Goal: Task Accomplishment & Management: Use online tool/utility

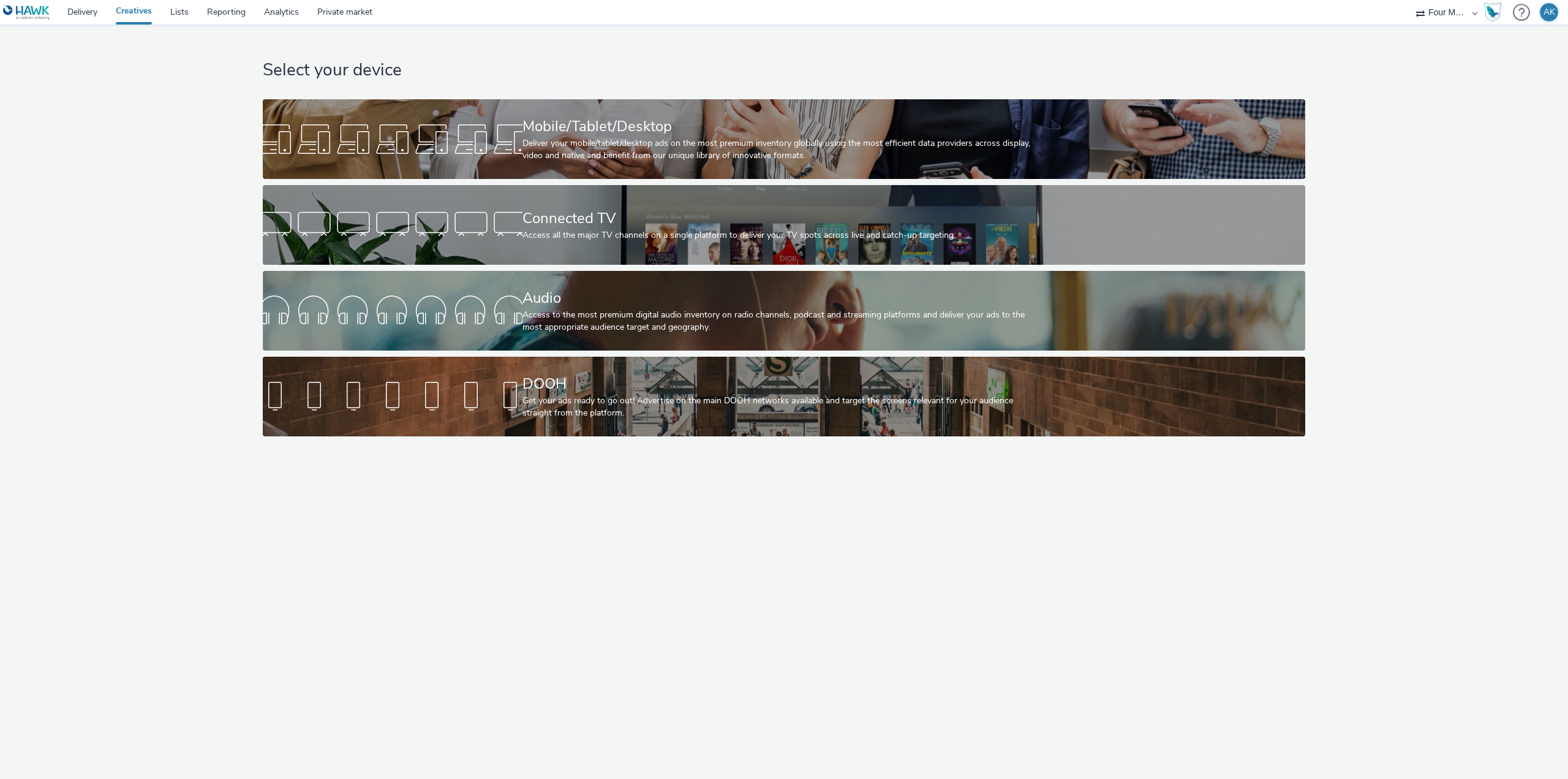
drag, startPoint x: 184, startPoint y: 564, endPoint x: 190, endPoint y: 550, distance: 15.2
click at [184, 564] on div "Select your device Mobile/Tablet/Desktop Deliver your mobile/tablet/desktop ads…" at bounding box center [784, 401] width 1568 height 754
click at [594, 351] on div "Select your device Mobile/Tablet/Desktop Deliver your mobile/tablet/desktop ads…" at bounding box center [784, 233] width 1051 height 417
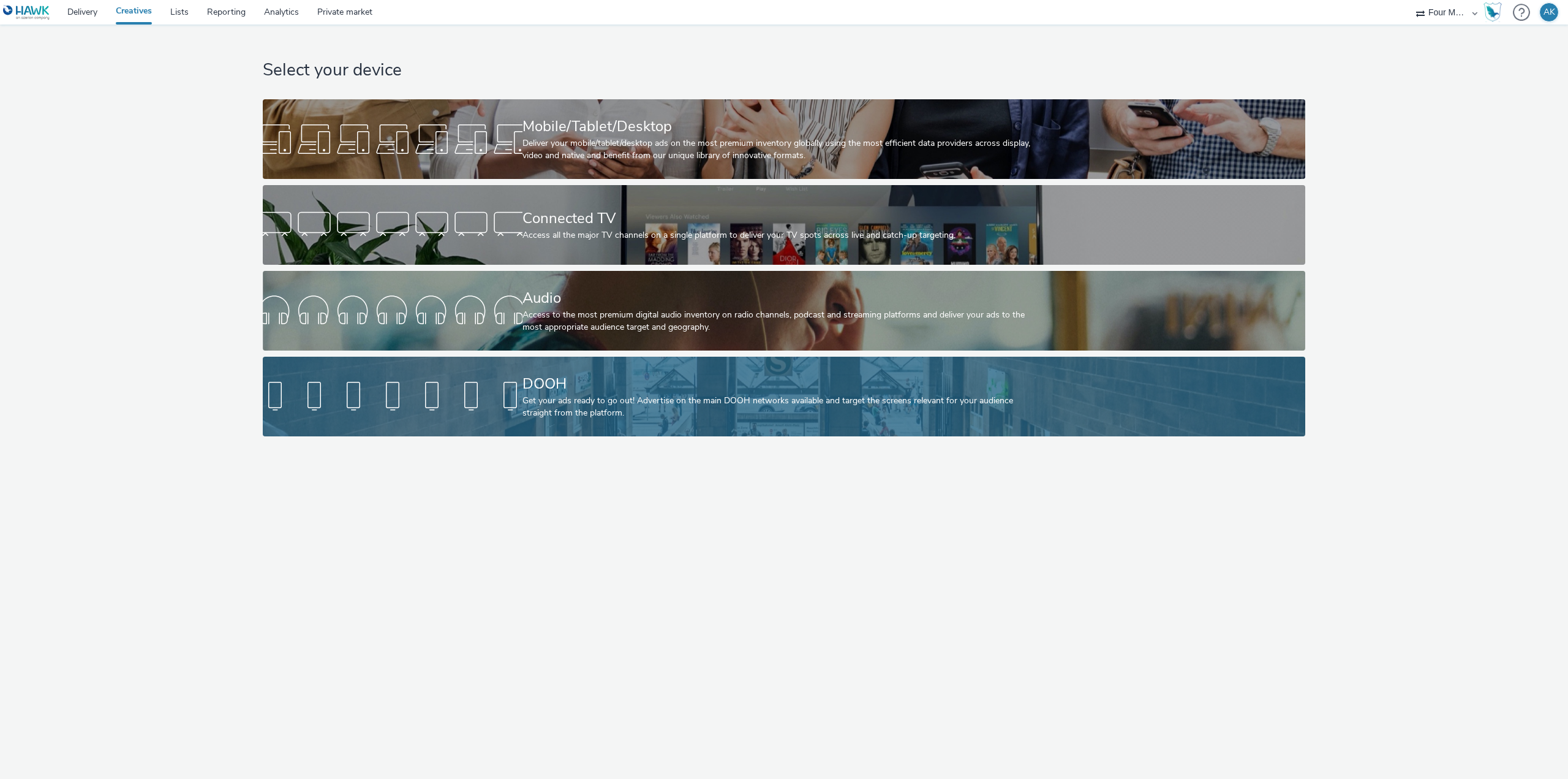
click at [596, 388] on div "DOOH" at bounding box center [782, 383] width 519 height 21
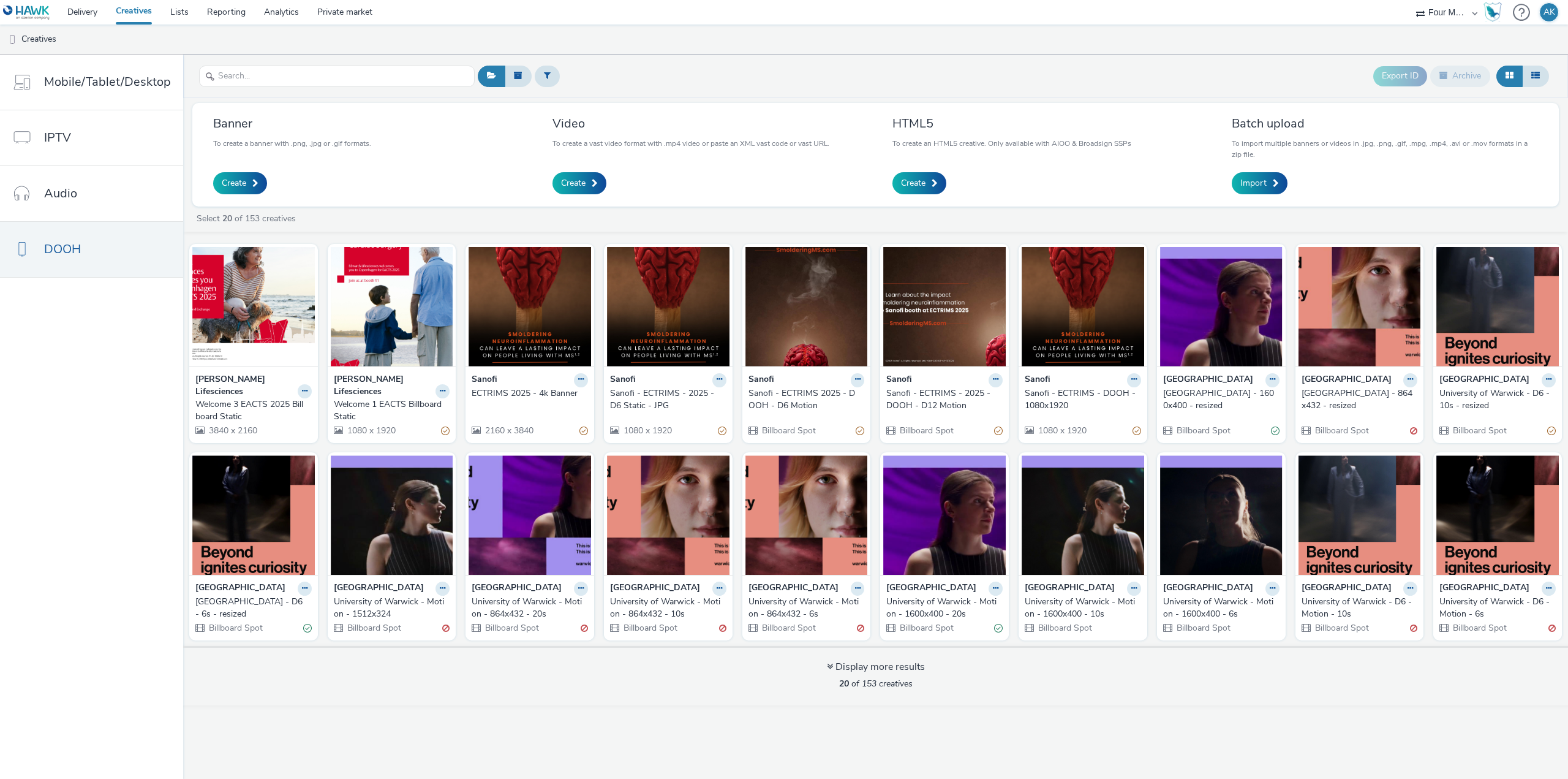
click at [130, 493] on nav "Mobile/Tablet/Desktop IPTV Audio DOOH" at bounding box center [91, 417] width 184 height 724
click at [966, 725] on div "Export ID Archive Banner To create a banner with .png, .jpg or .gif formats. Cr…" at bounding box center [876, 417] width 1384 height 724
click at [239, 178] on span "Create" at bounding box center [234, 183] width 24 height 12
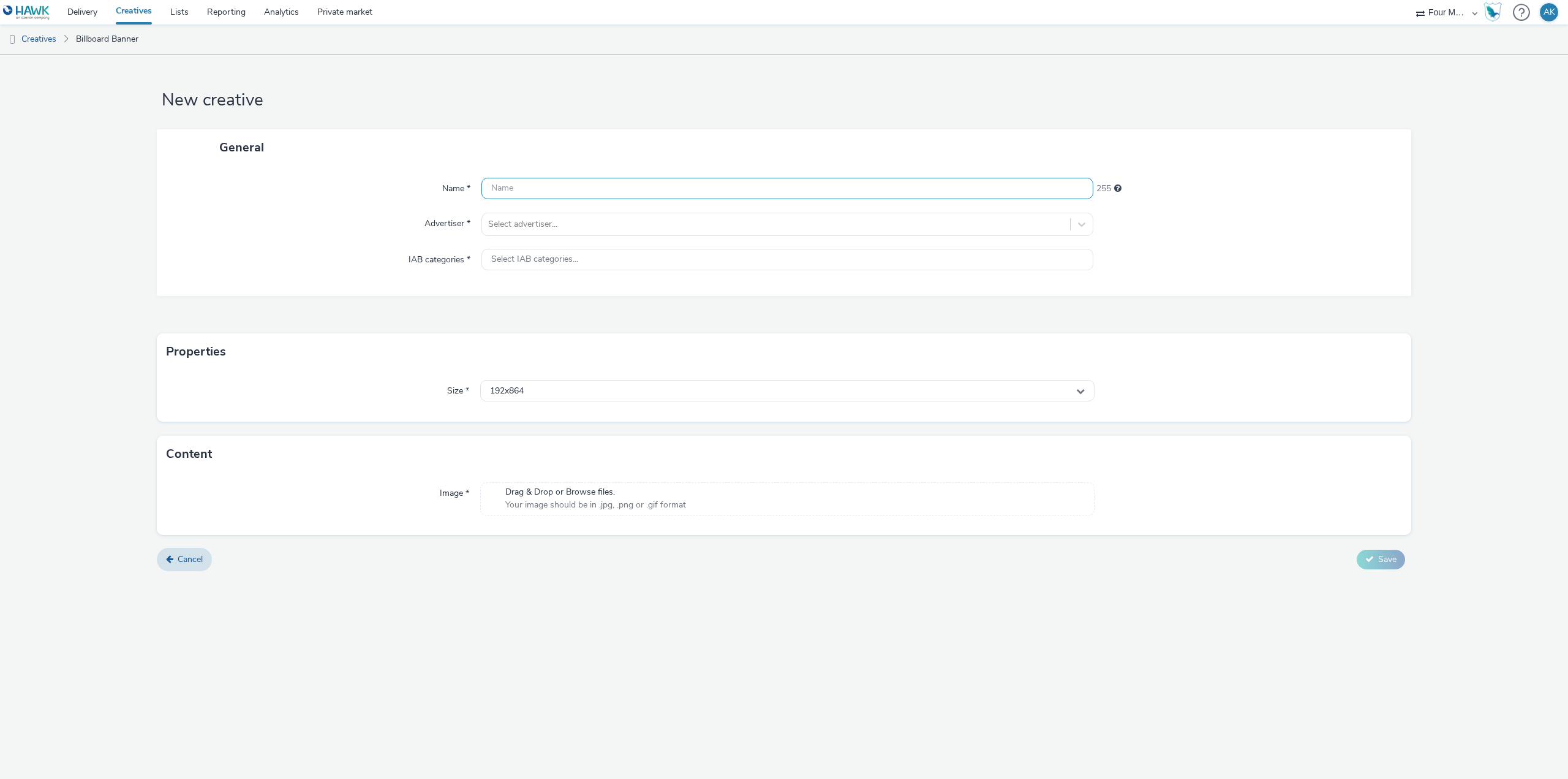
click at [526, 180] on input "text" at bounding box center [787, 188] width 612 height 21
click at [34, 40] on link "Creatives" at bounding box center [31, 39] width 62 height 30
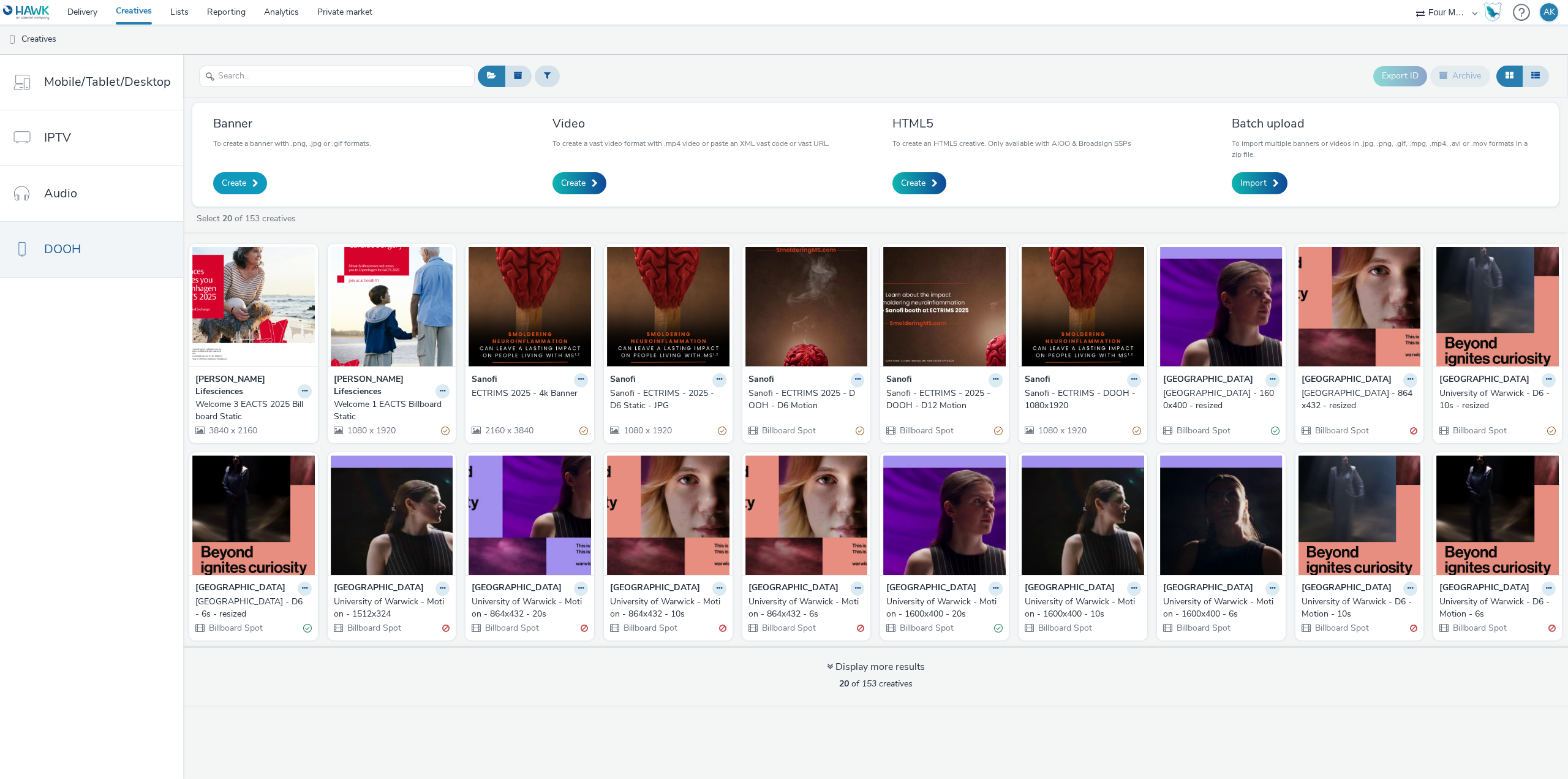
click at [233, 175] on link "Create" at bounding box center [240, 184] width 54 height 22
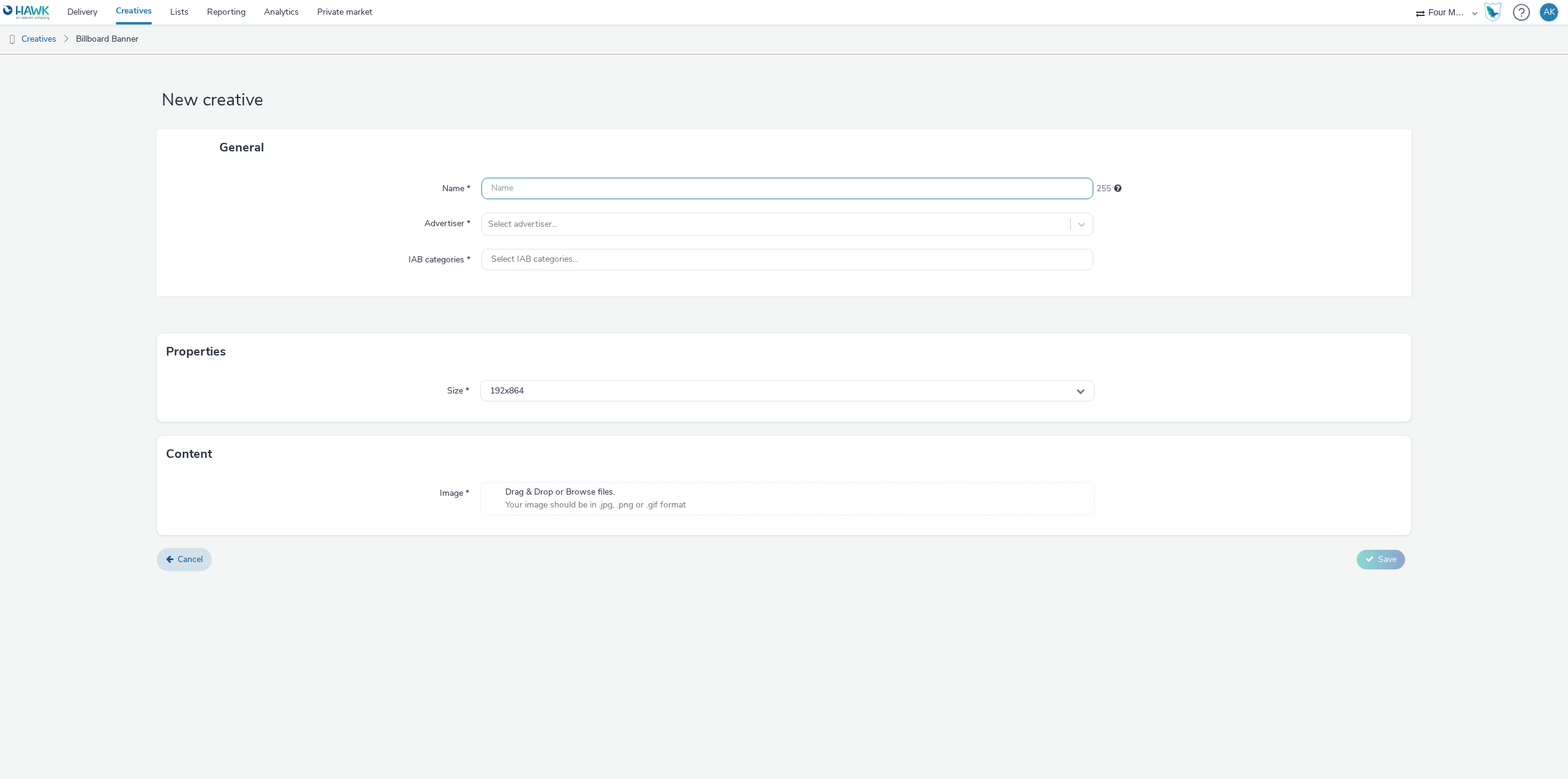
click at [515, 184] on input "text" at bounding box center [787, 188] width 612 height 21
drag, startPoint x: 476, startPoint y: 626, endPoint x: 491, endPoint y: 480, distance: 146.8
click at [476, 626] on div "New creative General Name * Welcome 1 EACTS 239 Advertiser * Select advertiser.…" at bounding box center [784, 417] width 1568 height 724
click at [597, 185] on input "Welcome 1 EACTS" at bounding box center [787, 188] width 612 height 21
type input "Welcome 1 EACTS Adshel"
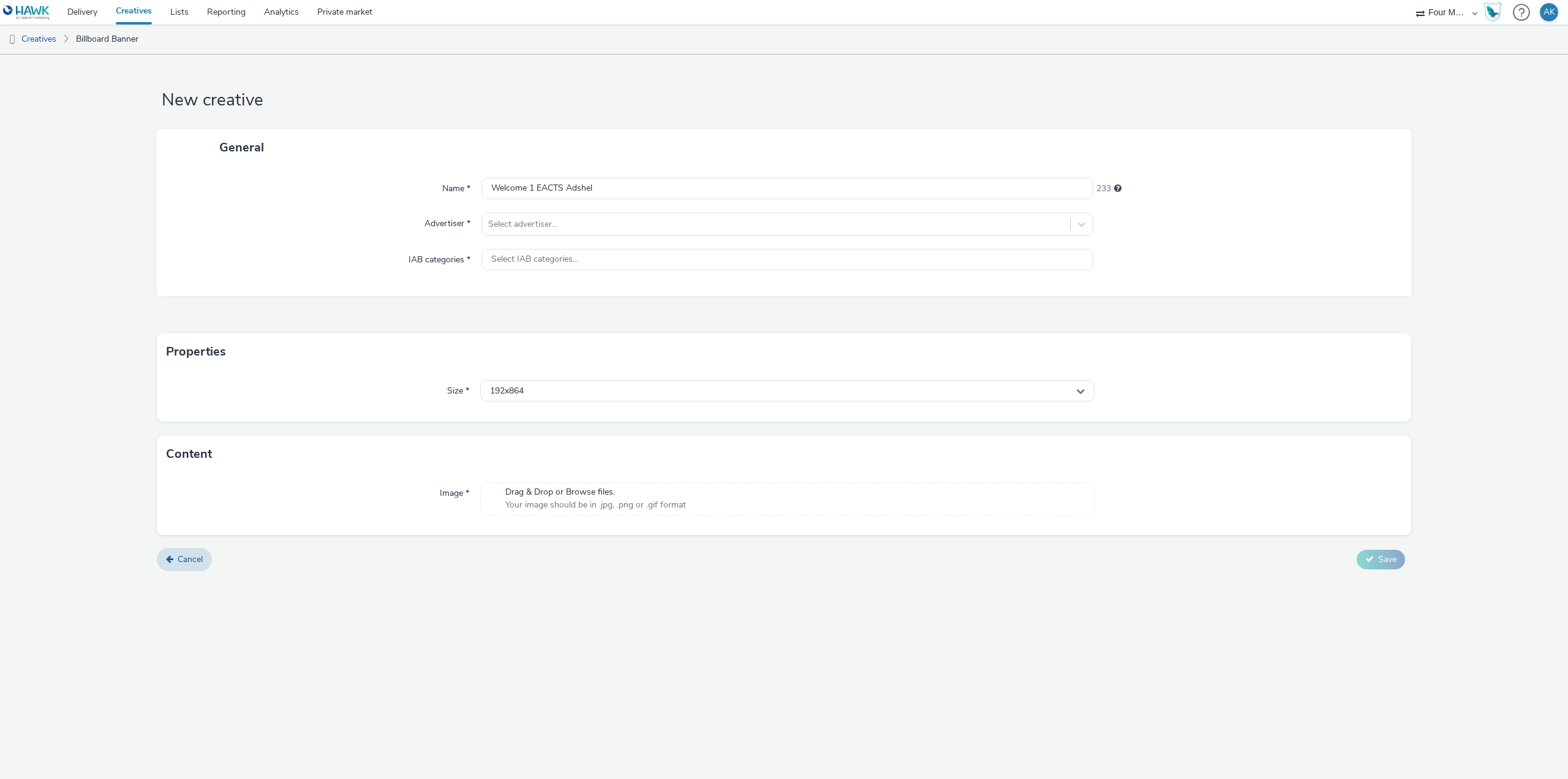
drag, startPoint x: 278, startPoint y: 225, endPoint x: 389, endPoint y: 225, distance: 111.0
click at [278, 225] on div "Advertiser *" at bounding box center [324, 224] width 312 height 23
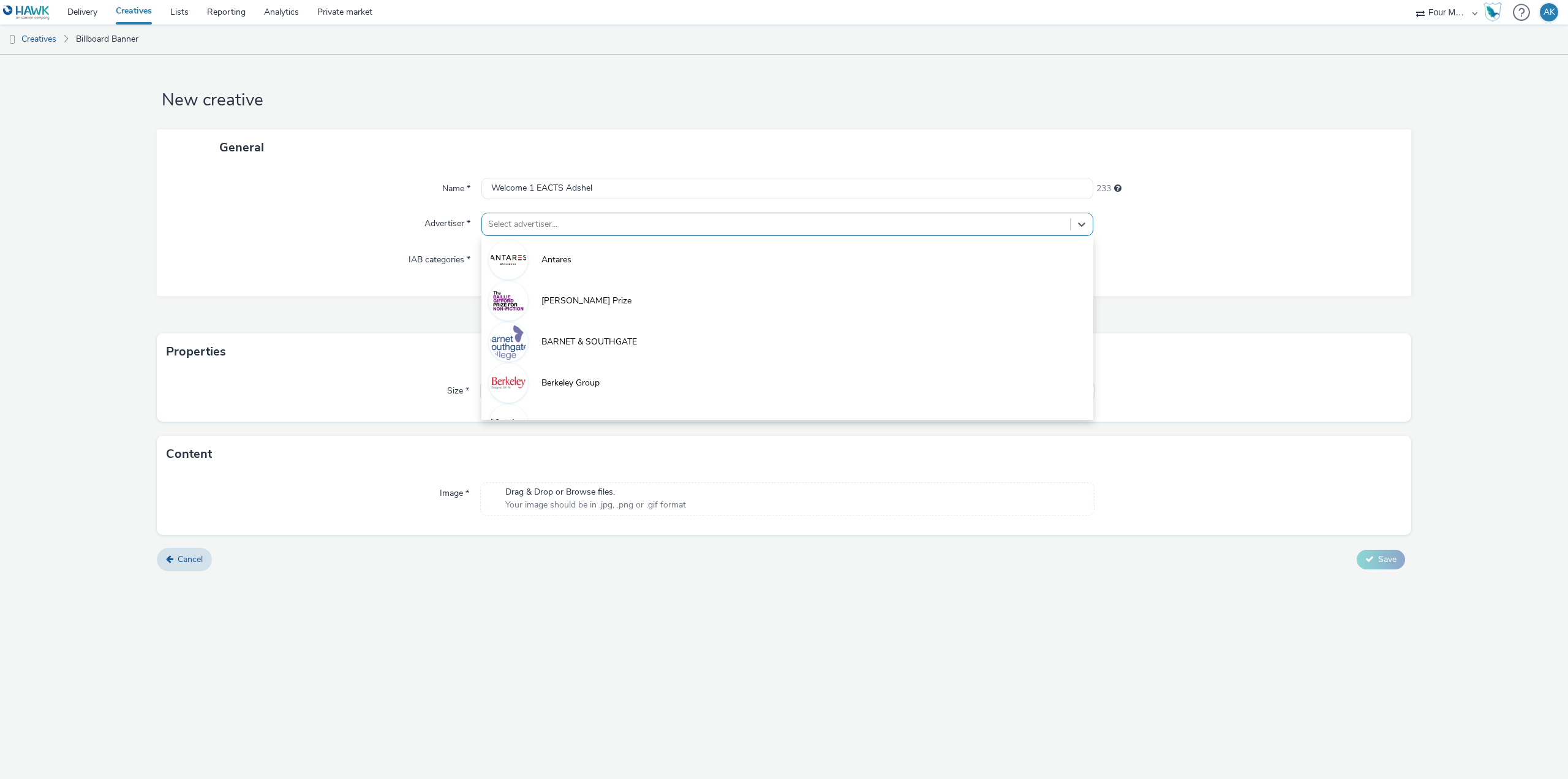
click at [559, 223] on div at bounding box center [776, 225] width 576 height 15
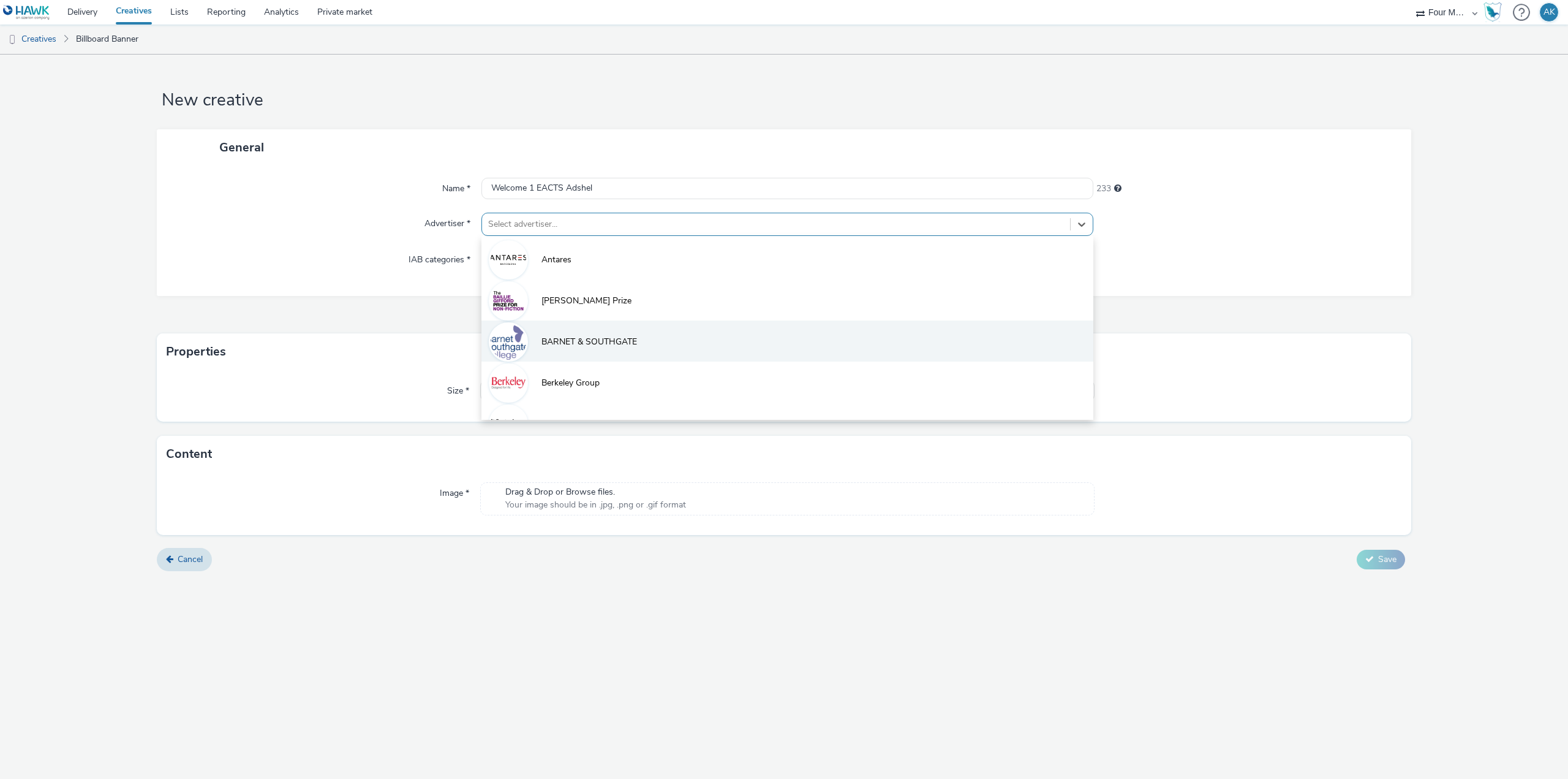
type input "e"
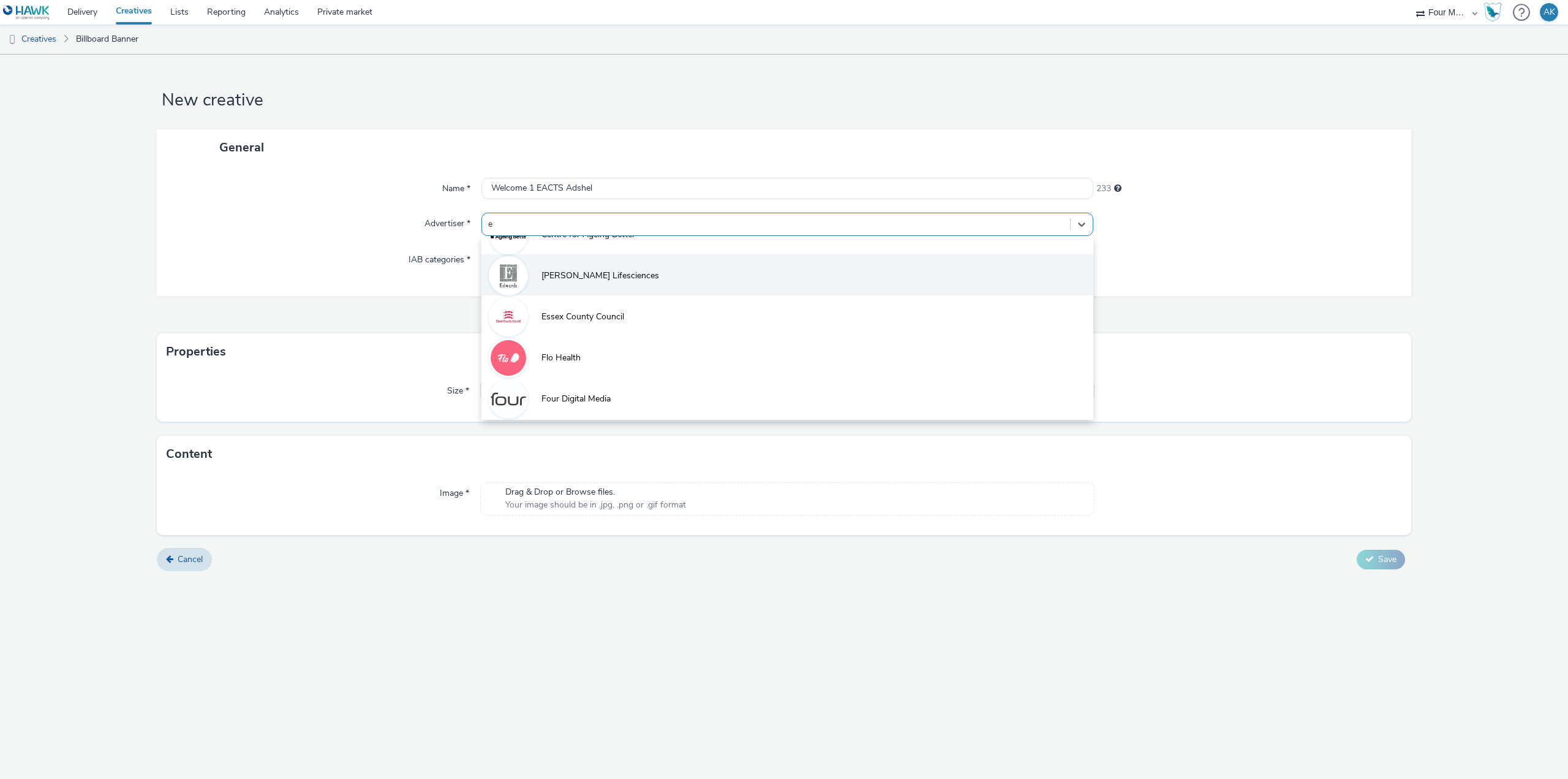
scroll to position [171, 0]
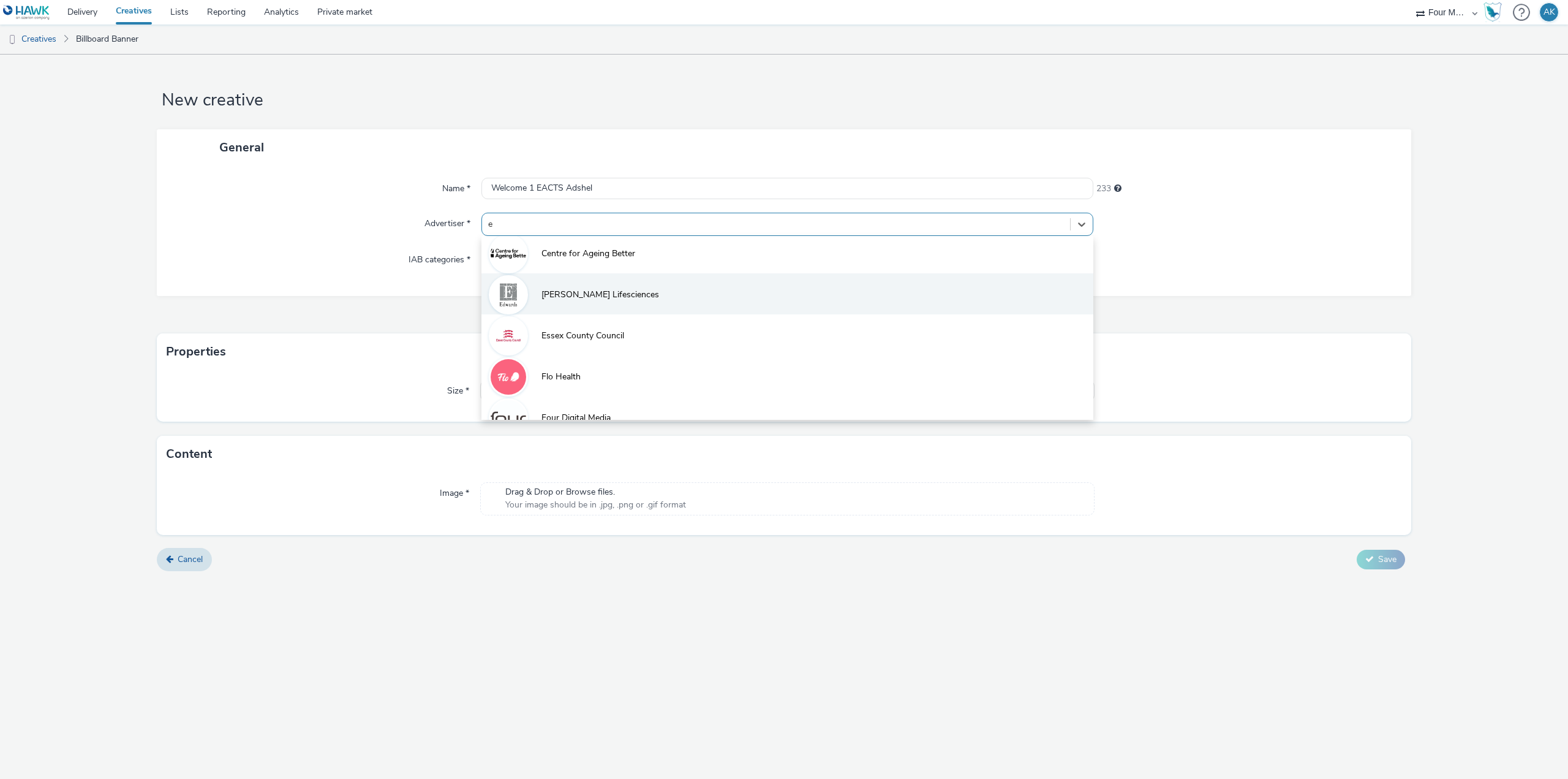
click at [588, 294] on span "[PERSON_NAME] Lifesciences" at bounding box center [600, 294] width 117 height 12
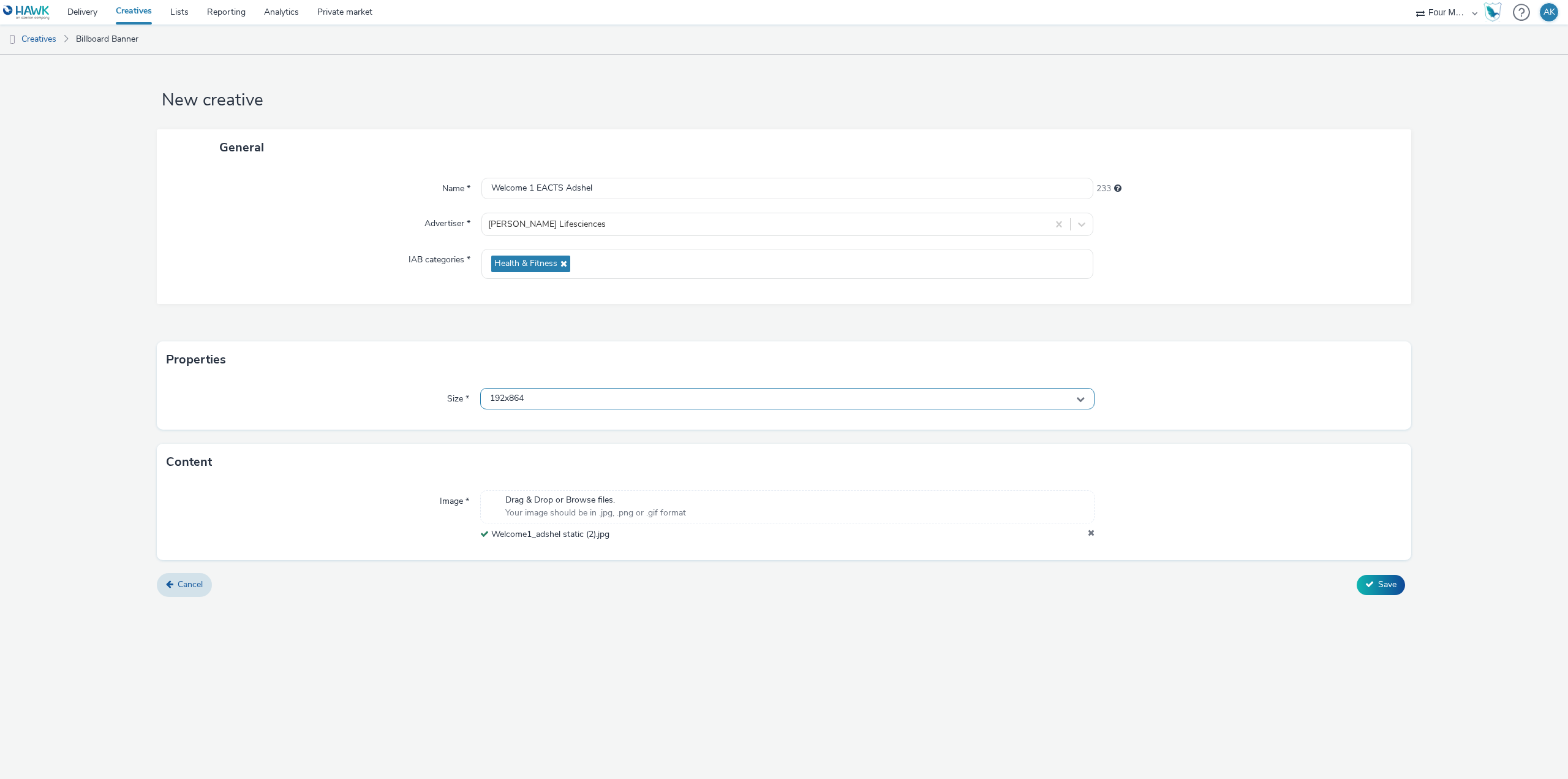
click at [574, 397] on div "192x864" at bounding box center [786, 398] width 614 height 21
click at [549, 448] on li "2160x3840" at bounding box center [787, 445] width 613 height 20
drag, startPoint x: 600, startPoint y: 602, endPoint x: 624, endPoint y: 612, distance: 26.0
click at [600, 602] on form "New creative General Name * Welcome 1 EACTS Adshel 233 Advertiser * [PERSON_NAM…" at bounding box center [784, 330] width 1568 height 551
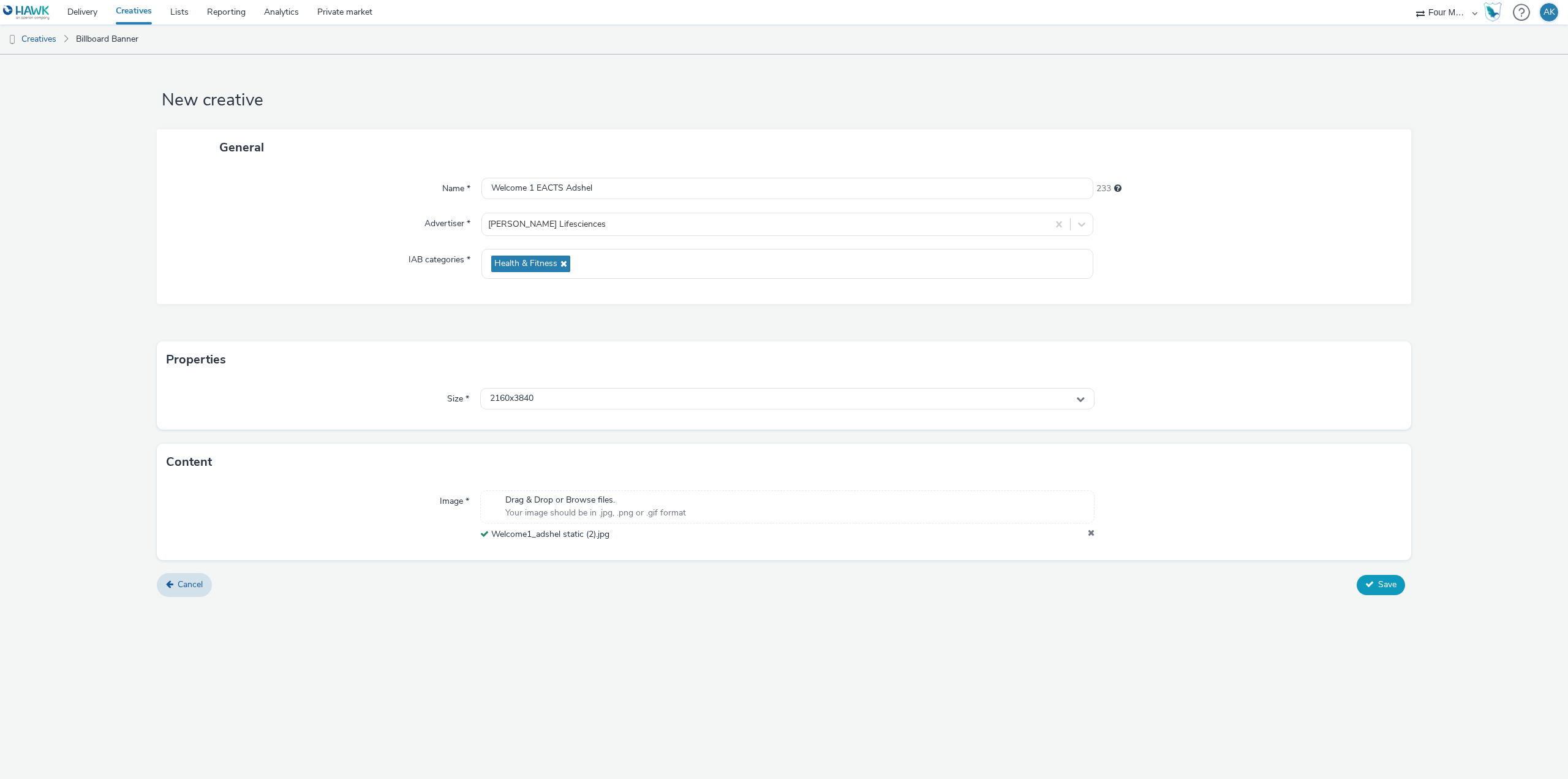
click at [1381, 579] on span "Save" at bounding box center [1387, 584] width 19 height 11
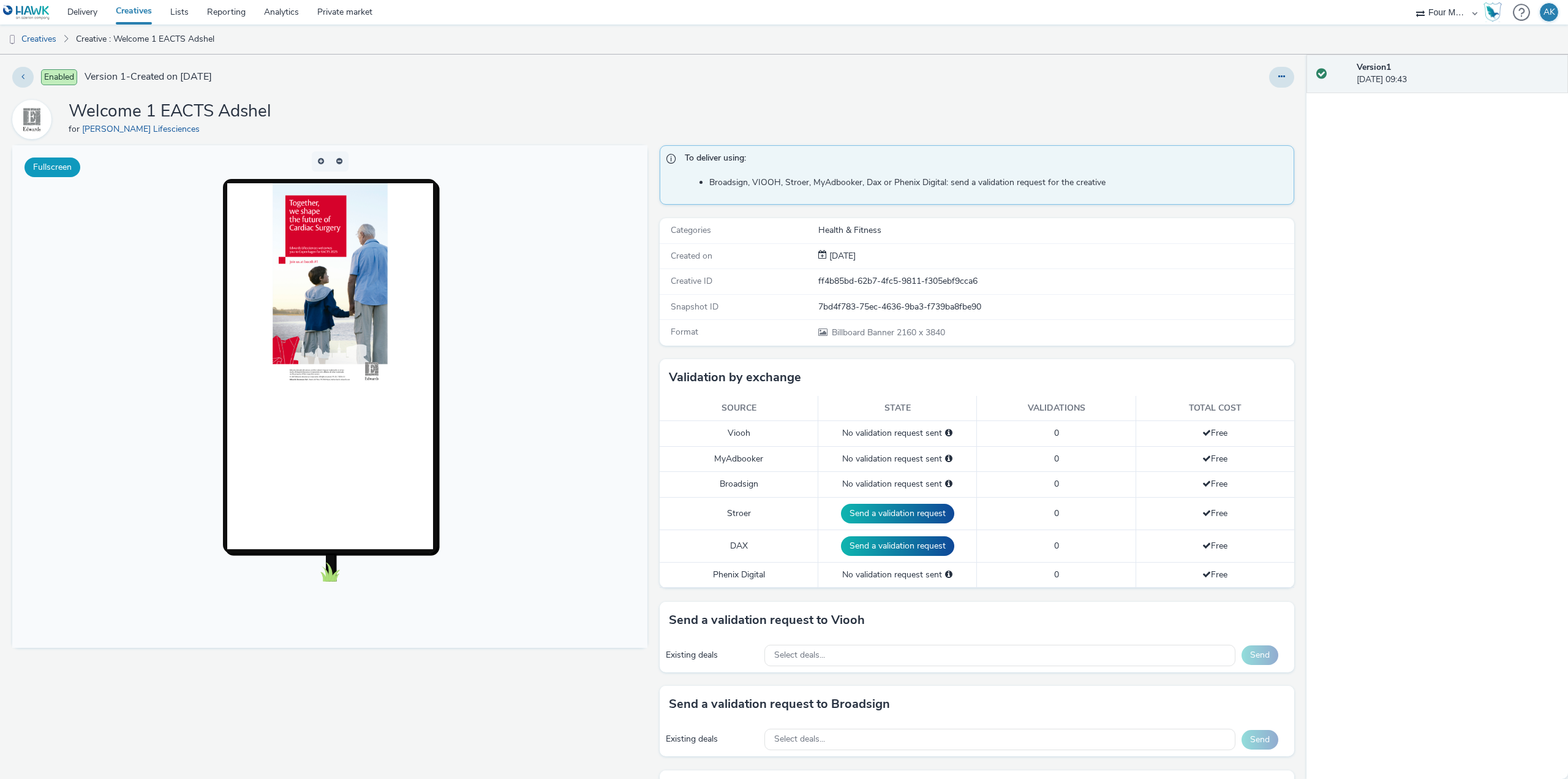
click at [49, 171] on button "Fullscreen" at bounding box center [52, 167] width 56 height 20
click at [28, 82] on button at bounding box center [22, 77] width 21 height 20
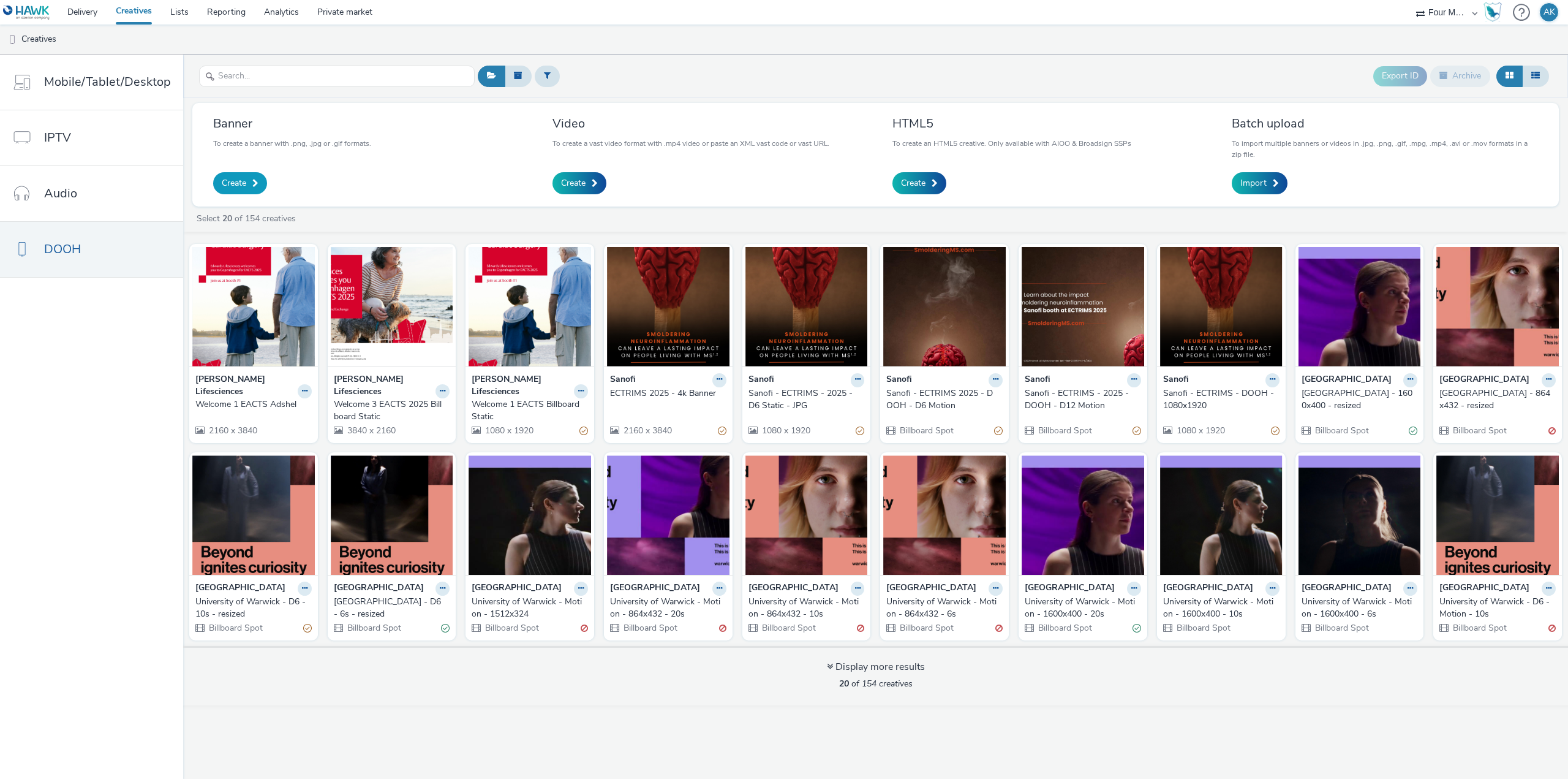
click at [228, 184] on span "Create" at bounding box center [234, 183] width 24 height 12
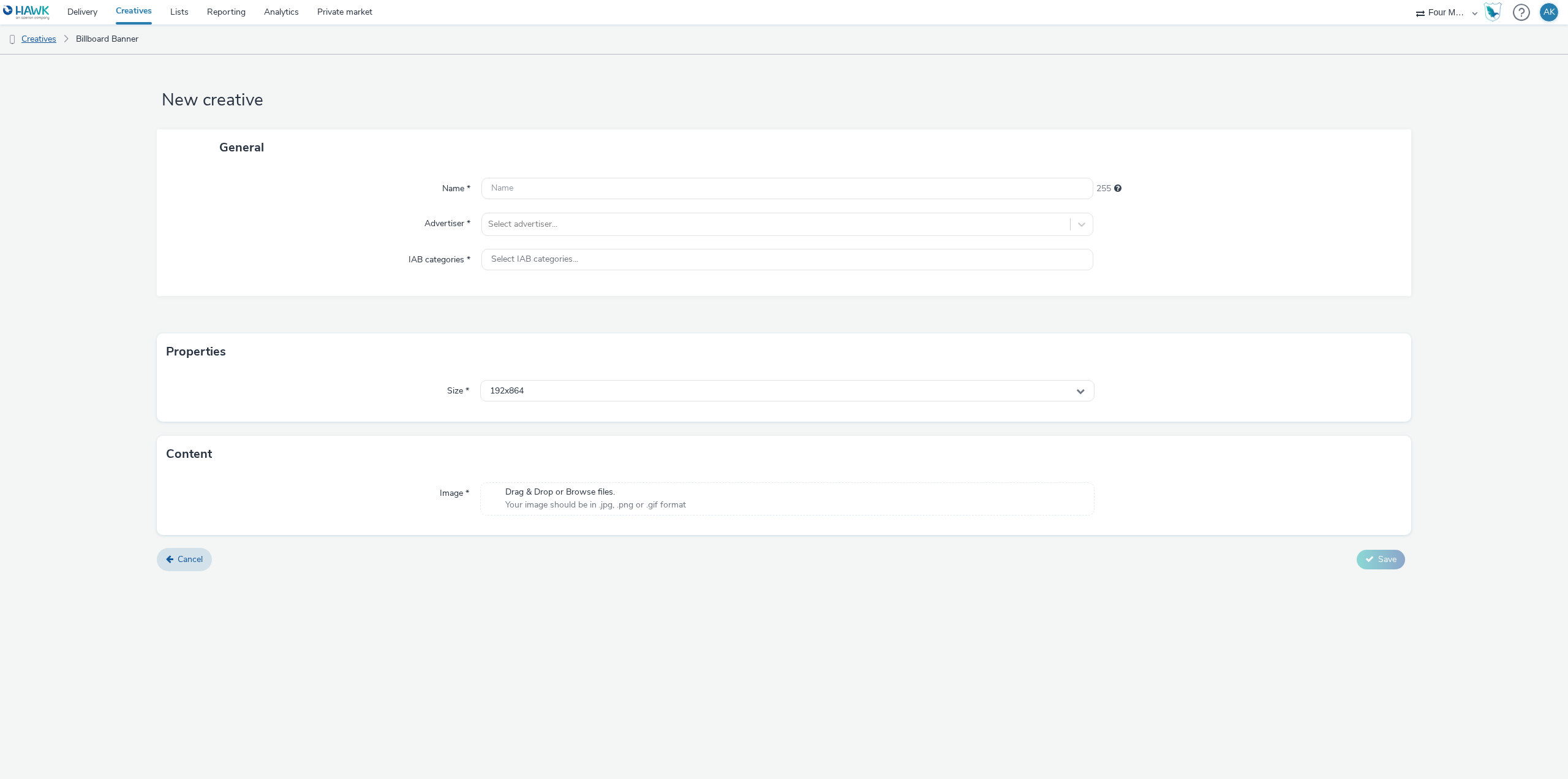
click at [46, 34] on link "Creatives" at bounding box center [31, 39] width 62 height 30
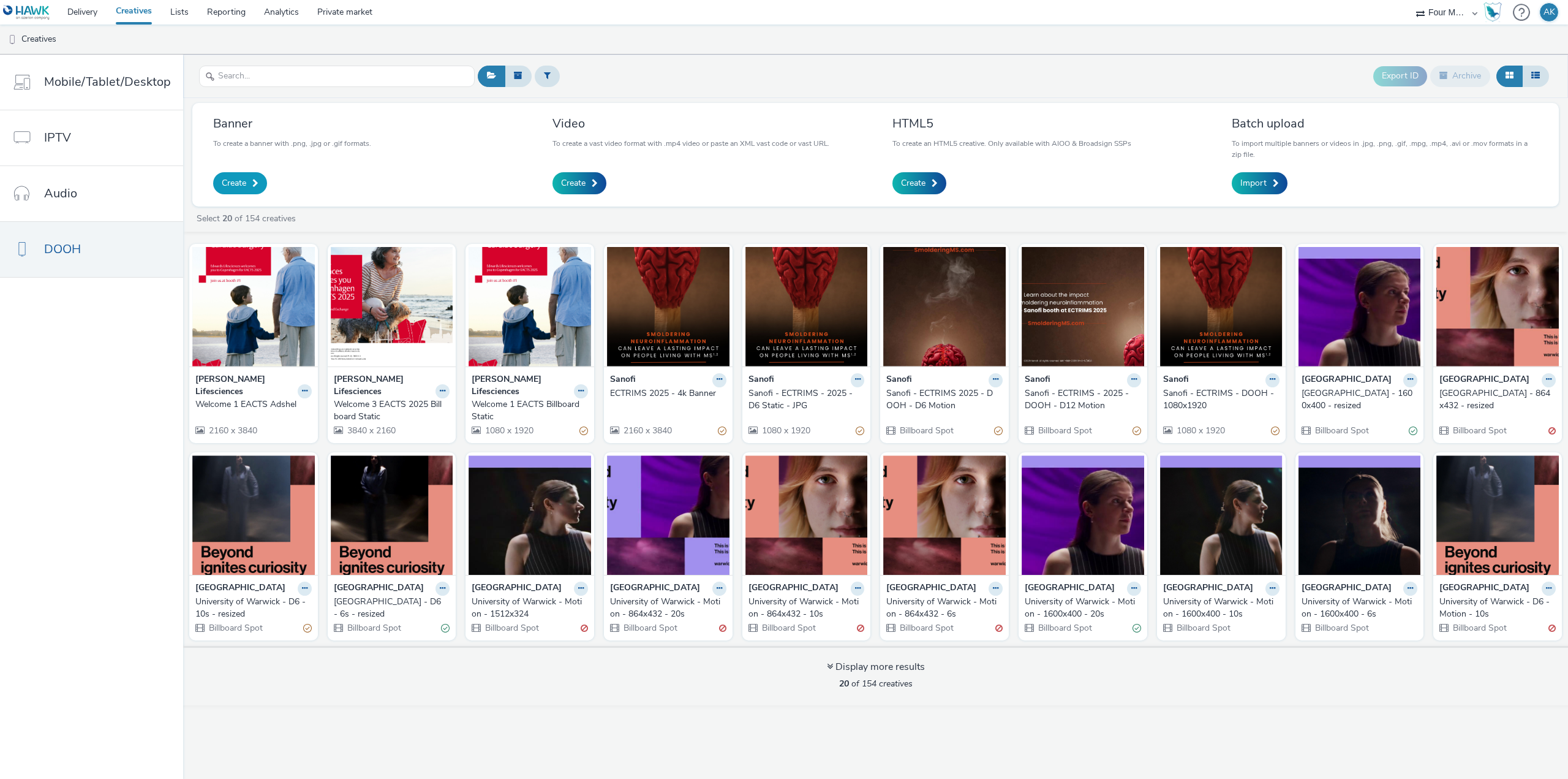
click at [241, 181] on span "Create" at bounding box center [234, 183] width 24 height 12
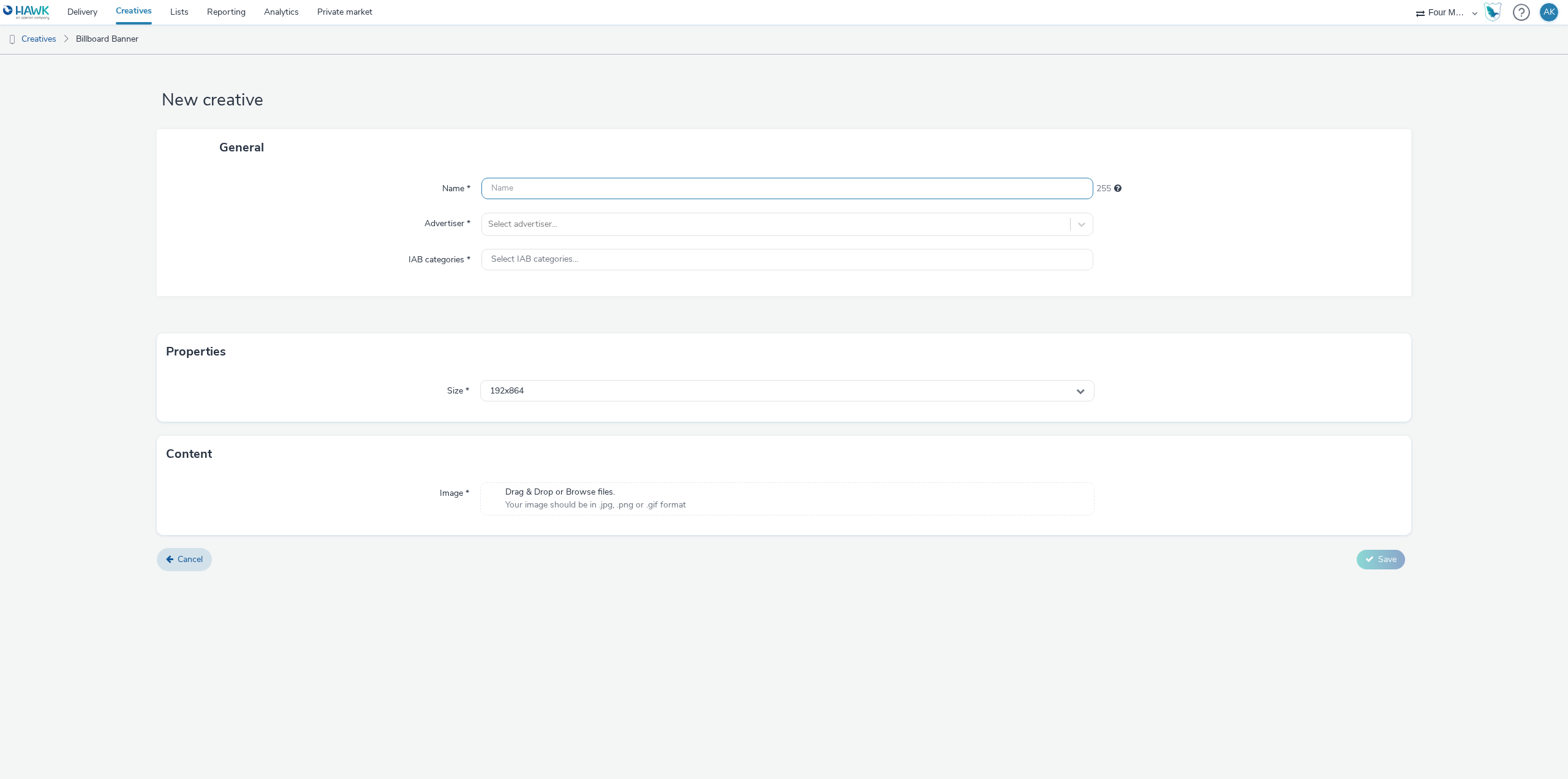
click at [583, 184] on input "text" at bounding box center [787, 188] width 612 height 21
type input "Welcome 1 EACTS Static"
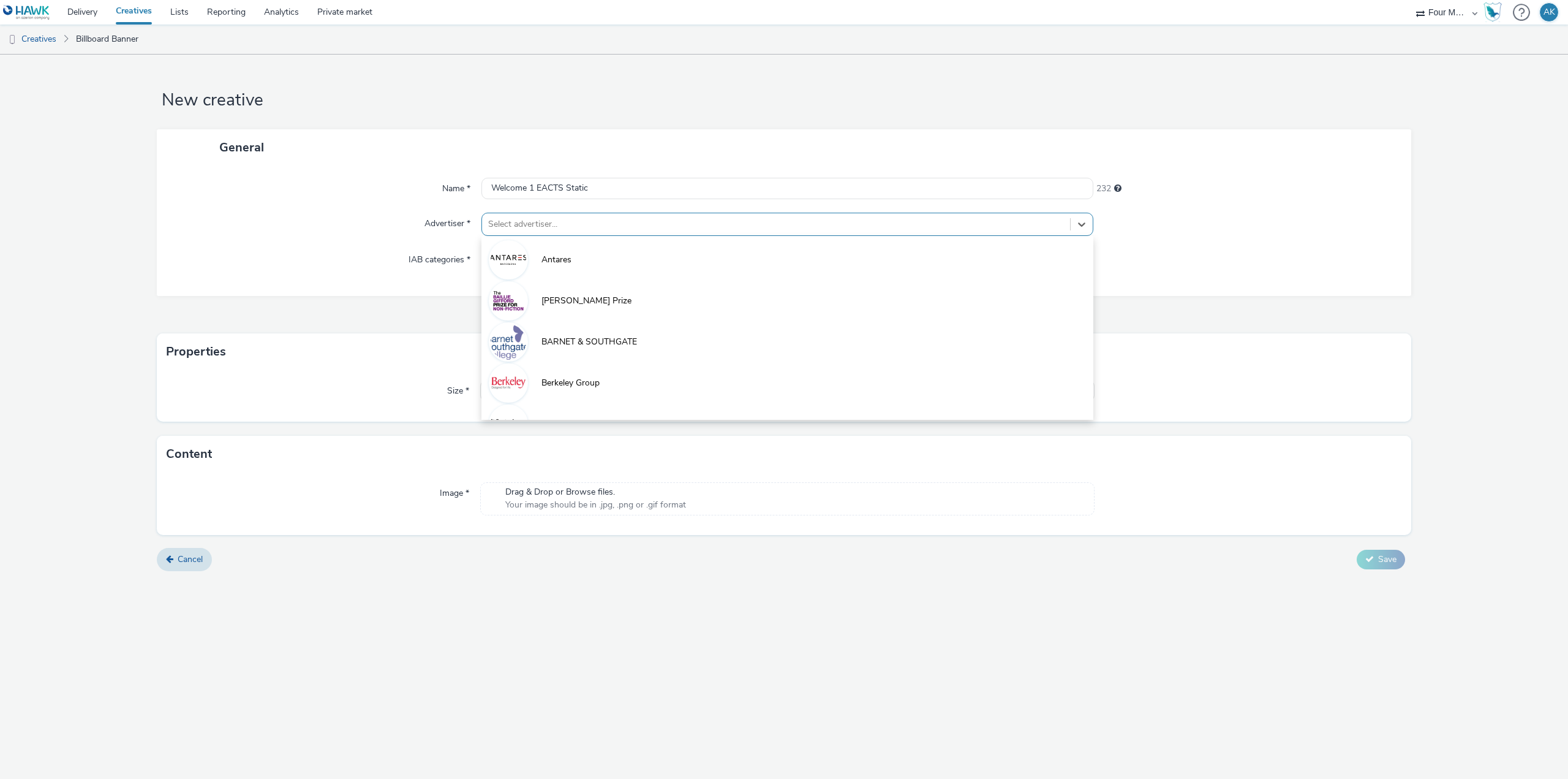
click at [570, 217] on div at bounding box center [776, 225] width 576 height 15
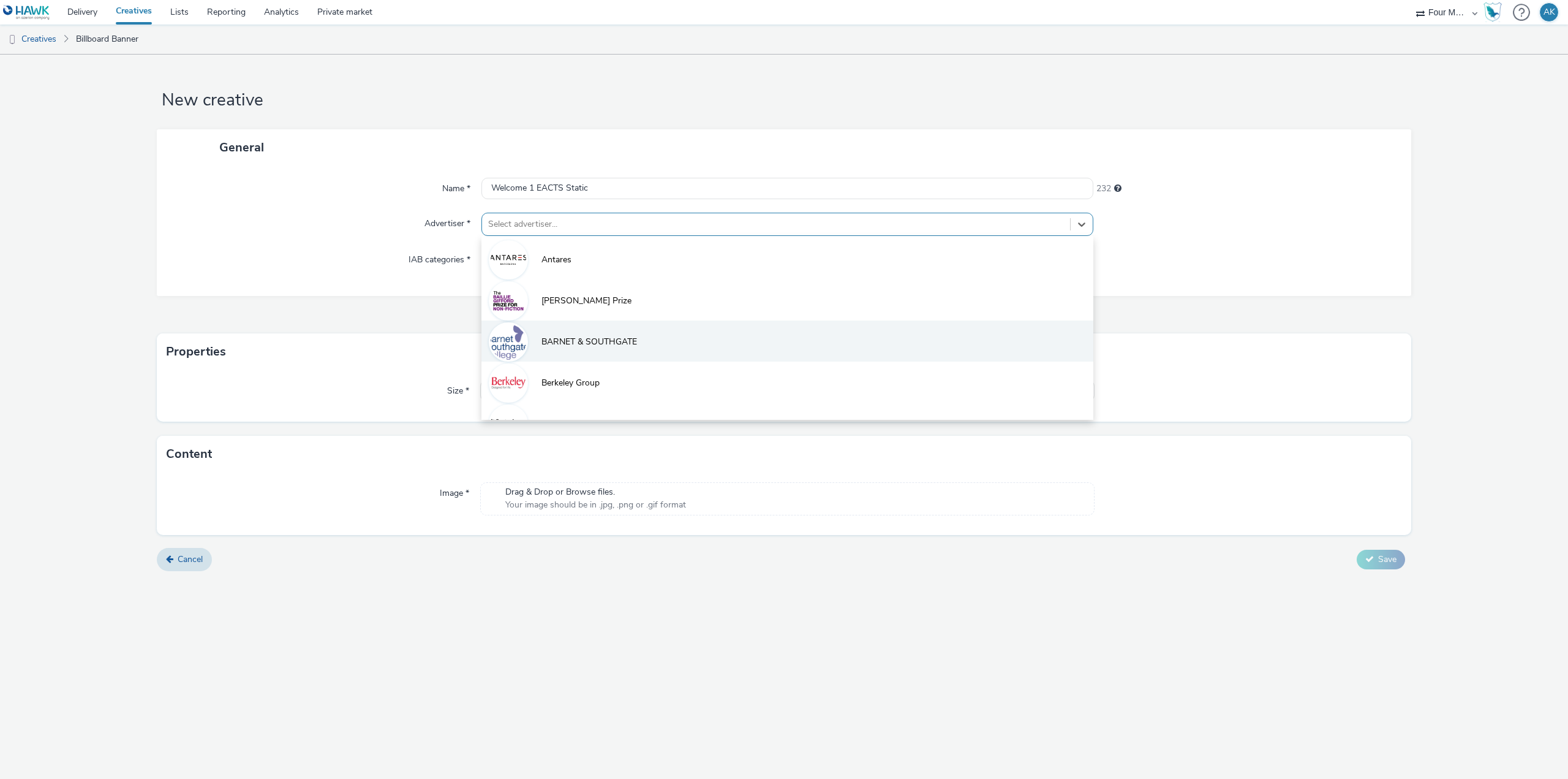
type input "e"
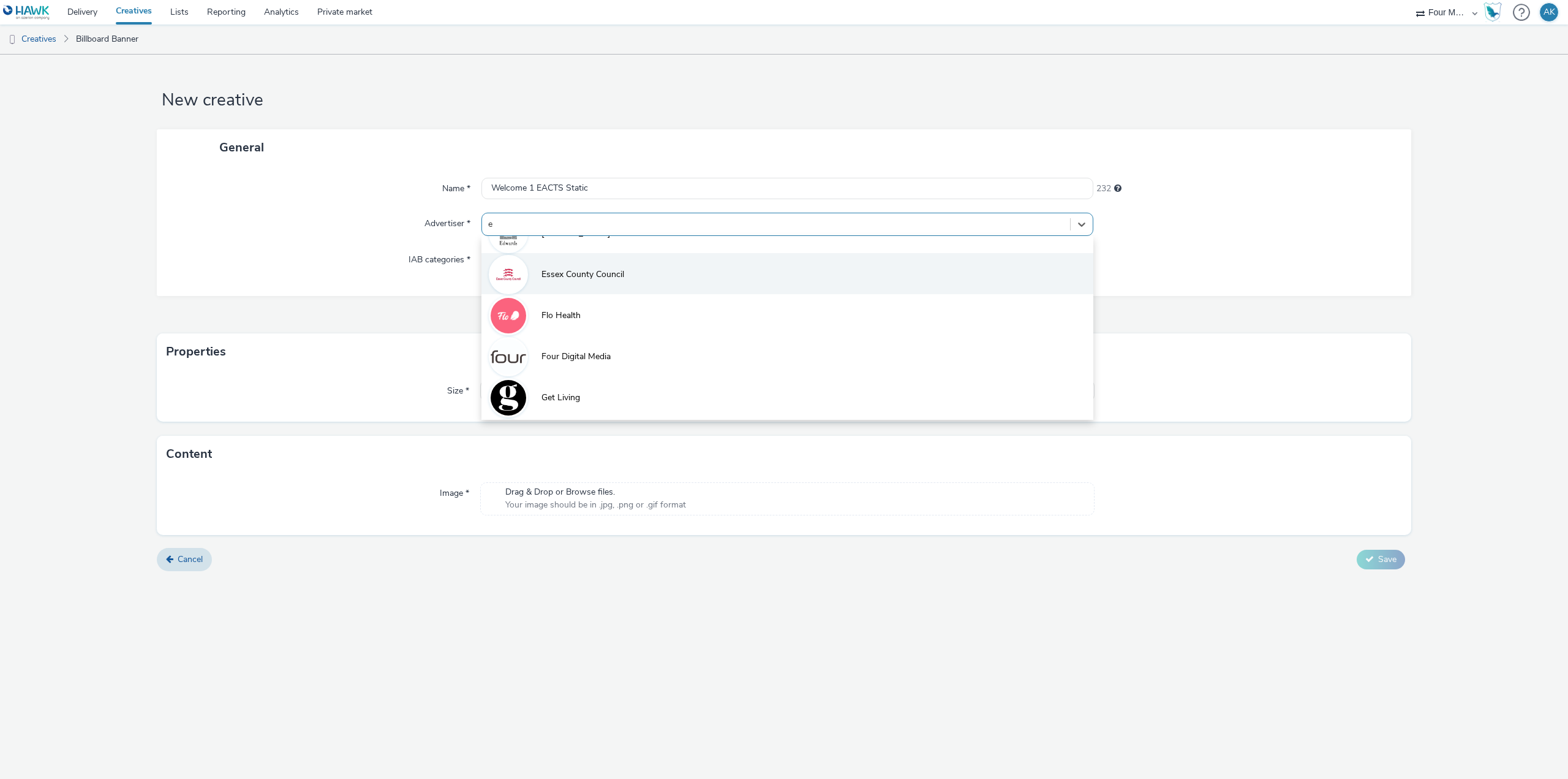
scroll to position [171, 0]
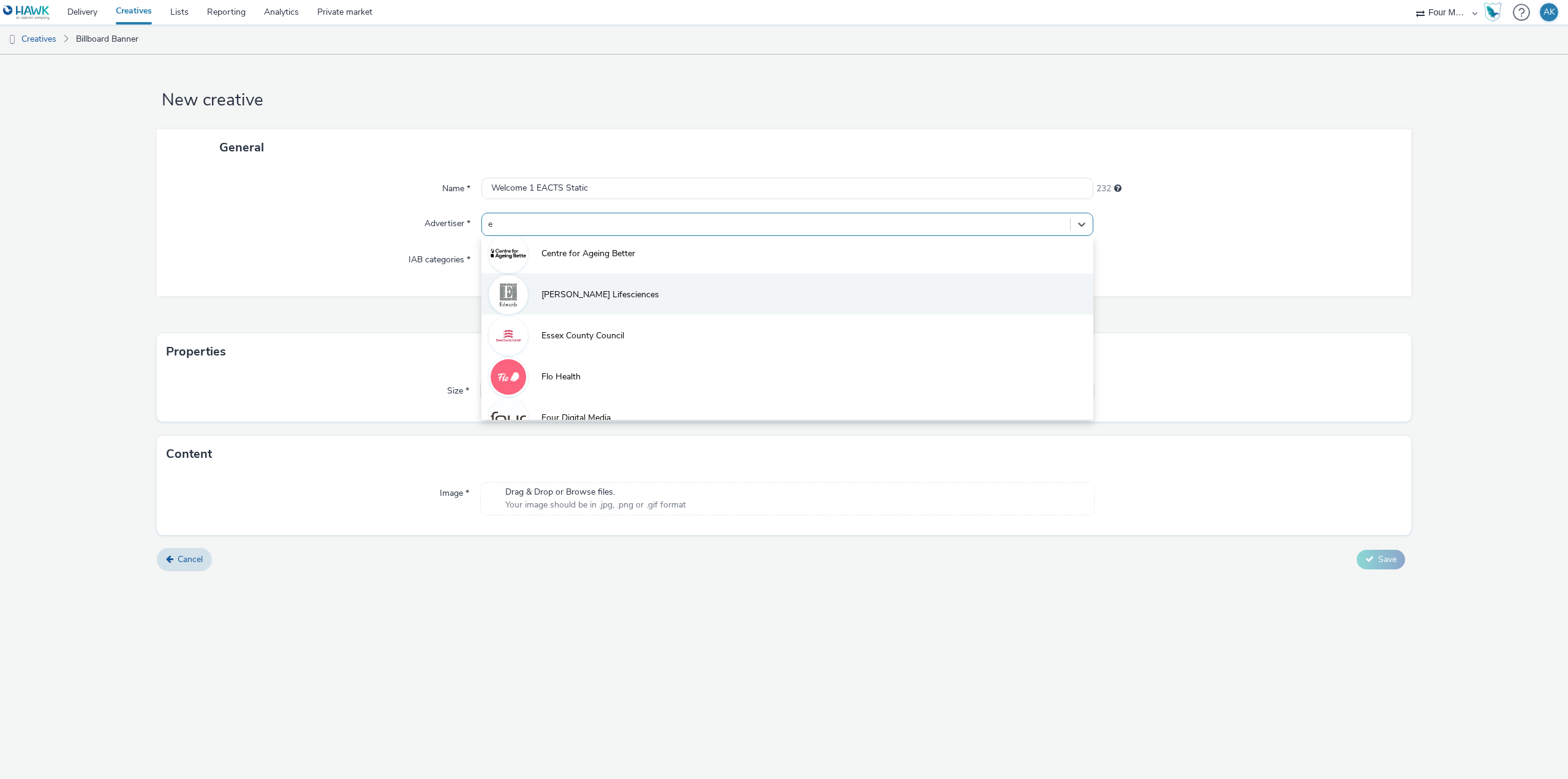
click at [610, 299] on span "[PERSON_NAME] Lifesciences" at bounding box center [600, 294] width 117 height 12
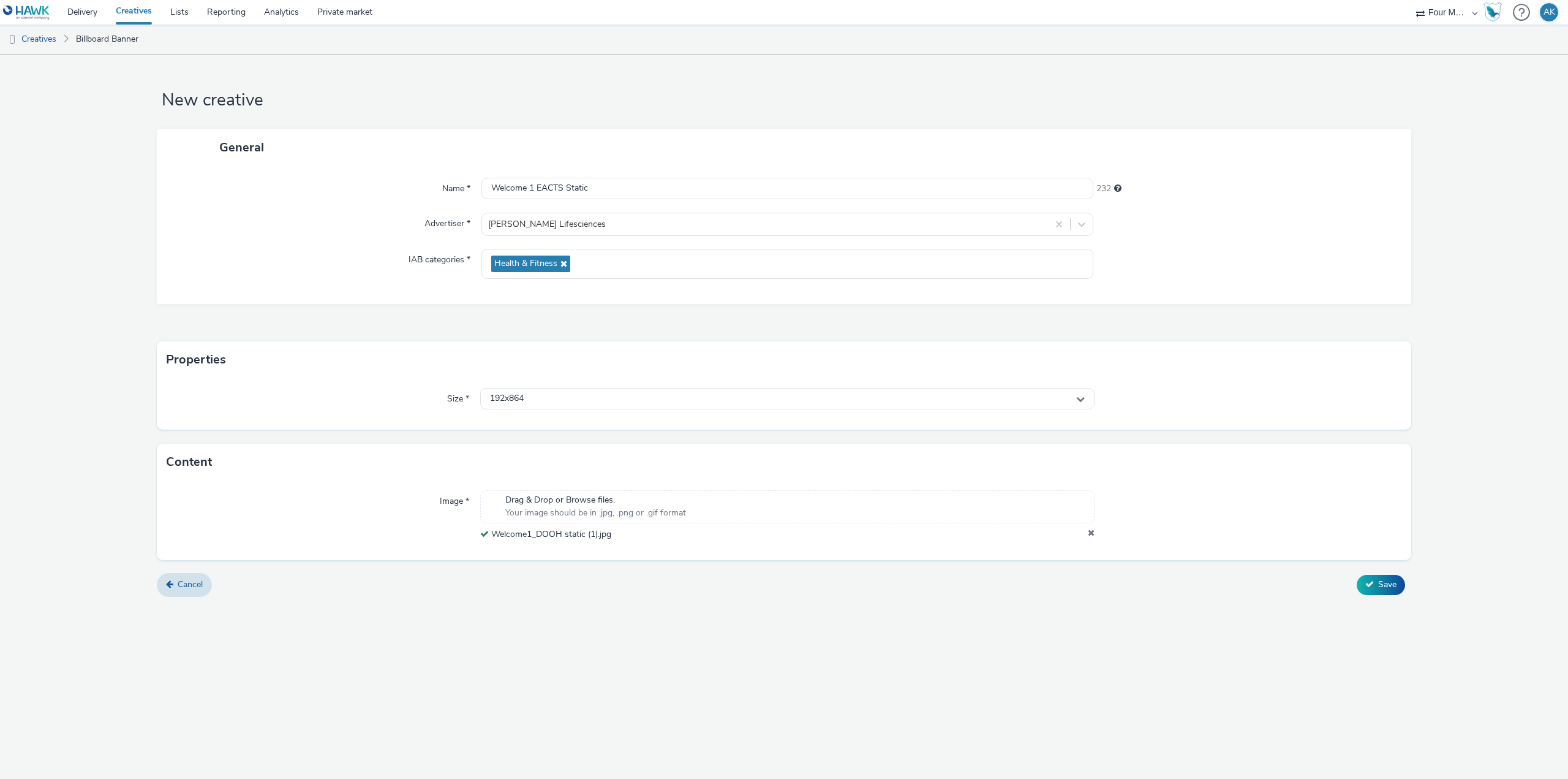
drag, startPoint x: 916, startPoint y: 594, endPoint x: 886, endPoint y: 557, distance: 47.6
click at [916, 594] on div "Cancel Save" at bounding box center [784, 584] width 1254 height 22
click at [562, 397] on div "192x864" at bounding box center [786, 398] width 614 height 21
click at [597, 536] on li "1080x1920 - dooh" at bounding box center [787, 542] width 613 height 20
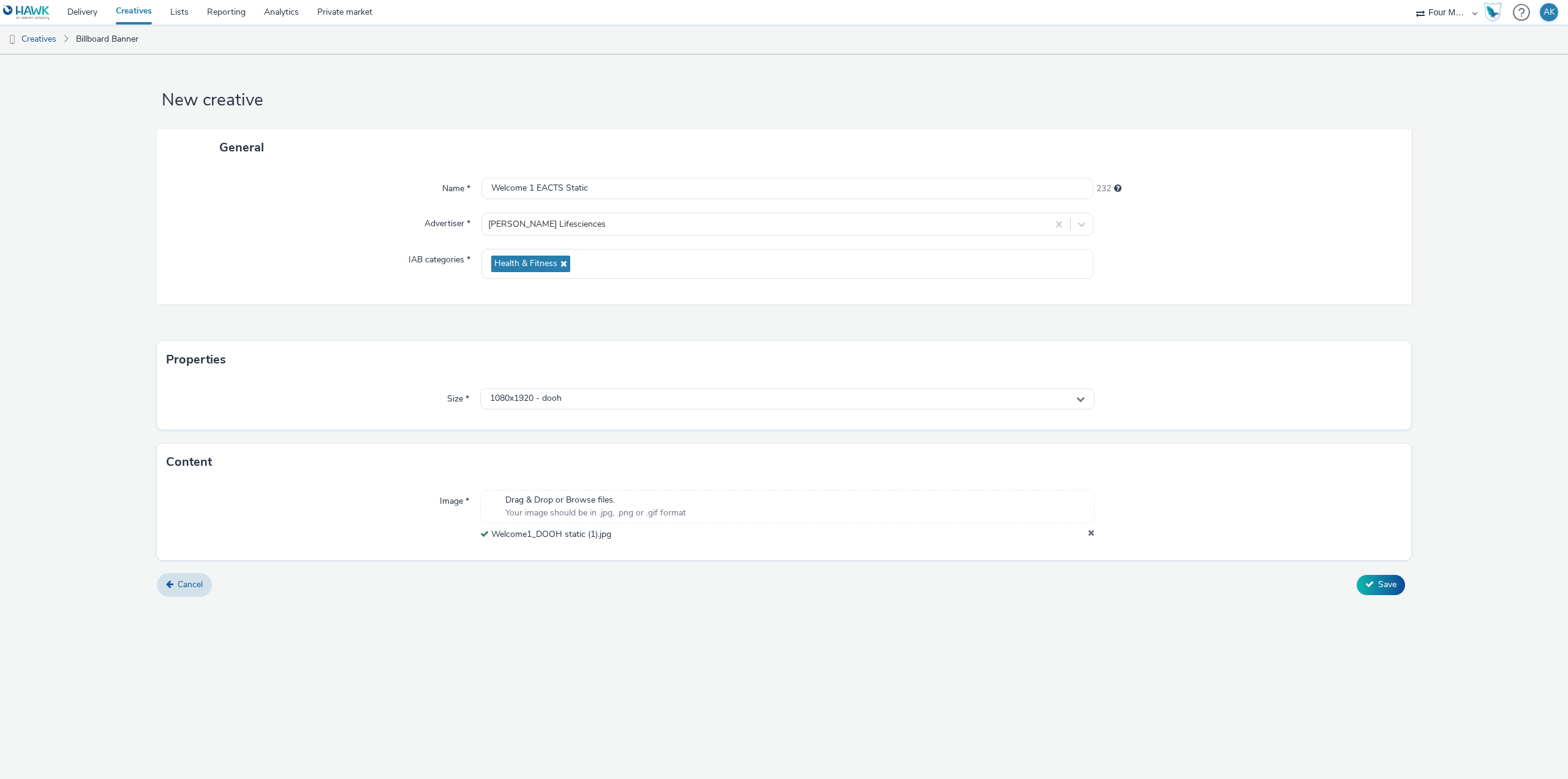
click at [733, 581] on div "Cancel Save" at bounding box center [784, 584] width 1254 height 22
click at [1392, 593] on button "Save" at bounding box center [1381, 584] width 48 height 20
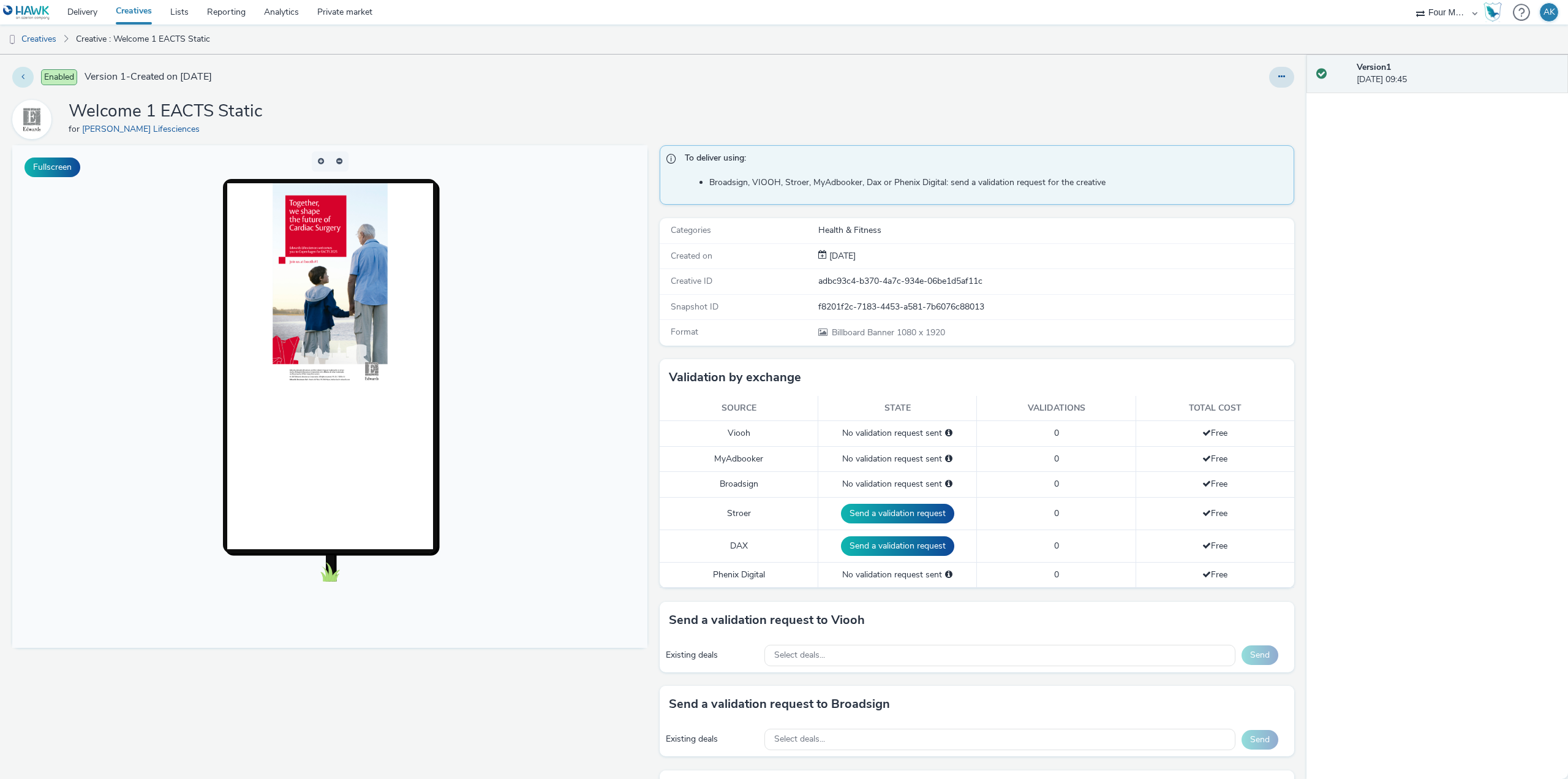
click at [23, 76] on icon at bounding box center [22, 76] width 3 height 8
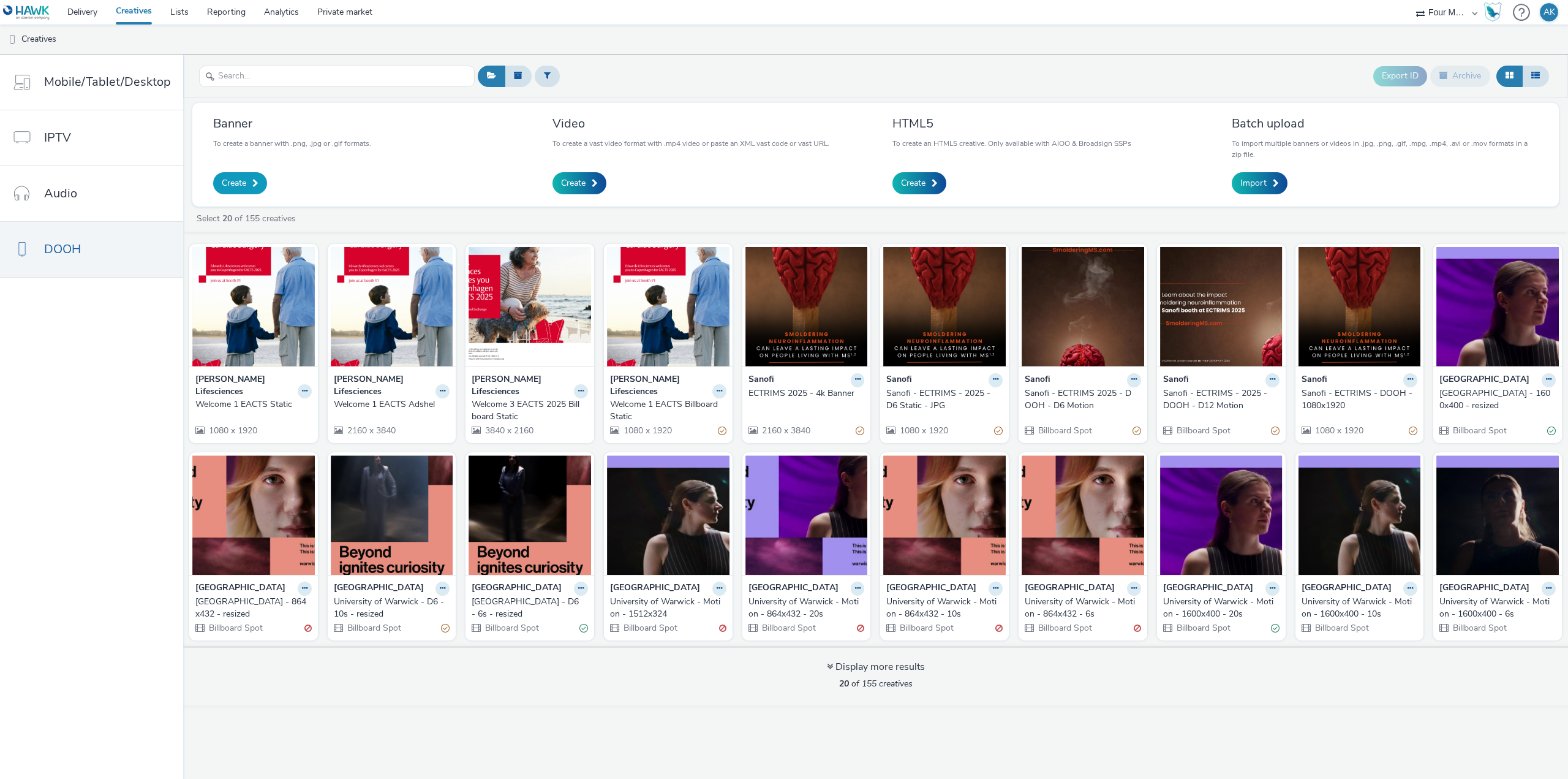
click at [244, 183] on span "Create" at bounding box center [234, 183] width 24 height 12
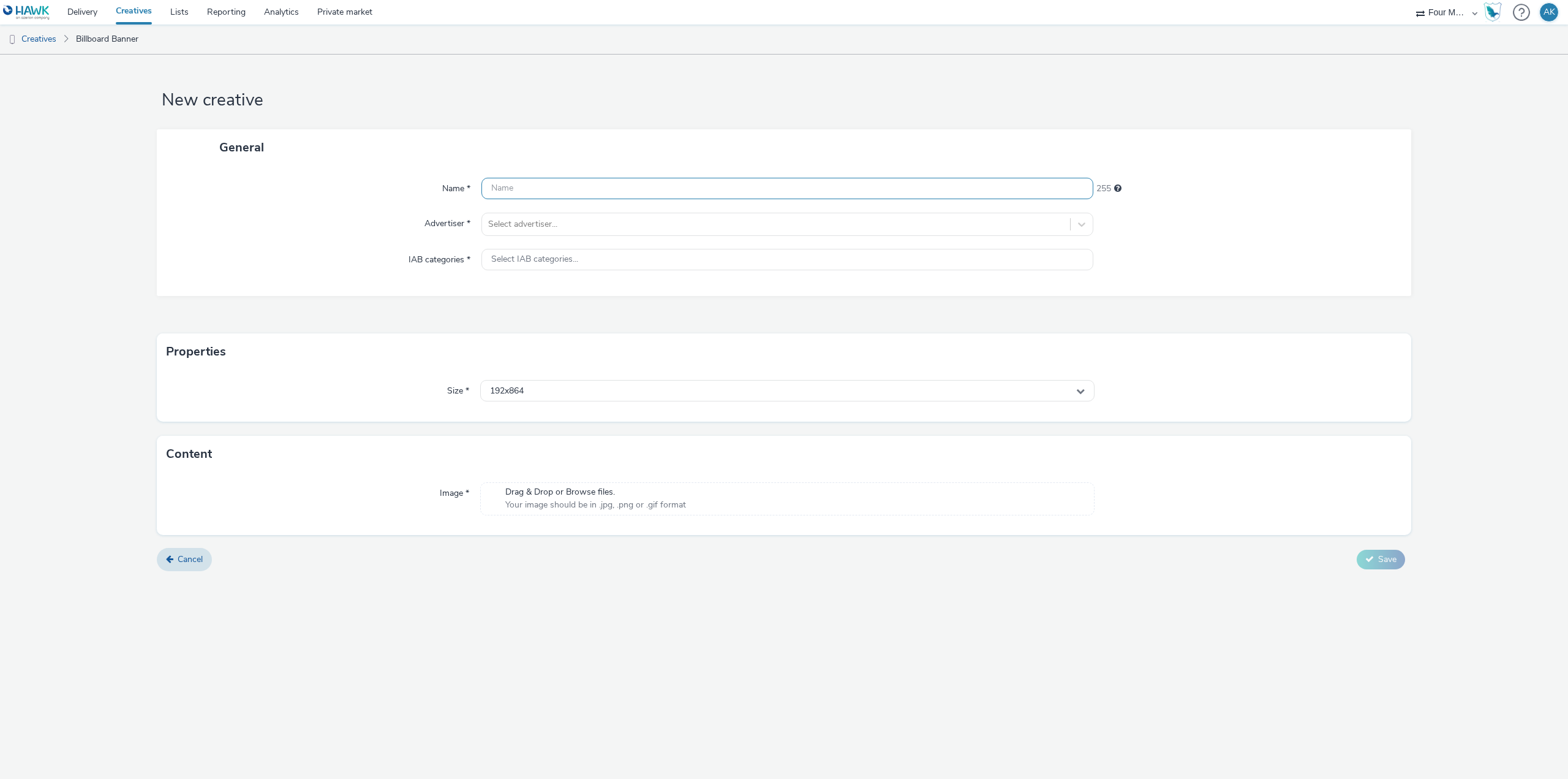
click at [528, 185] on input "text" at bounding box center [787, 188] width 612 height 21
type input "Welcome 3 EACTS Static"
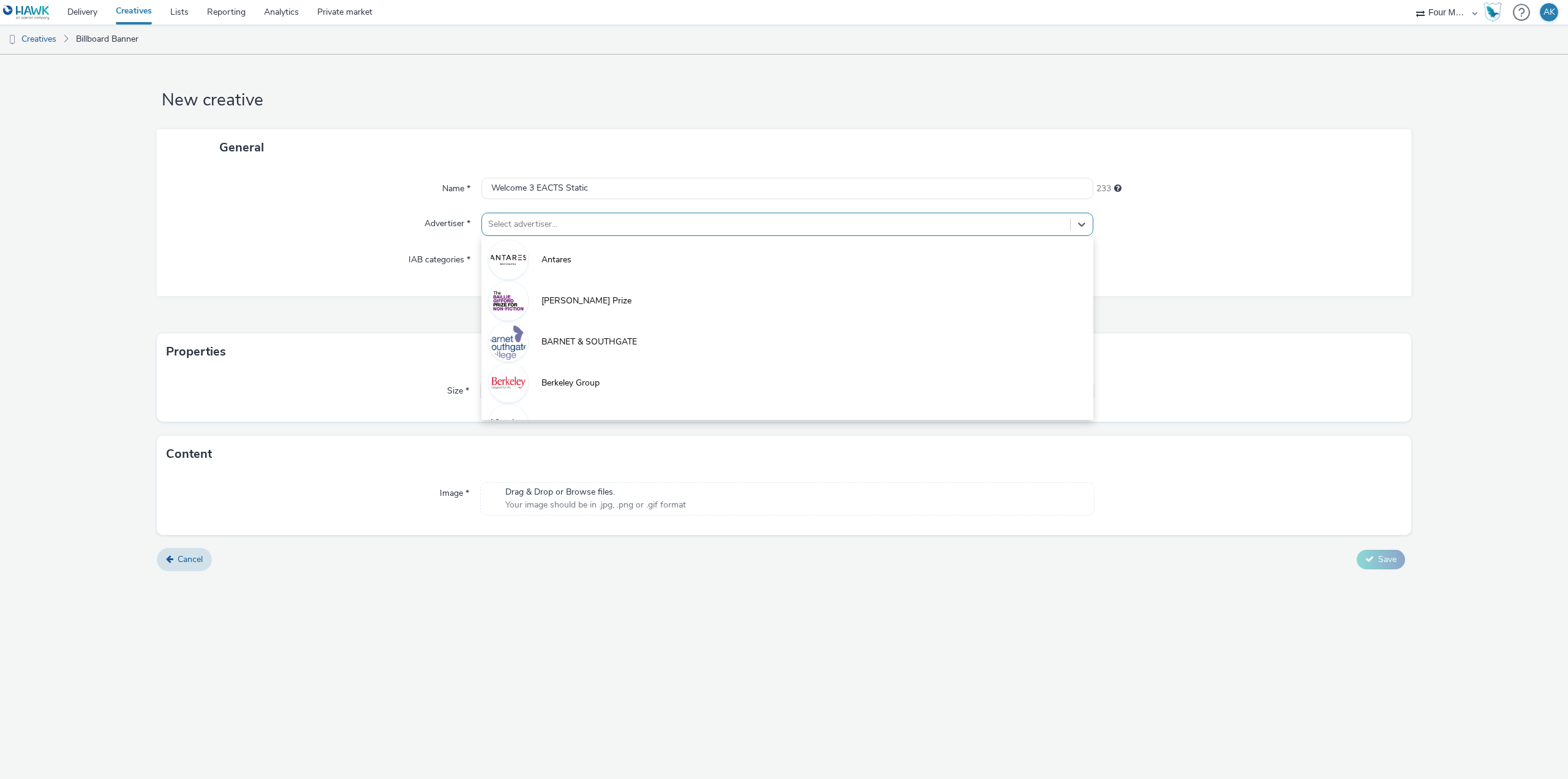
click at [555, 218] on div at bounding box center [776, 225] width 576 height 15
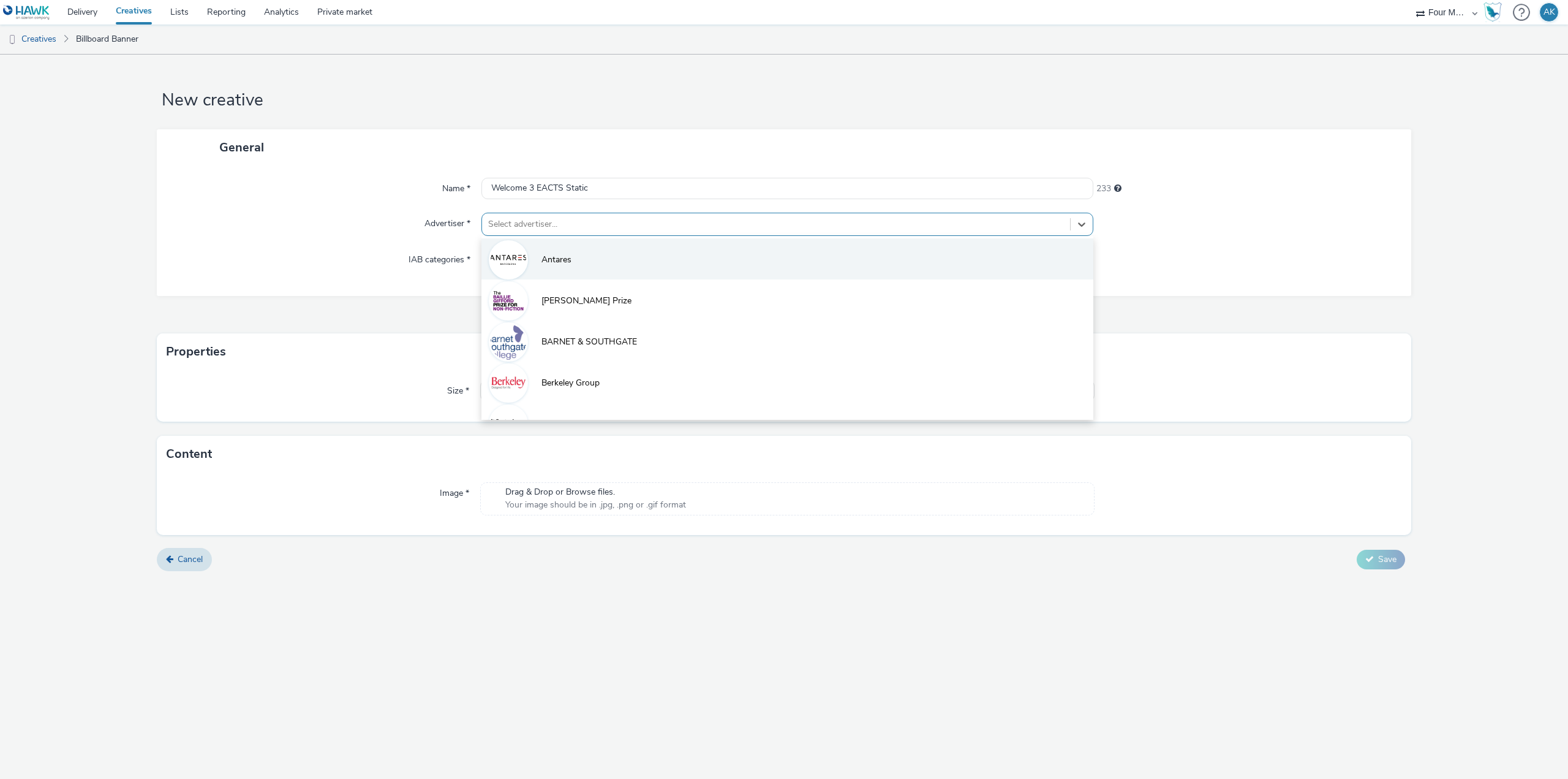
type input "e"
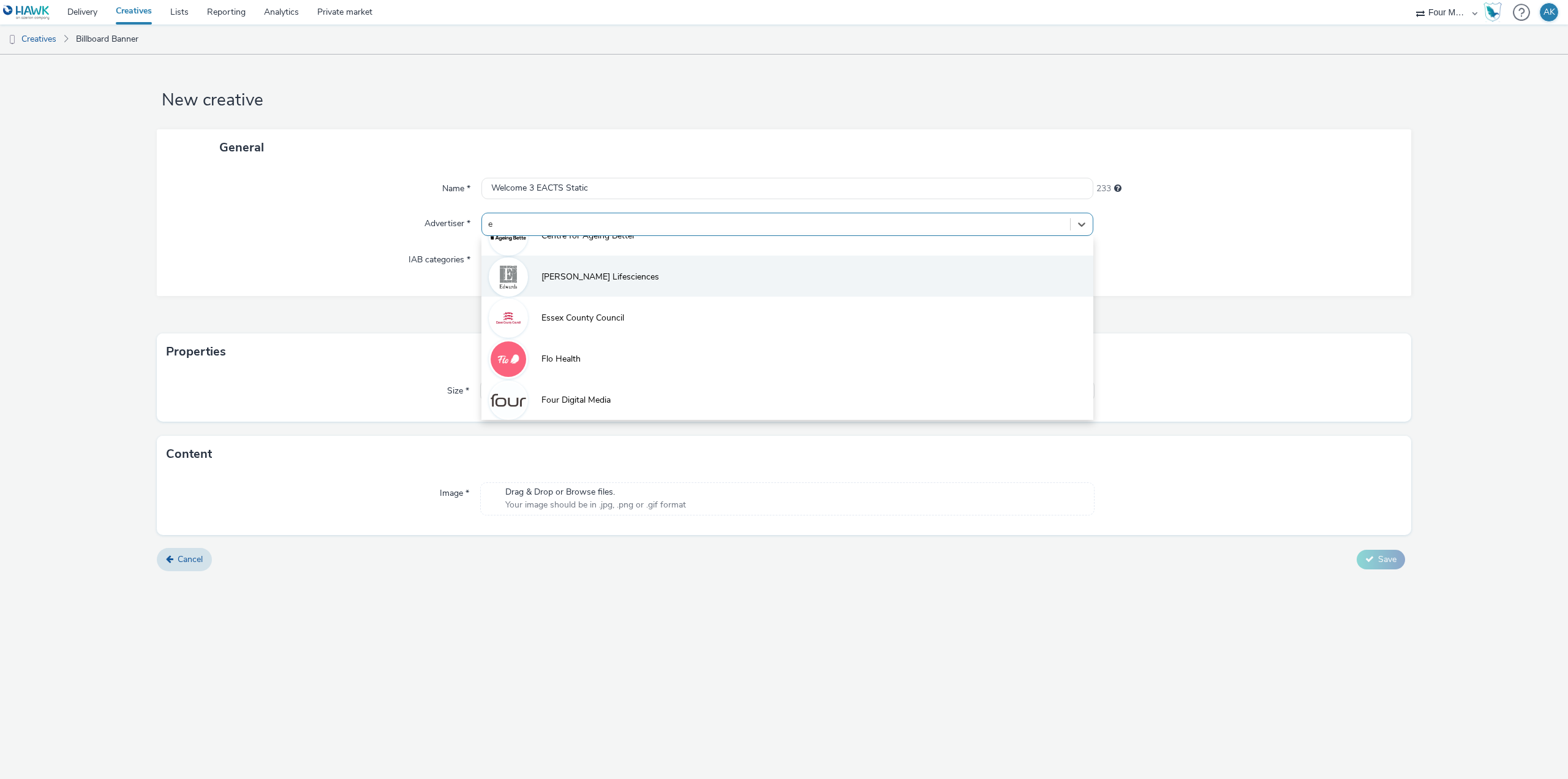
scroll to position [171, 0]
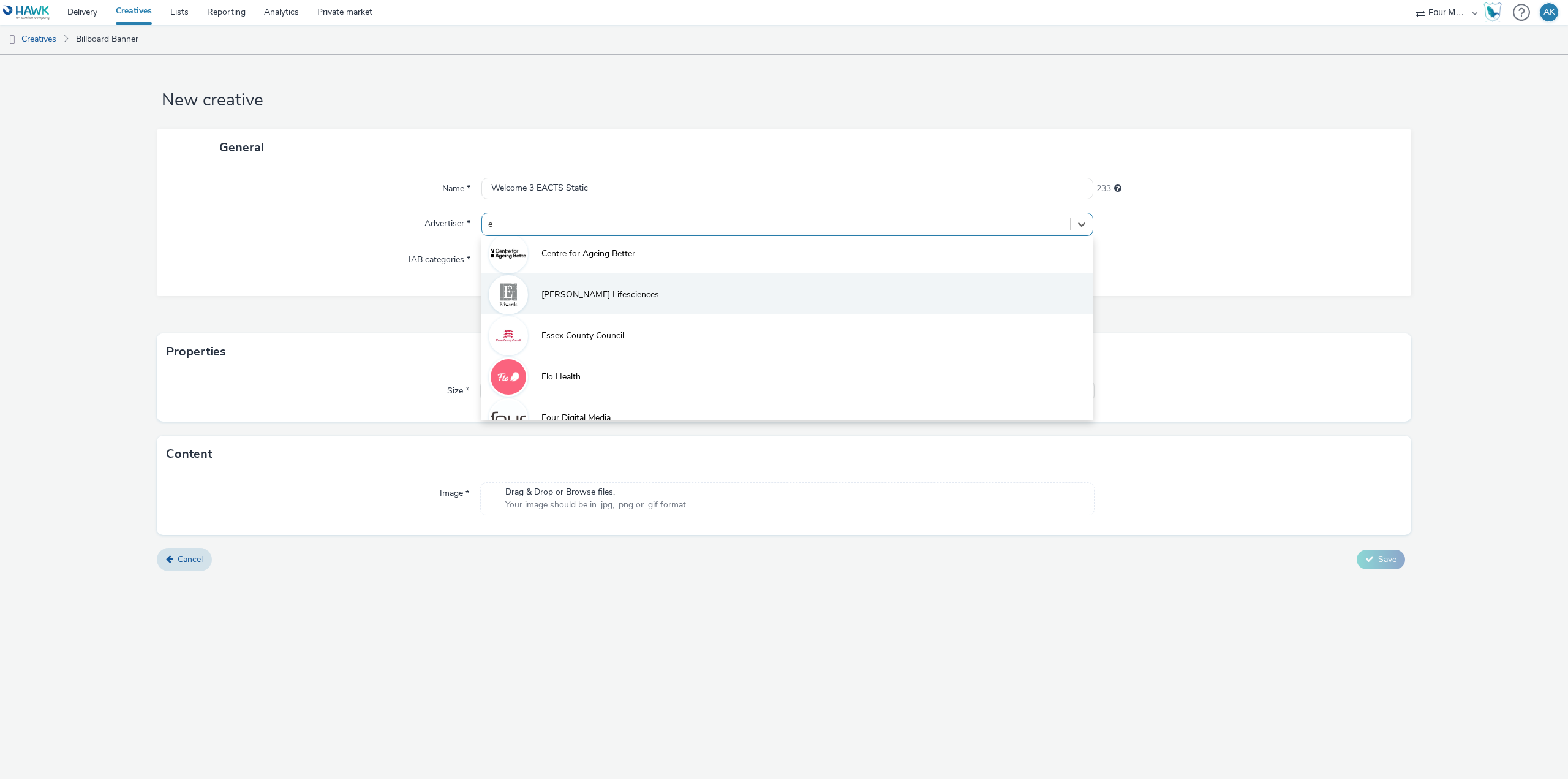
click at [582, 294] on span "[PERSON_NAME] Lifesciences" at bounding box center [600, 294] width 117 height 12
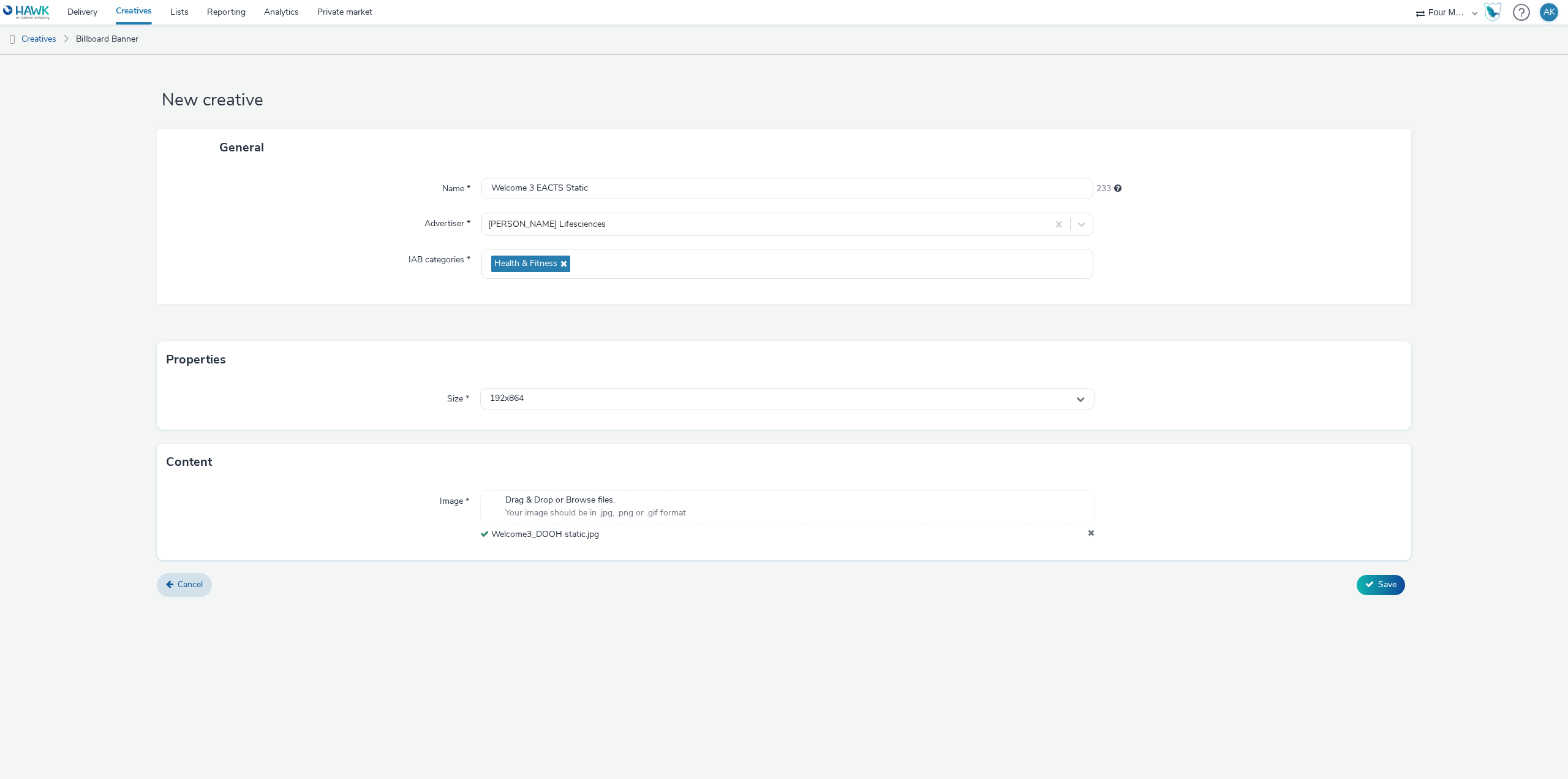
drag, startPoint x: 698, startPoint y: 611, endPoint x: 722, endPoint y: 600, distance: 26.4
click at [698, 611] on div "New creative General Name * Welcome 3 EACTS Static 233 Advertiser * [PERSON_NAM…" at bounding box center [784, 417] width 1568 height 724
click at [546, 393] on div "192x864" at bounding box center [786, 398] width 614 height 21
click at [566, 509] on li "2160x3840" at bounding box center [787, 506] width 613 height 20
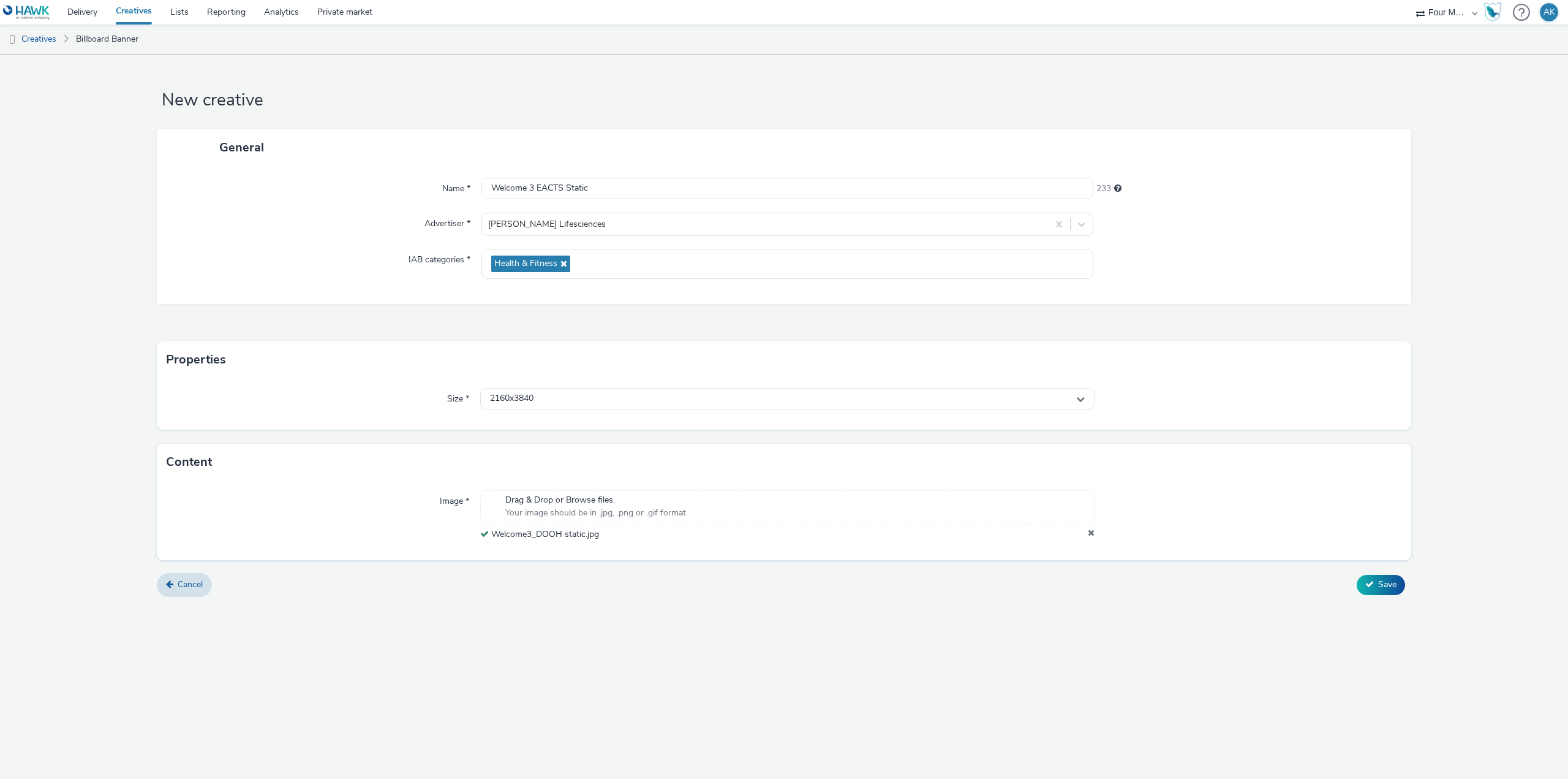
drag, startPoint x: 642, startPoint y: 622, endPoint x: 643, endPoint y: 613, distance: 9.1
click at [642, 622] on div "New creative General Name * Welcome 3 EACTS Static 233 Advertiser * [PERSON_NAM…" at bounding box center [784, 417] width 1568 height 724
click at [1388, 587] on span "Save" at bounding box center [1387, 584] width 19 height 11
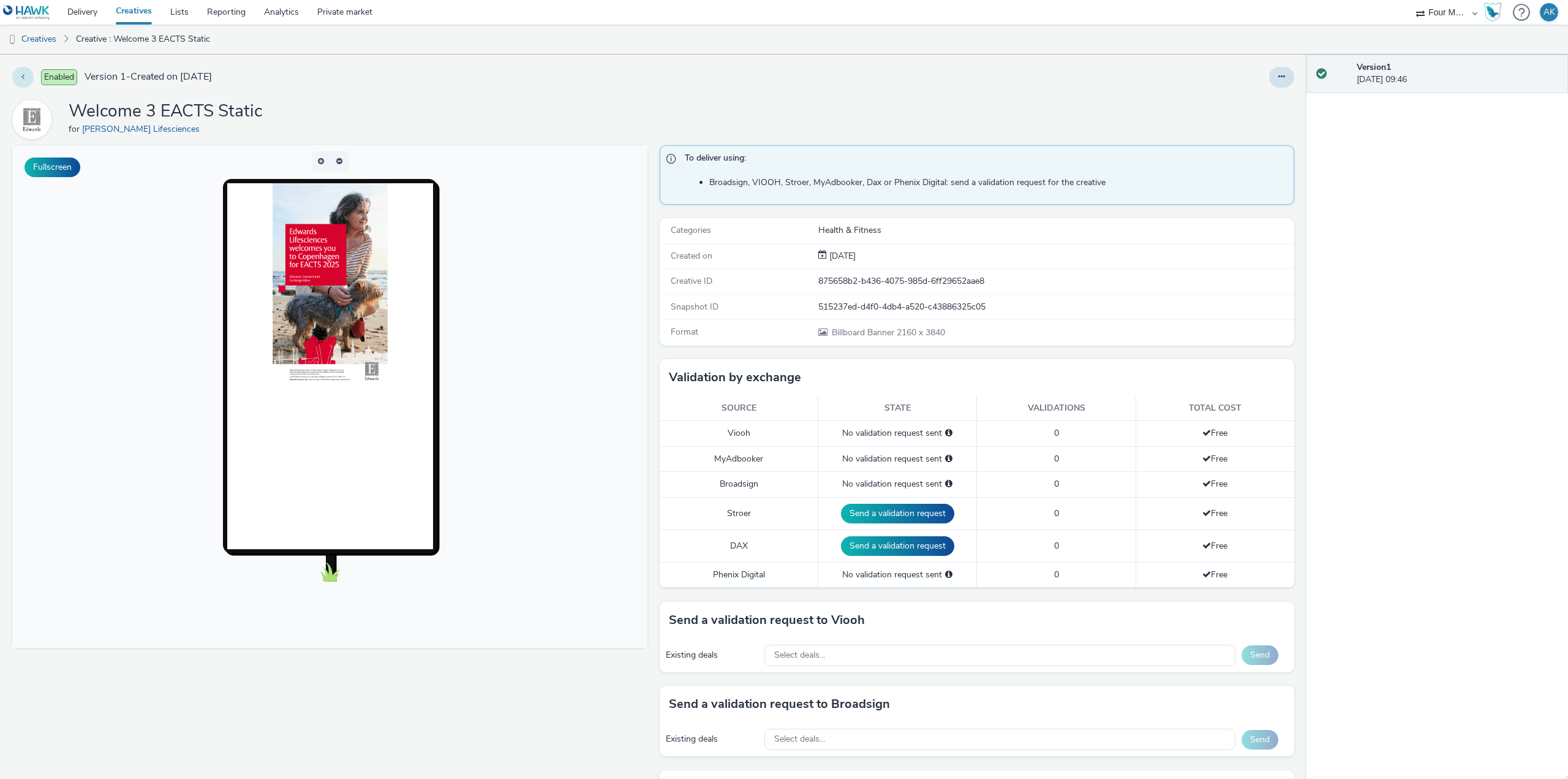
click at [18, 71] on button at bounding box center [22, 77] width 21 height 20
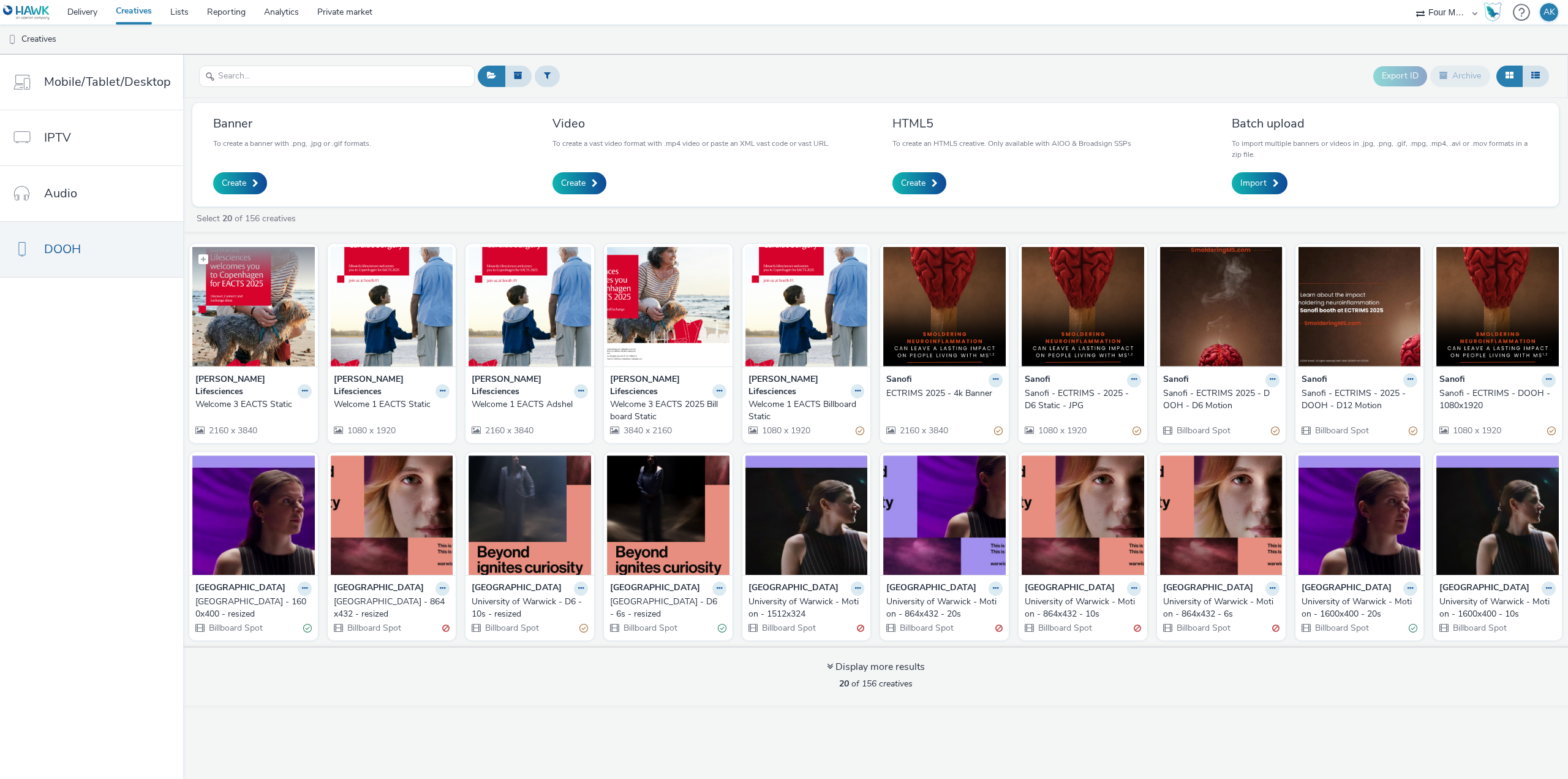
click at [259, 308] on img at bounding box center [252, 307] width 122 height 119
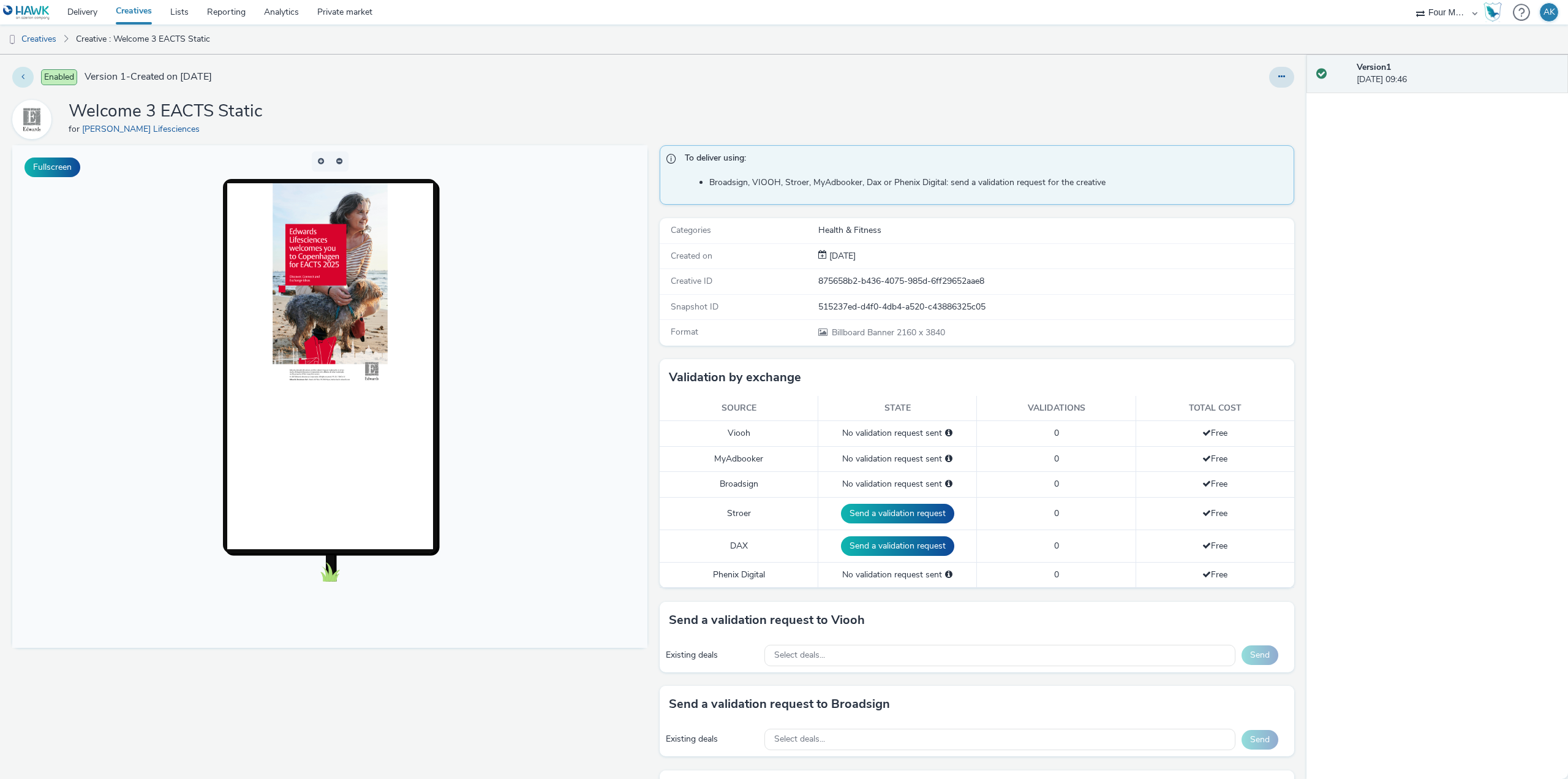
click at [21, 77] on icon at bounding box center [22, 76] width 3 height 8
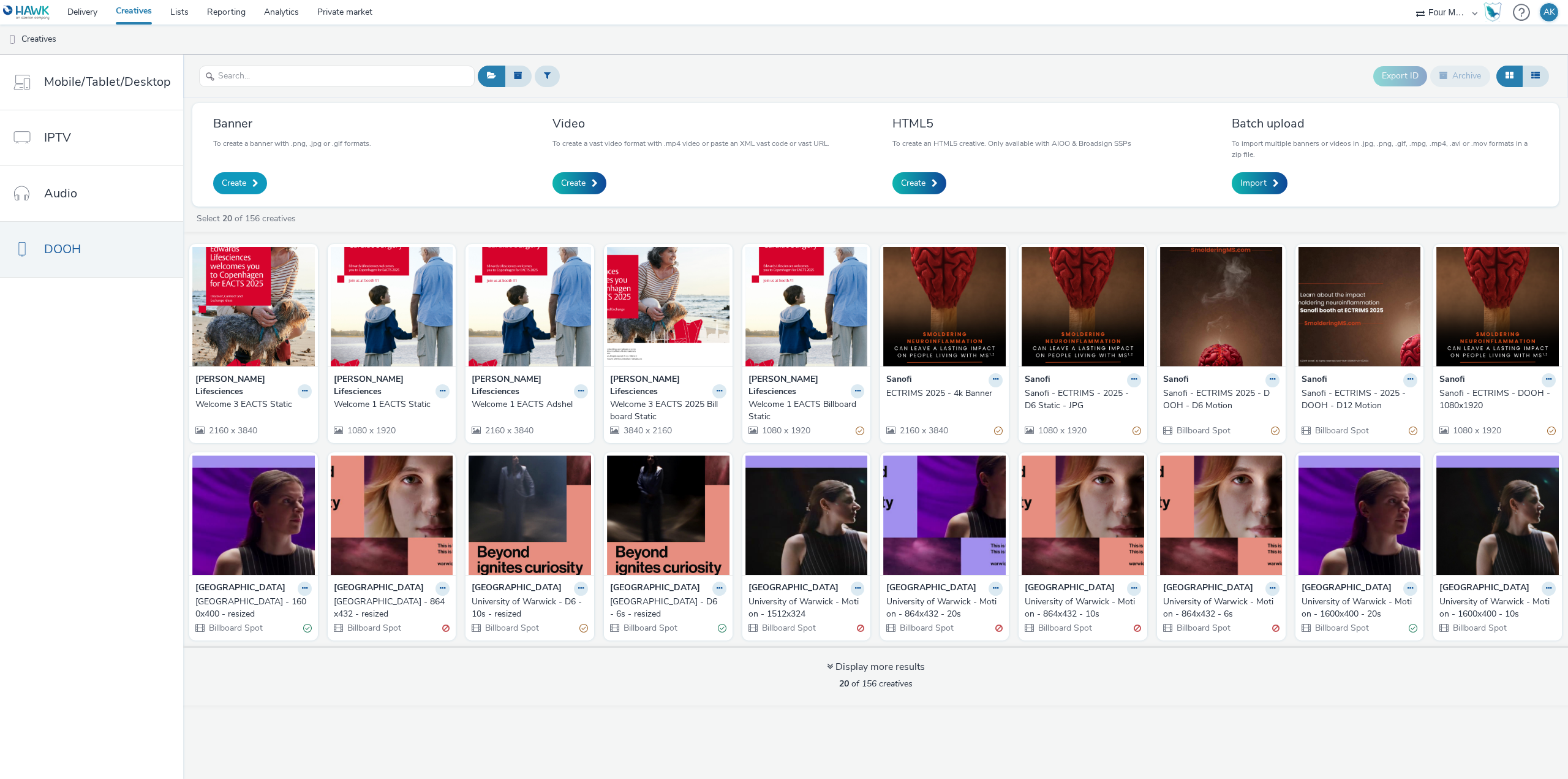
click at [256, 180] on span at bounding box center [255, 183] width 7 height 8
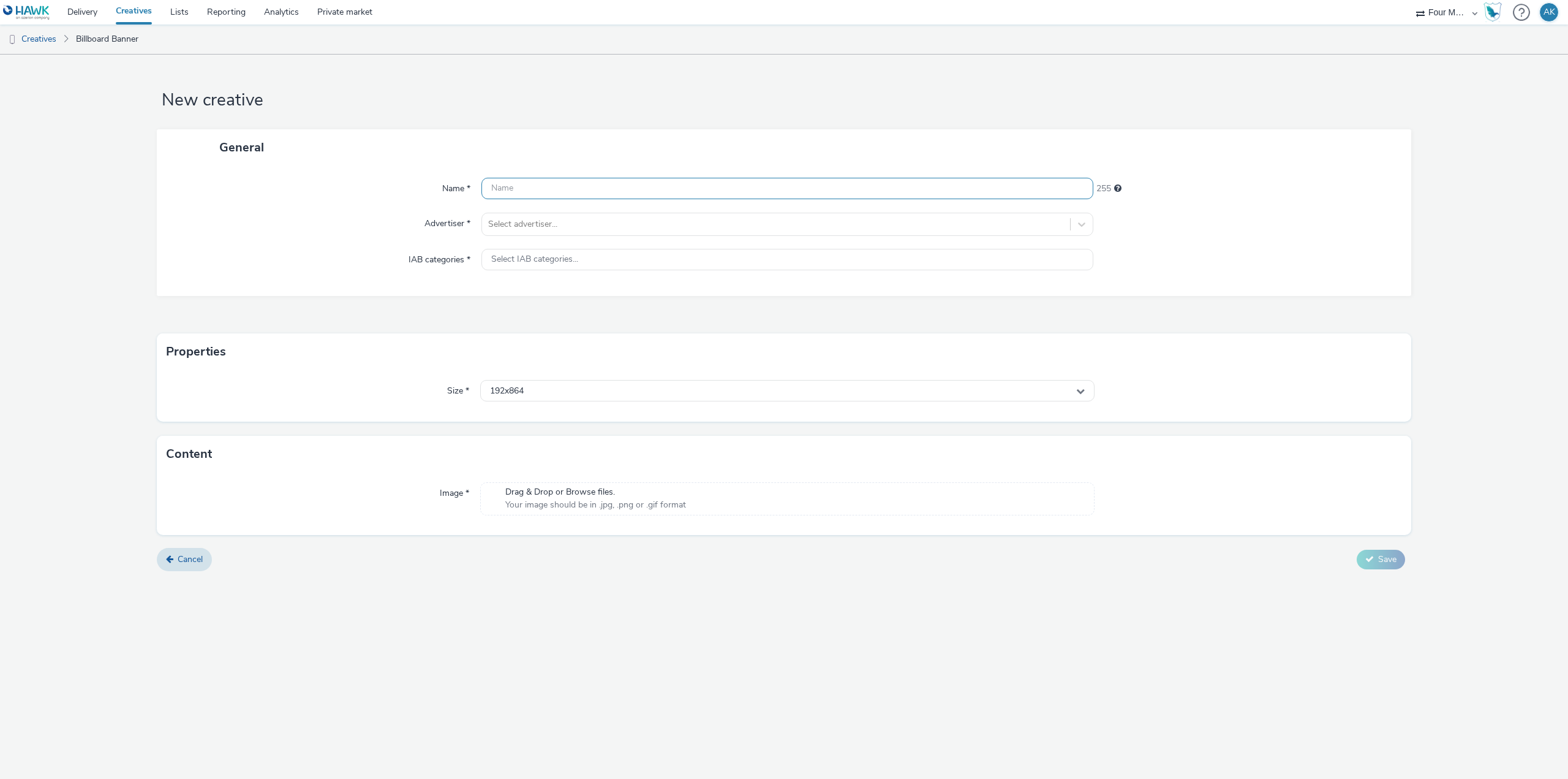
click at [514, 189] on input "text" at bounding box center [787, 188] width 612 height 21
type input "Welcome 3 EACTS Adshel"
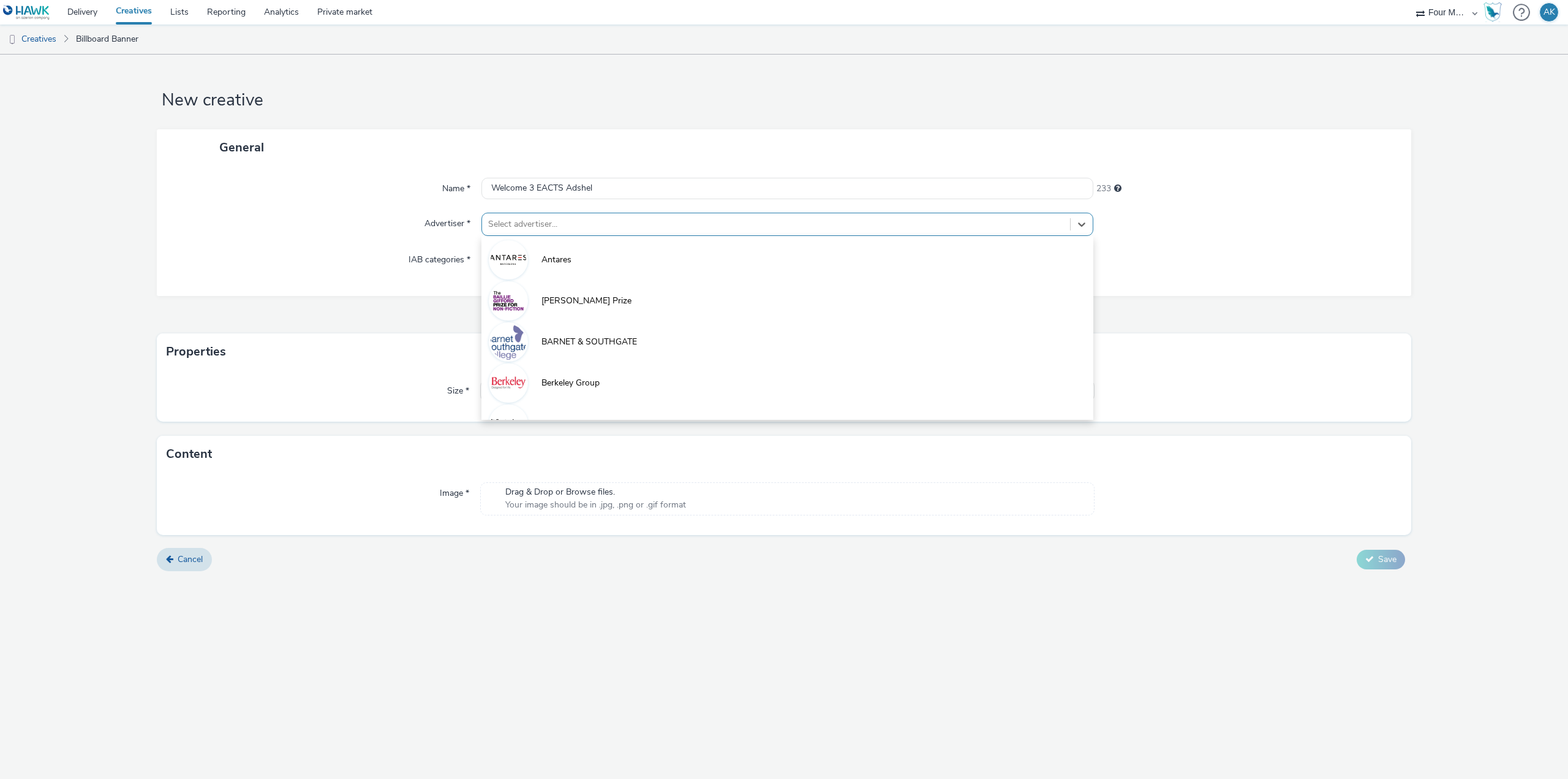
click at [534, 223] on div at bounding box center [776, 225] width 576 height 15
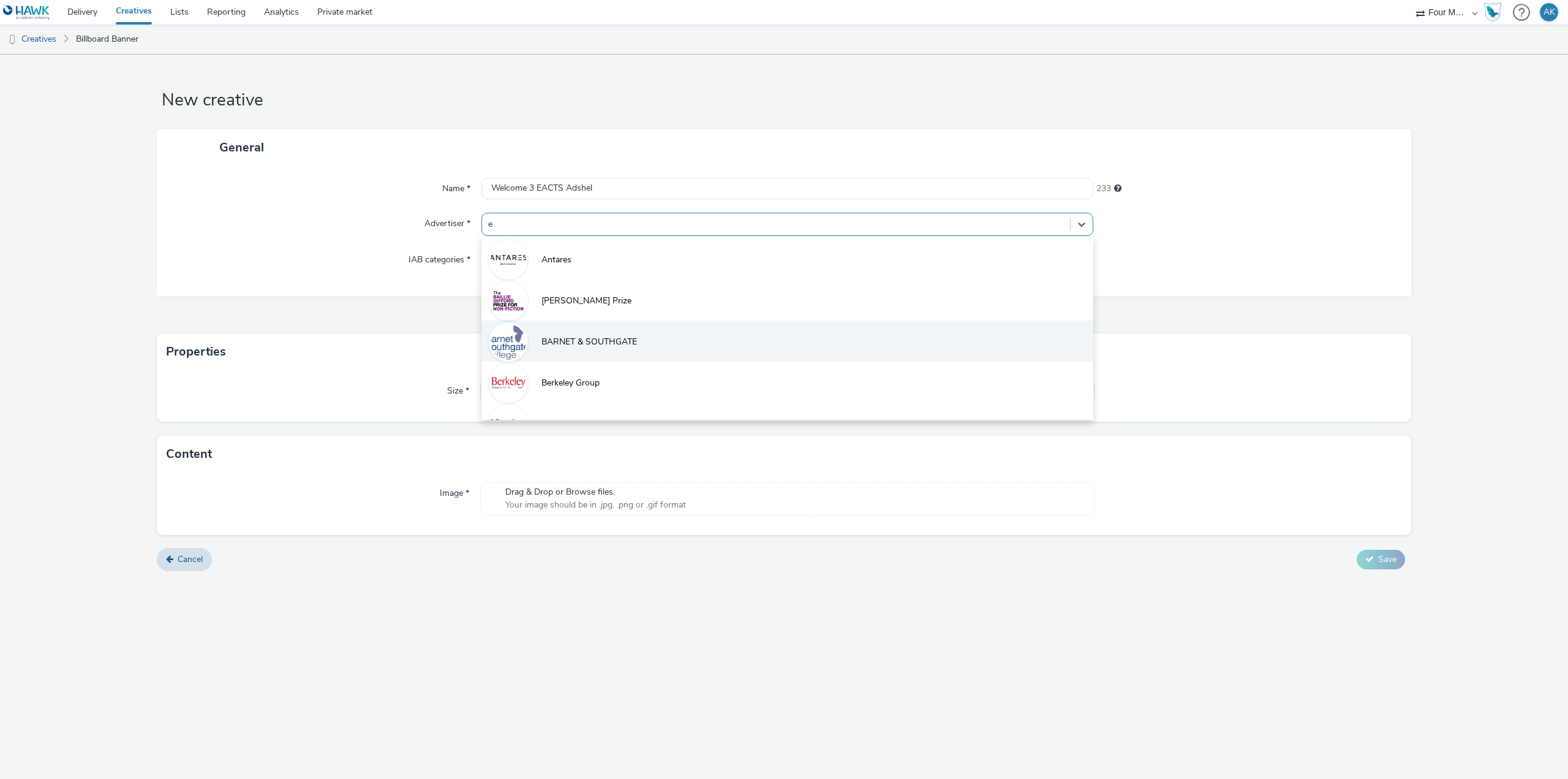
type input "ed"
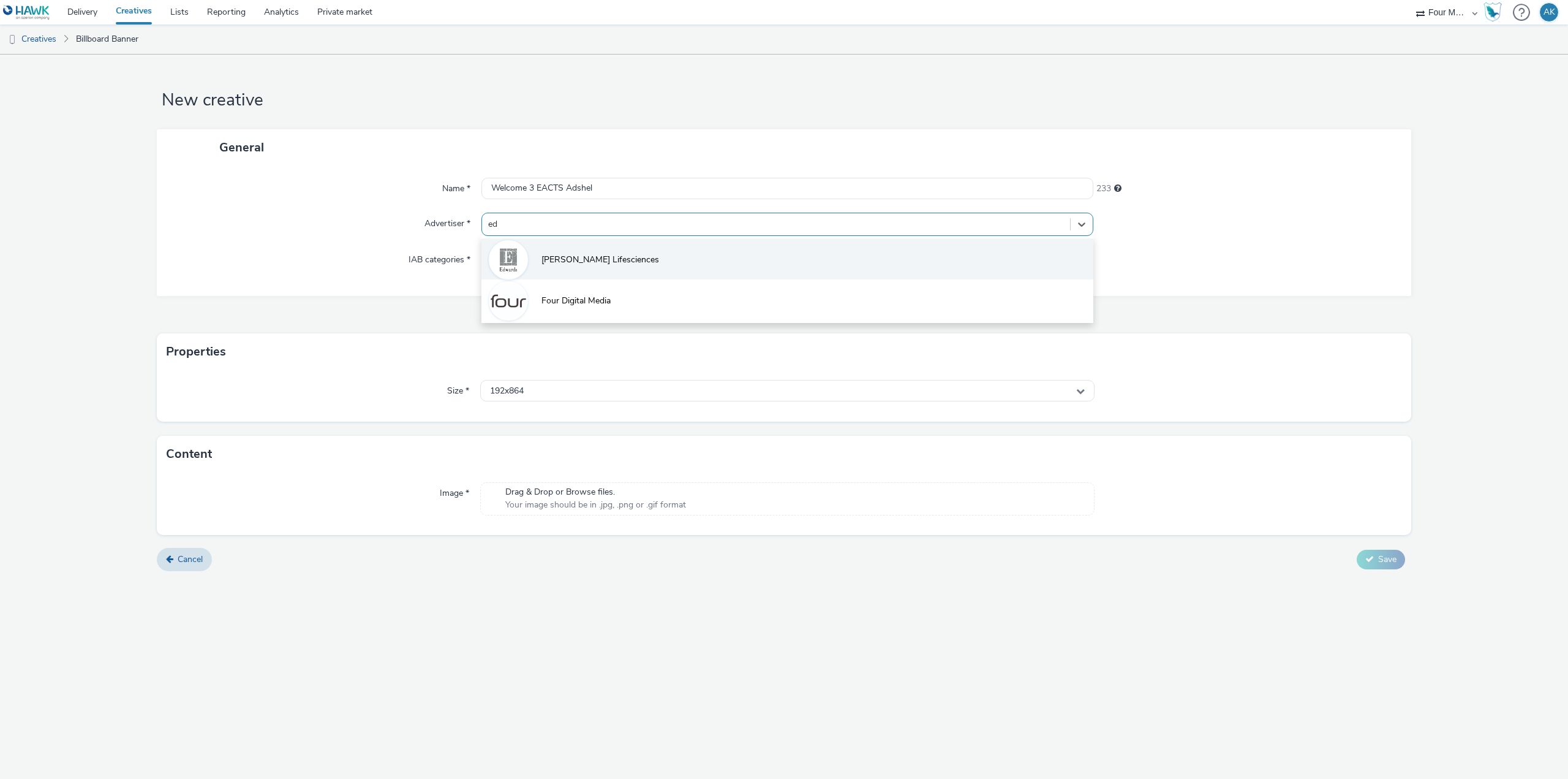
click at [624, 269] on li "[PERSON_NAME] Lifesciences" at bounding box center [787, 259] width 612 height 41
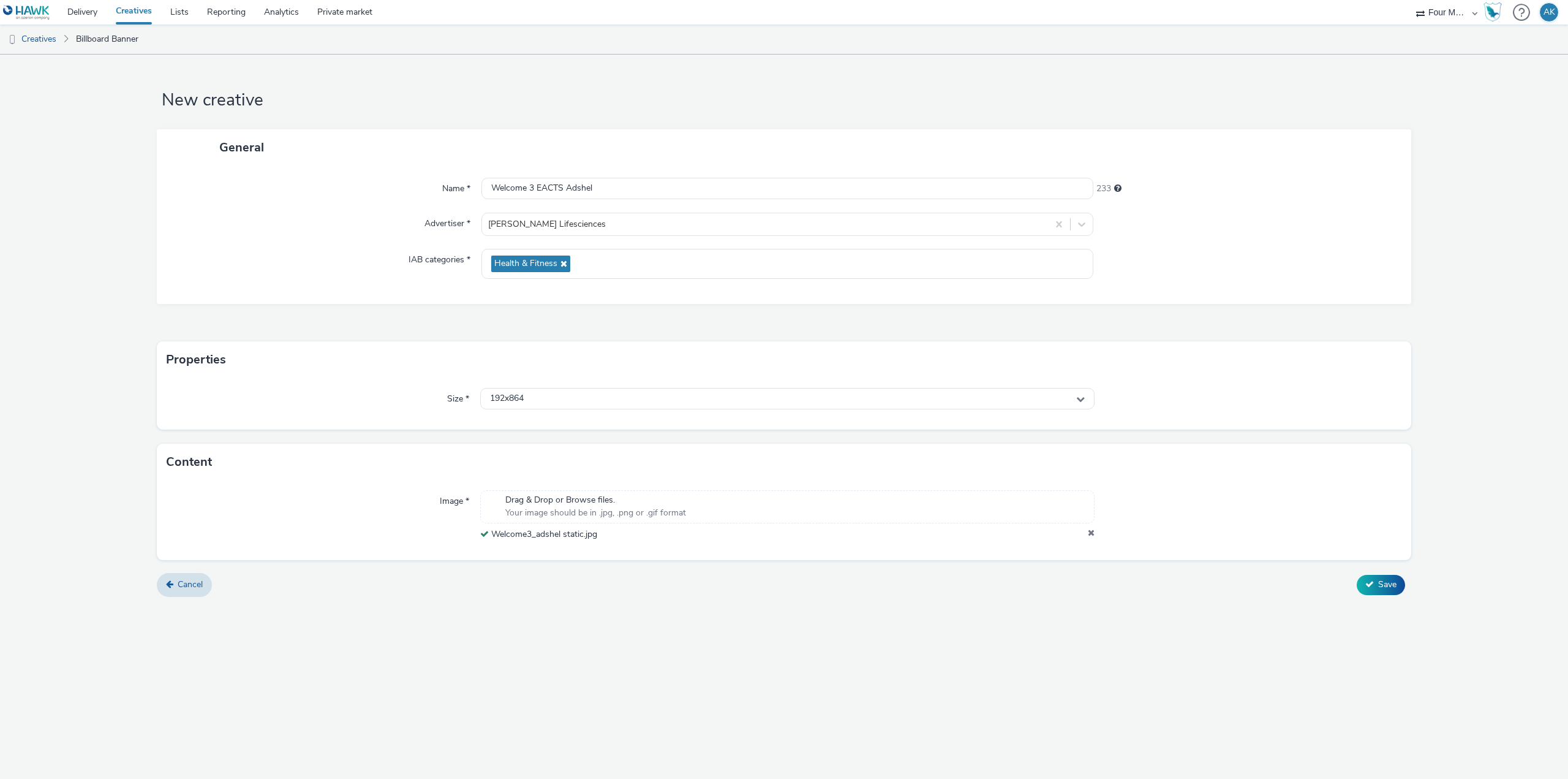
drag, startPoint x: 434, startPoint y: 683, endPoint x: 465, endPoint y: 672, distance: 32.9
click at [434, 683] on div "New creative General Name * Welcome 3 EACTS Adshel 233 Advertiser * [PERSON_NAM…" at bounding box center [784, 417] width 1568 height 724
click at [539, 405] on div "192x864" at bounding box center [786, 398] width 614 height 21
click at [579, 548] on li "1080x1920 - dooh" at bounding box center [787, 542] width 613 height 20
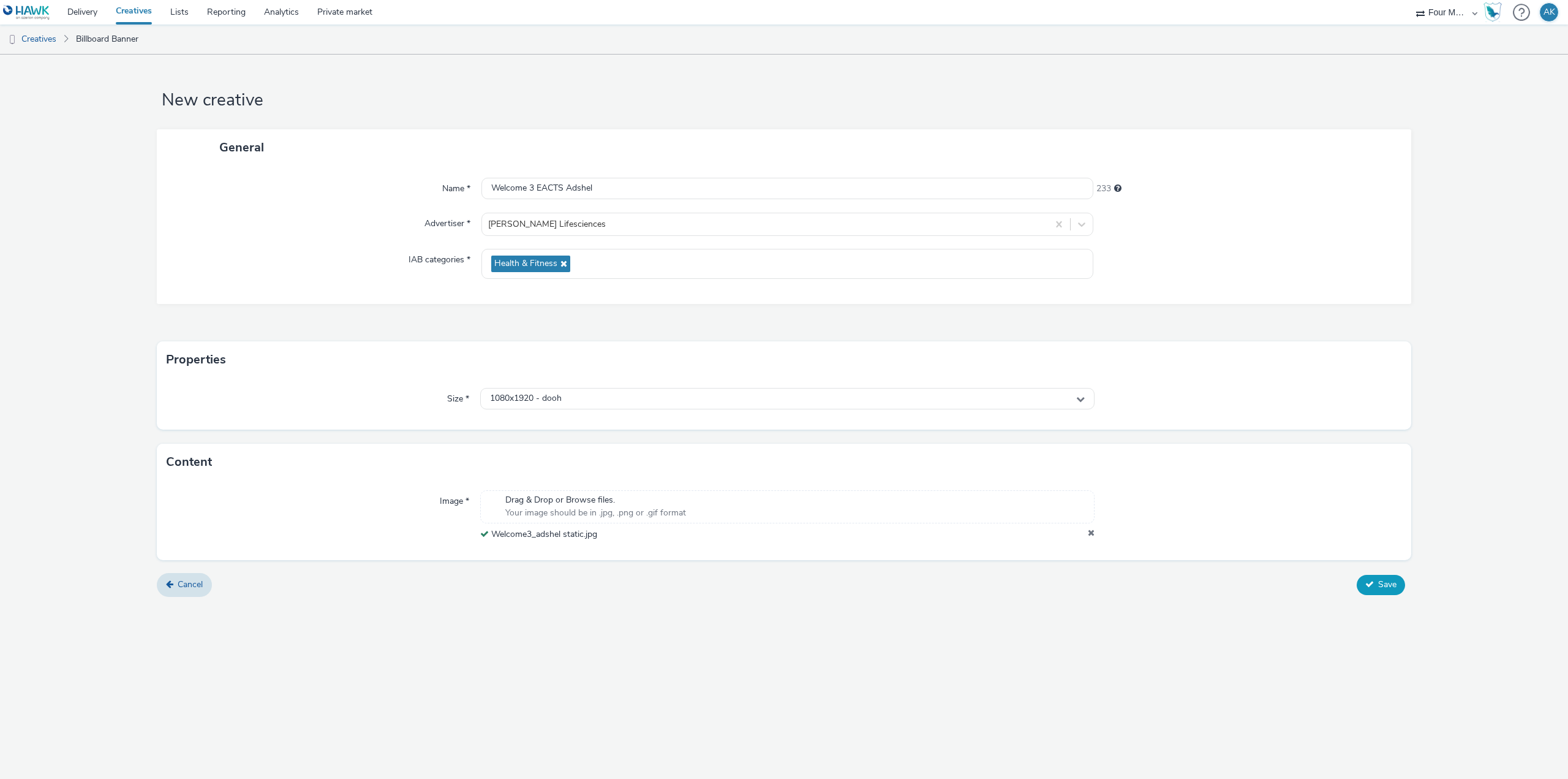
click at [1370, 583] on icon at bounding box center [1369, 583] width 8 height 8
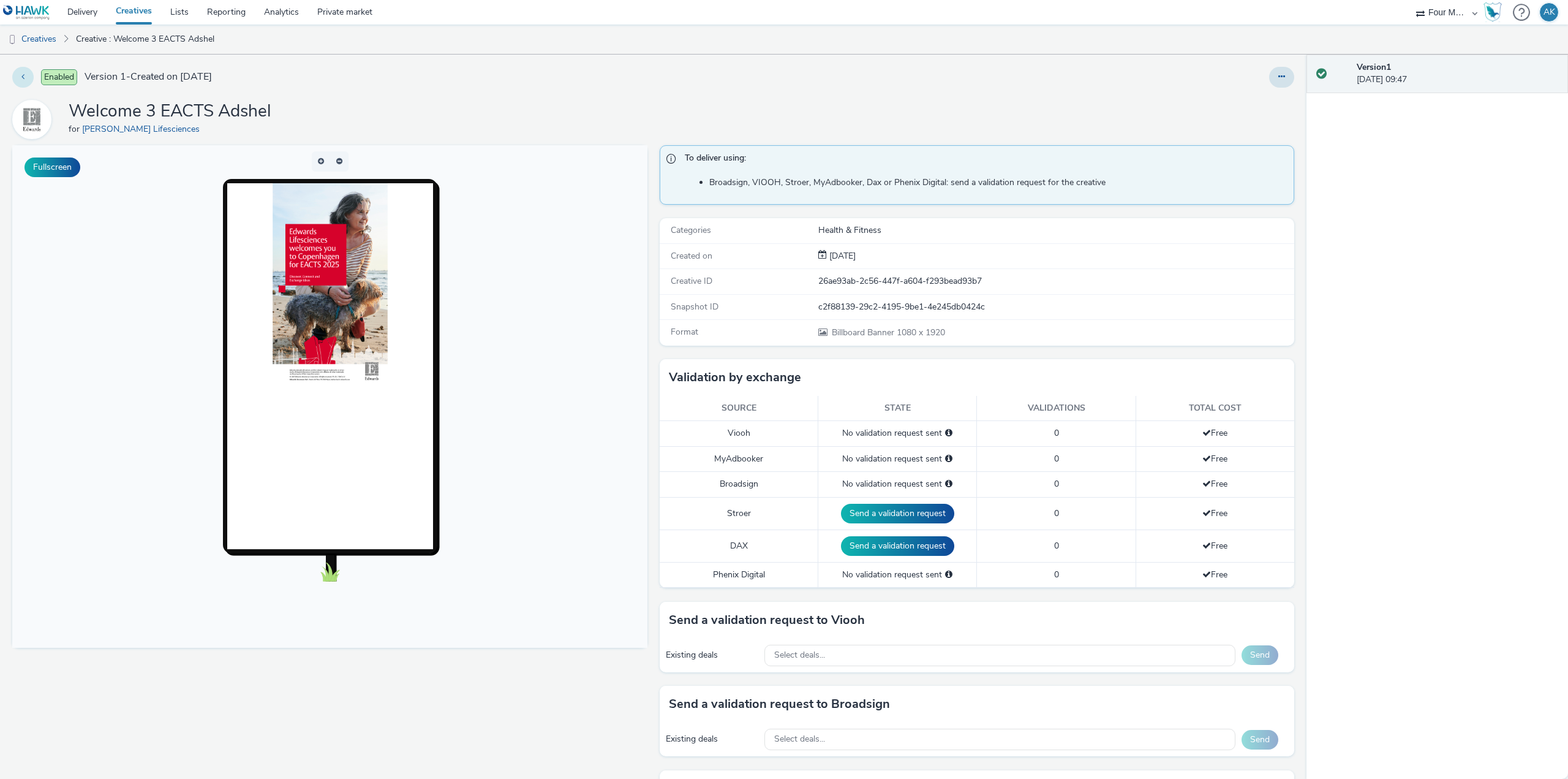
click at [23, 70] on button at bounding box center [22, 77] width 21 height 20
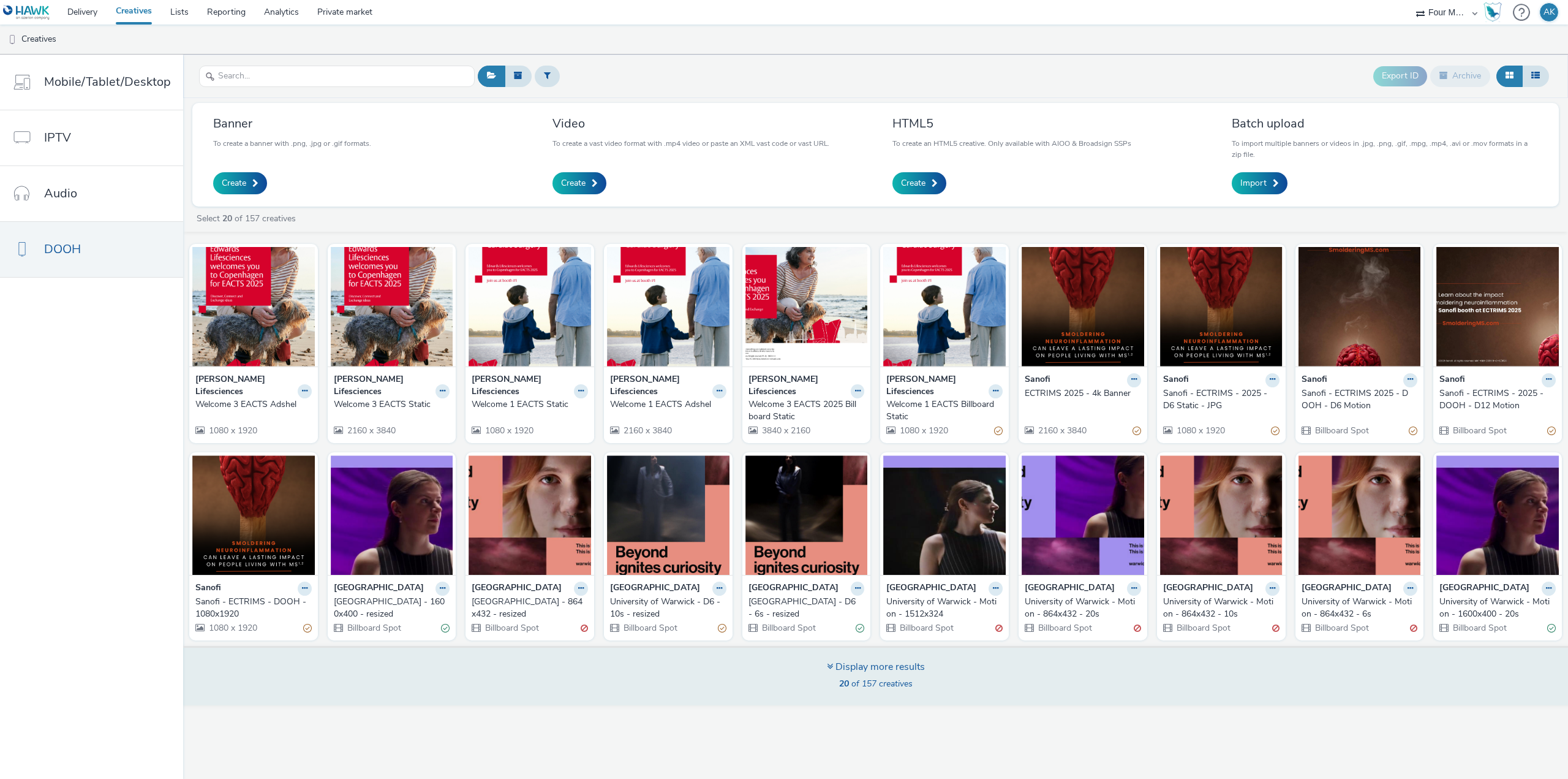
click at [631, 680] on div "Display more results 20 of 157 creatives" at bounding box center [876, 676] width 1394 height 60
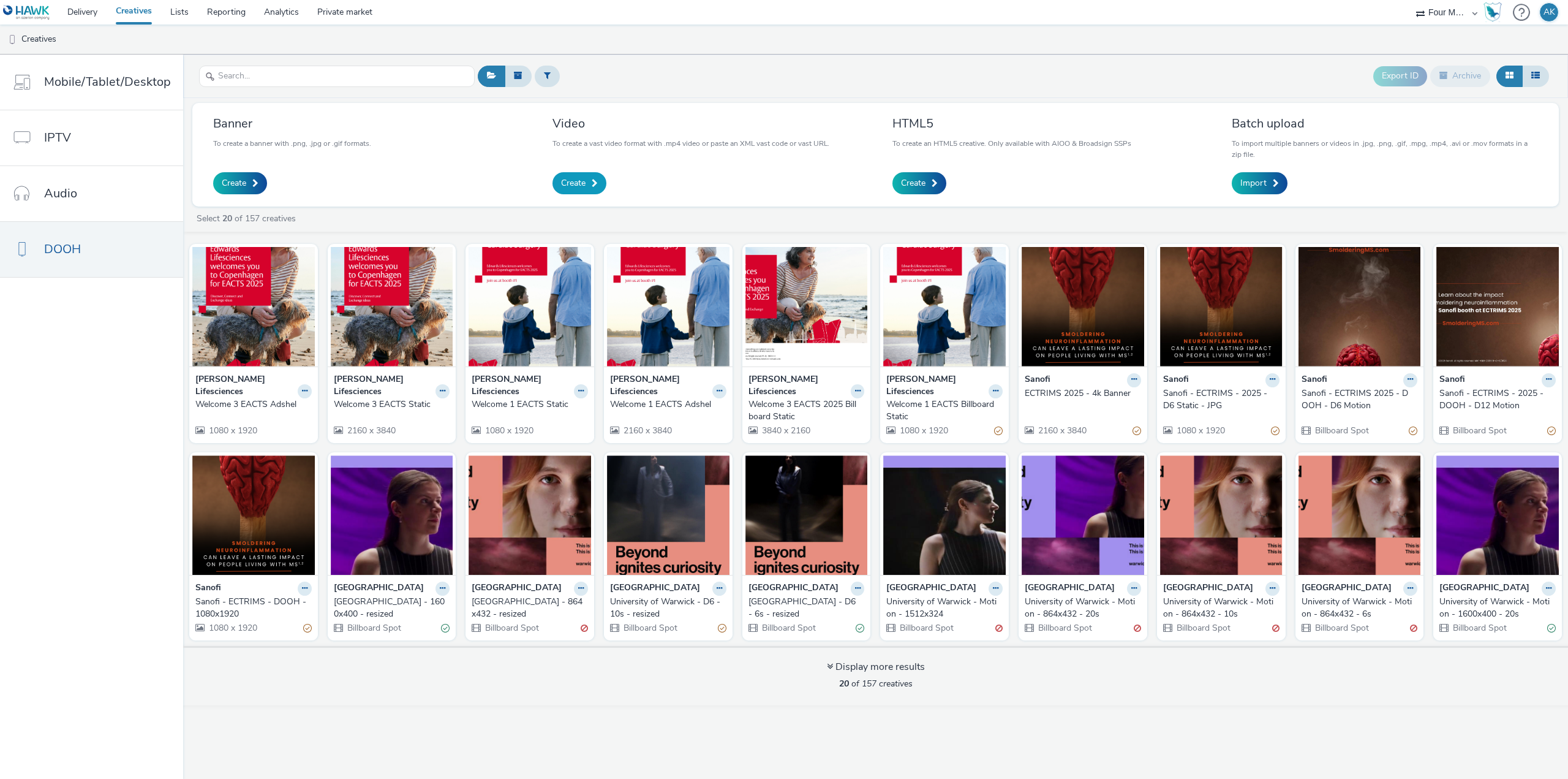
click at [588, 174] on link "Create" at bounding box center [579, 184] width 54 height 22
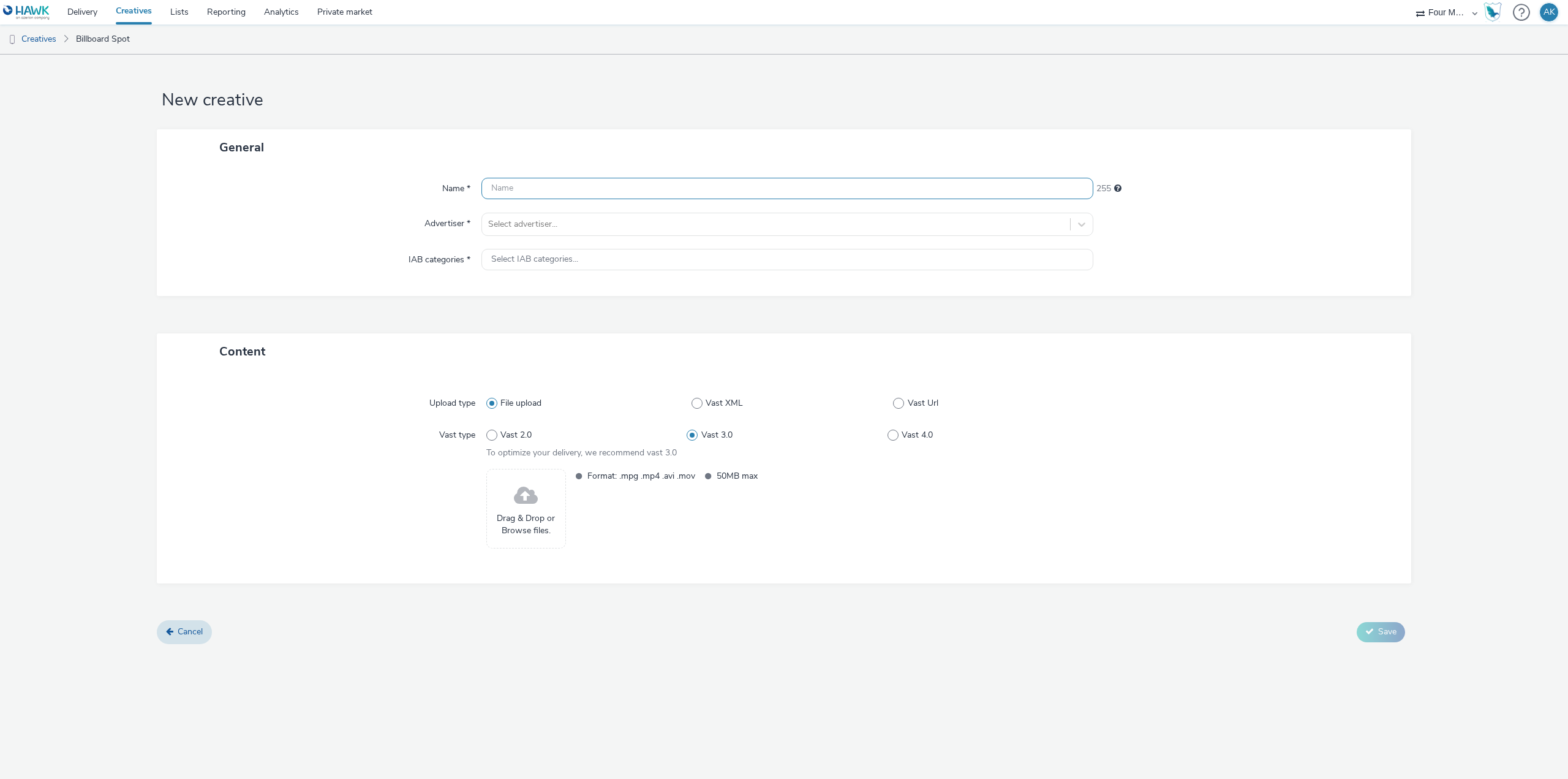
click at [542, 195] on input "text" at bounding box center [787, 188] width 612 height 21
type input "Welcome 2 EACTS Billboard 1920x1080"
click at [583, 223] on div at bounding box center [776, 225] width 576 height 15
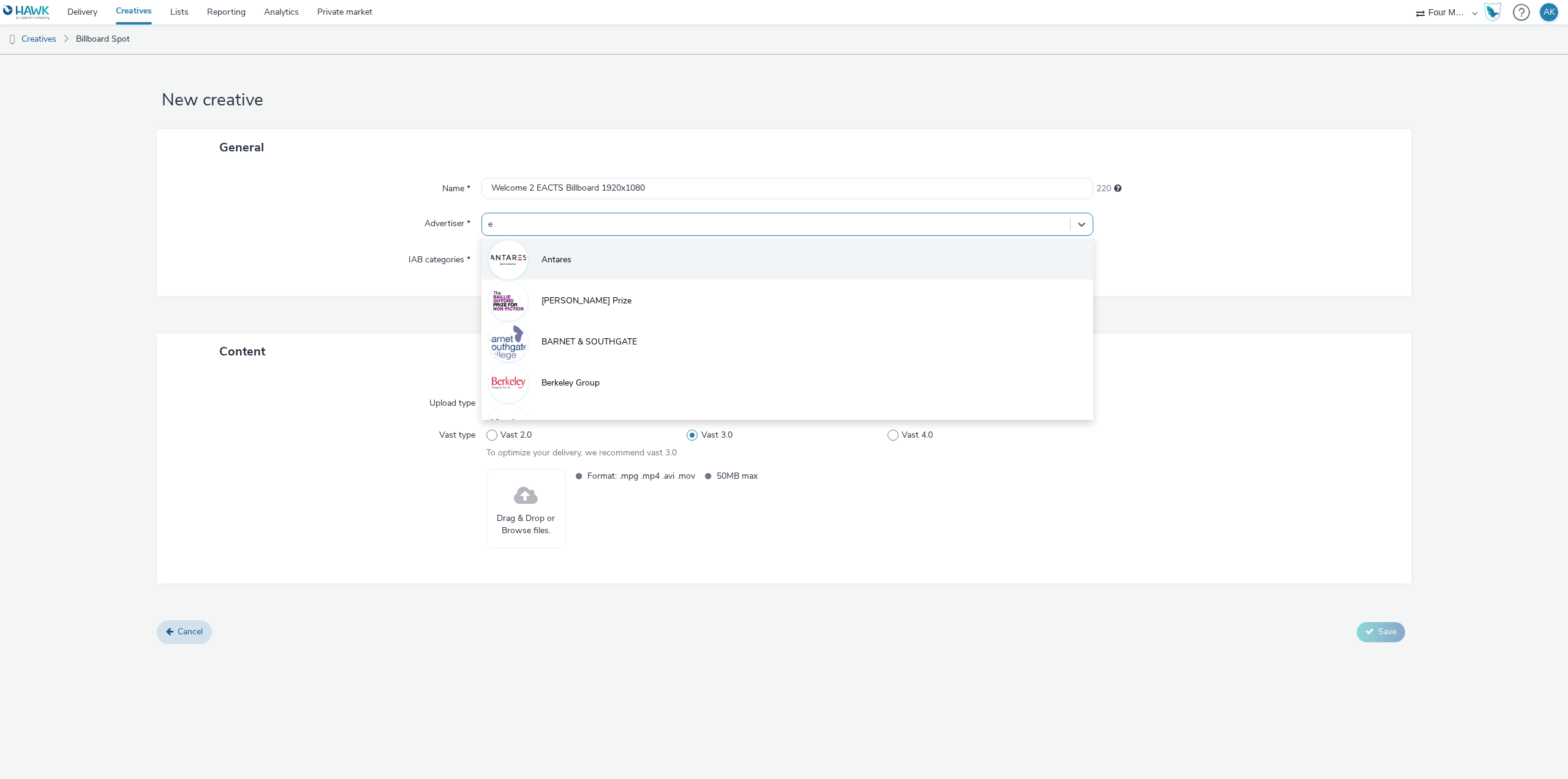
type input "ed"
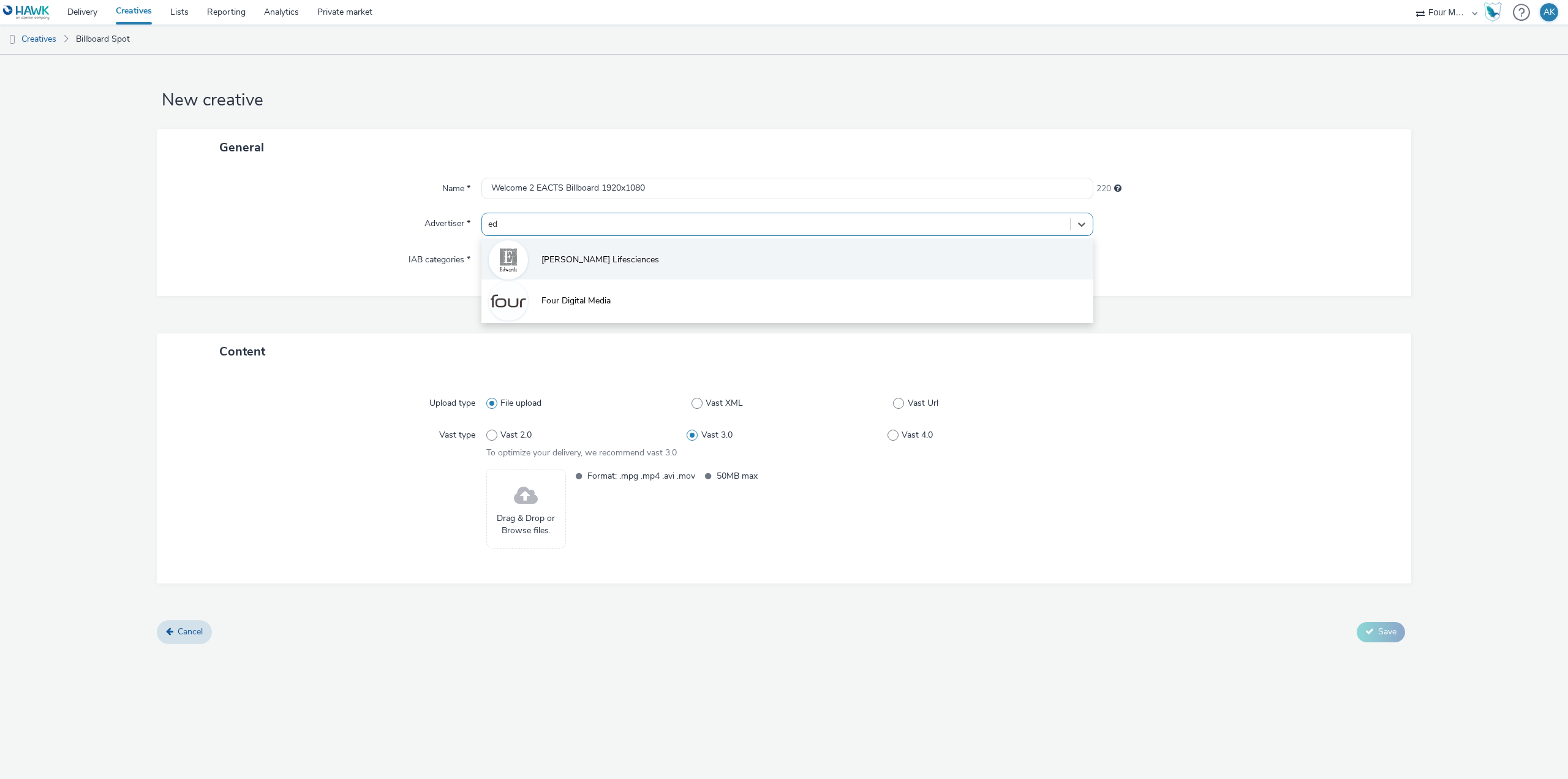
click at [594, 263] on span "[PERSON_NAME] Lifesciences" at bounding box center [600, 259] width 117 height 12
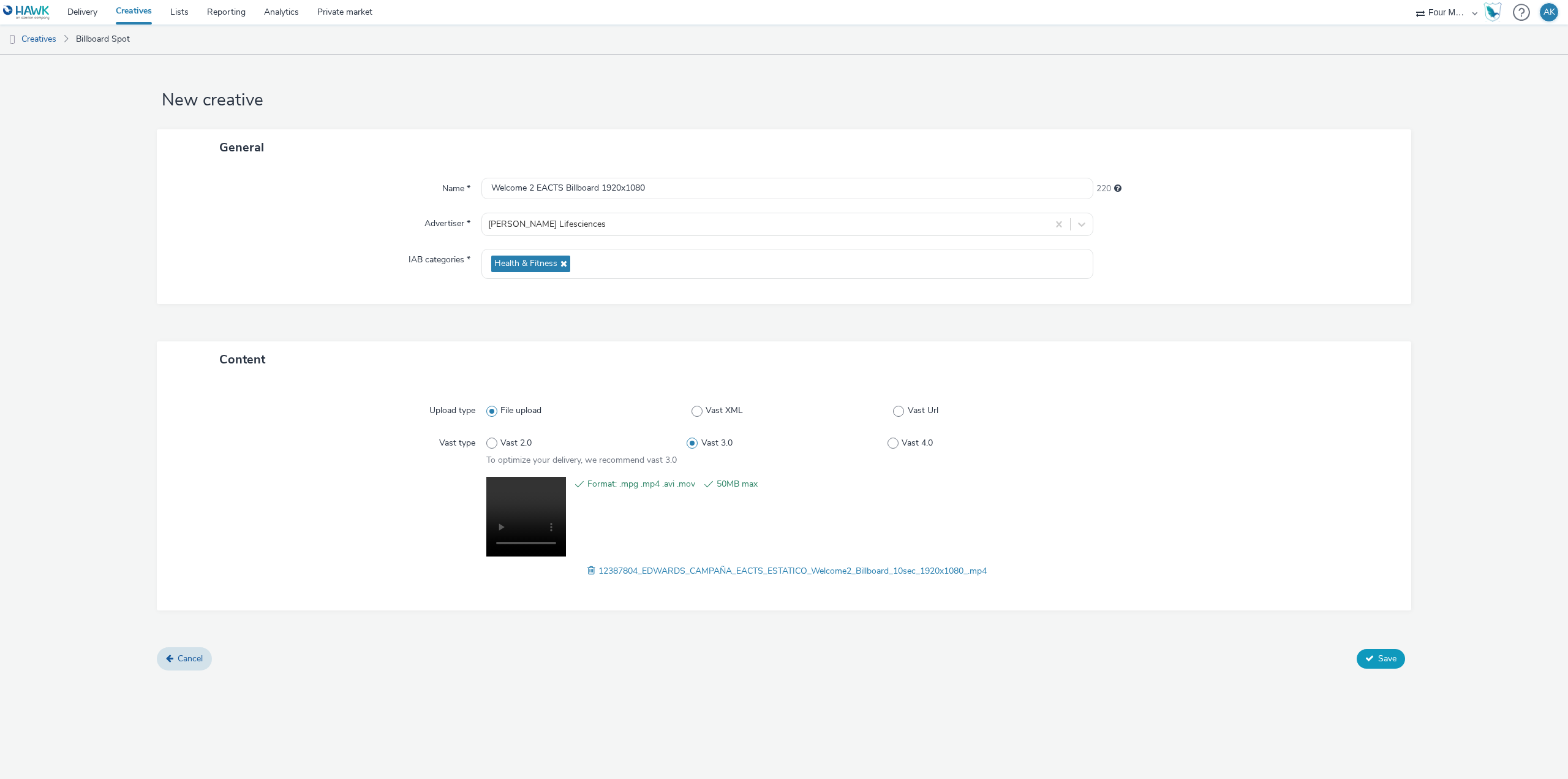
click at [1380, 653] on span "Save" at bounding box center [1387, 658] width 19 height 11
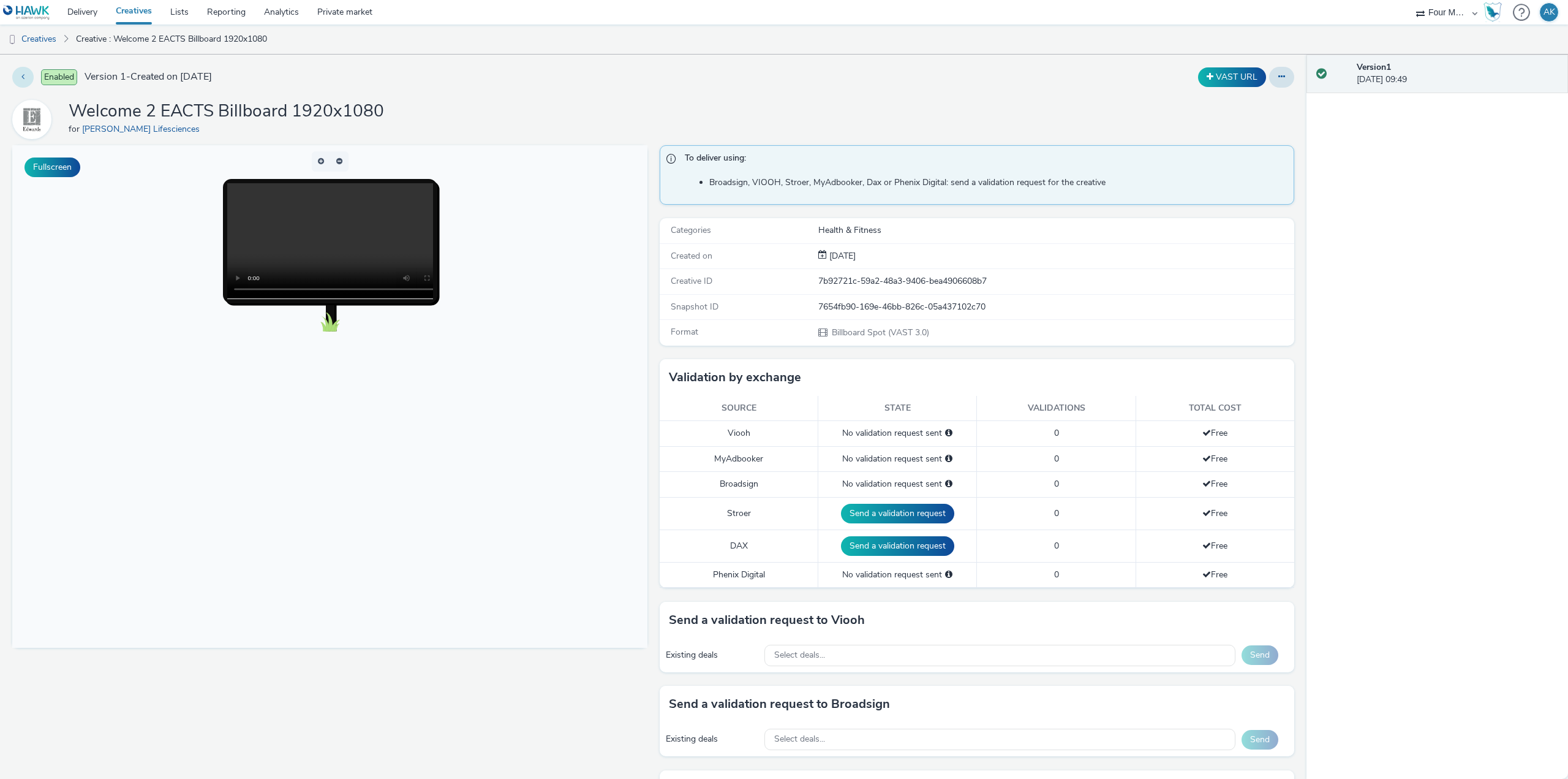
click at [23, 74] on icon at bounding box center [22, 76] width 3 height 8
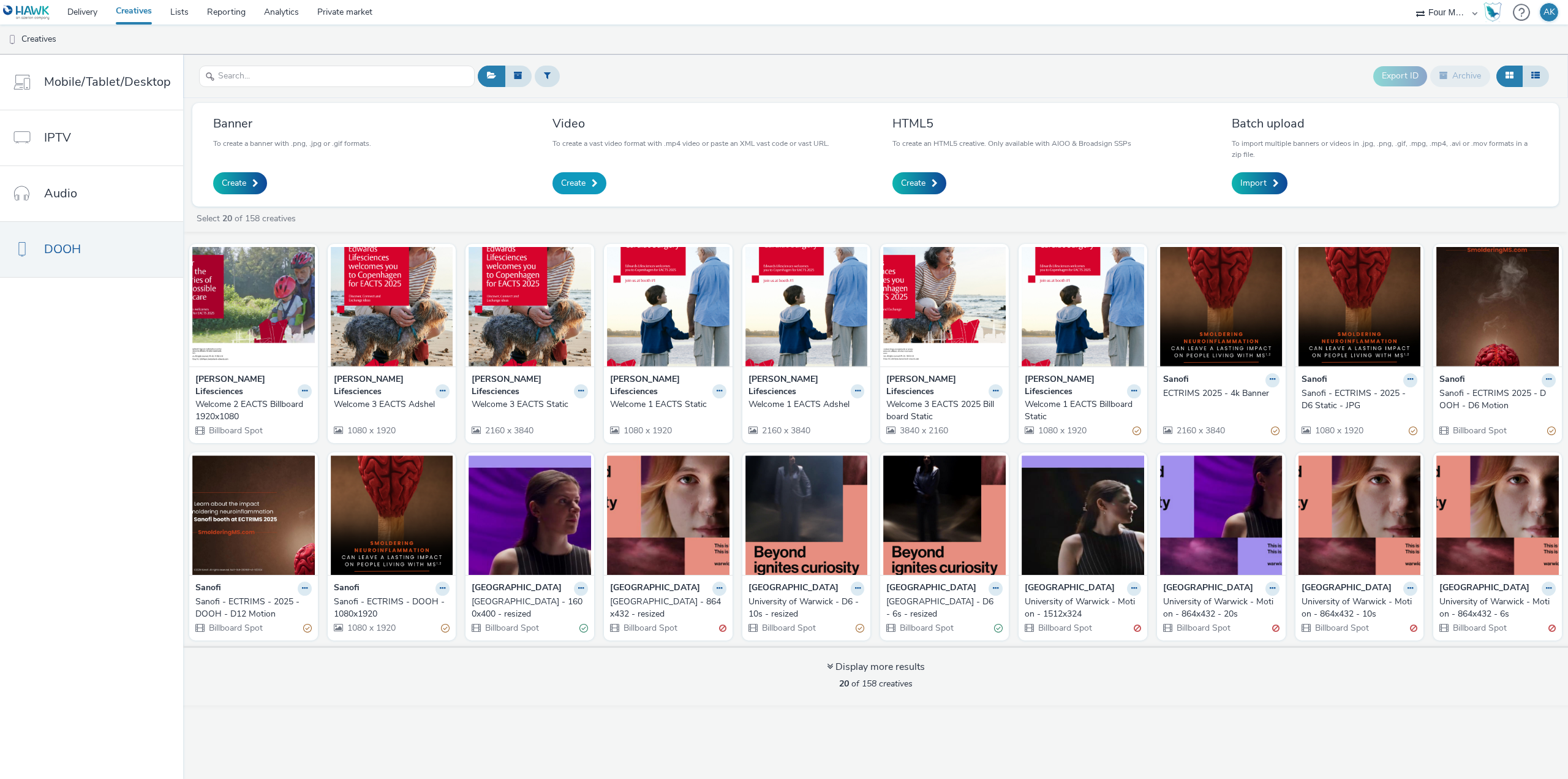
click at [592, 184] on span at bounding box center [594, 183] width 7 height 8
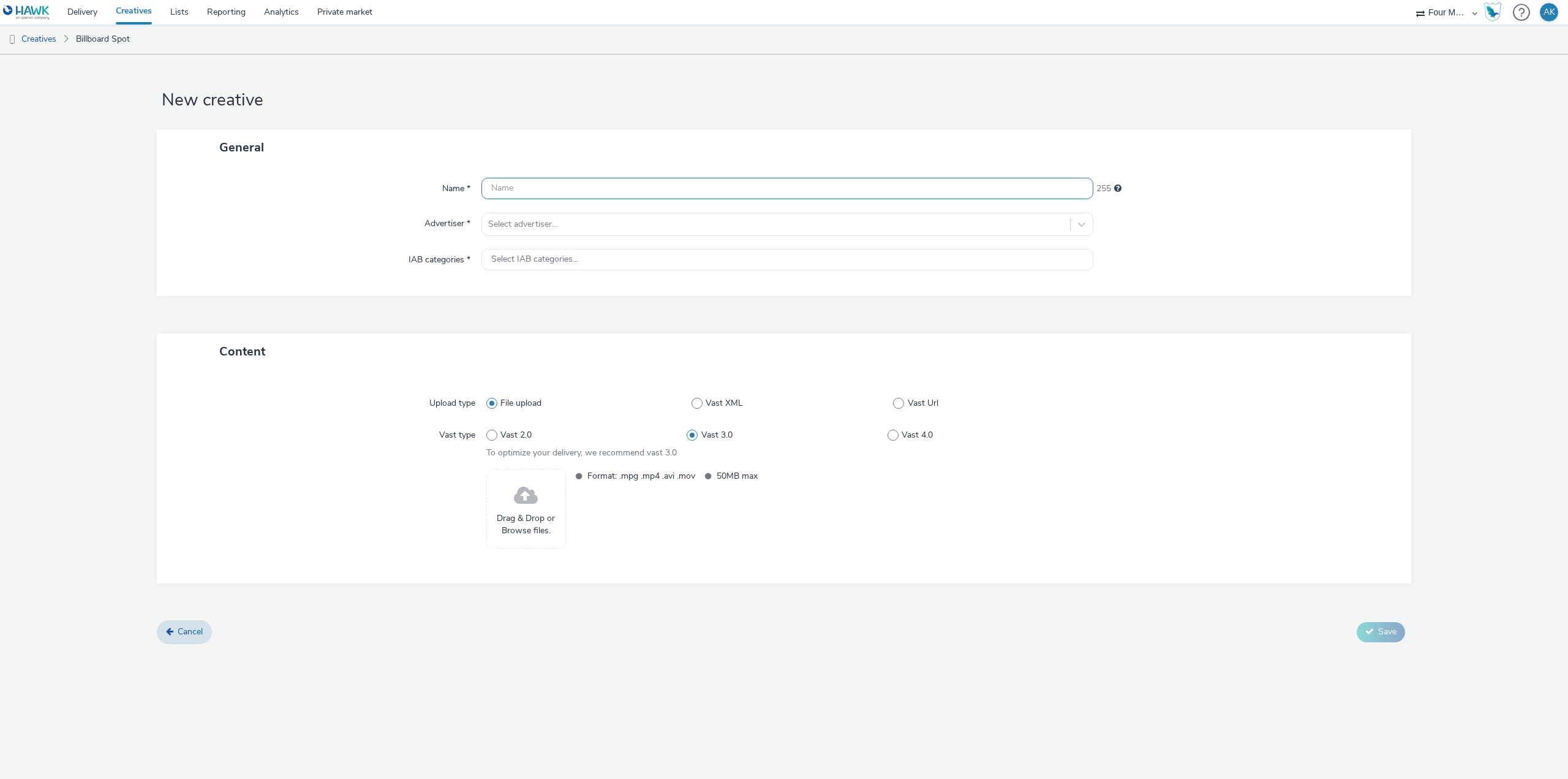
click at [592, 184] on input "text" at bounding box center [787, 188] width 612 height 21
click at [632, 189] on input "Welcome 2 EACTS Billboard" at bounding box center [787, 188] width 612 height 21
type input "Welcome 2 EACTS Billboard 1080x1920"
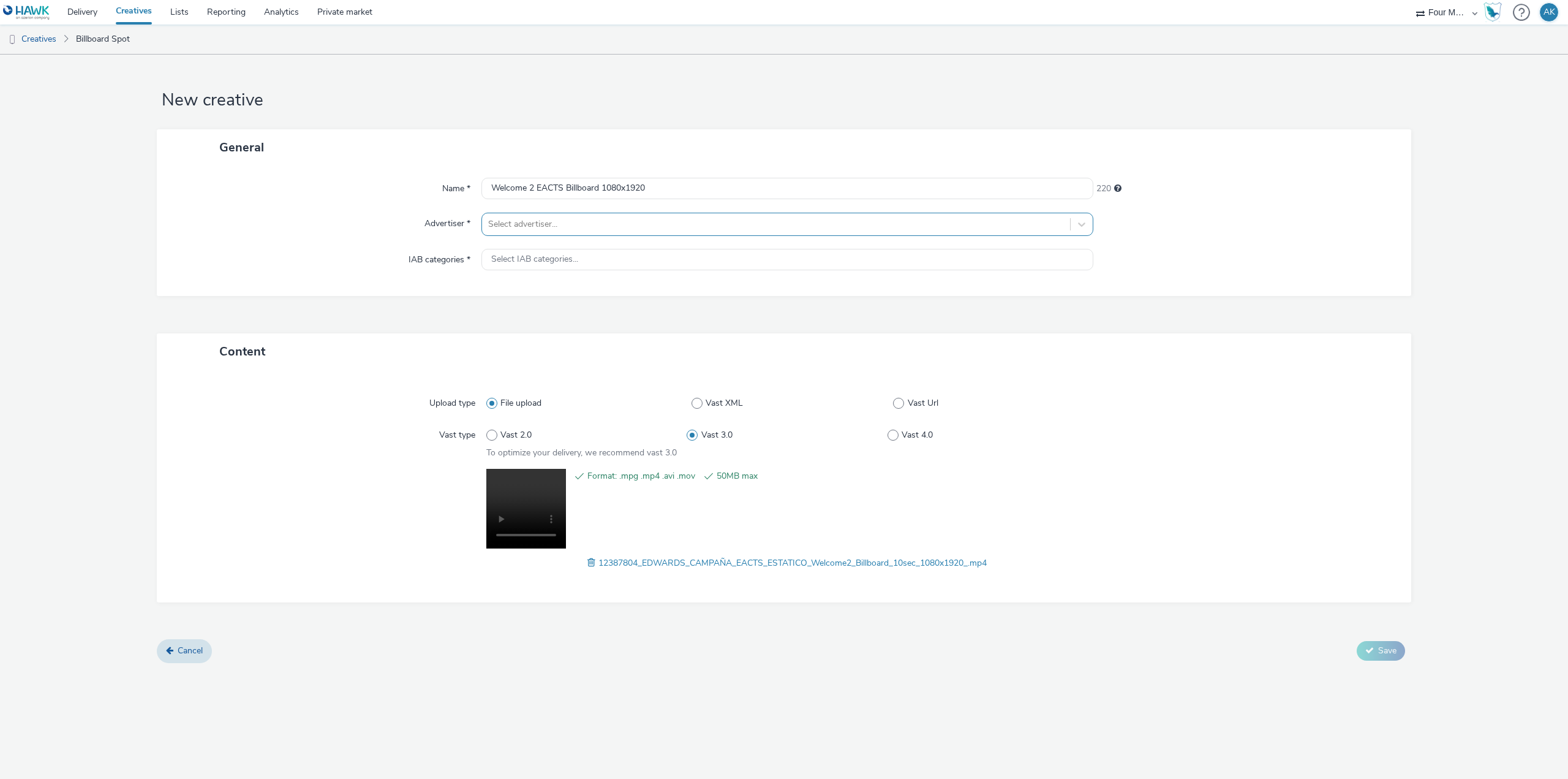
click at [525, 223] on div at bounding box center [776, 225] width 576 height 15
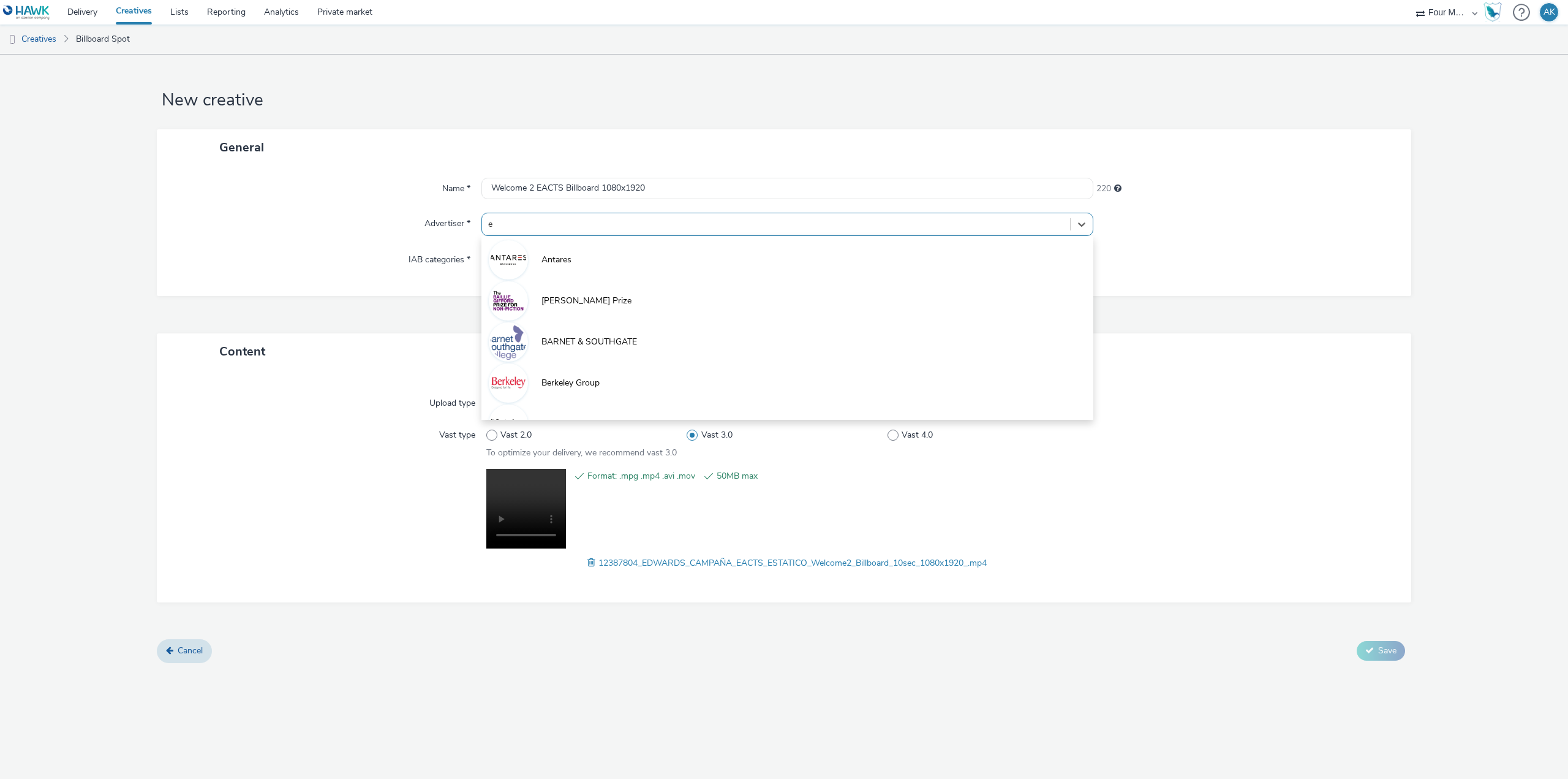
type input "ed"
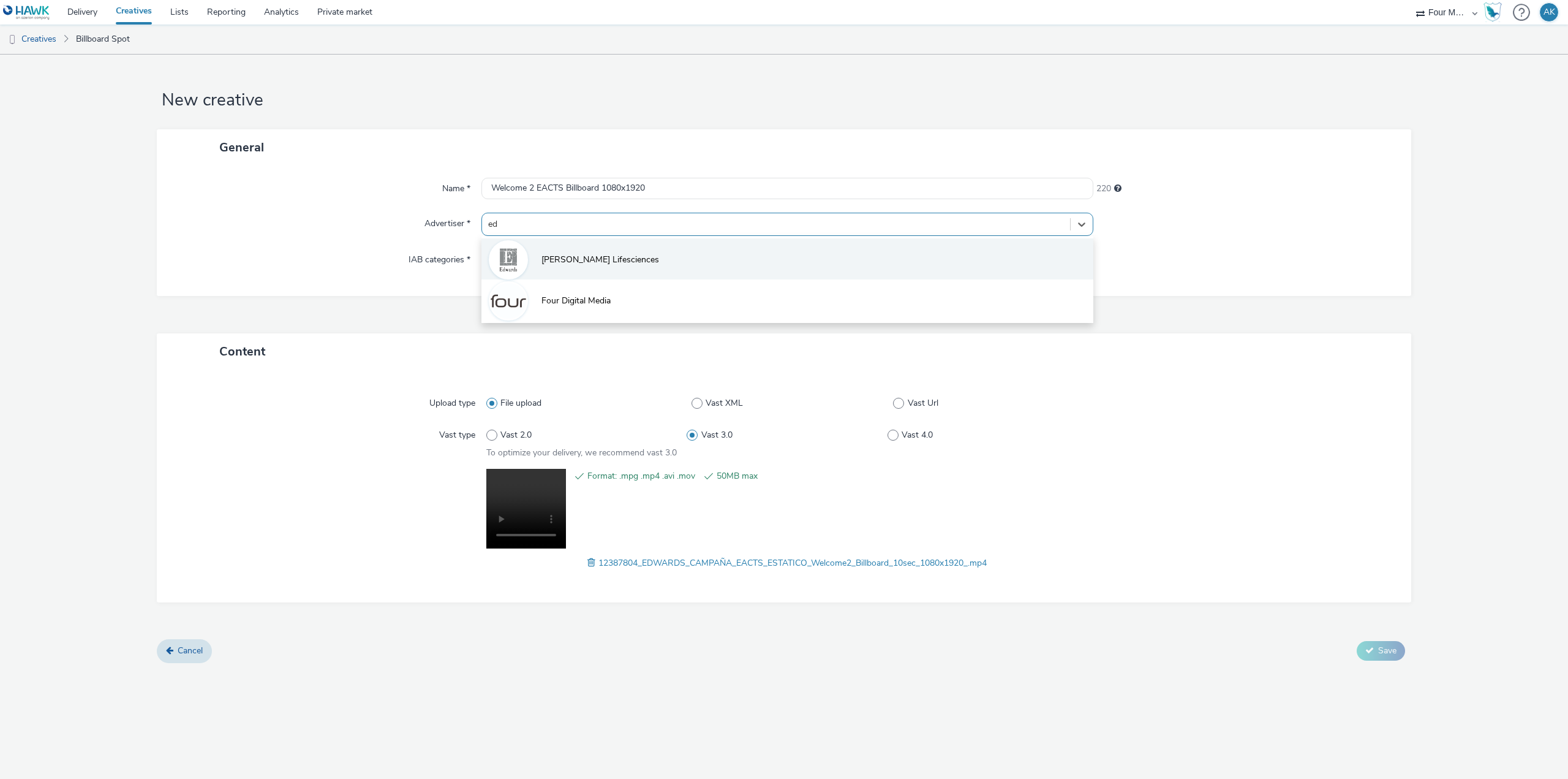
click at [563, 258] on span "[PERSON_NAME] Lifesciences" at bounding box center [600, 259] width 117 height 12
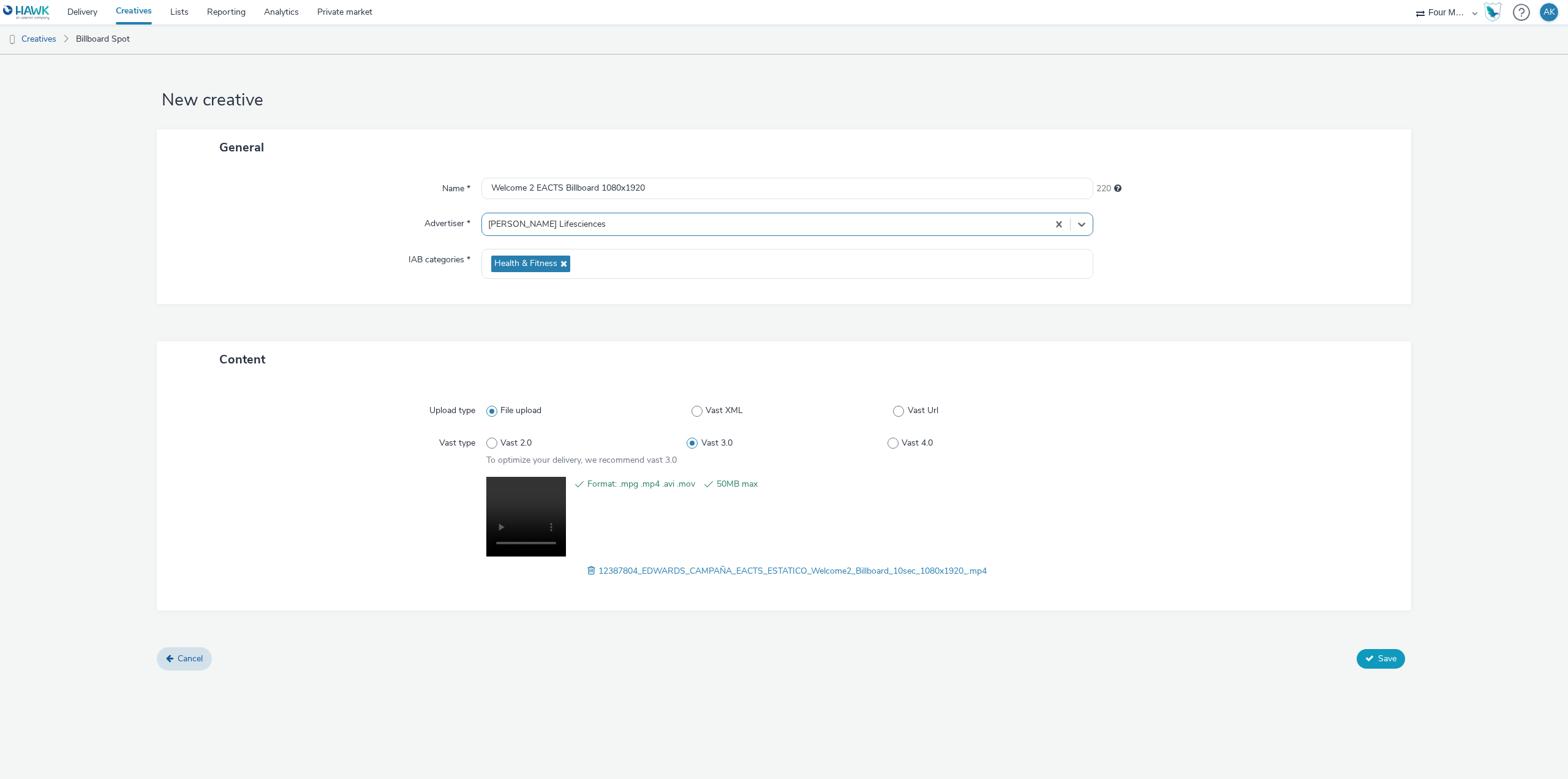
click at [1397, 665] on button "Save" at bounding box center [1381, 658] width 48 height 20
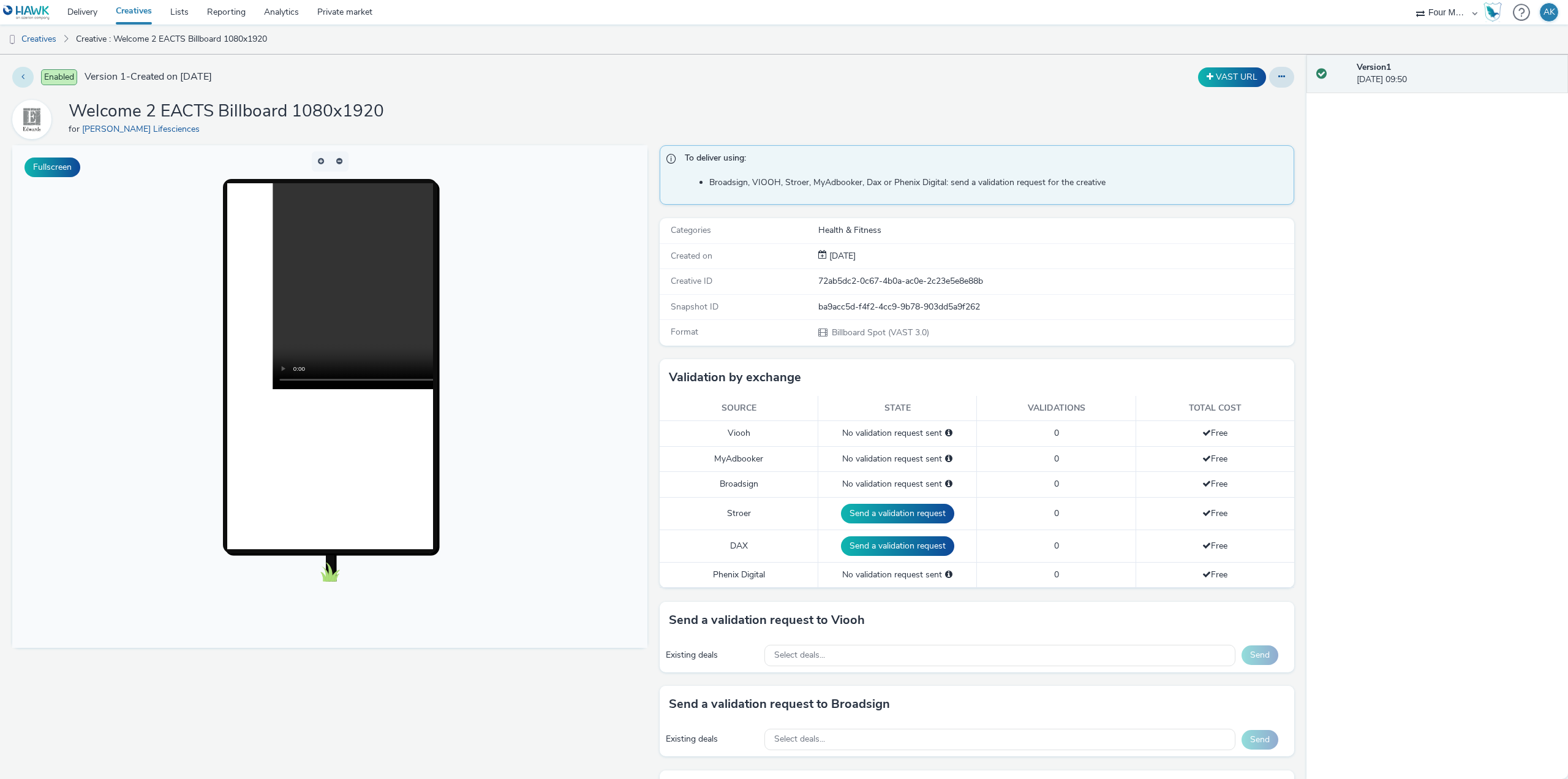
click at [17, 72] on button at bounding box center [22, 77] width 21 height 20
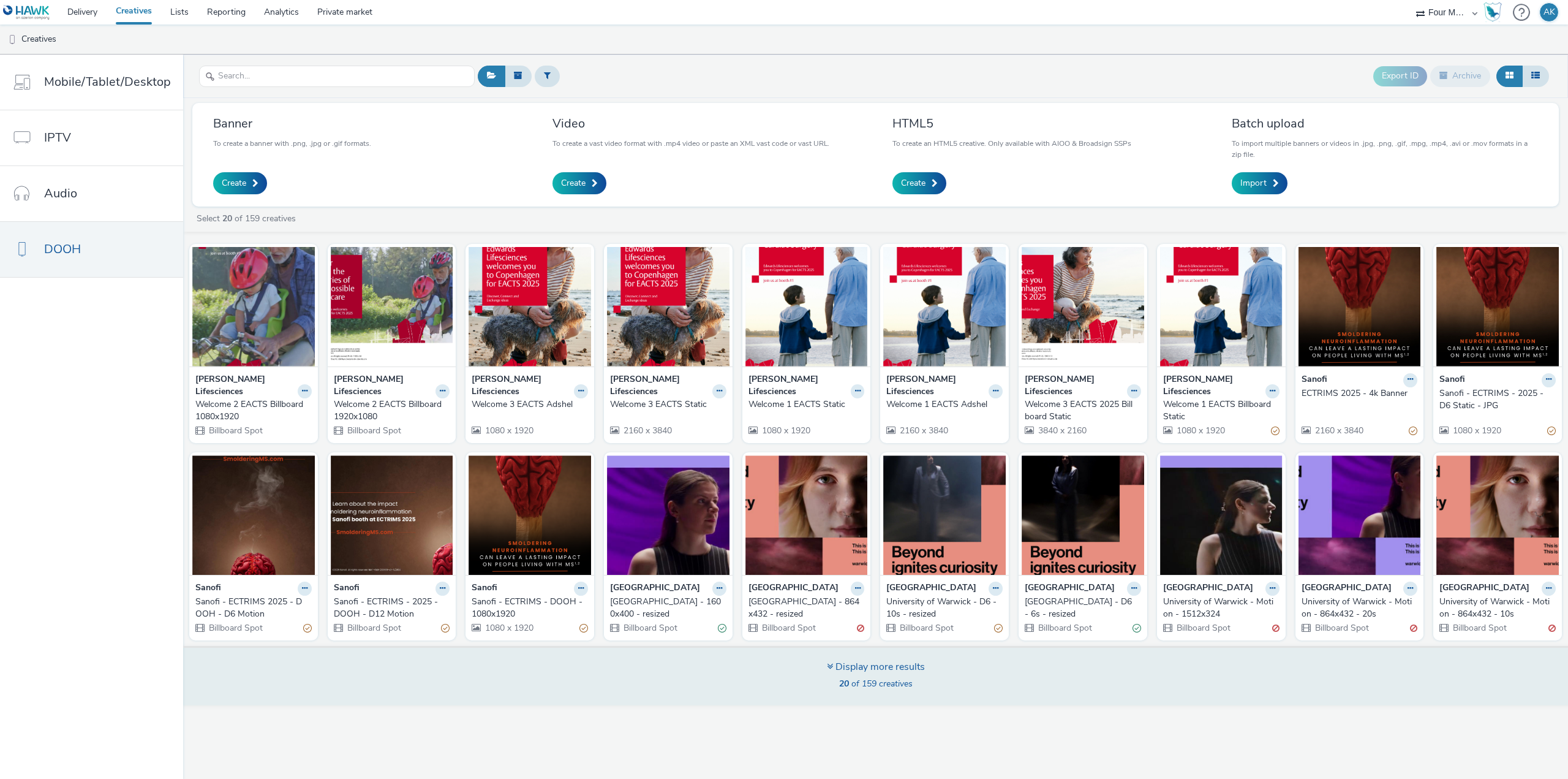
click at [552, 673] on div "Display more results 20 of 159 creatives" at bounding box center [876, 676] width 1394 height 60
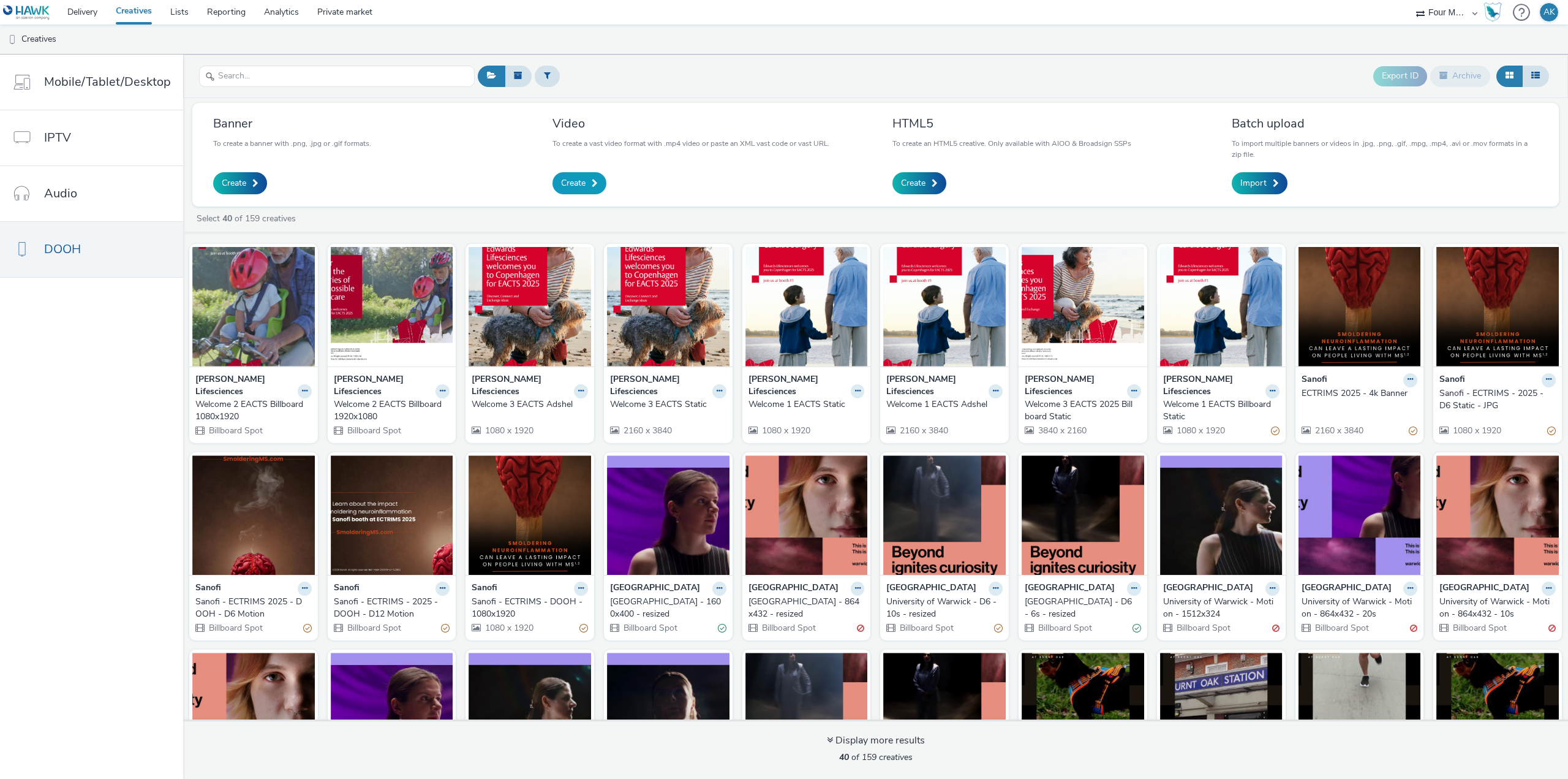
click at [562, 181] on span "Create" at bounding box center [573, 183] width 24 height 12
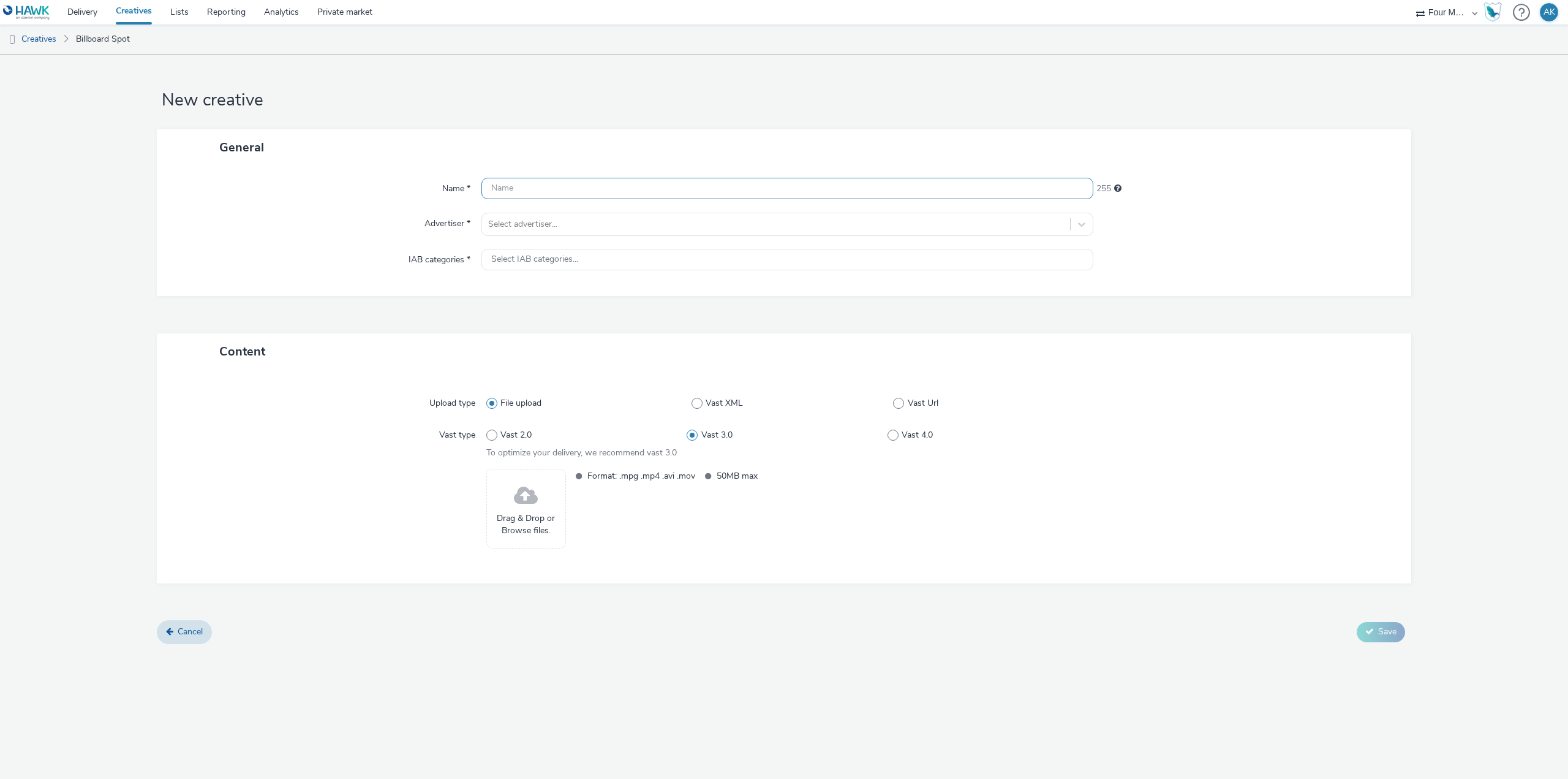
click at [566, 184] on input "text" at bounding box center [787, 188] width 612 height 21
type input "Welcome 4 EACTS Billboard 1920x1080"
click at [567, 217] on div at bounding box center [776, 225] width 576 height 15
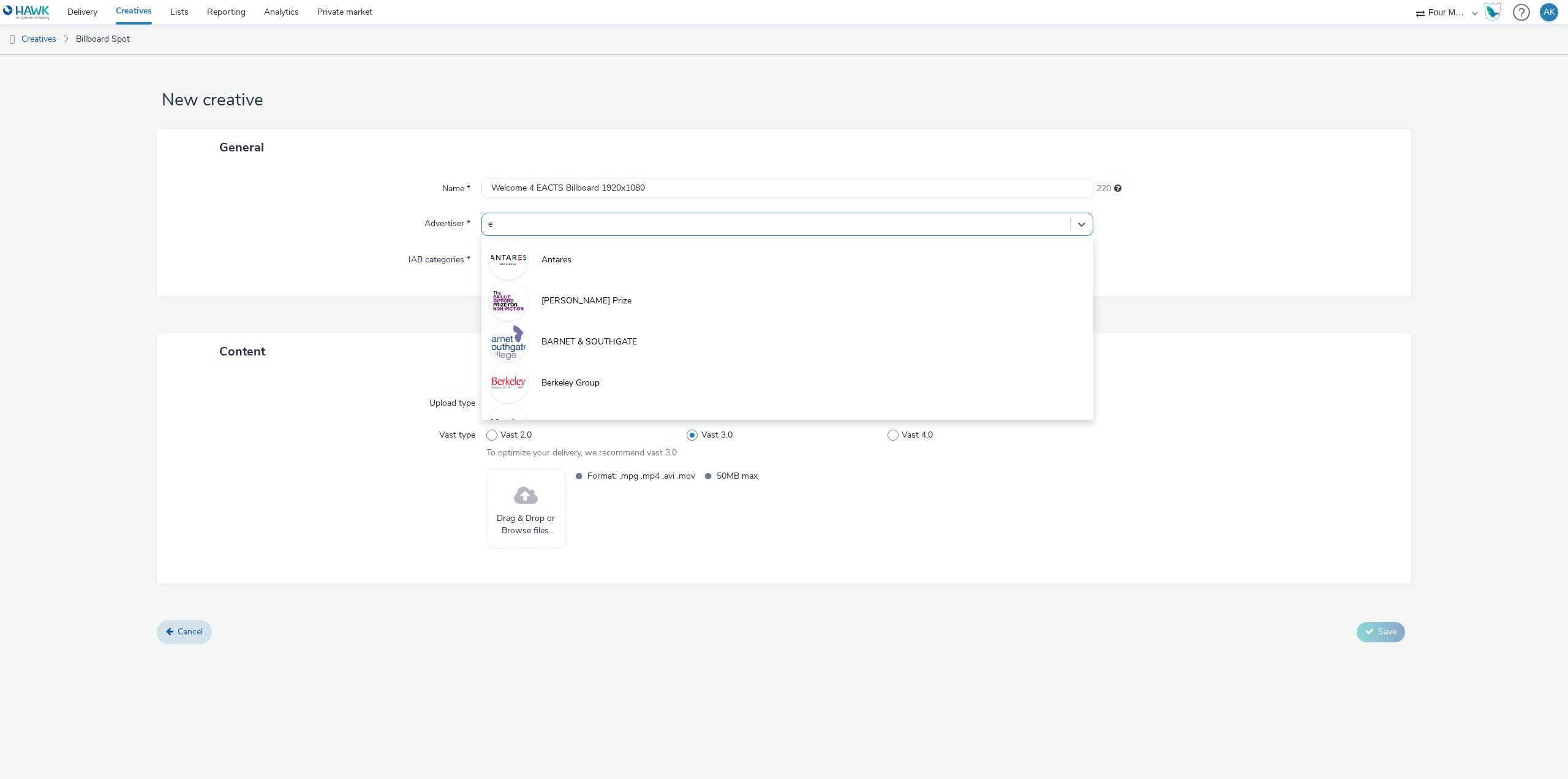
type input "ed"
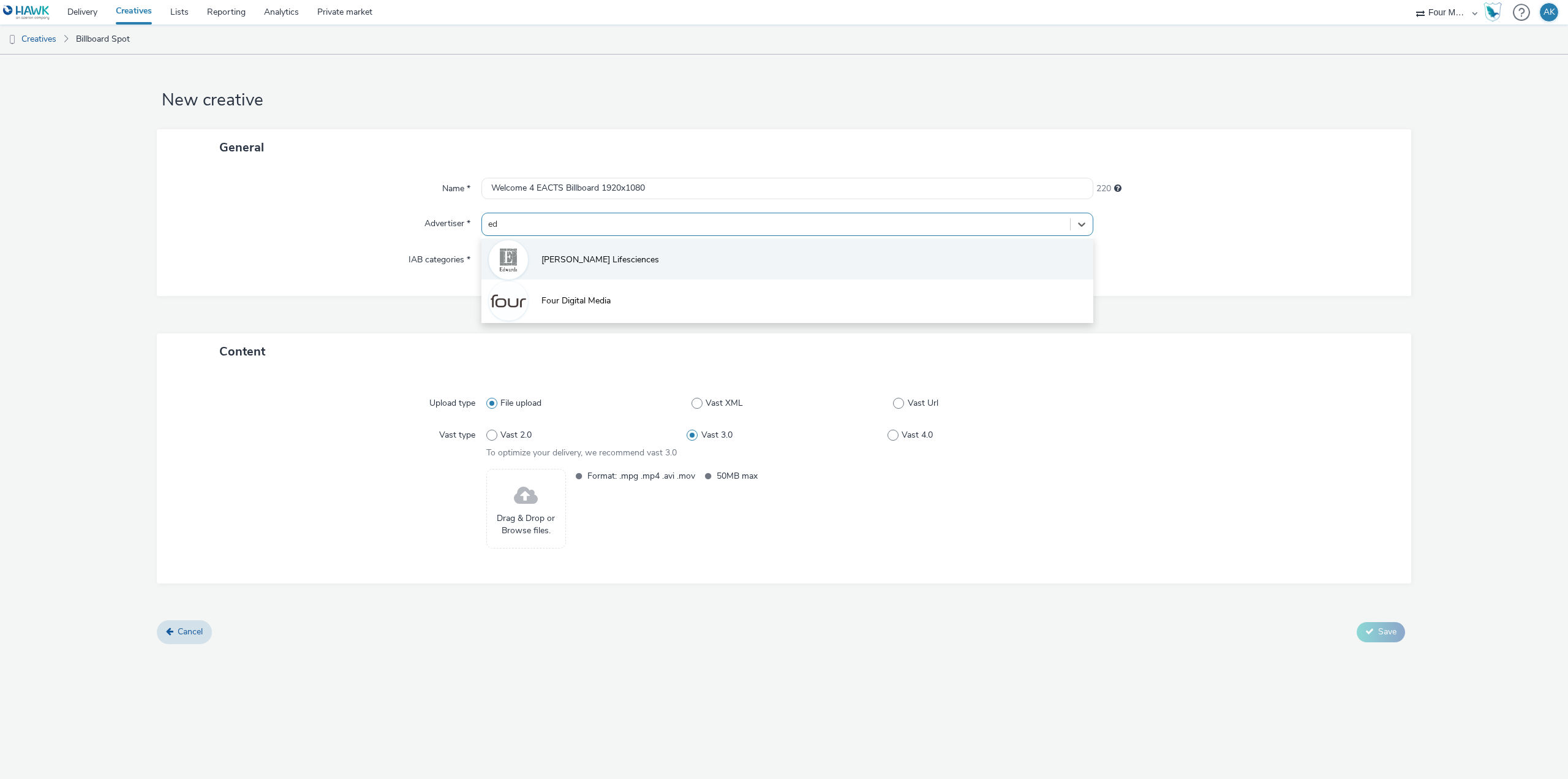
click at [567, 250] on li "[PERSON_NAME] Lifesciences" at bounding box center [787, 259] width 612 height 41
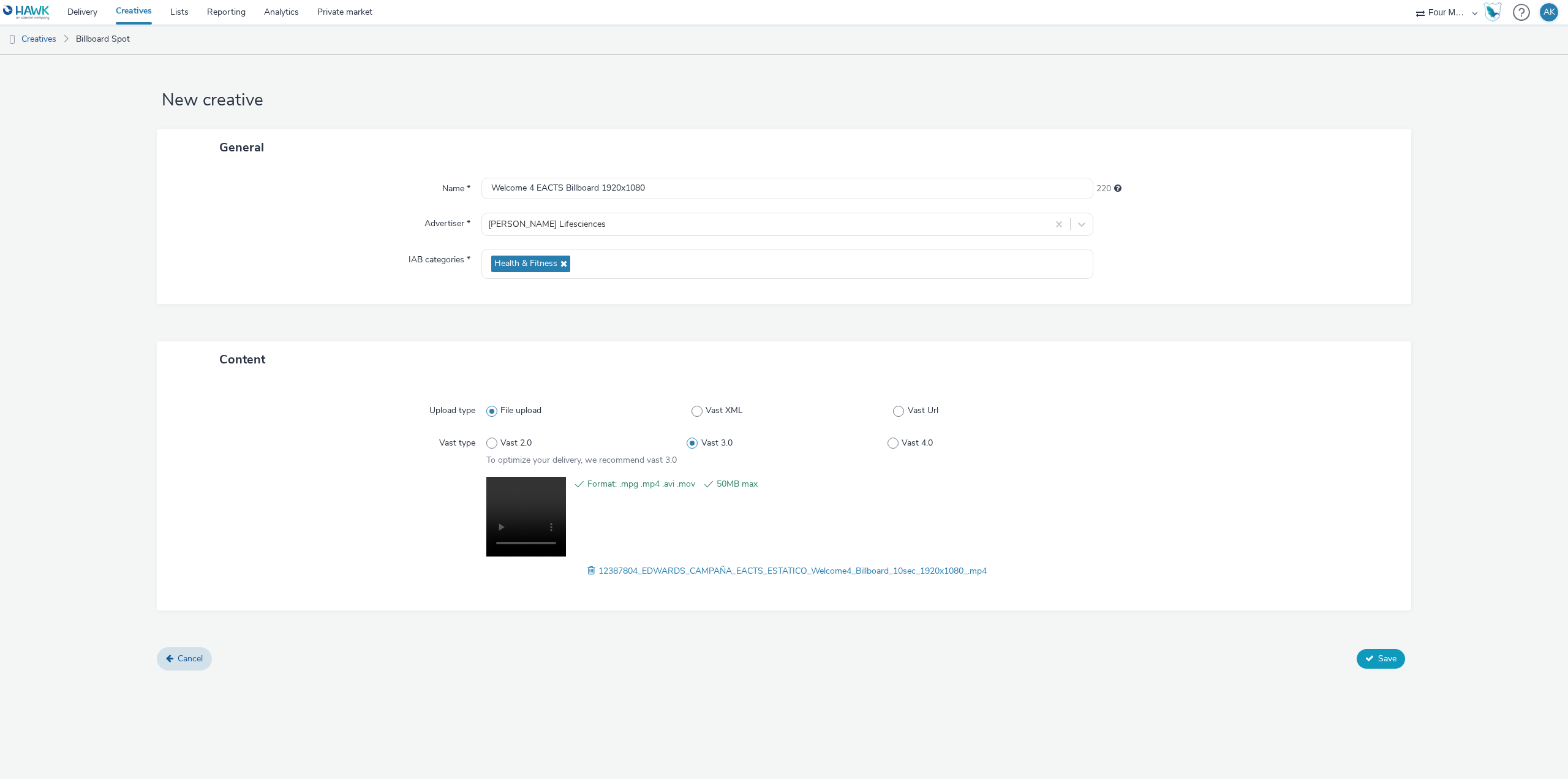
click at [1397, 653] on button "Save" at bounding box center [1381, 658] width 48 height 20
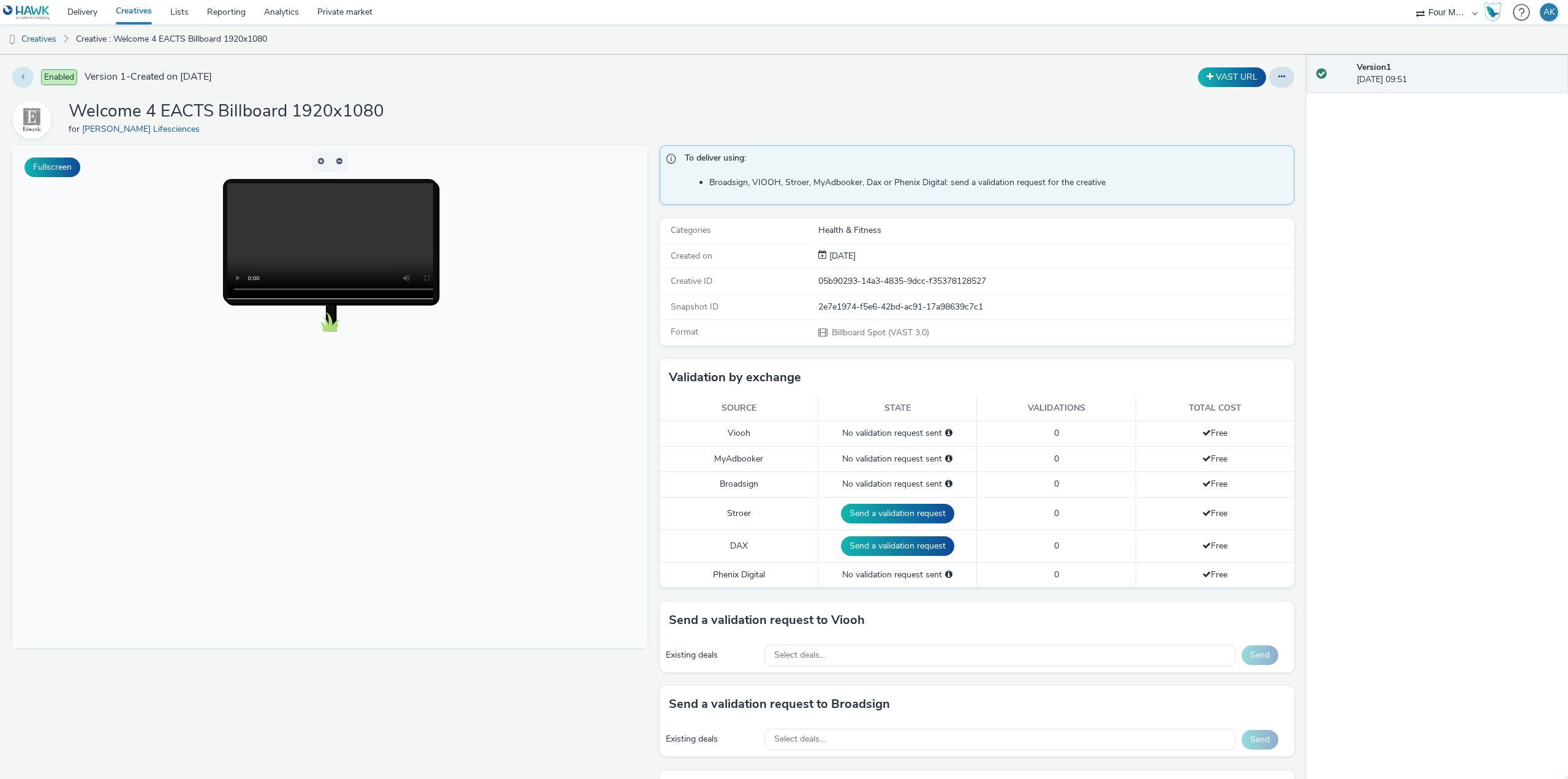
click at [26, 83] on button at bounding box center [22, 77] width 21 height 20
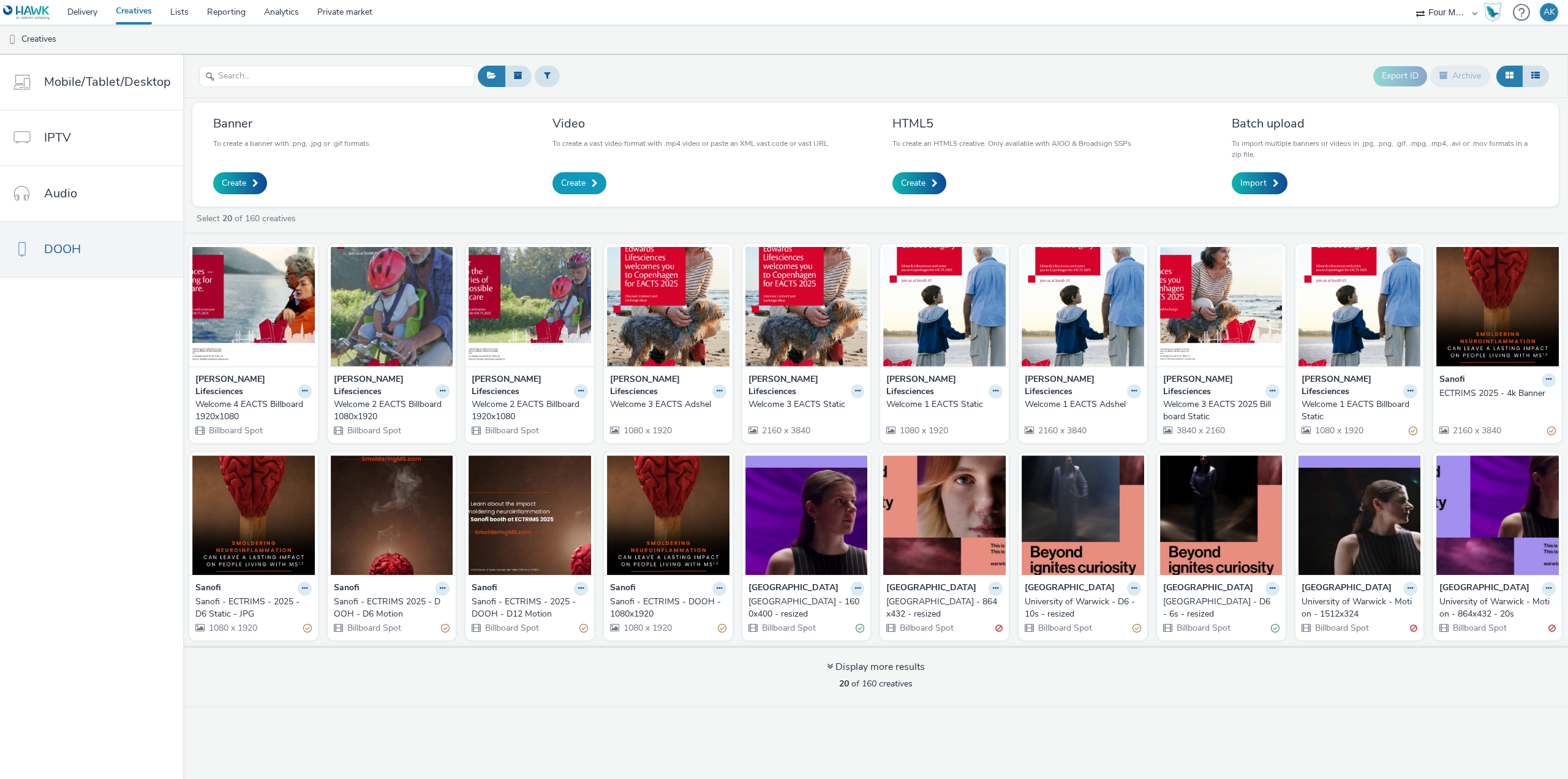
click at [571, 184] on span "Create" at bounding box center [573, 183] width 24 height 12
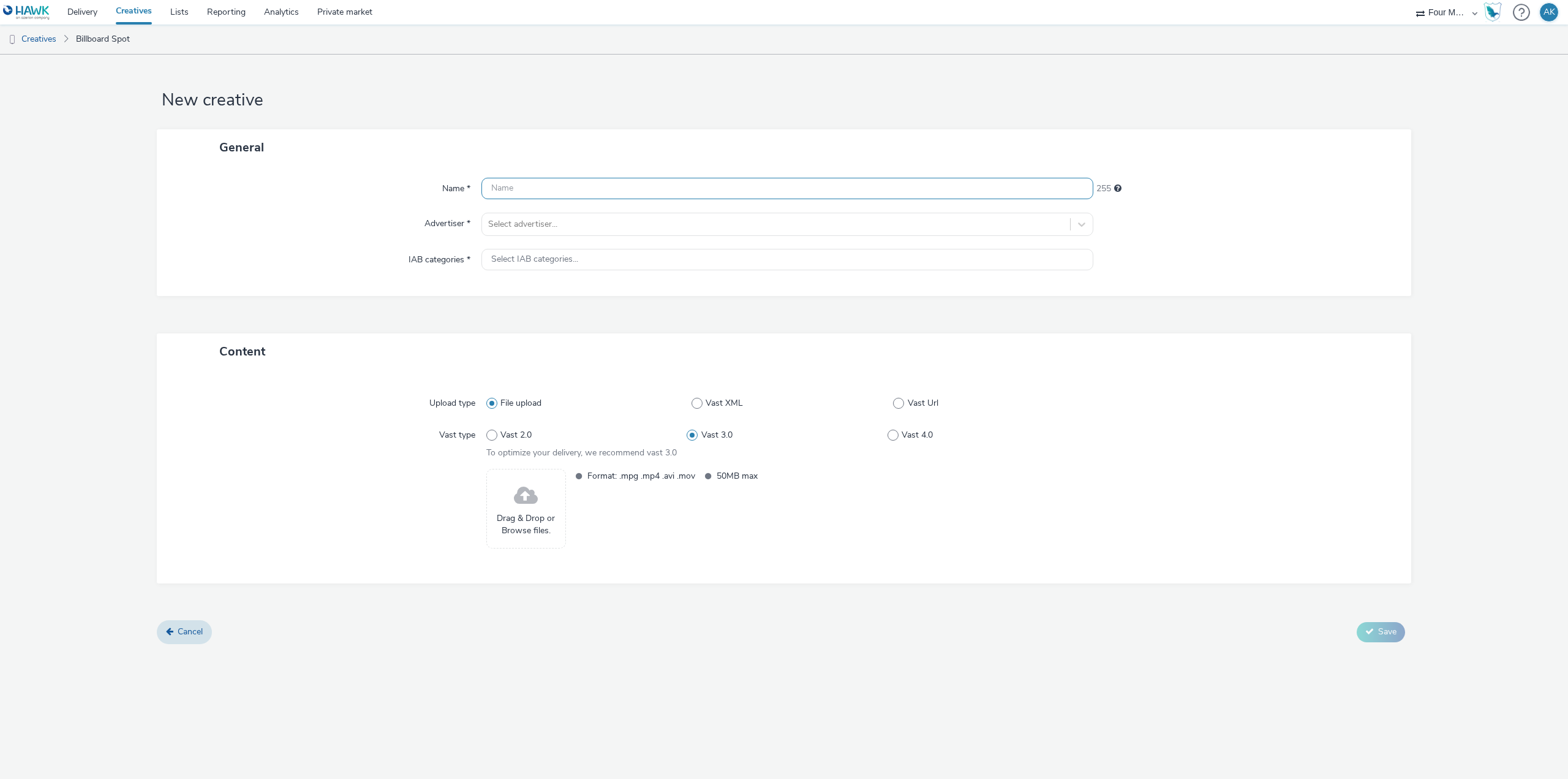
click at [571, 184] on input "text" at bounding box center [787, 188] width 612 height 21
type input "Welcome 4 EACTS Billboard 1080X1920"
click at [562, 210] on div "Name * Welcome 4 EACTS Billboard 1080X1920 220 Advertiser * Select advertiser..…" at bounding box center [784, 230] width 1254 height 130
click at [562, 220] on div at bounding box center [776, 225] width 576 height 15
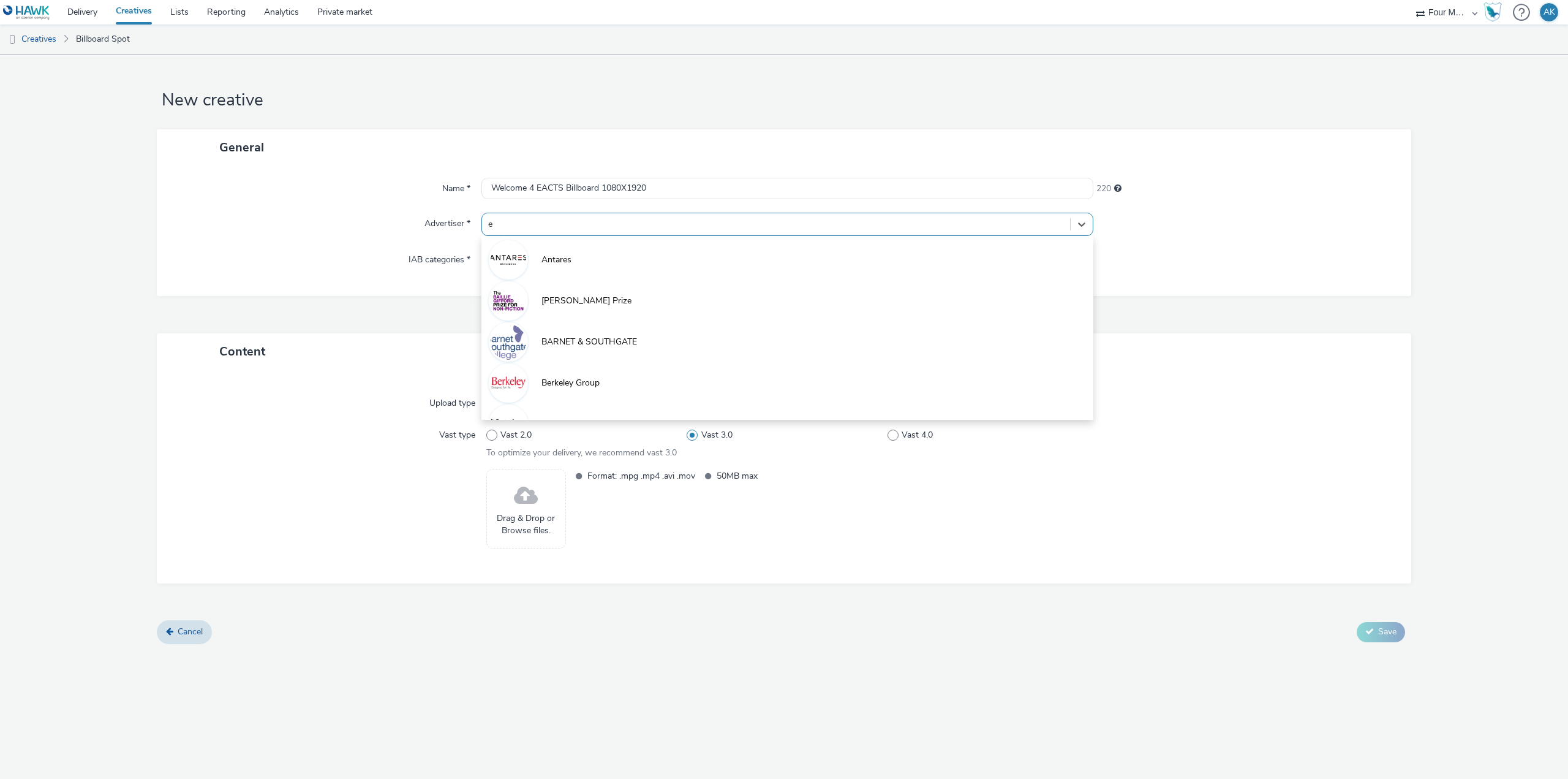
type input "ed"
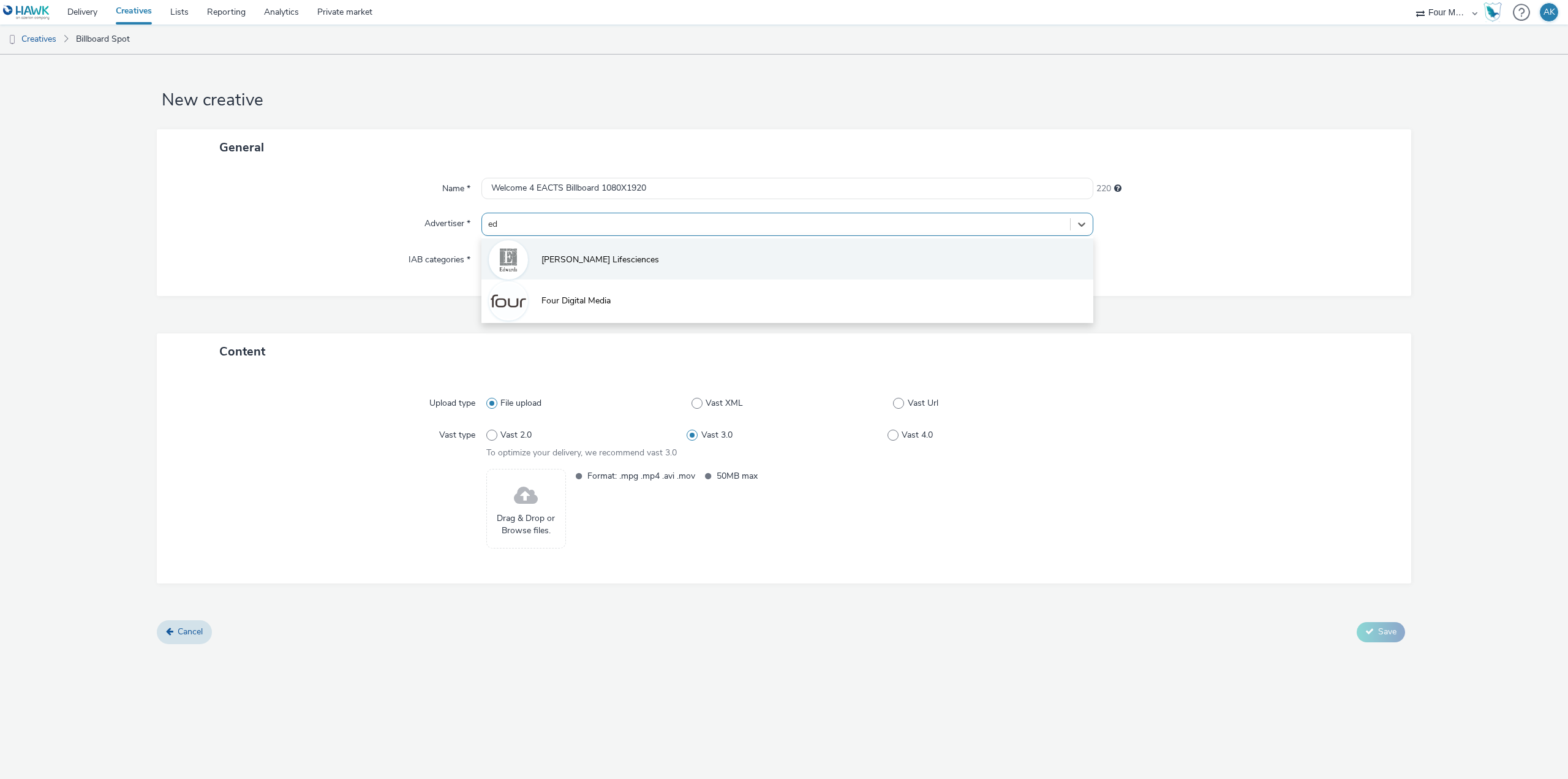
click at [571, 253] on span "[PERSON_NAME] Lifesciences" at bounding box center [600, 259] width 117 height 12
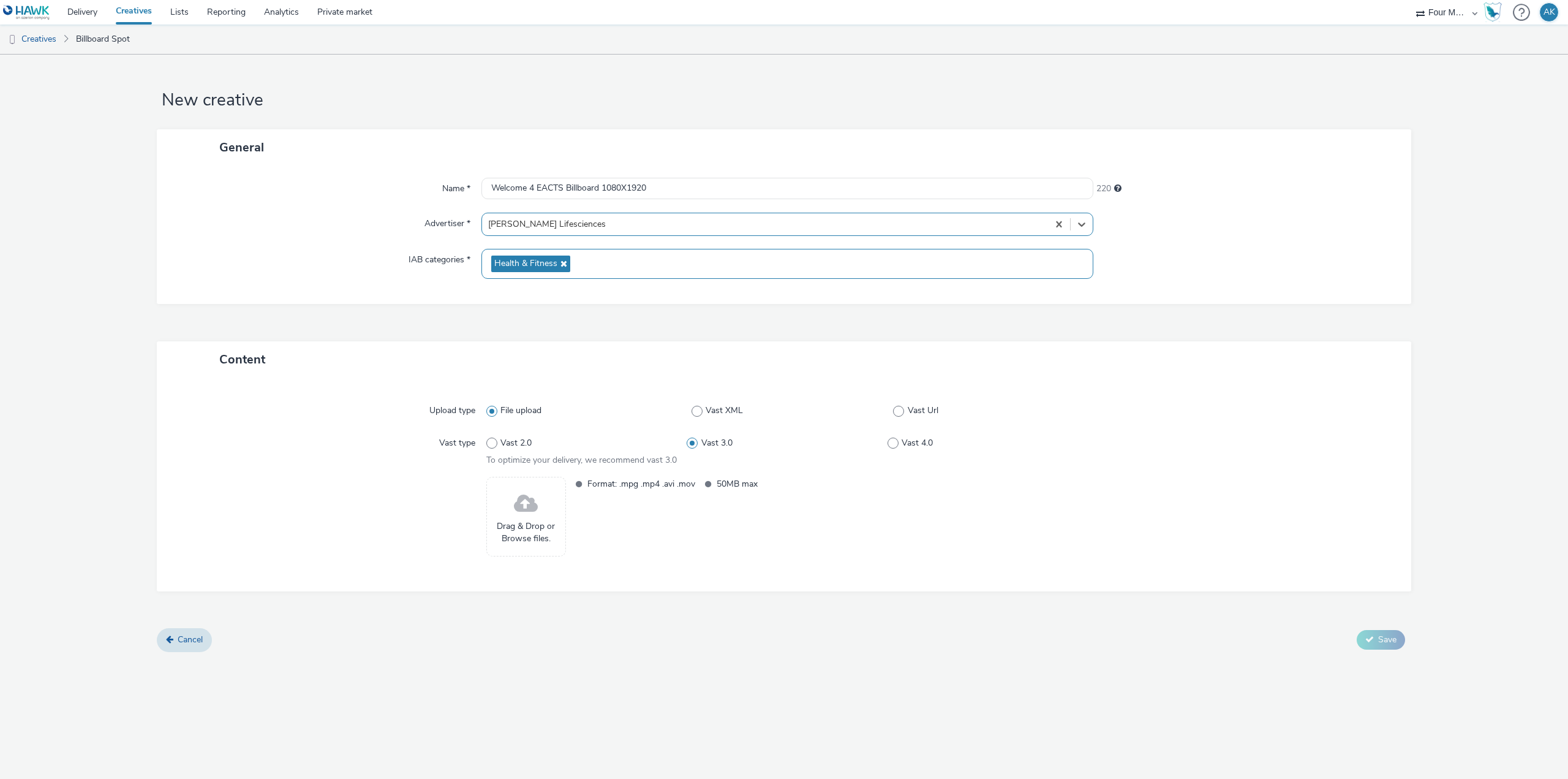
click at [569, 256] on div "Health & Fitness" at bounding box center [787, 264] width 612 height 30
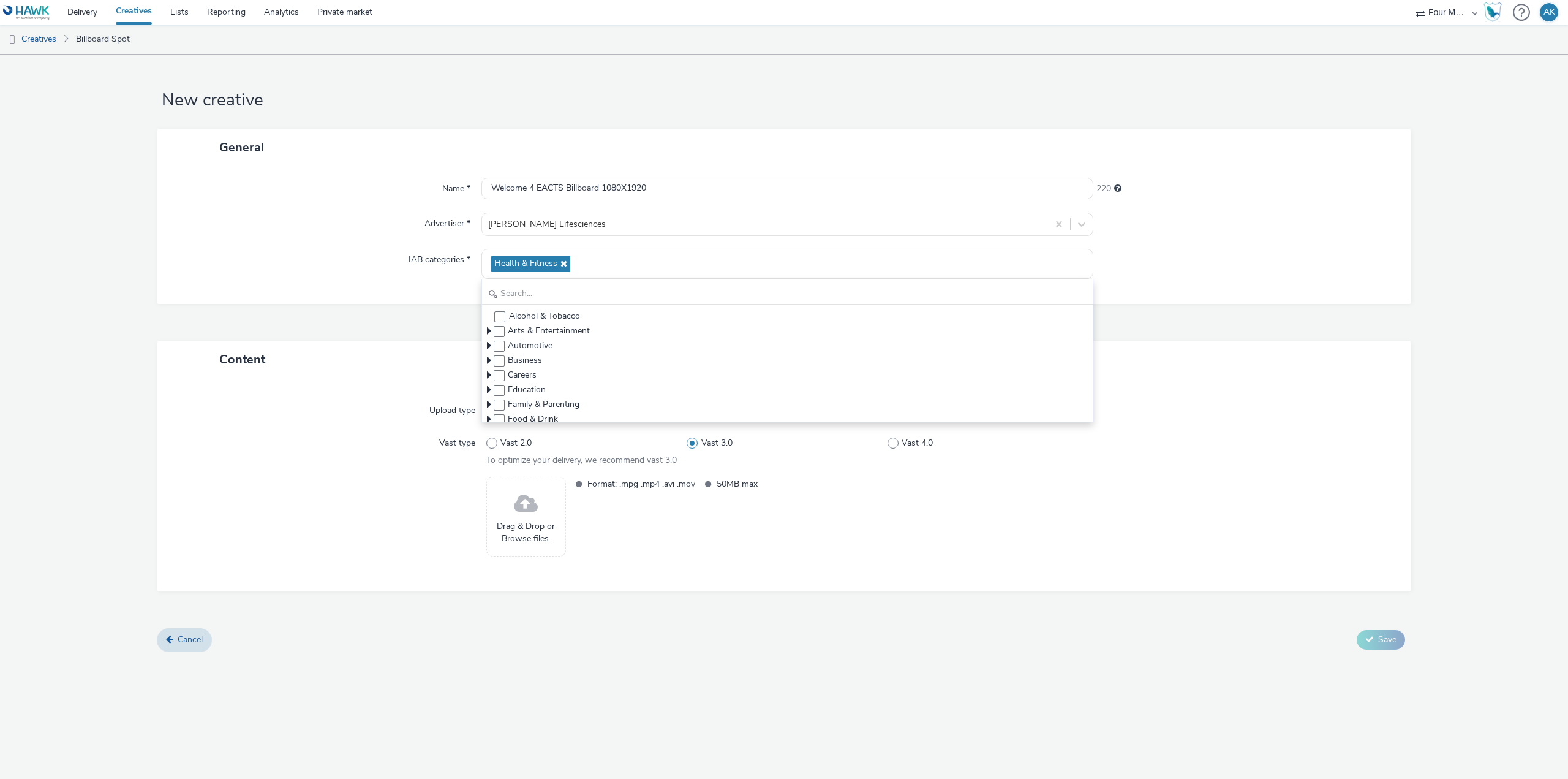
click at [363, 293] on div "Name * Welcome 4 EACTS Billboard 1080X1920 220 Advertiser * [PERSON_NAME] Lifes…" at bounding box center [784, 234] width 1254 height 139
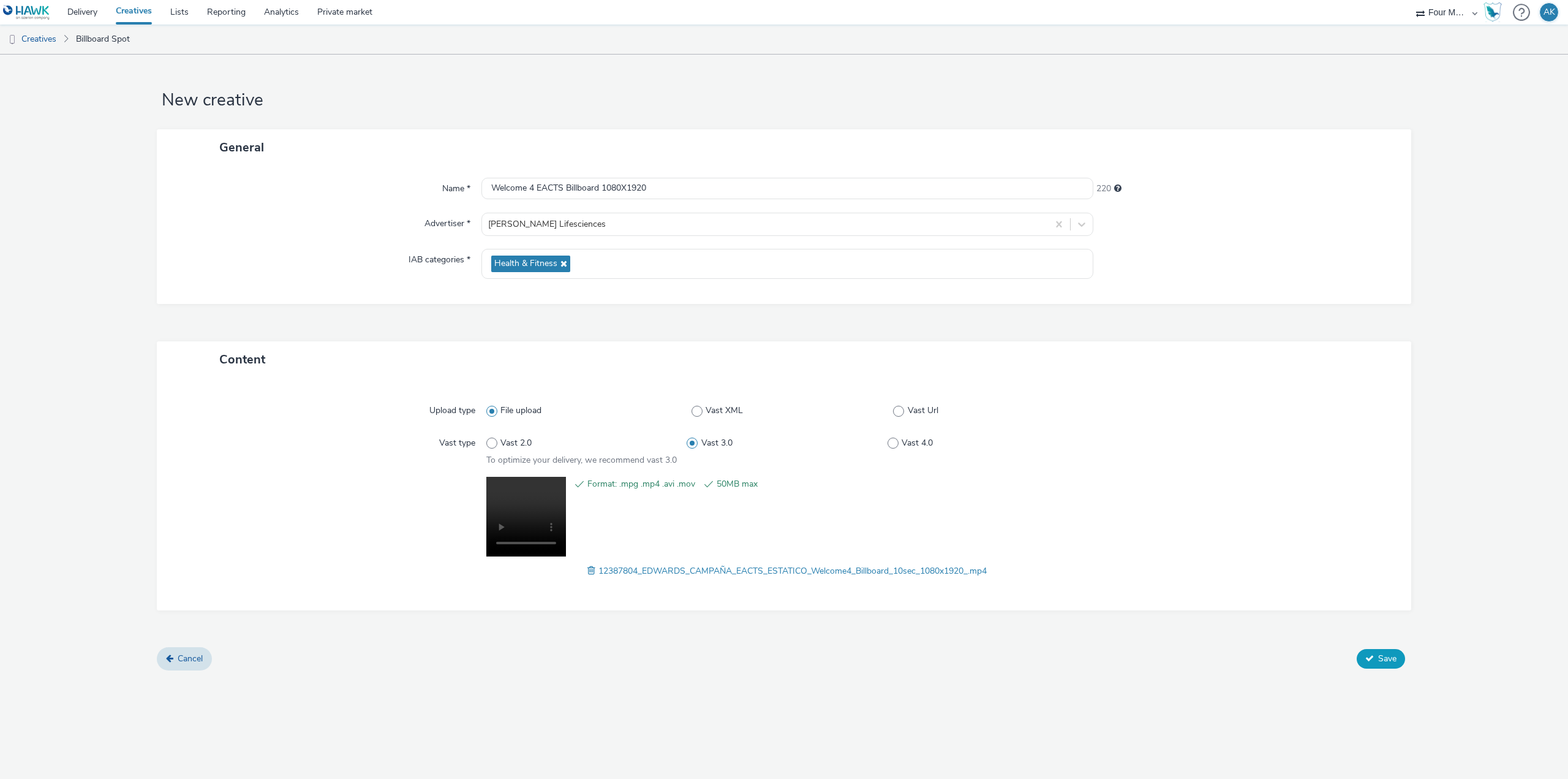
click at [1384, 660] on span "Save" at bounding box center [1387, 658] width 19 height 11
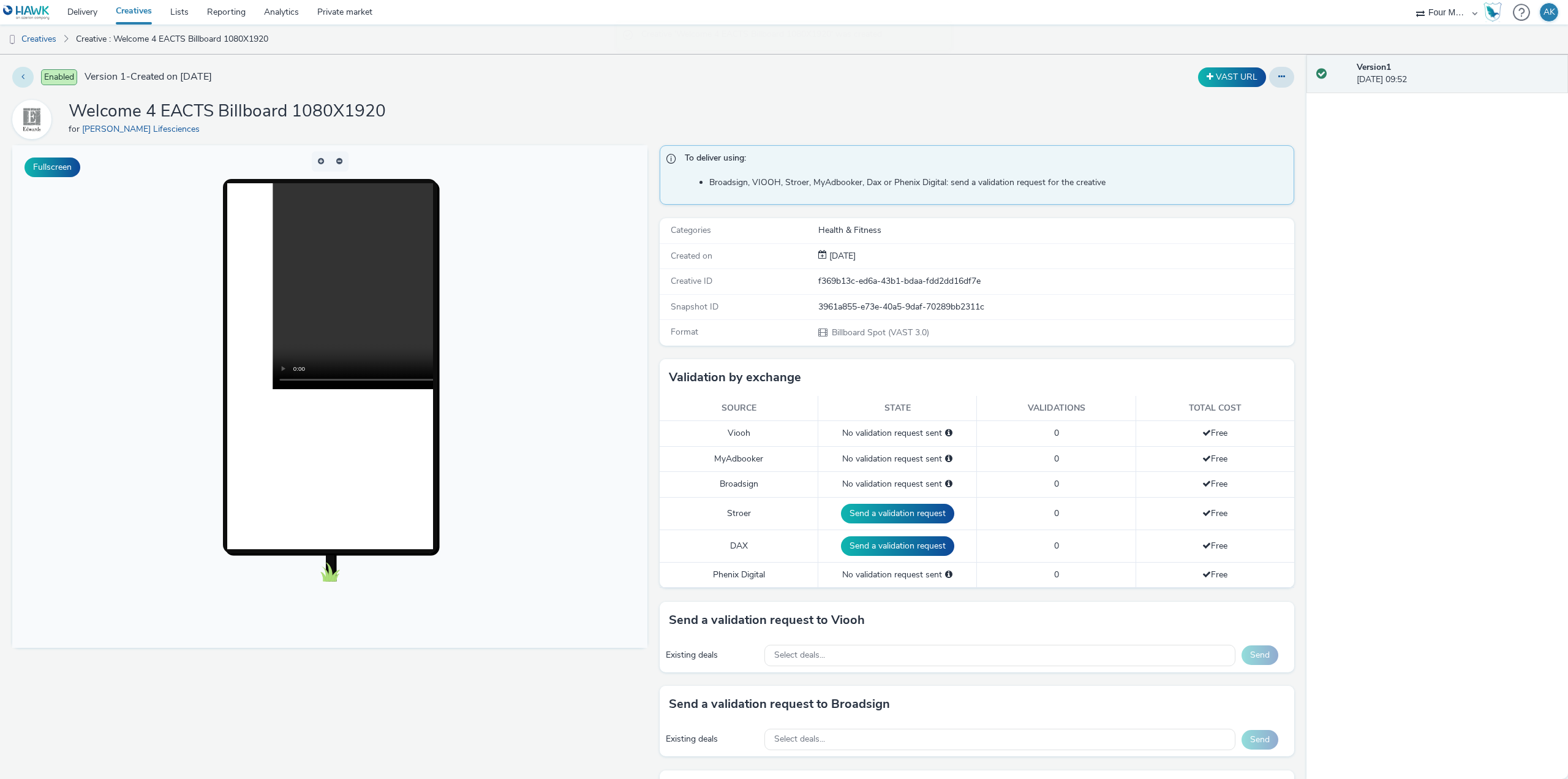
click at [29, 77] on button at bounding box center [22, 77] width 21 height 20
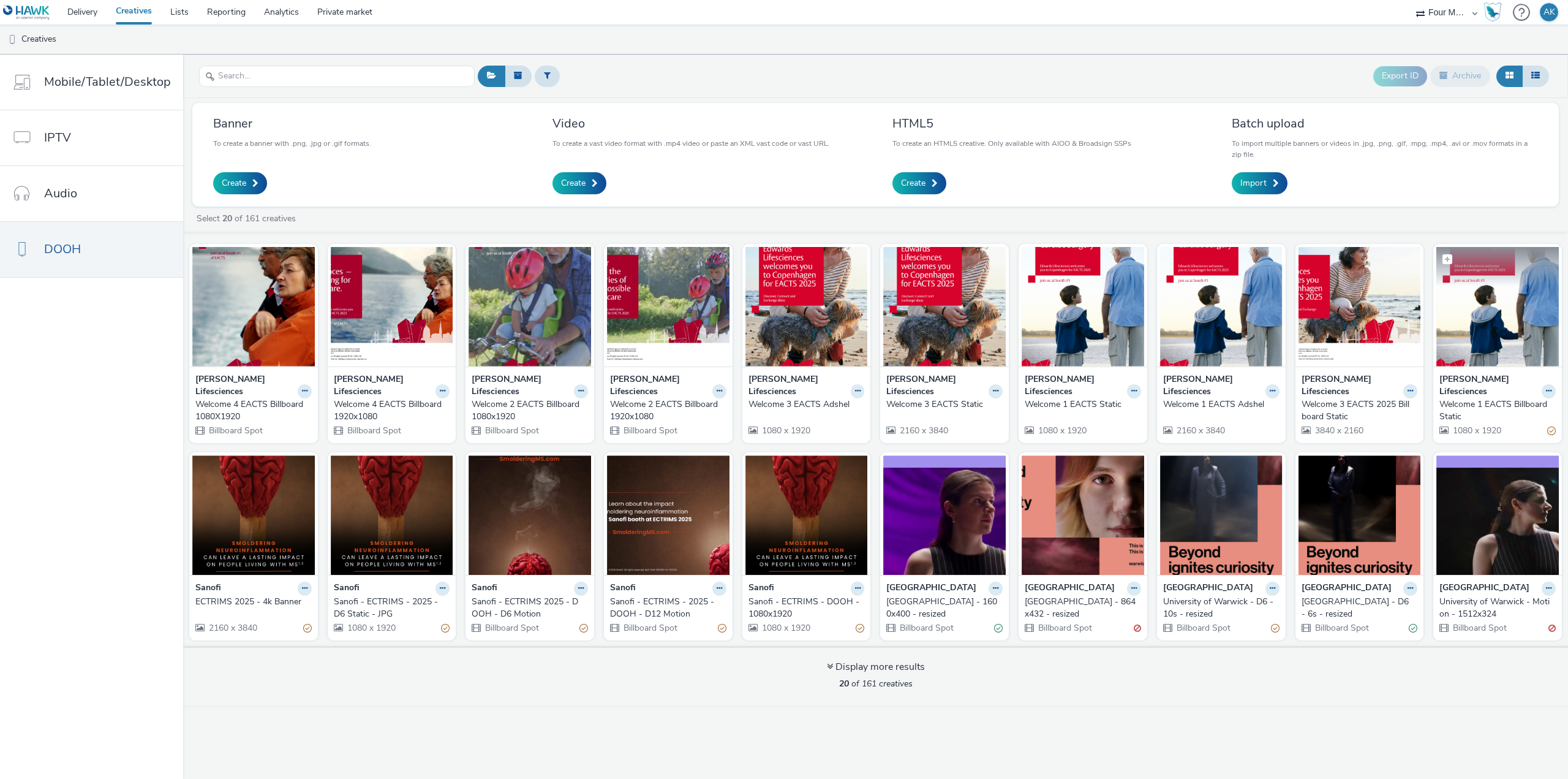
click at [1490, 318] on img at bounding box center [1497, 307] width 122 height 119
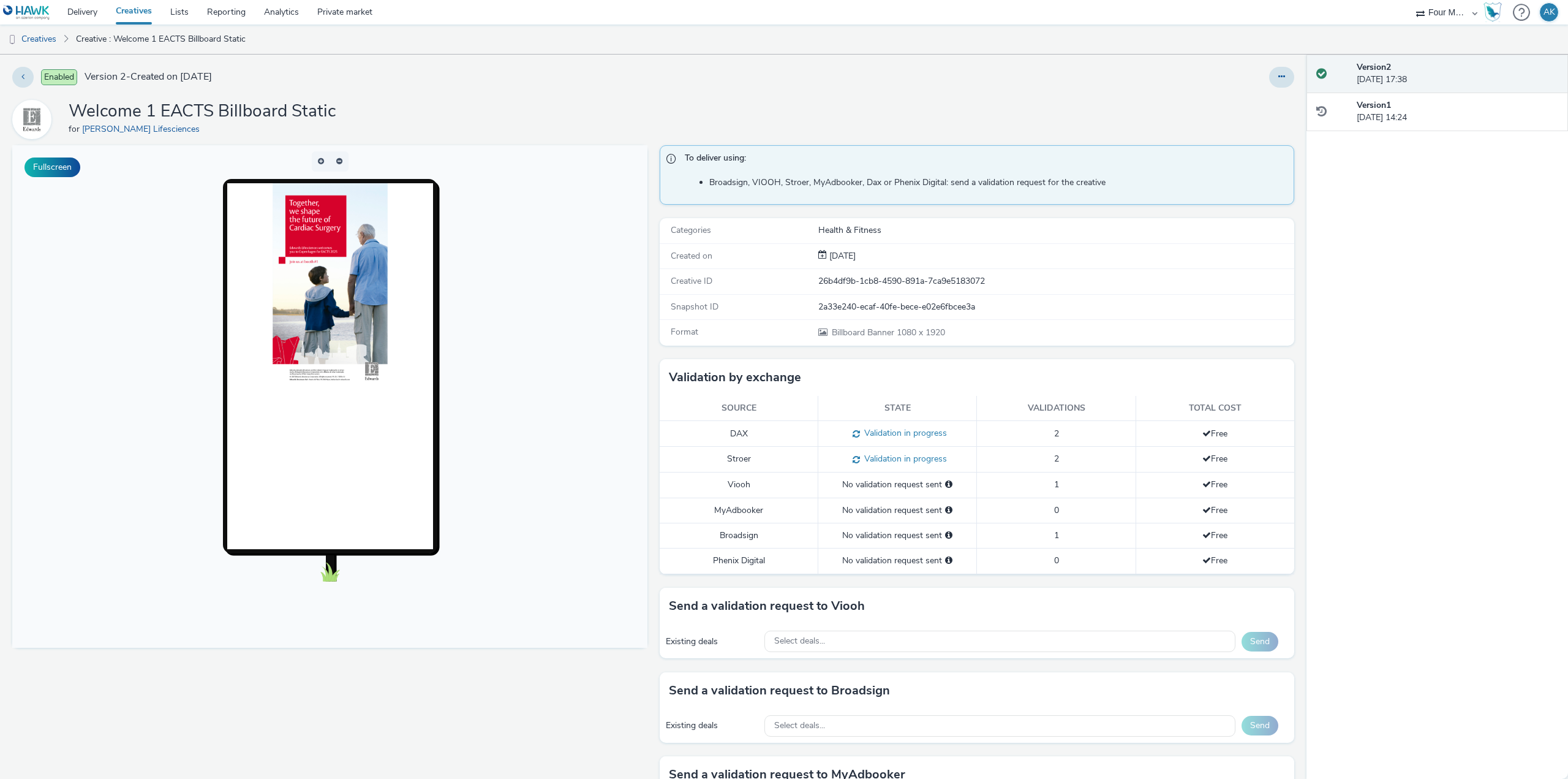
scroll to position [204, 0]
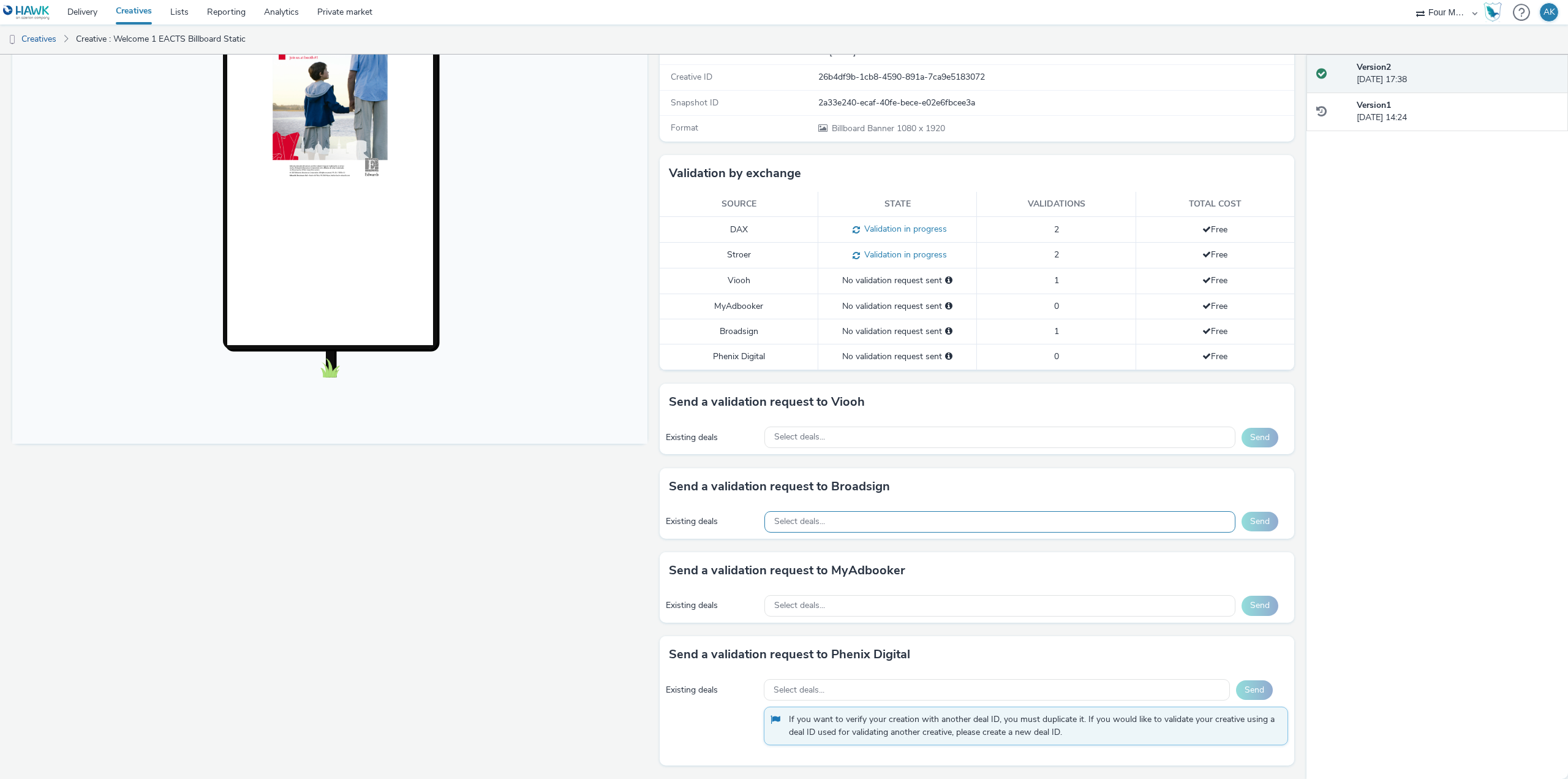
click at [800, 521] on span "Select deals..." at bounding box center [799, 521] width 51 height 10
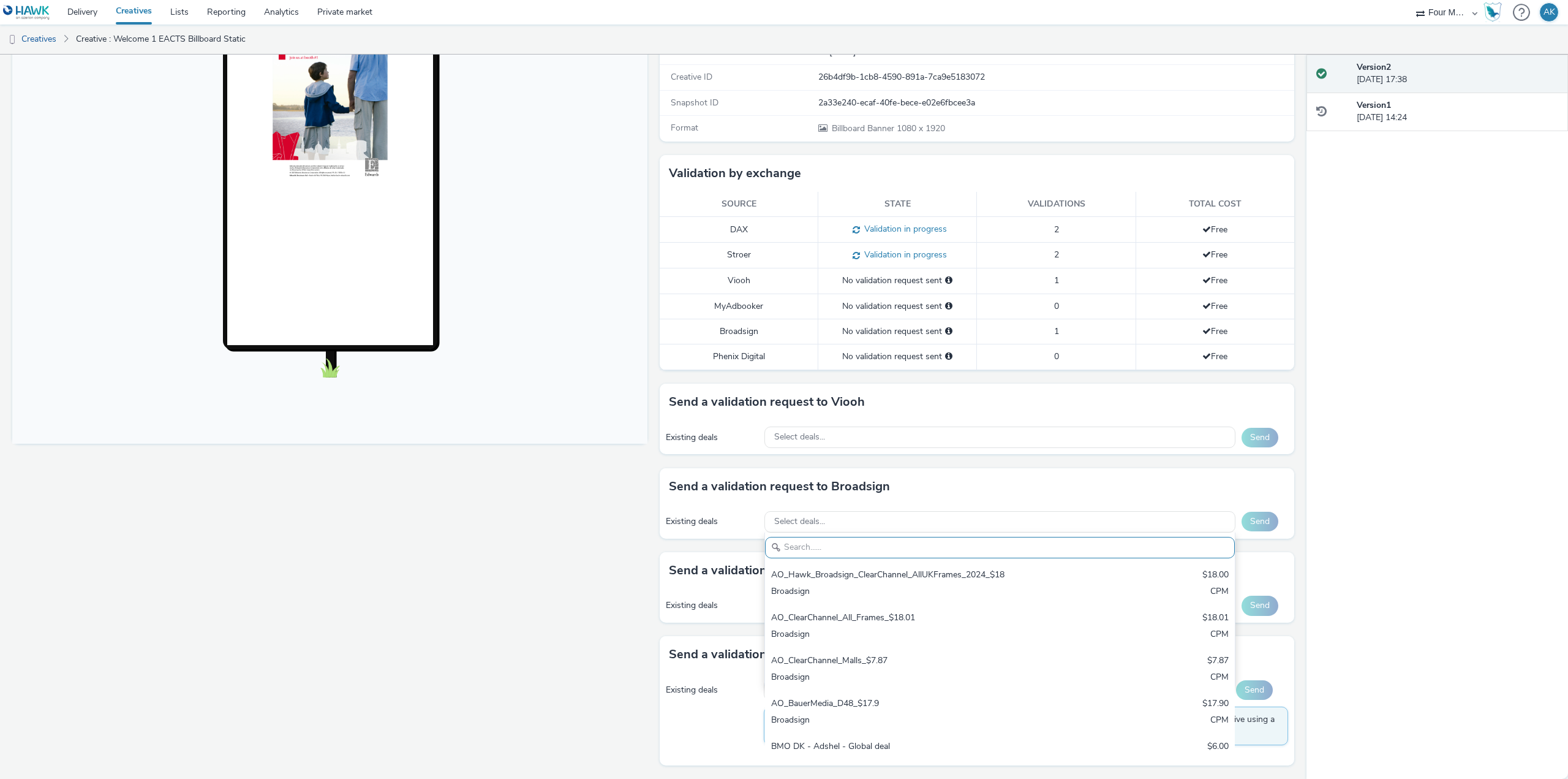
click at [739, 494] on h3 "Send a validation request to Broadsign" at bounding box center [779, 486] width 221 height 19
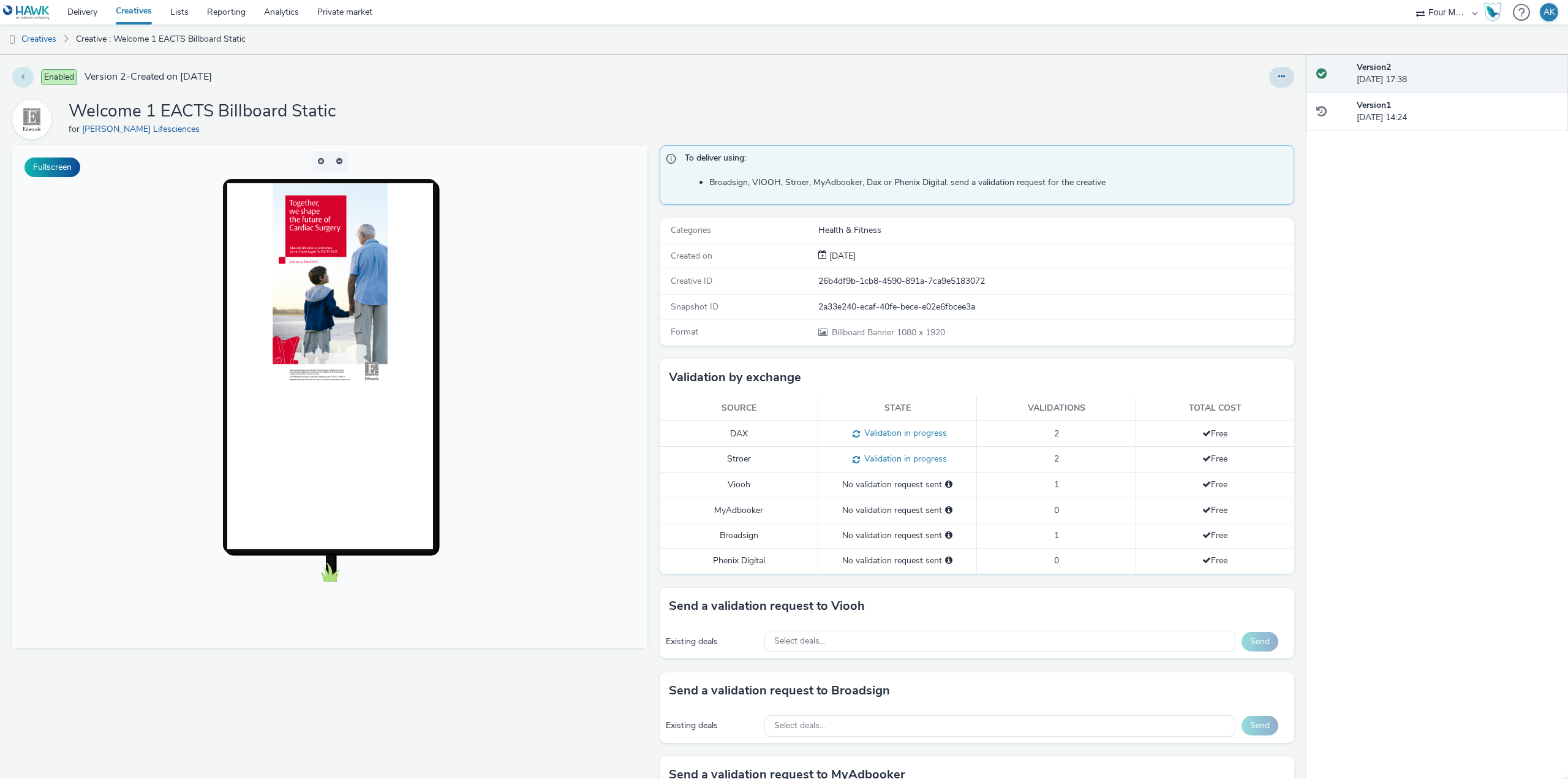
click at [22, 74] on icon at bounding box center [22, 76] width 3 height 8
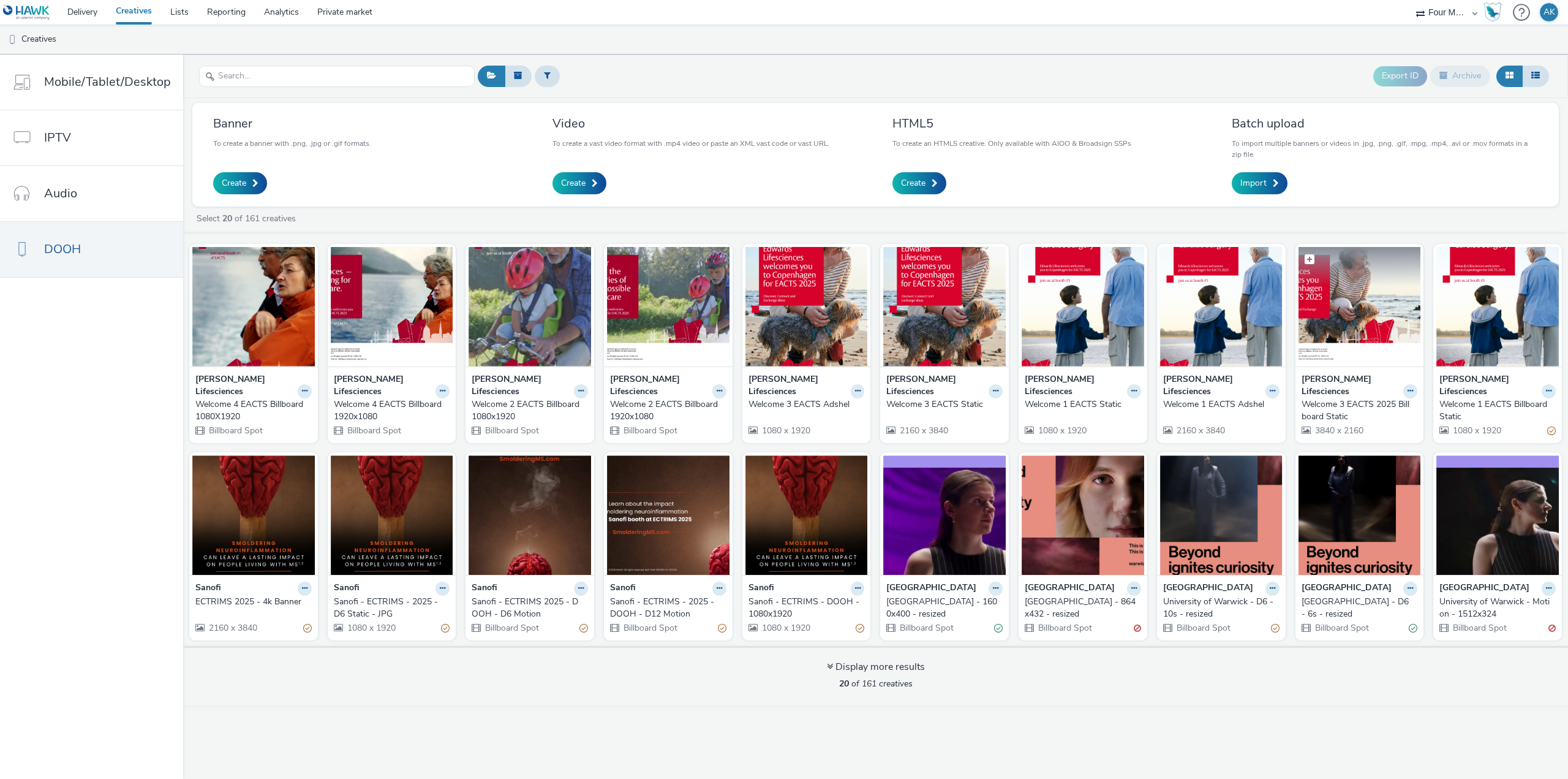
click at [1370, 327] on img at bounding box center [1359, 307] width 122 height 119
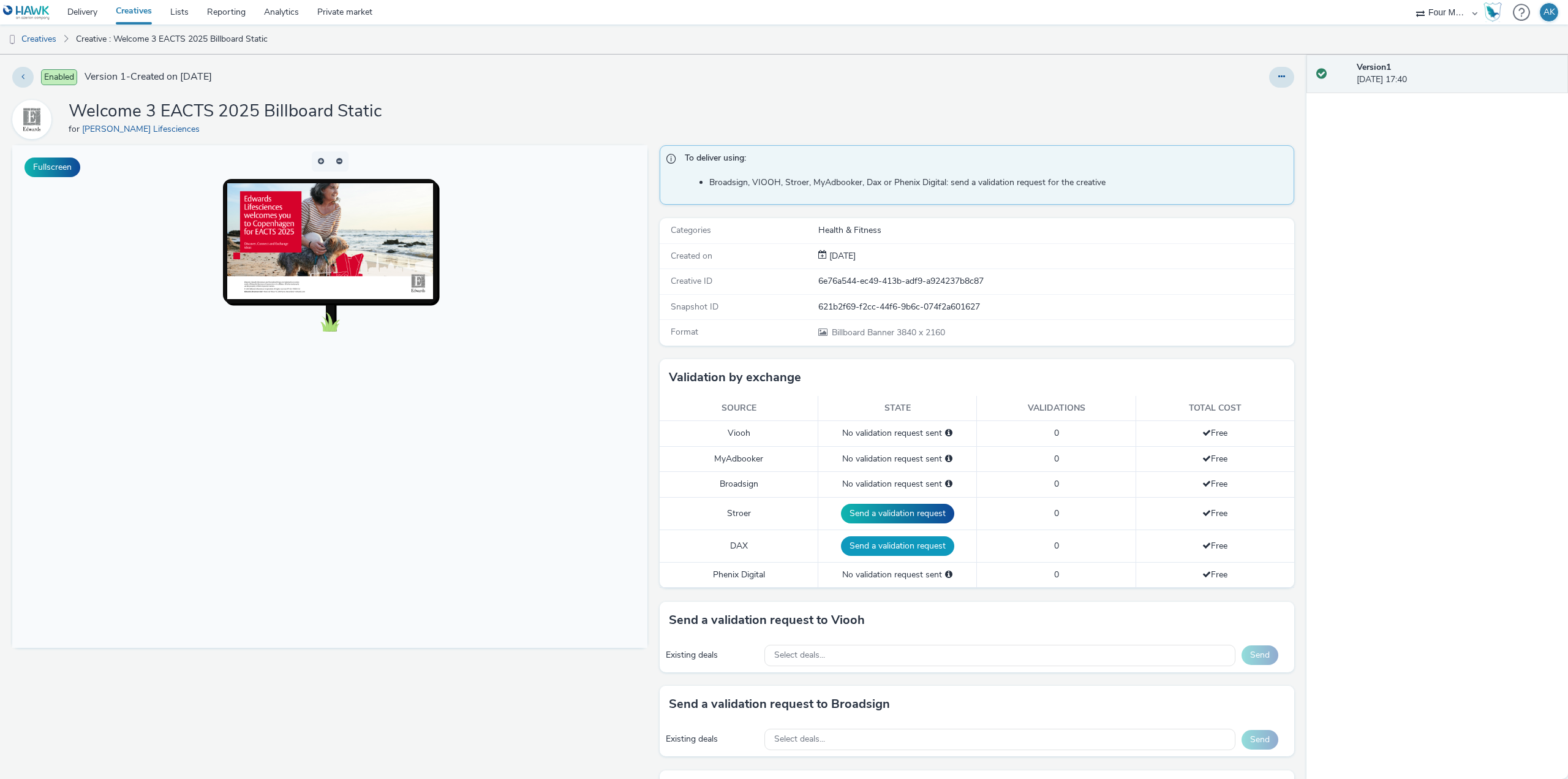
click at [900, 546] on button "Send a validation request" at bounding box center [898, 545] width 114 height 20
click at [907, 513] on button "Send a validation request" at bounding box center [898, 512] width 114 height 20
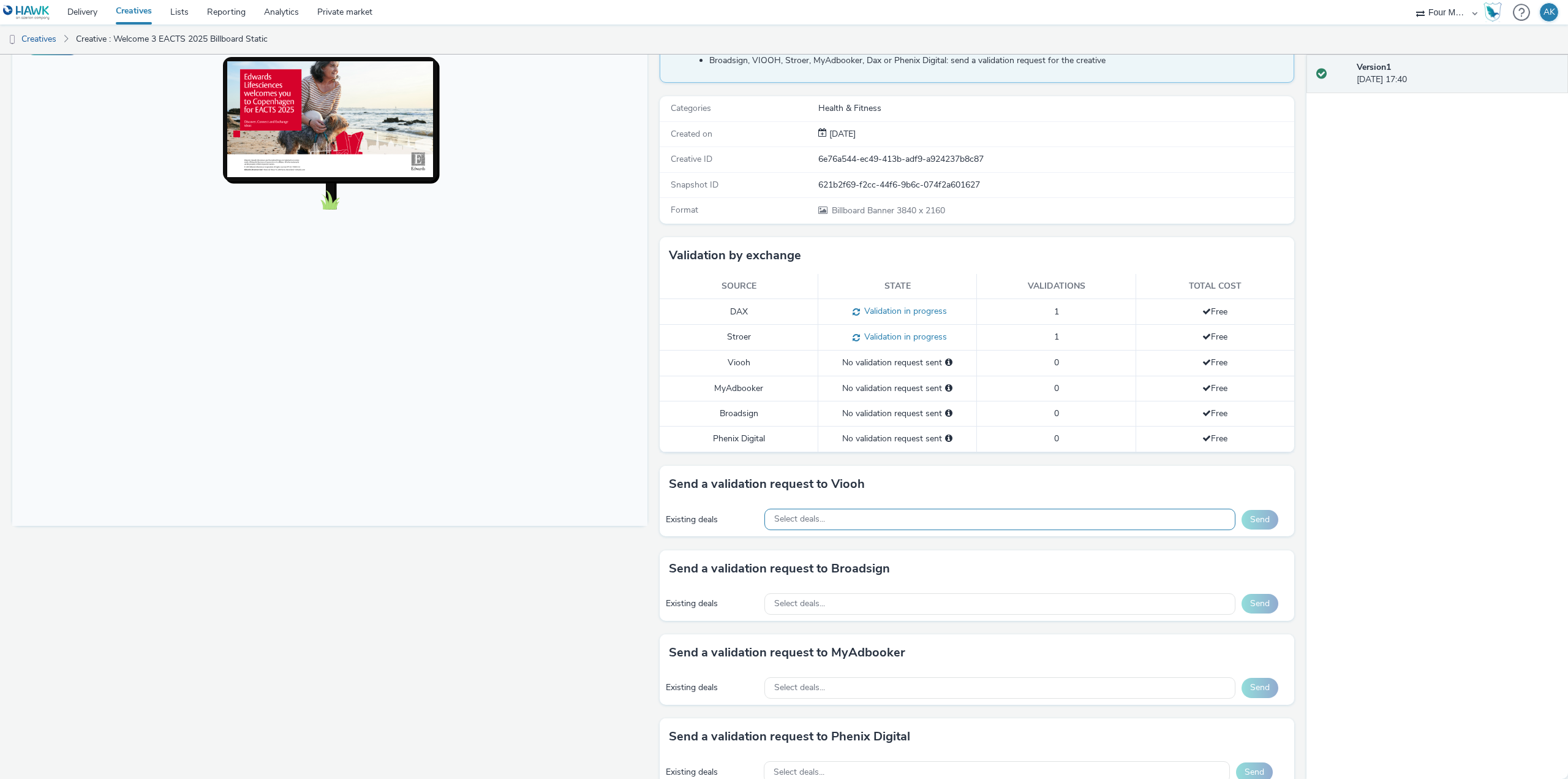
scroll to position [122, 0]
click at [818, 508] on div "Select deals..." at bounding box center [1000, 518] width 471 height 21
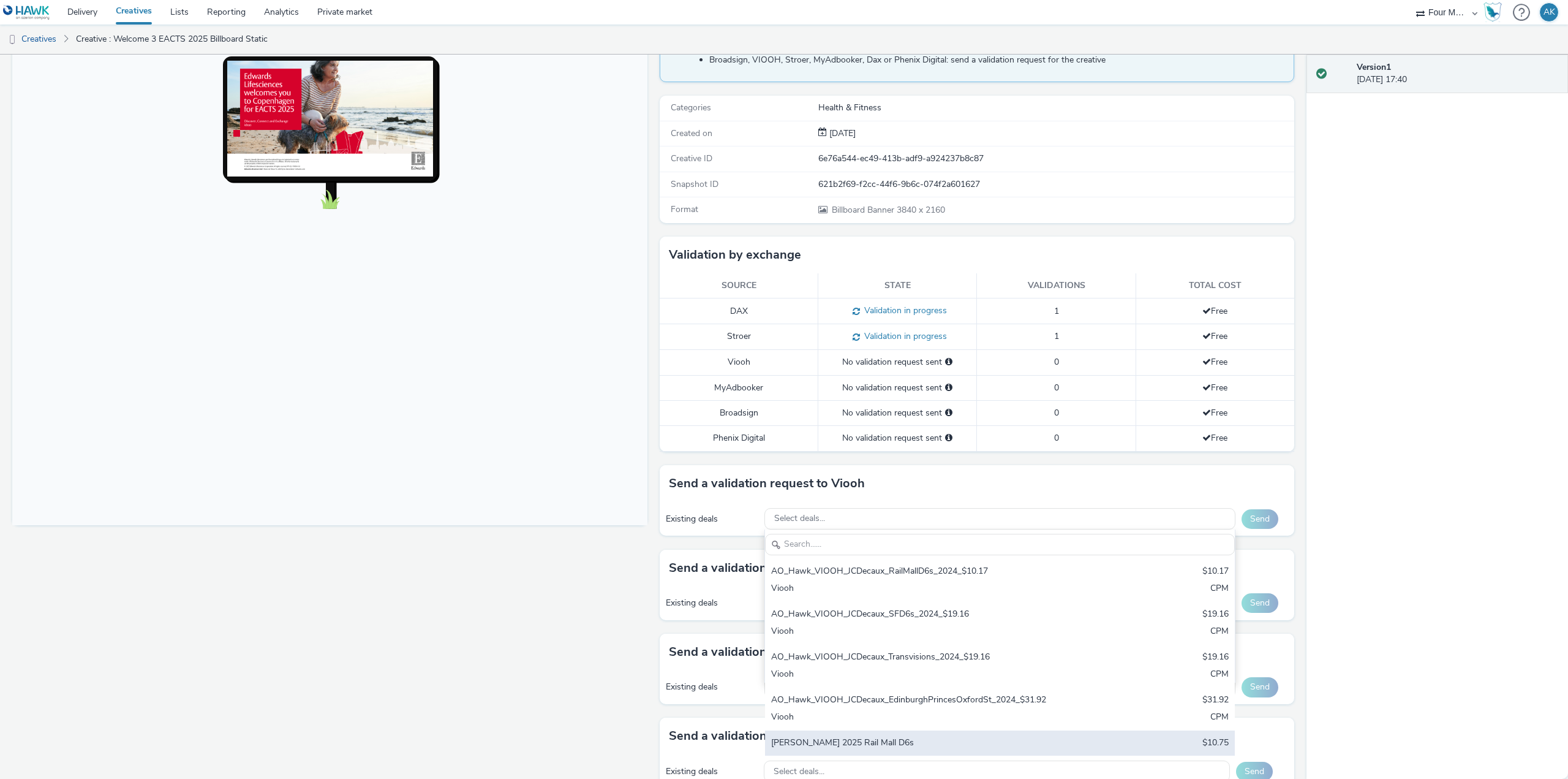
scroll to position [0, 0]
click at [600, 472] on body at bounding box center [330, 273] width 635 height 502
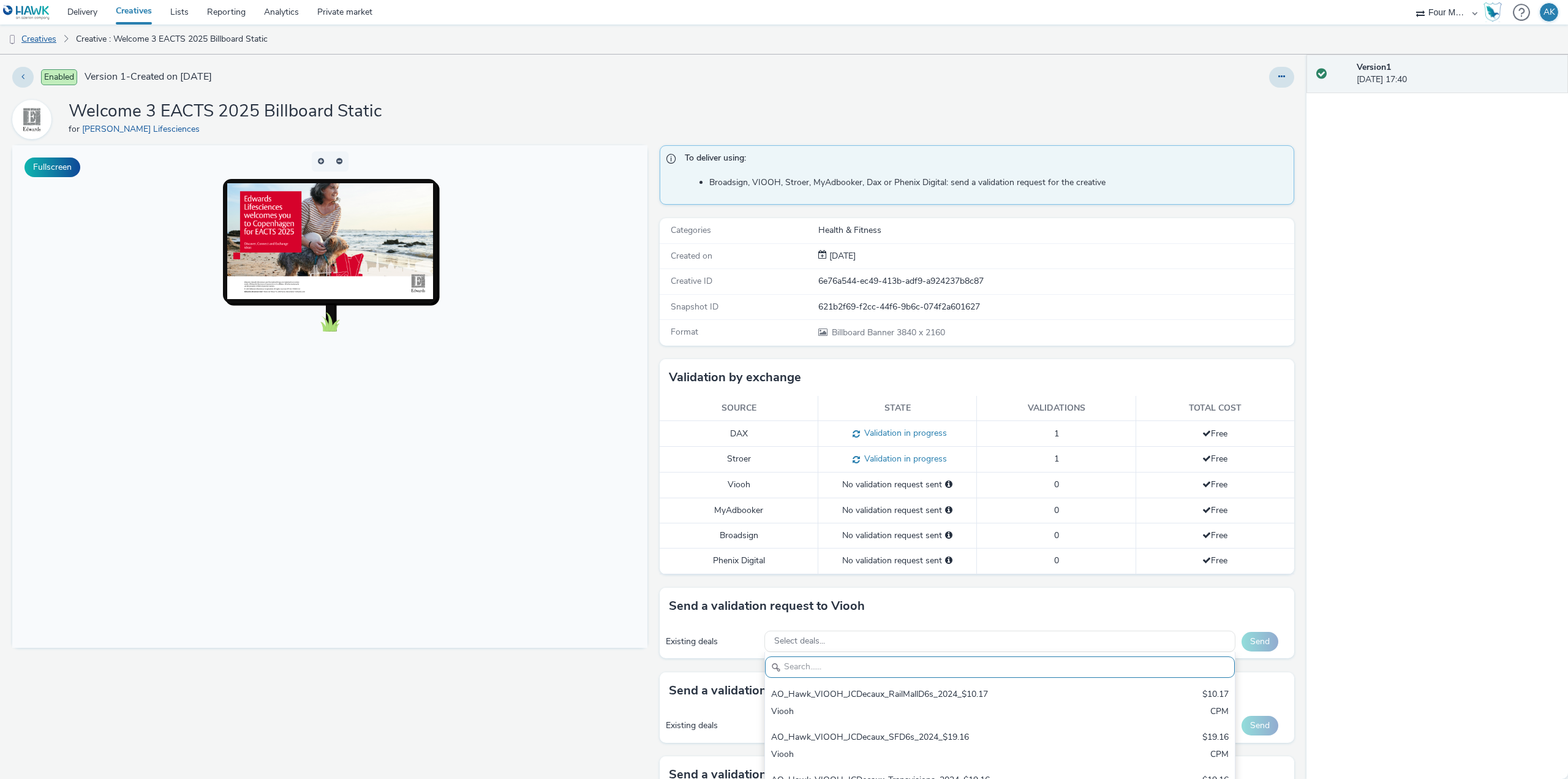
click at [44, 38] on link "Creatives" at bounding box center [31, 39] width 62 height 30
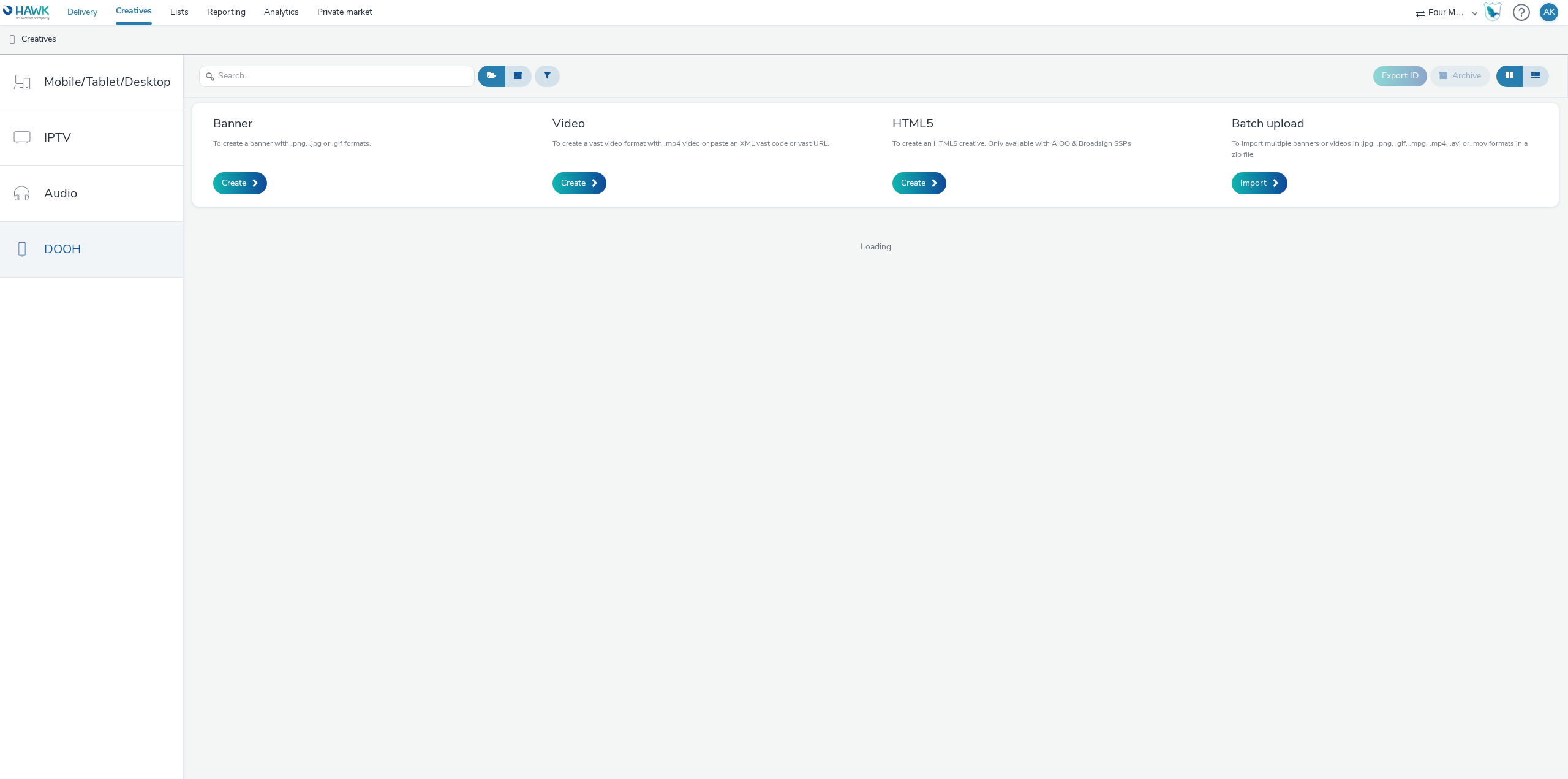
click at [79, 17] on link "Delivery" at bounding box center [82, 12] width 48 height 24
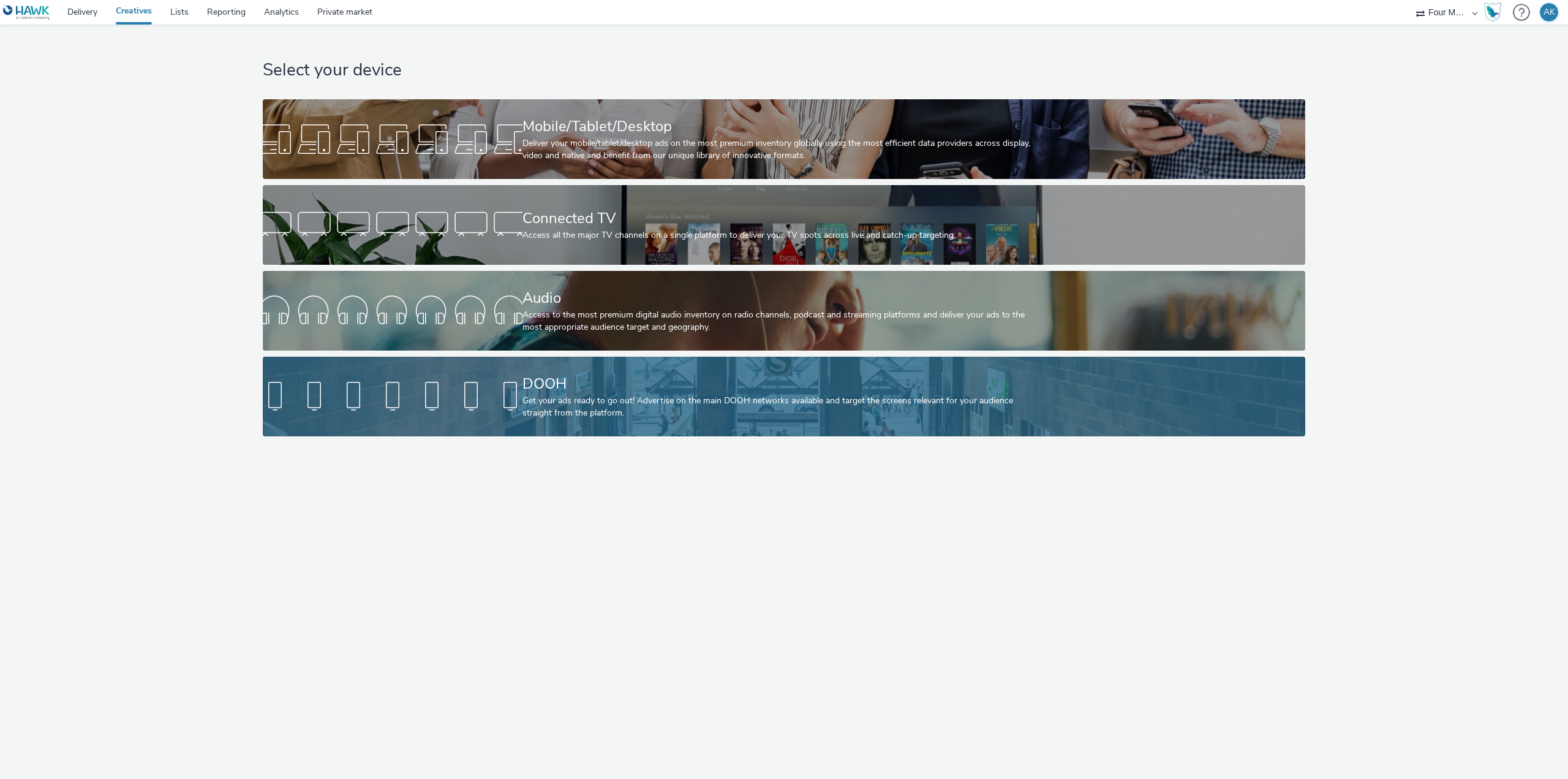
click at [655, 409] on div "Get your ads ready to go out! Advertise on the main DOOH networks available and…" at bounding box center [782, 406] width 519 height 25
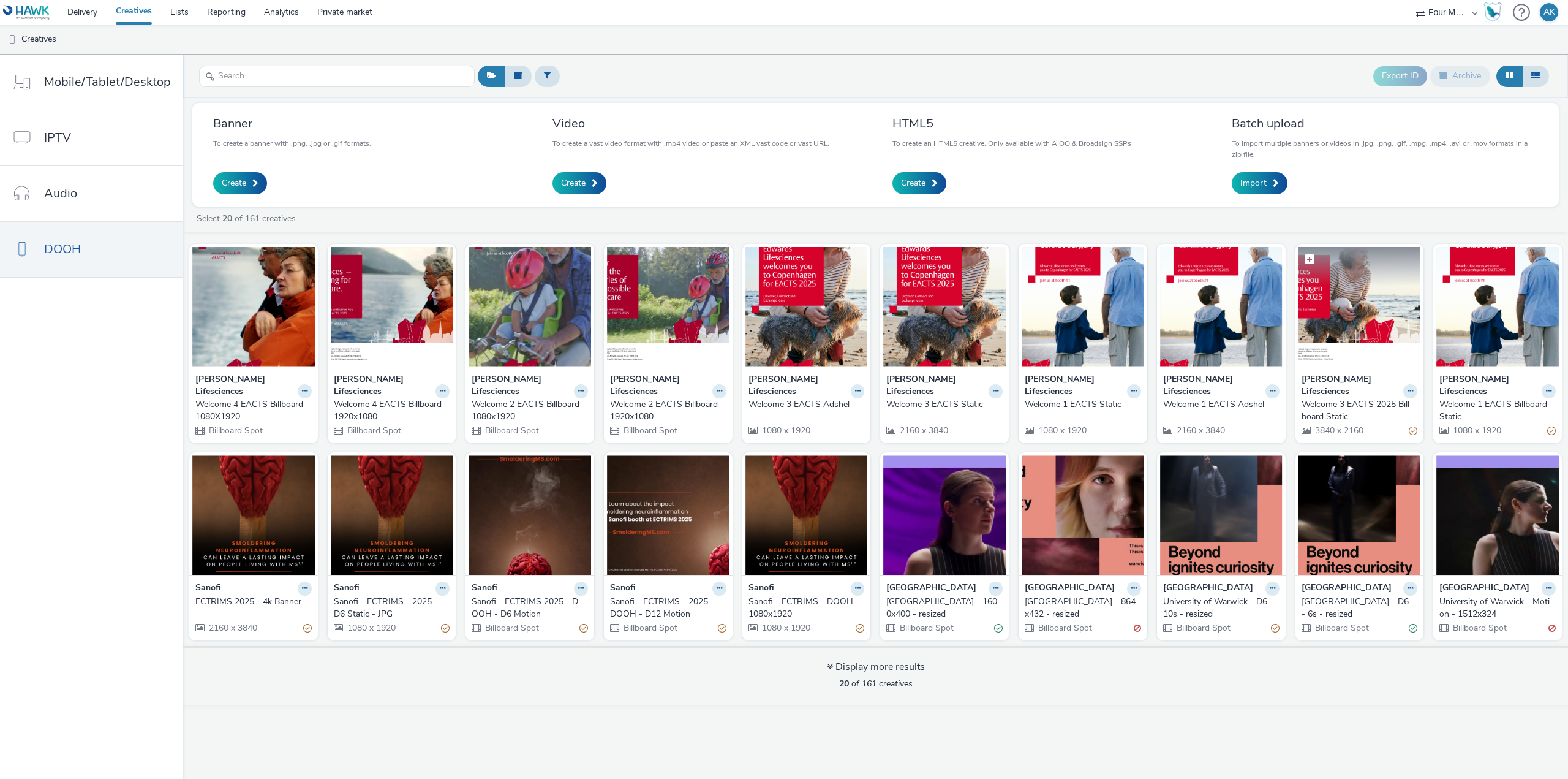
click at [1357, 351] on img at bounding box center [1359, 307] width 122 height 119
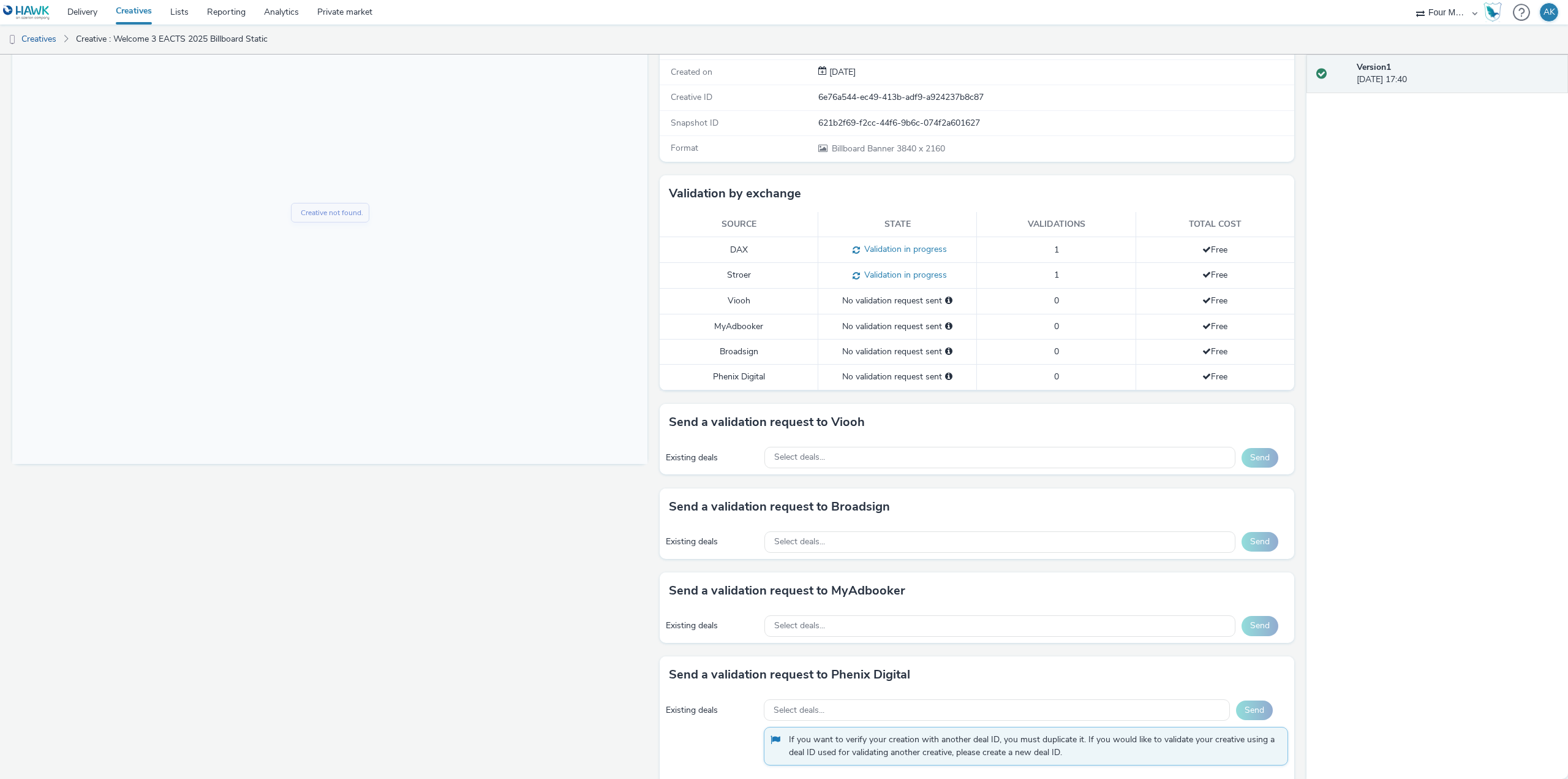
scroll to position [204, 0]
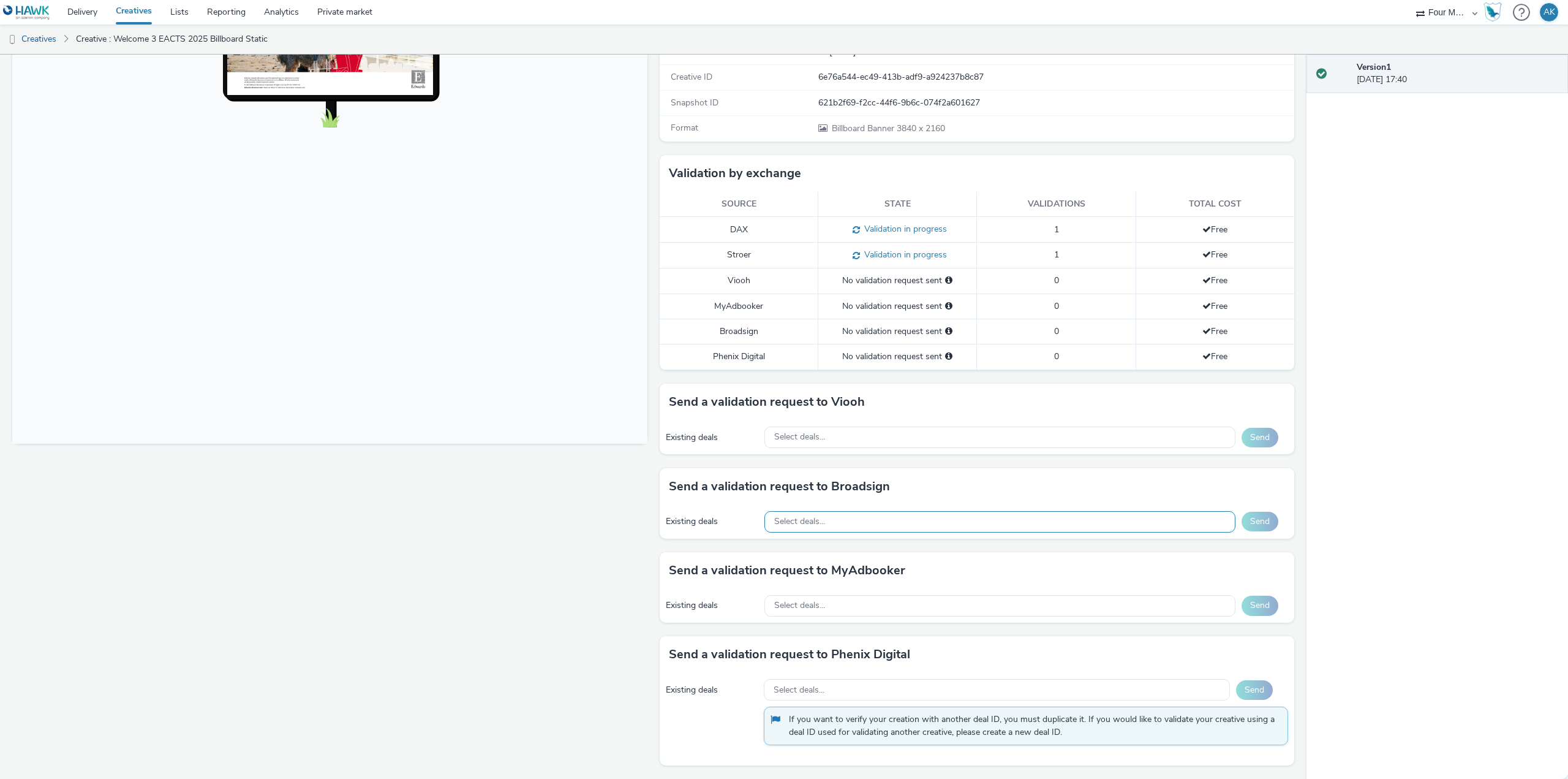
click at [805, 519] on span "Select deals..." at bounding box center [799, 521] width 51 height 10
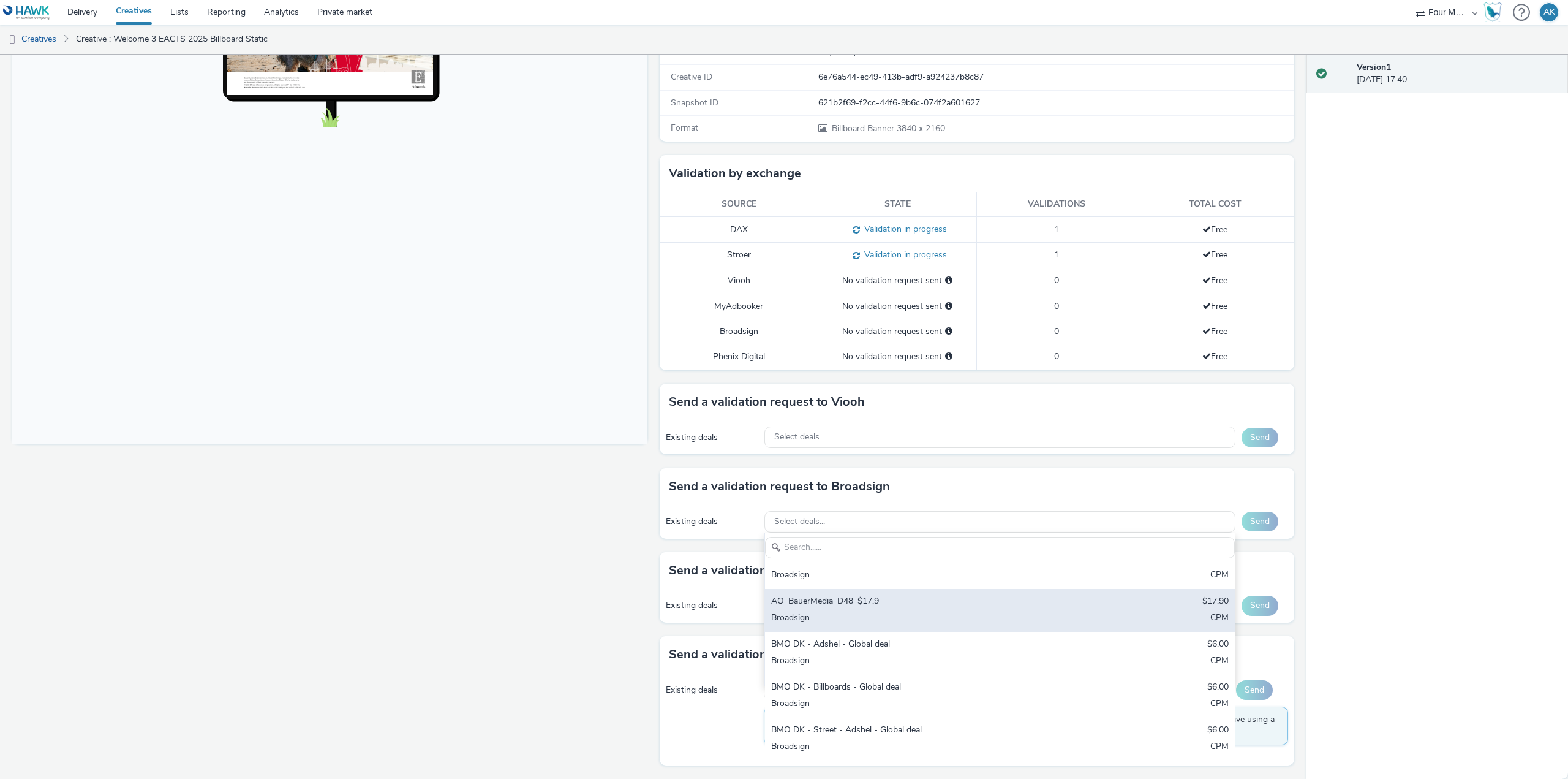
scroll to position [104, 0]
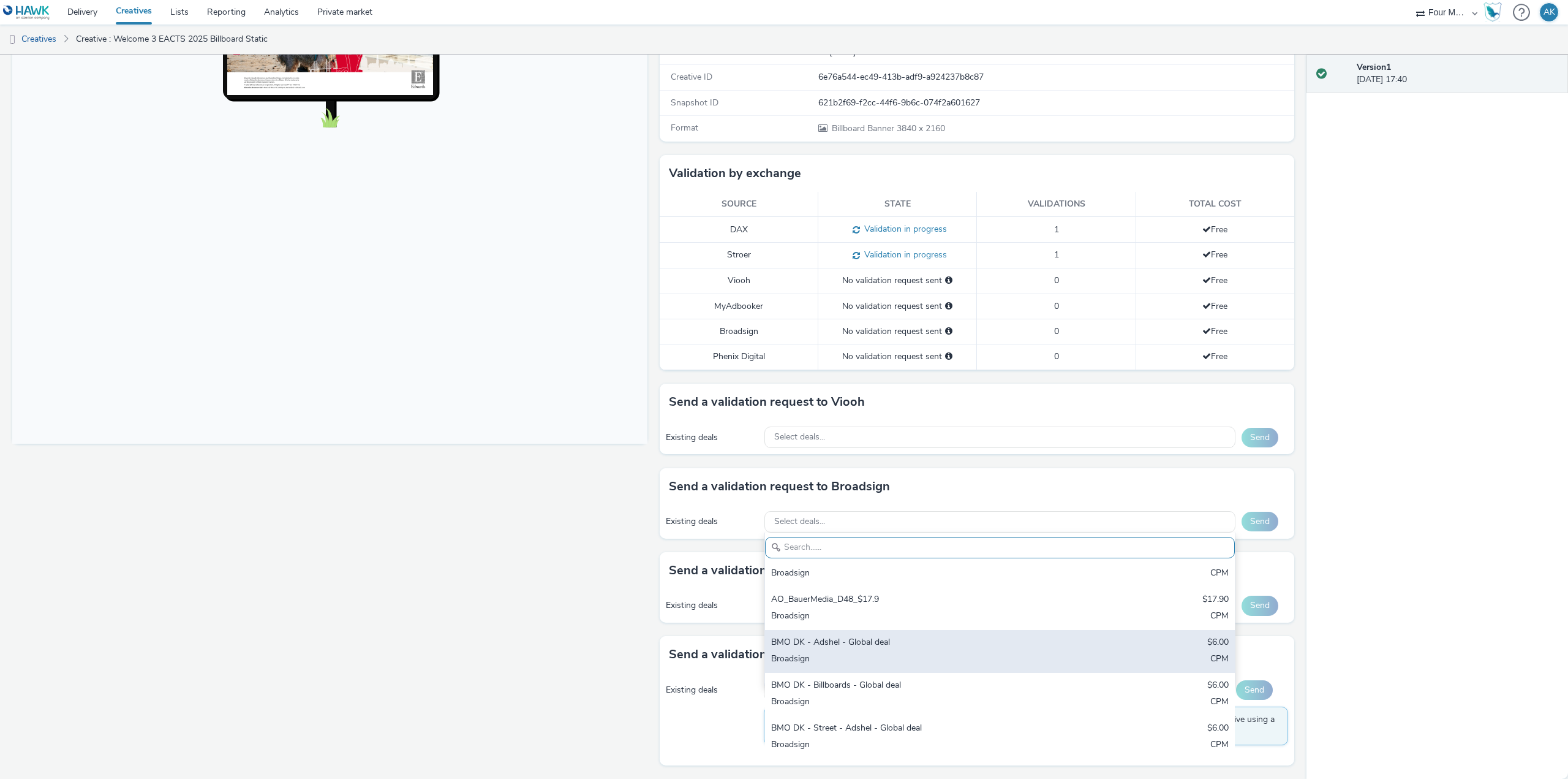
click at [948, 663] on div "Broadsign" at bounding box center [922, 659] width 303 height 14
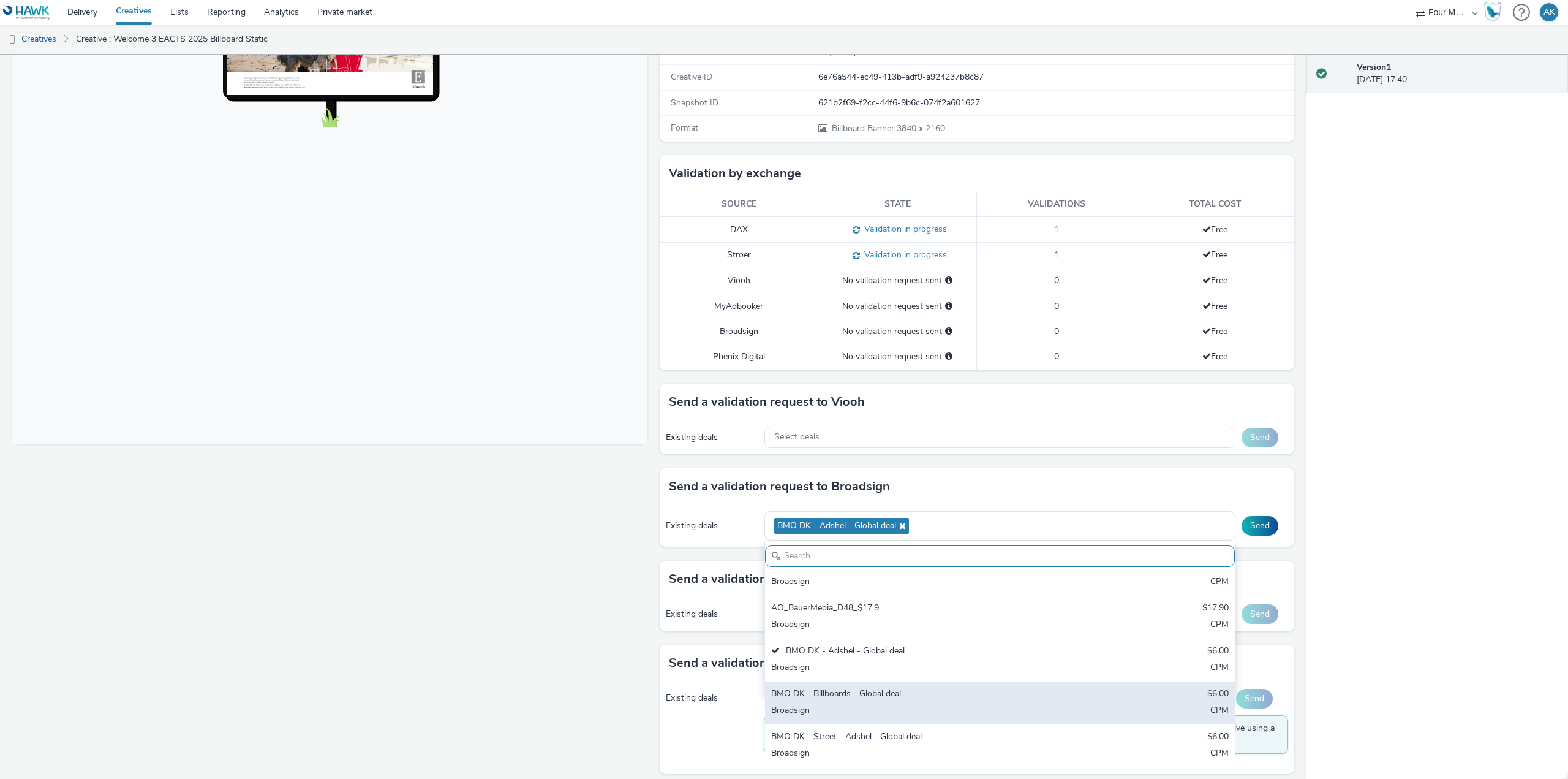
click at [927, 712] on div "Broadsign" at bounding box center [922, 710] width 303 height 14
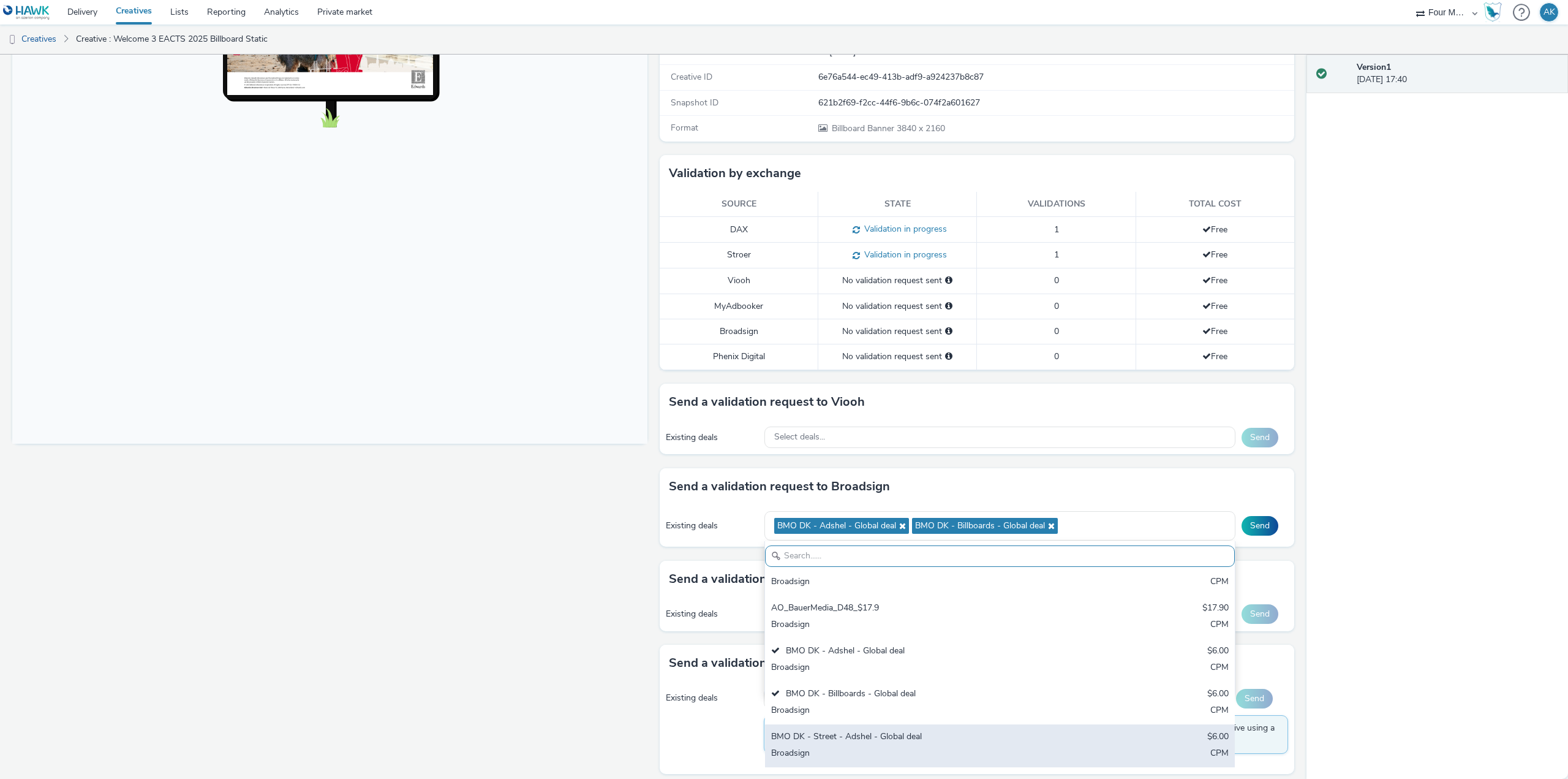
click at [949, 743] on div "BMO DK - Street - Adshel - Global deal" at bounding box center [922, 737] width 303 height 14
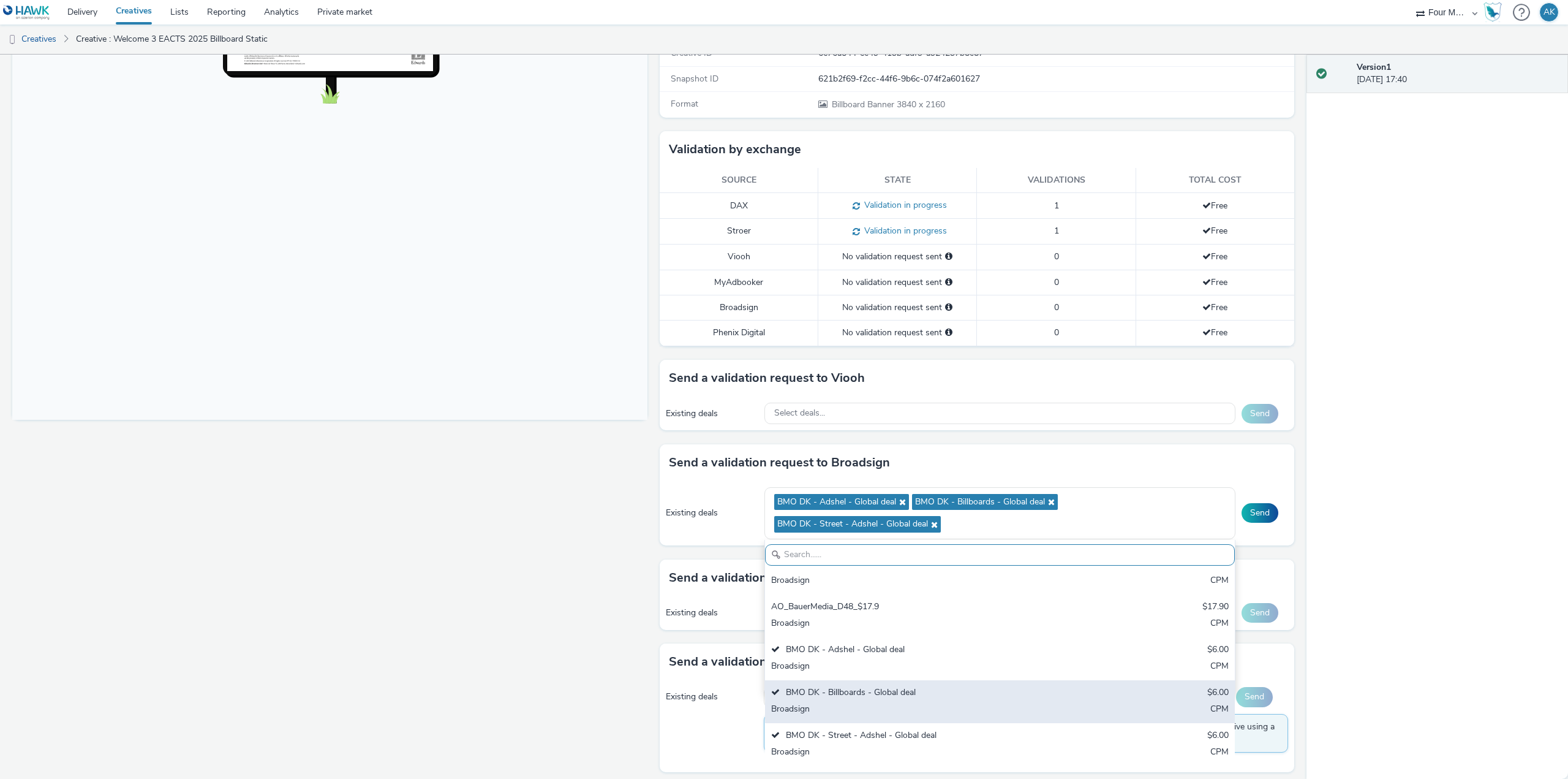
scroll to position [235, 0]
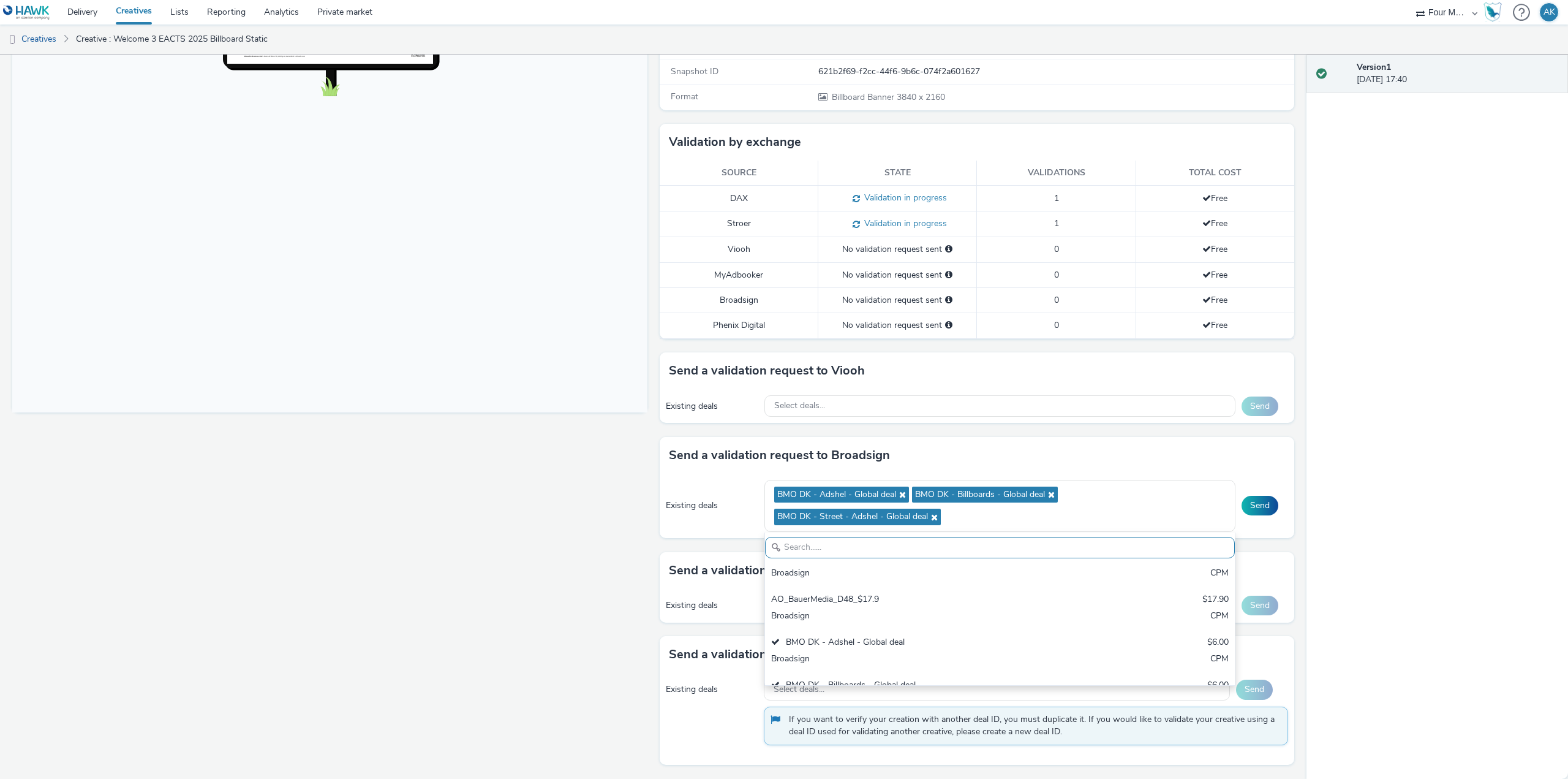
click at [504, 602] on div "Fullscreen" at bounding box center [333, 344] width 641 height 868
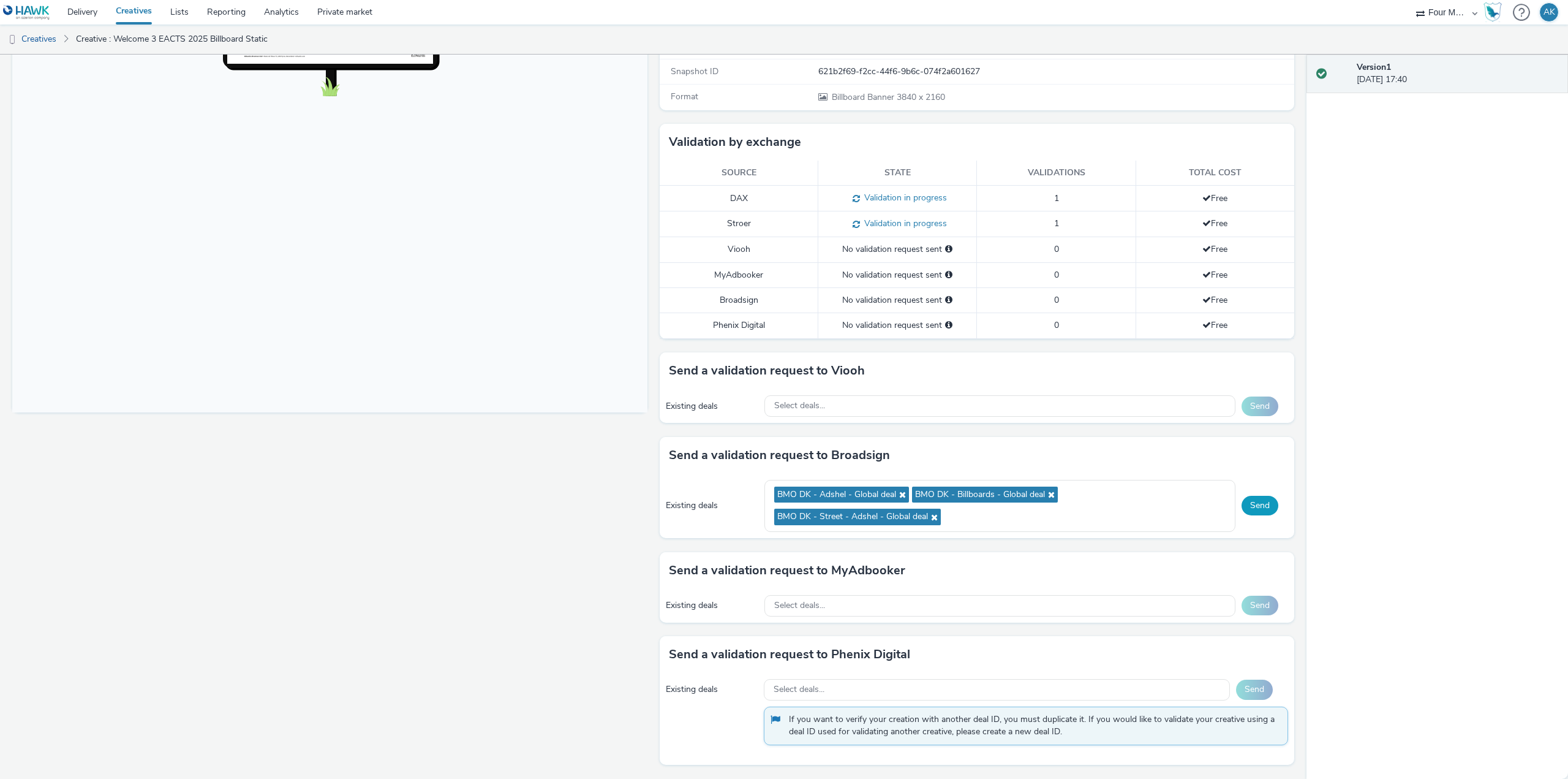
click at [1254, 513] on button "Send" at bounding box center [1259, 505] width 36 height 20
click at [986, 408] on div "Select deals..." at bounding box center [1000, 405] width 471 height 21
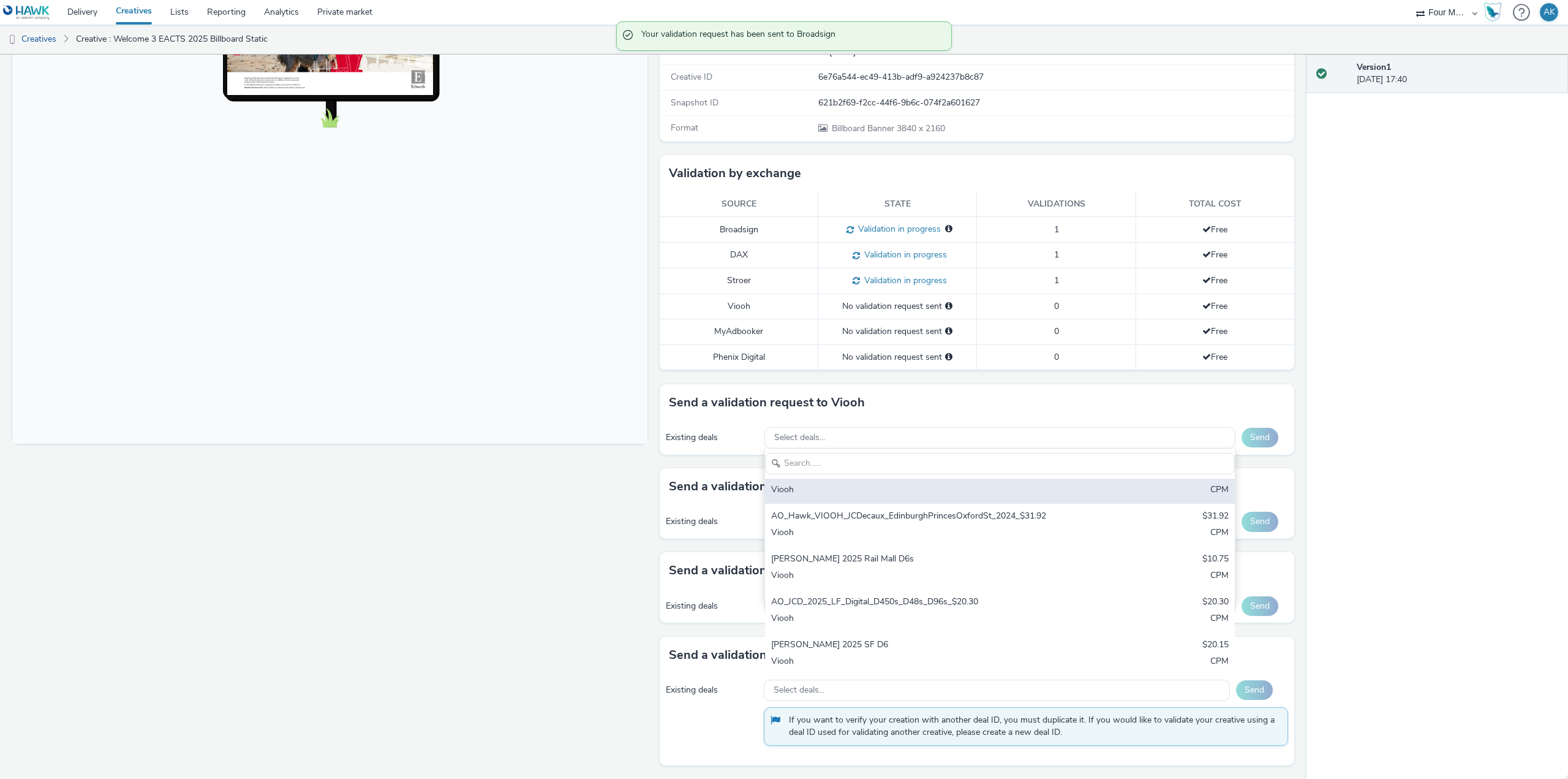
scroll to position [104, 0]
click at [365, 417] on body at bounding box center [330, 193] width 635 height 502
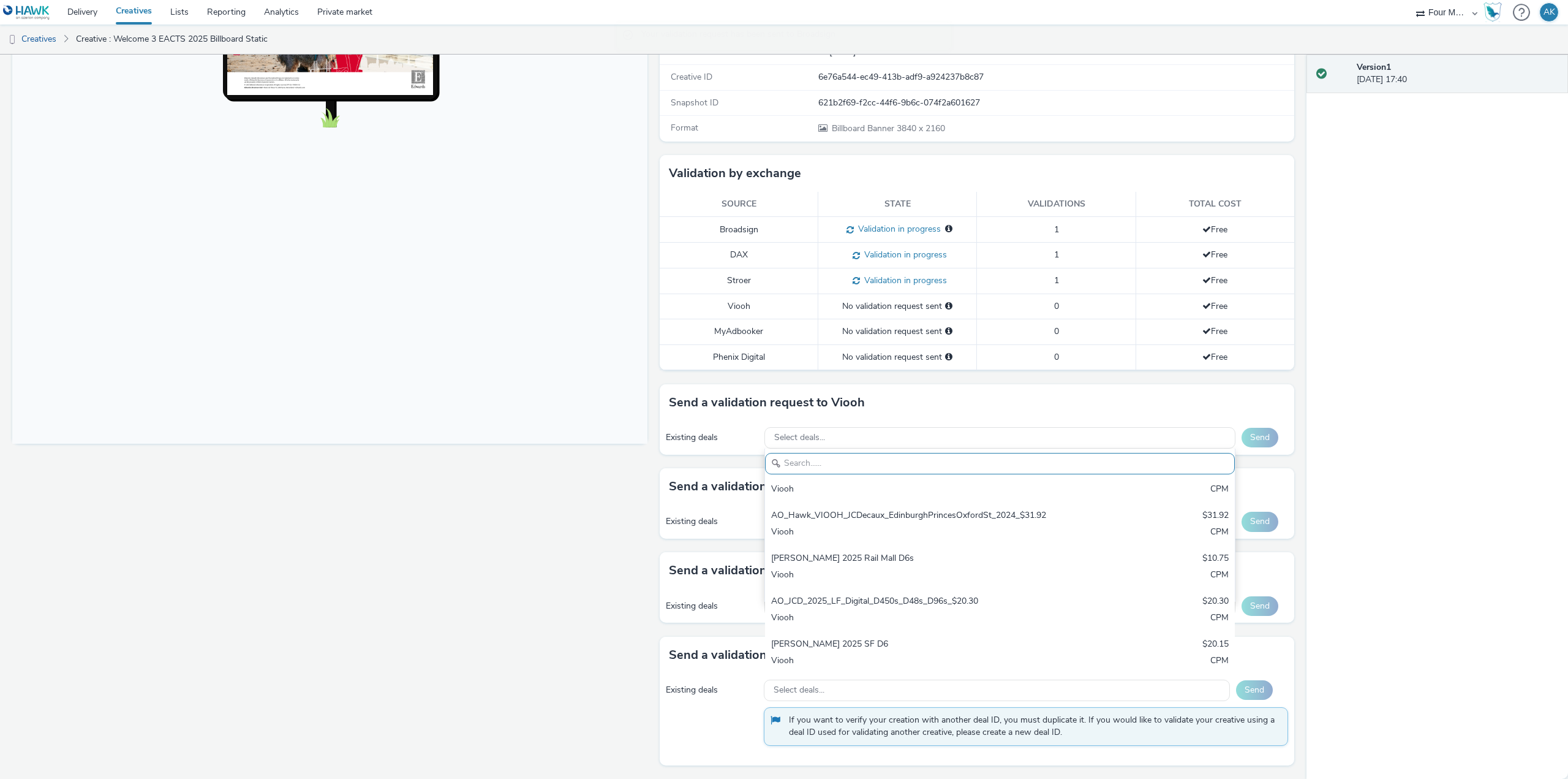
click at [510, 531] on div "Fullscreen" at bounding box center [333, 360] width 641 height 838
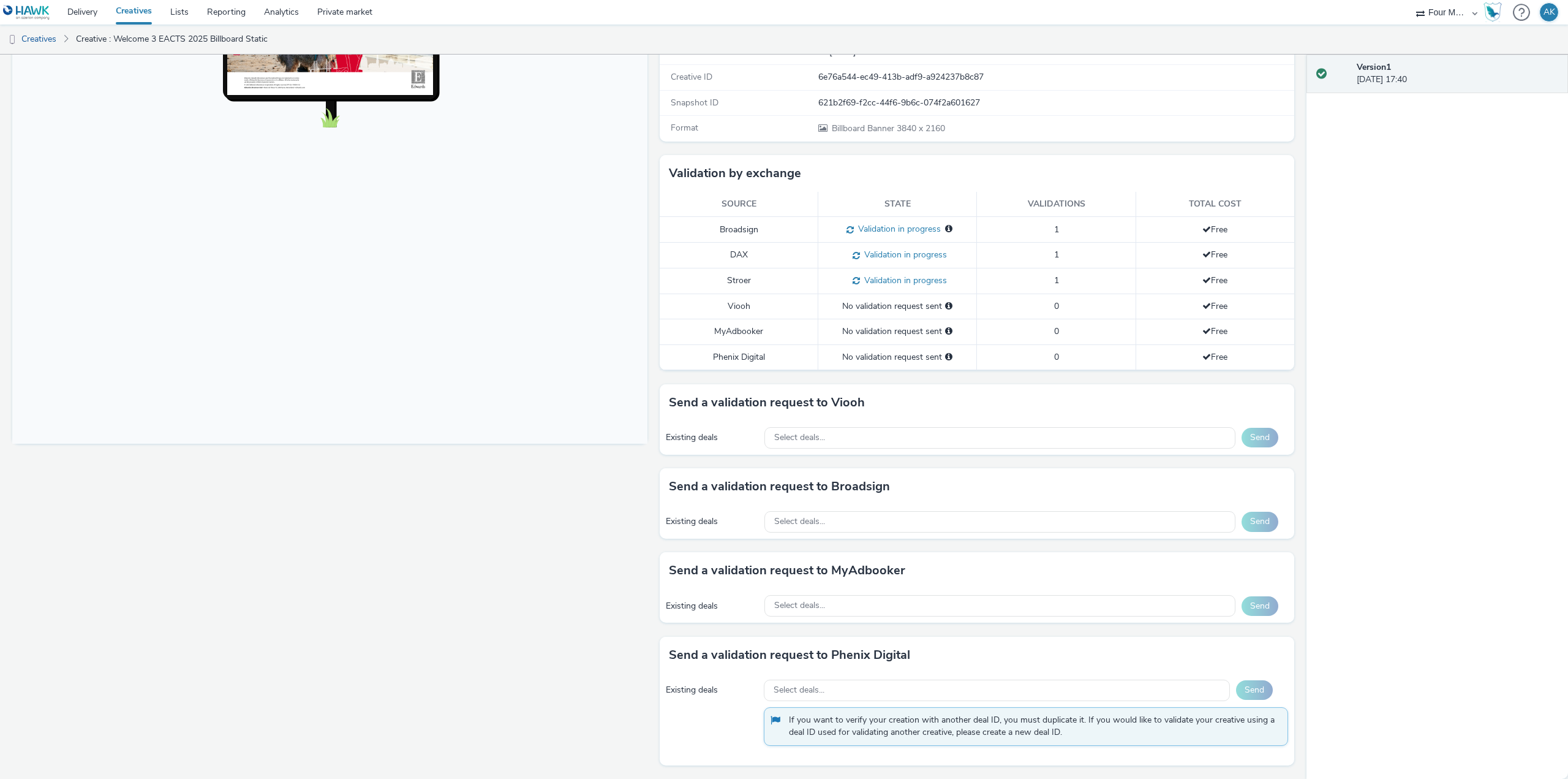
scroll to position [0, 0]
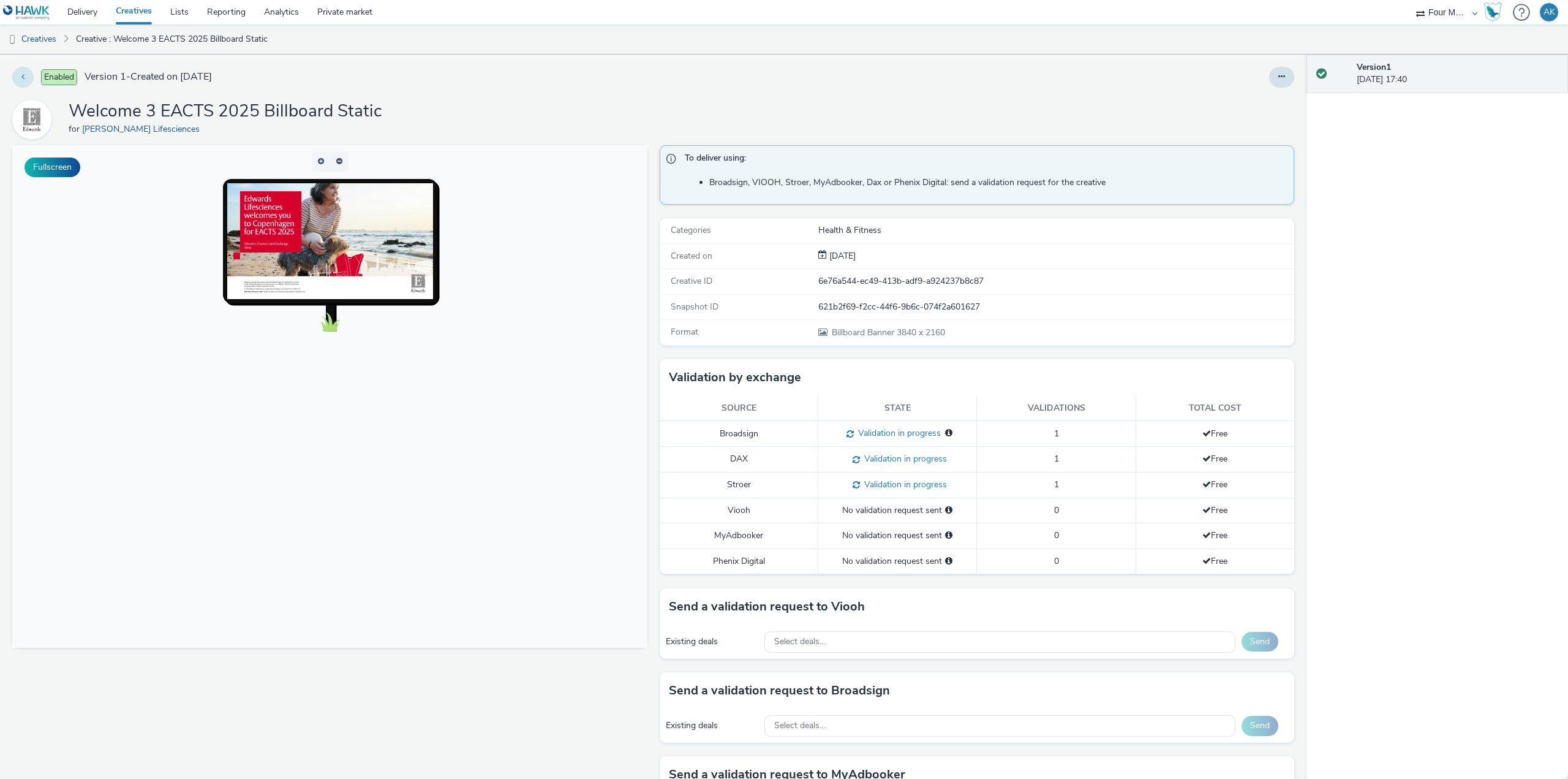
click at [30, 77] on button at bounding box center [22, 77] width 21 height 20
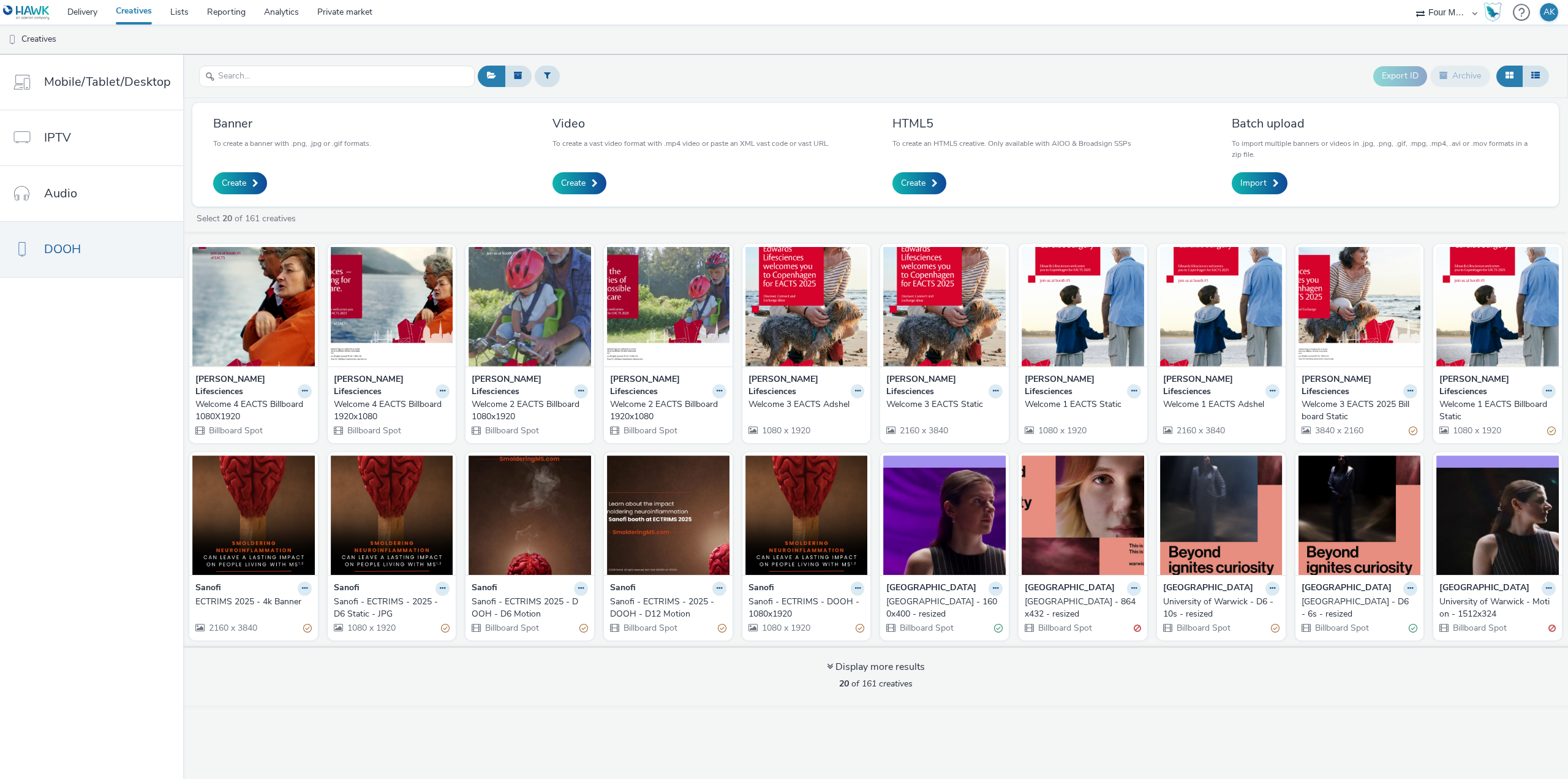
click at [1496, 382] on strong "[PERSON_NAME] Lifesciences" at bounding box center [1489, 385] width 99 height 25
click at [1501, 373] on strong "[PERSON_NAME] Lifesciences" at bounding box center [1489, 385] width 99 height 25
click at [1502, 354] on img at bounding box center [1497, 307] width 122 height 119
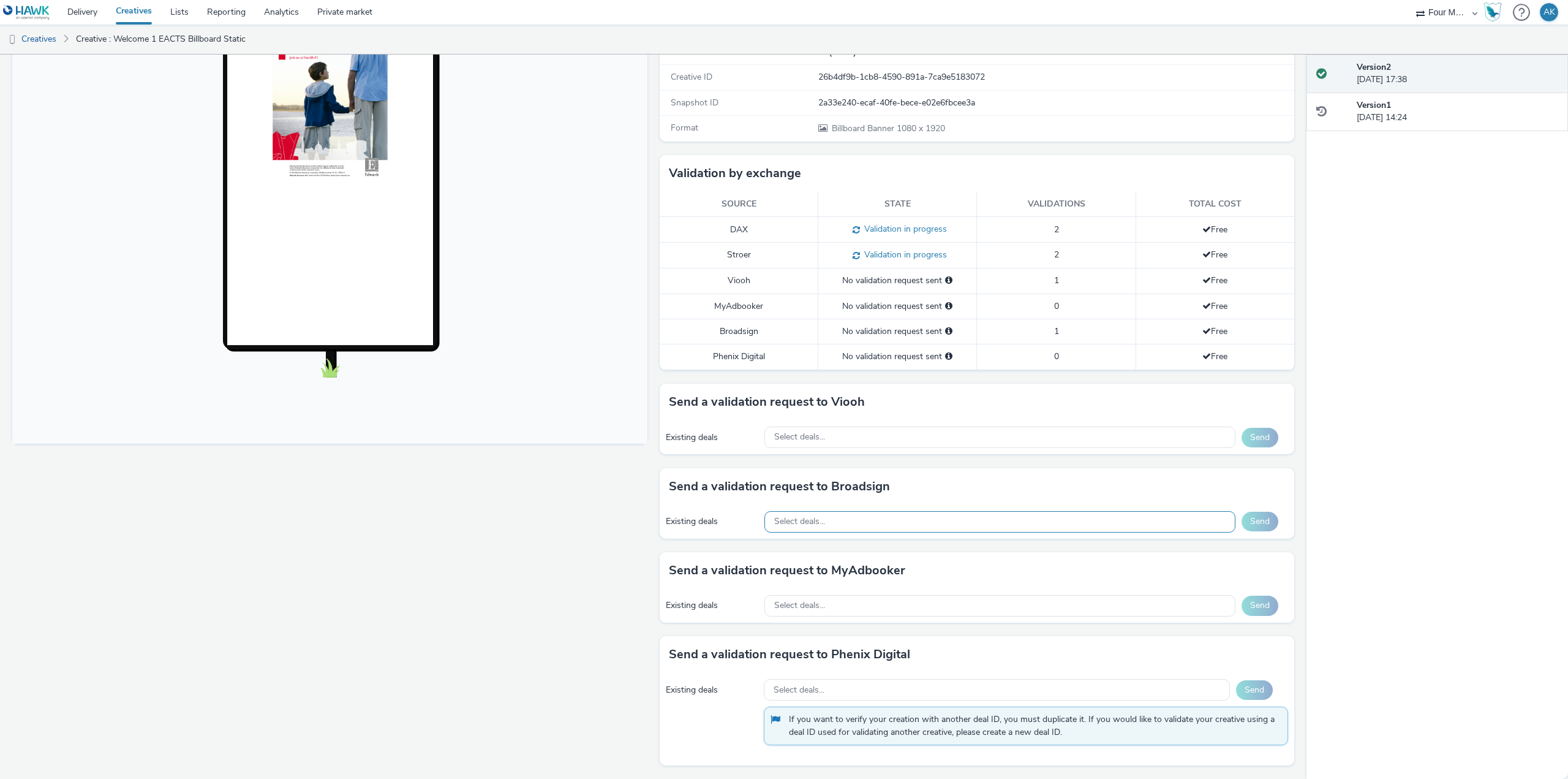
click at [884, 525] on div "Select deals..." at bounding box center [1000, 521] width 471 height 21
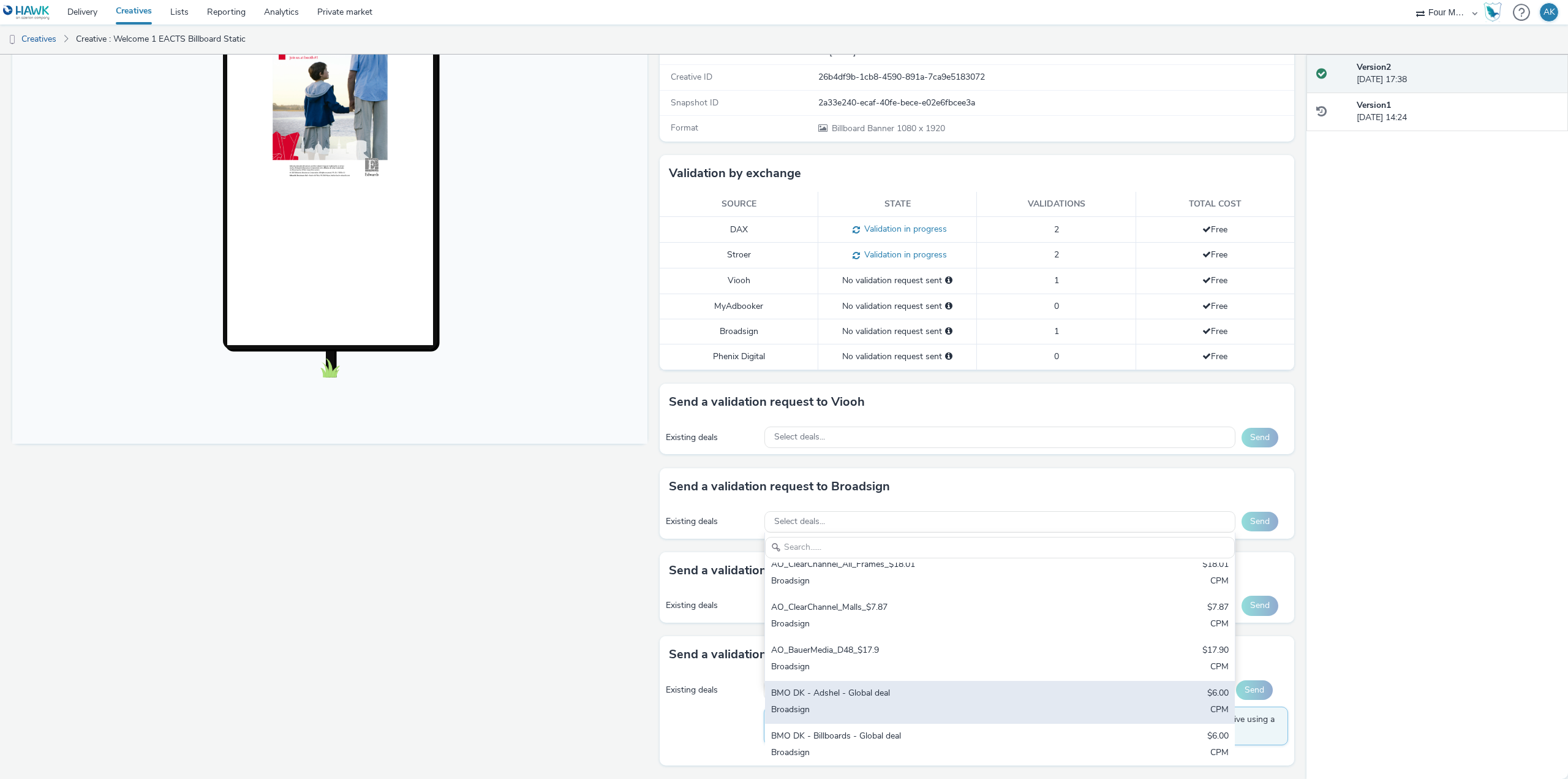
scroll to position [104, 0]
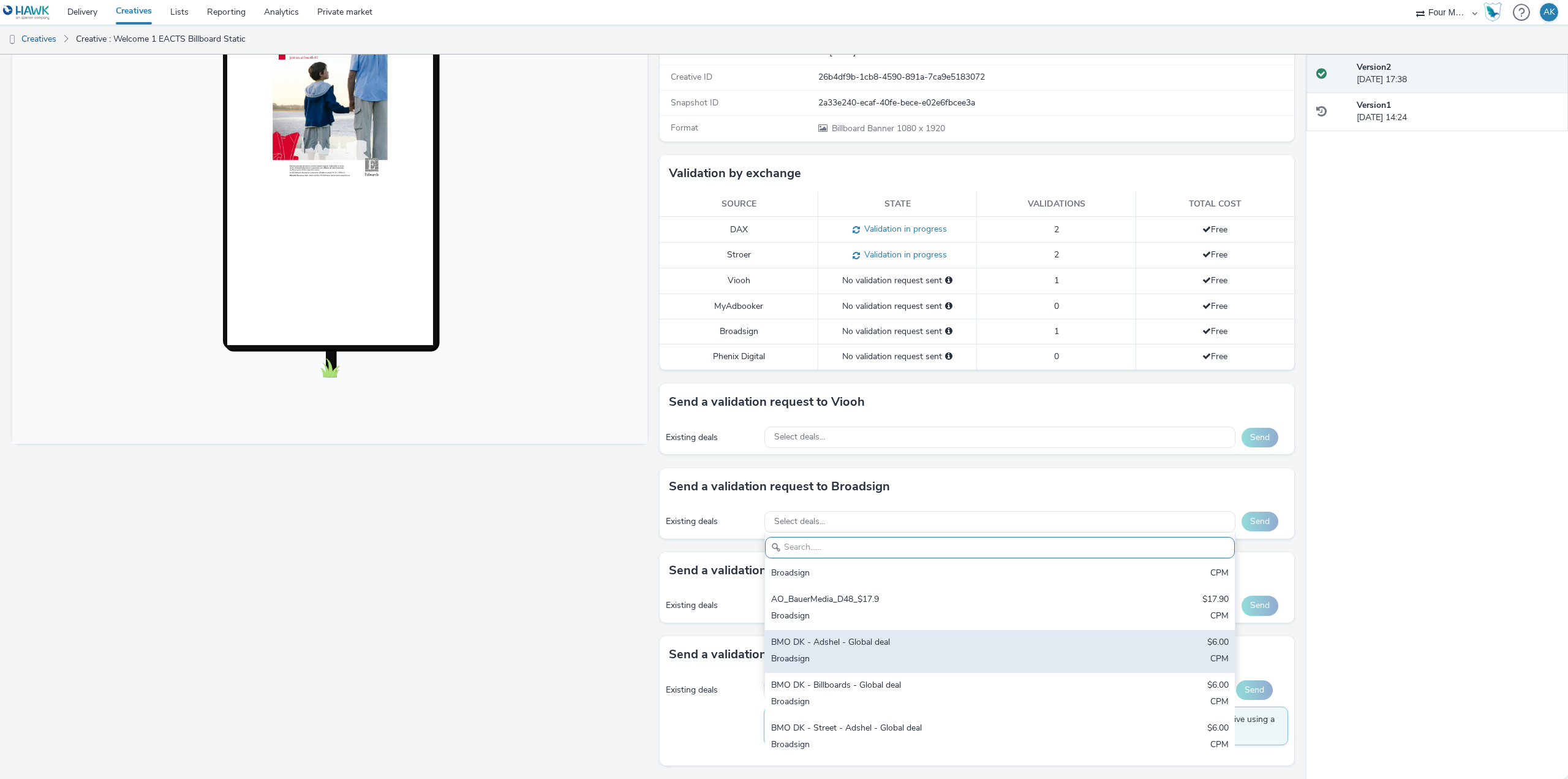
click at [942, 659] on div "Broadsign" at bounding box center [922, 659] width 303 height 14
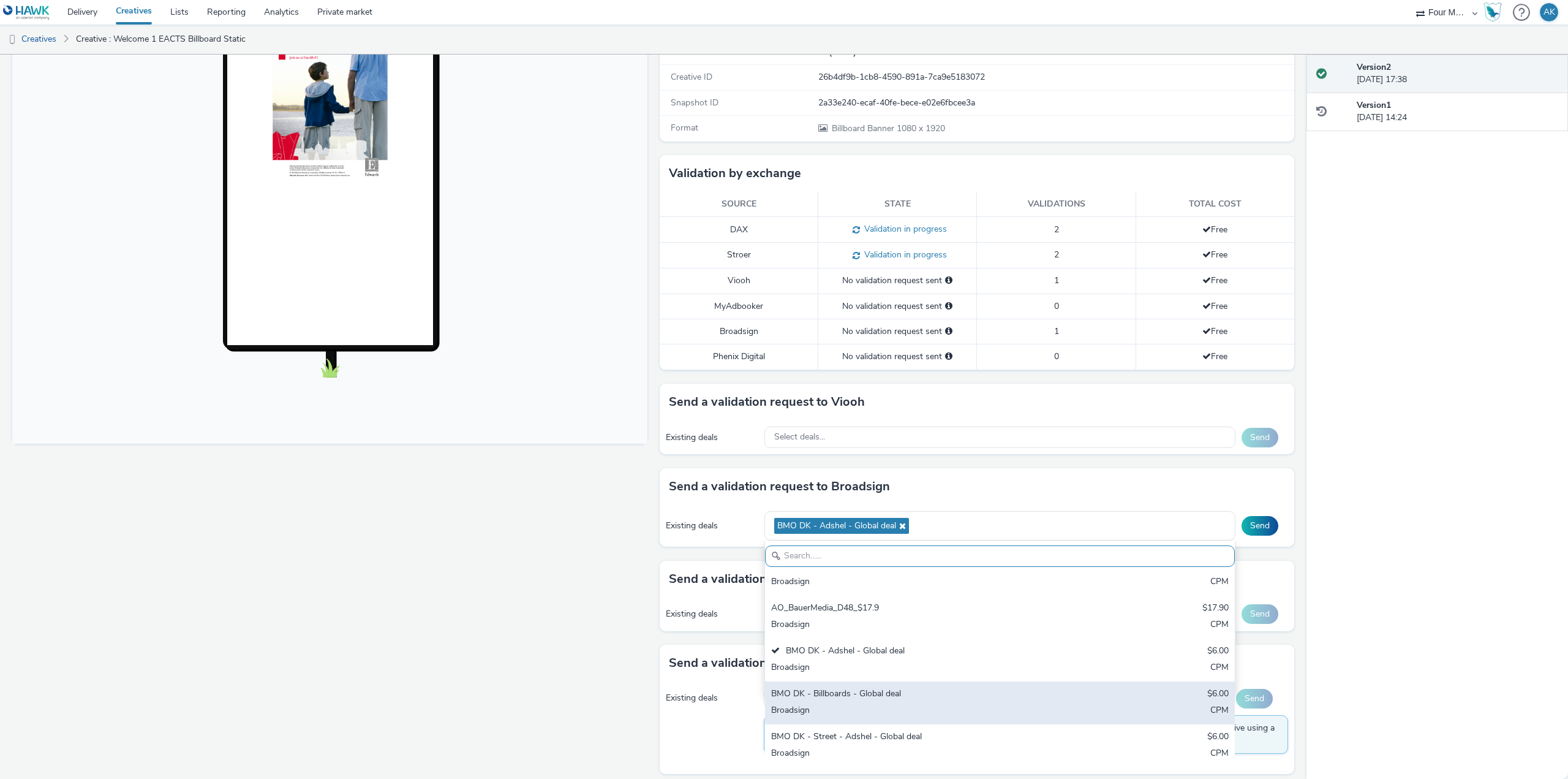
click at [925, 709] on div "Broadsign" at bounding box center [922, 710] width 303 height 14
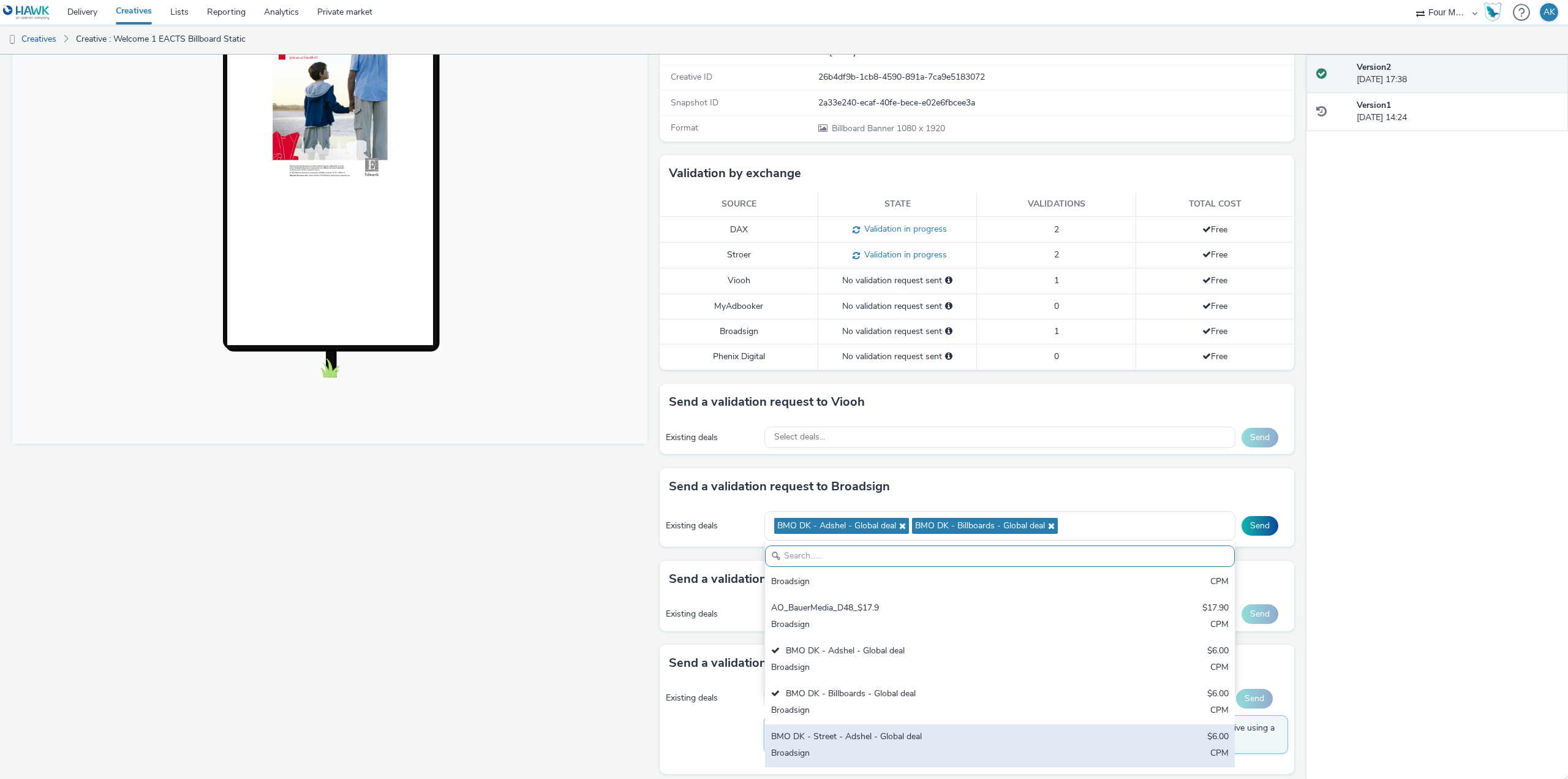
click at [931, 741] on div "BMO DK - Street - Adshel - Global deal" at bounding box center [922, 737] width 303 height 14
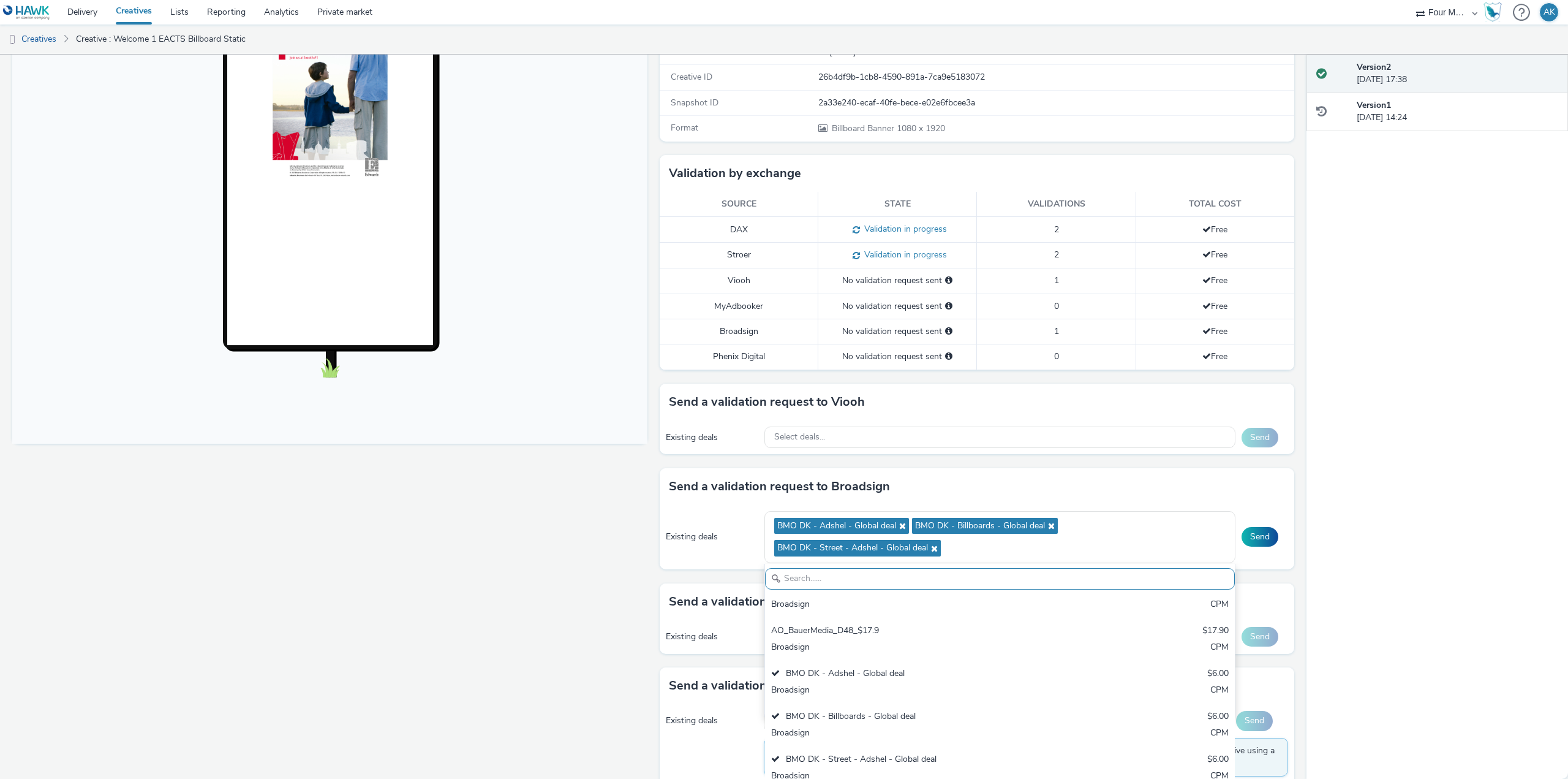
click at [503, 600] on div "Fullscreen" at bounding box center [333, 376] width 641 height 868
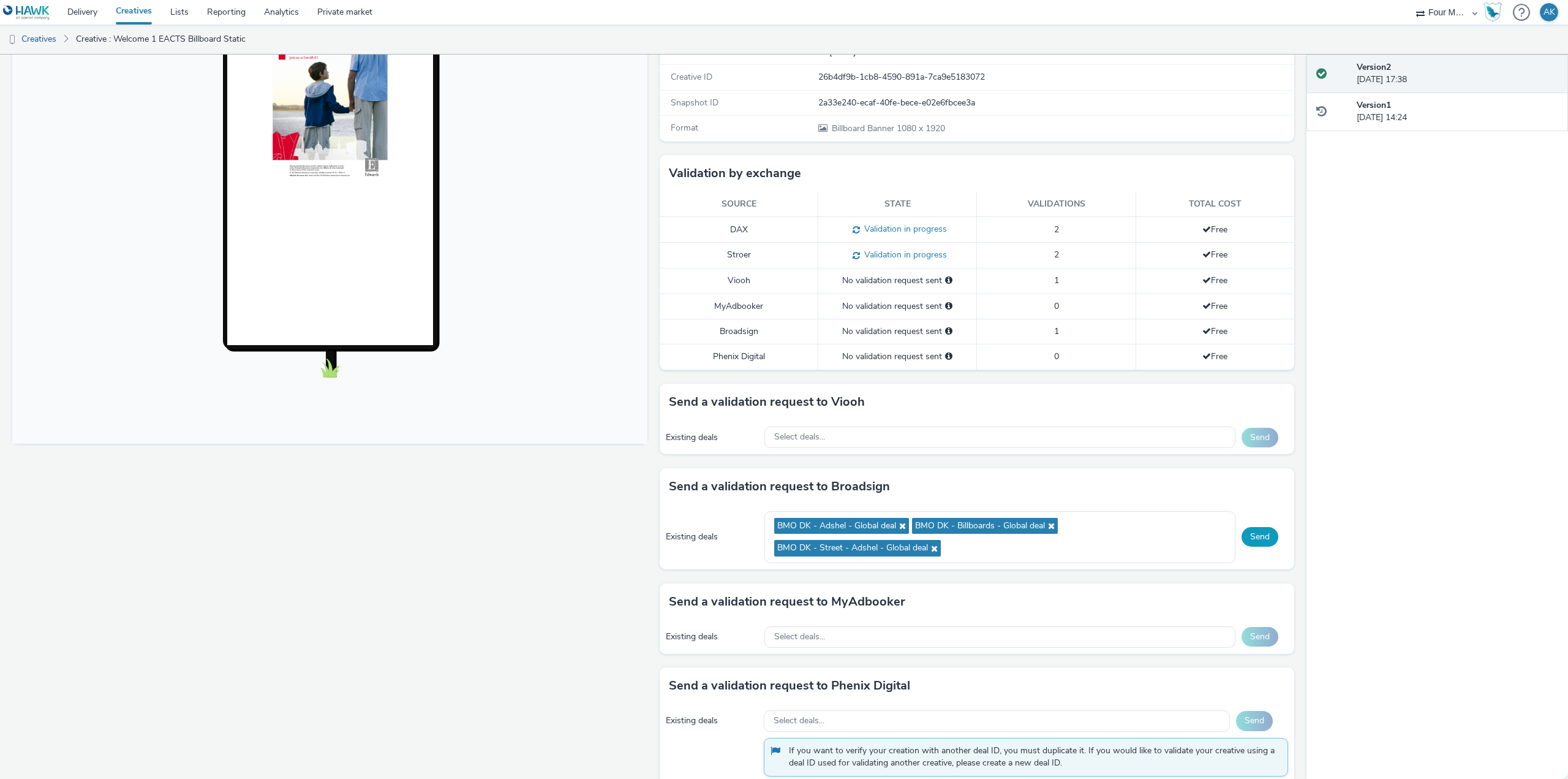
click at [1245, 540] on button "Send" at bounding box center [1259, 536] width 36 height 20
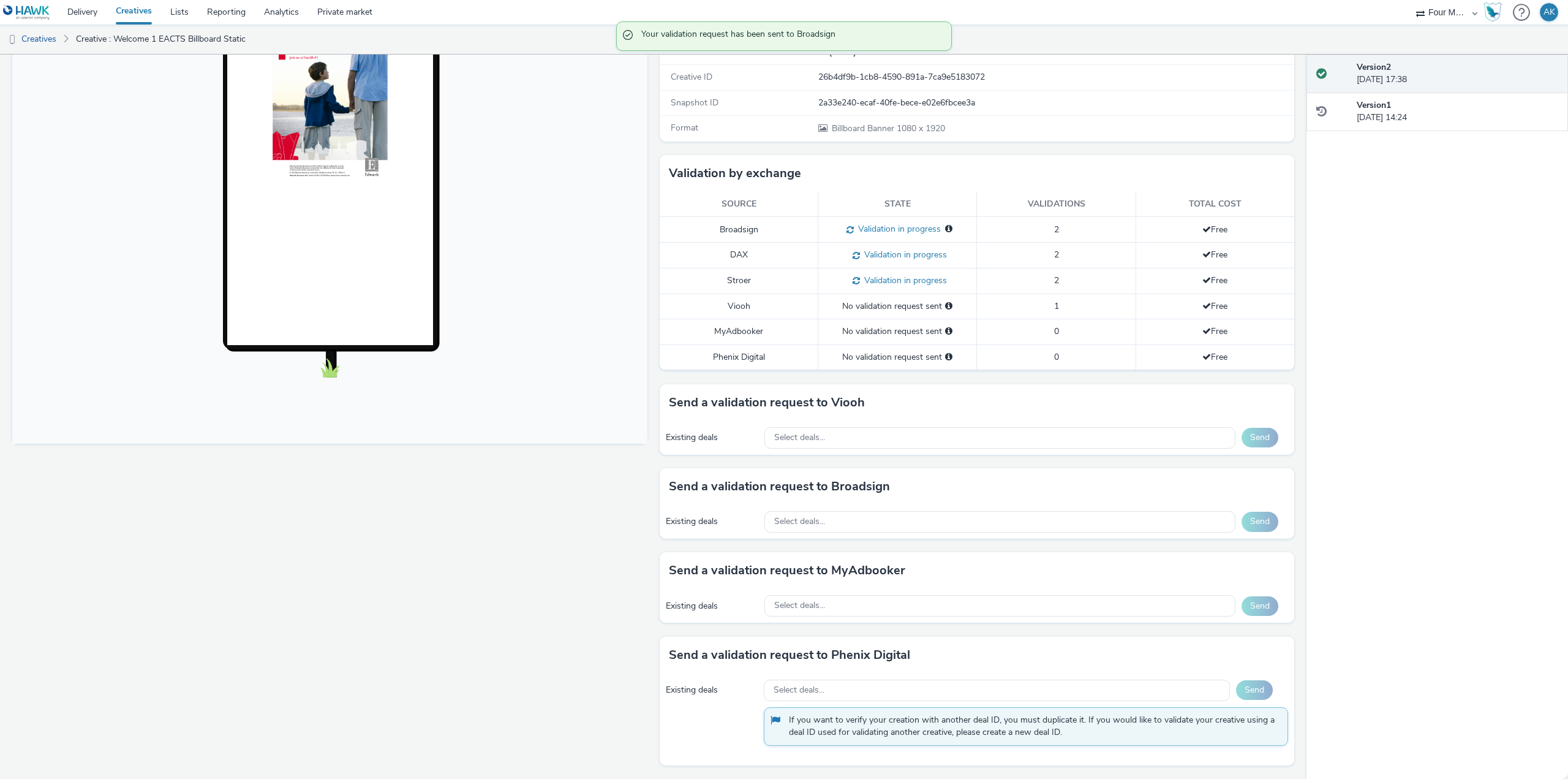
scroll to position [0, 0]
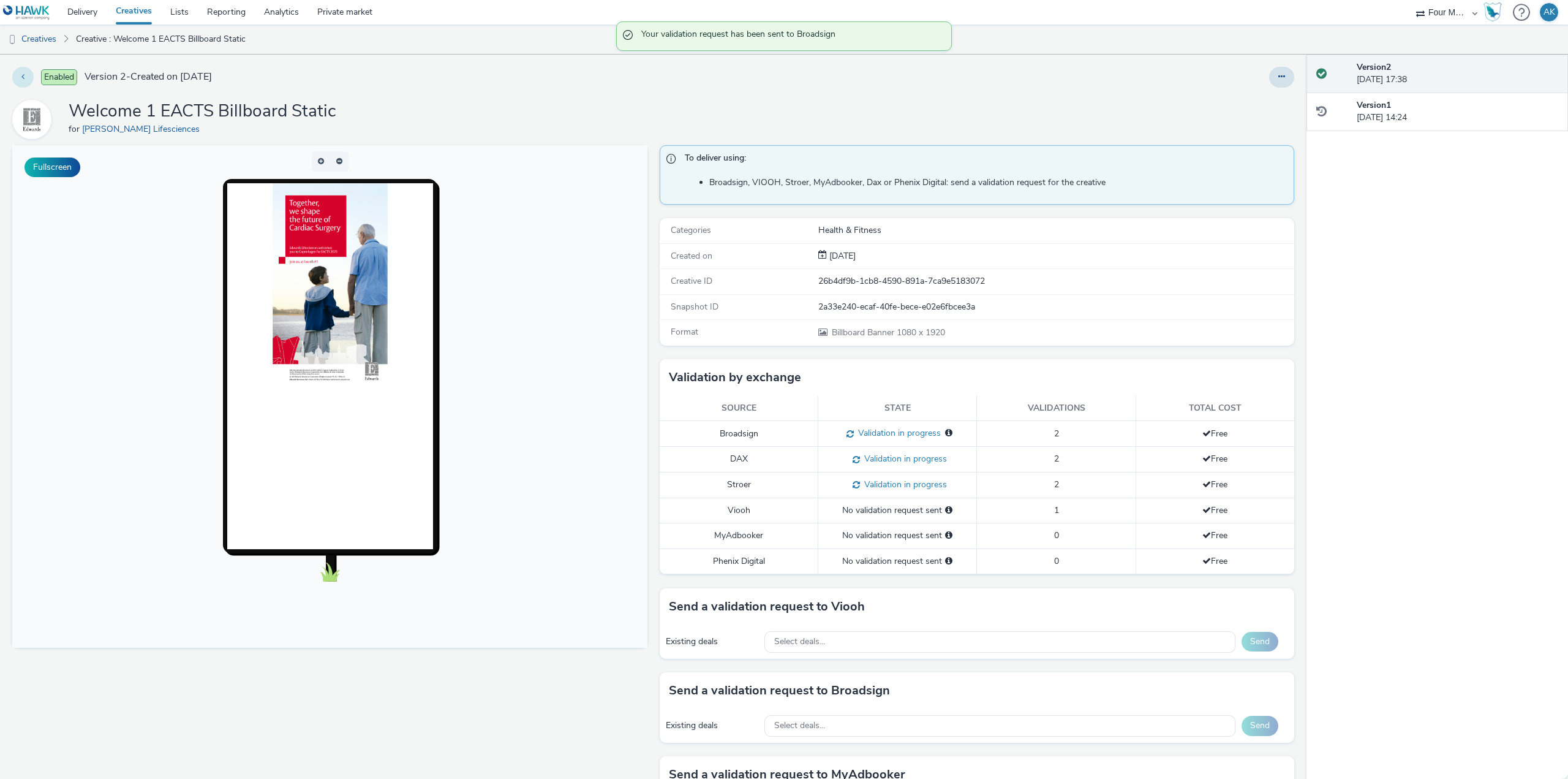
click at [17, 76] on button at bounding box center [22, 77] width 21 height 20
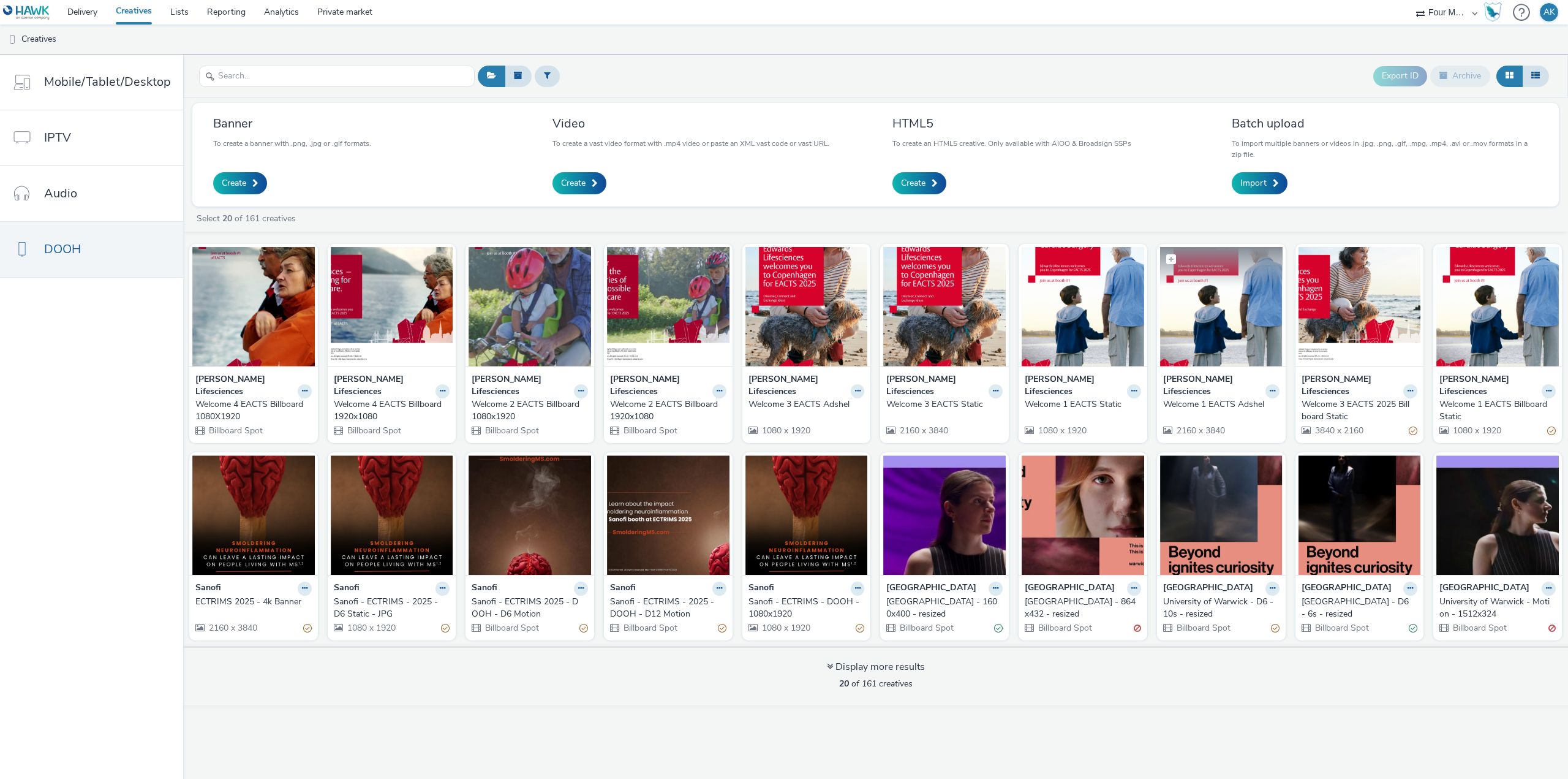
click at [1231, 352] on img at bounding box center [1220, 307] width 122 height 119
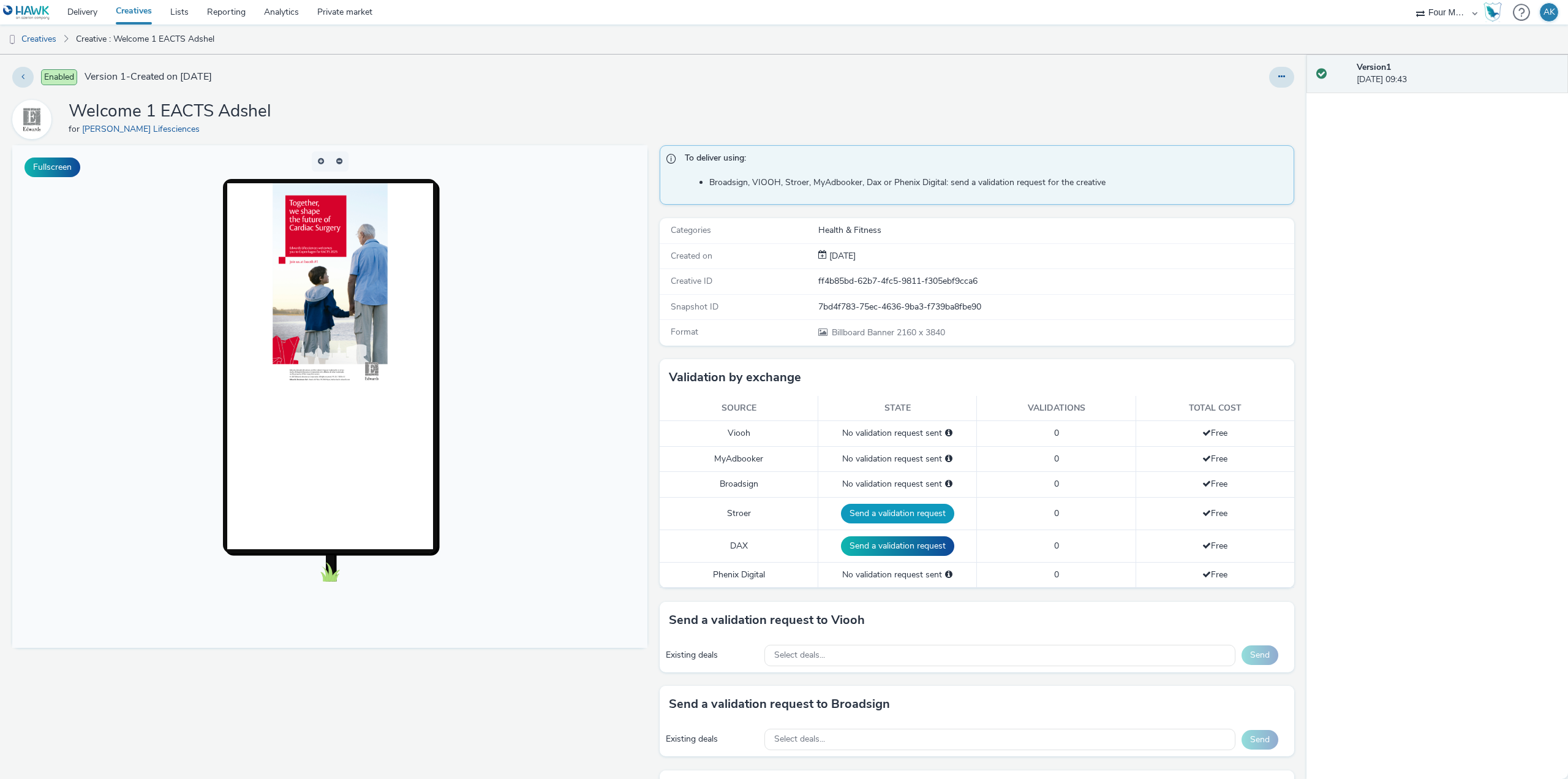
click at [889, 517] on button "Send a validation request" at bounding box center [898, 512] width 114 height 20
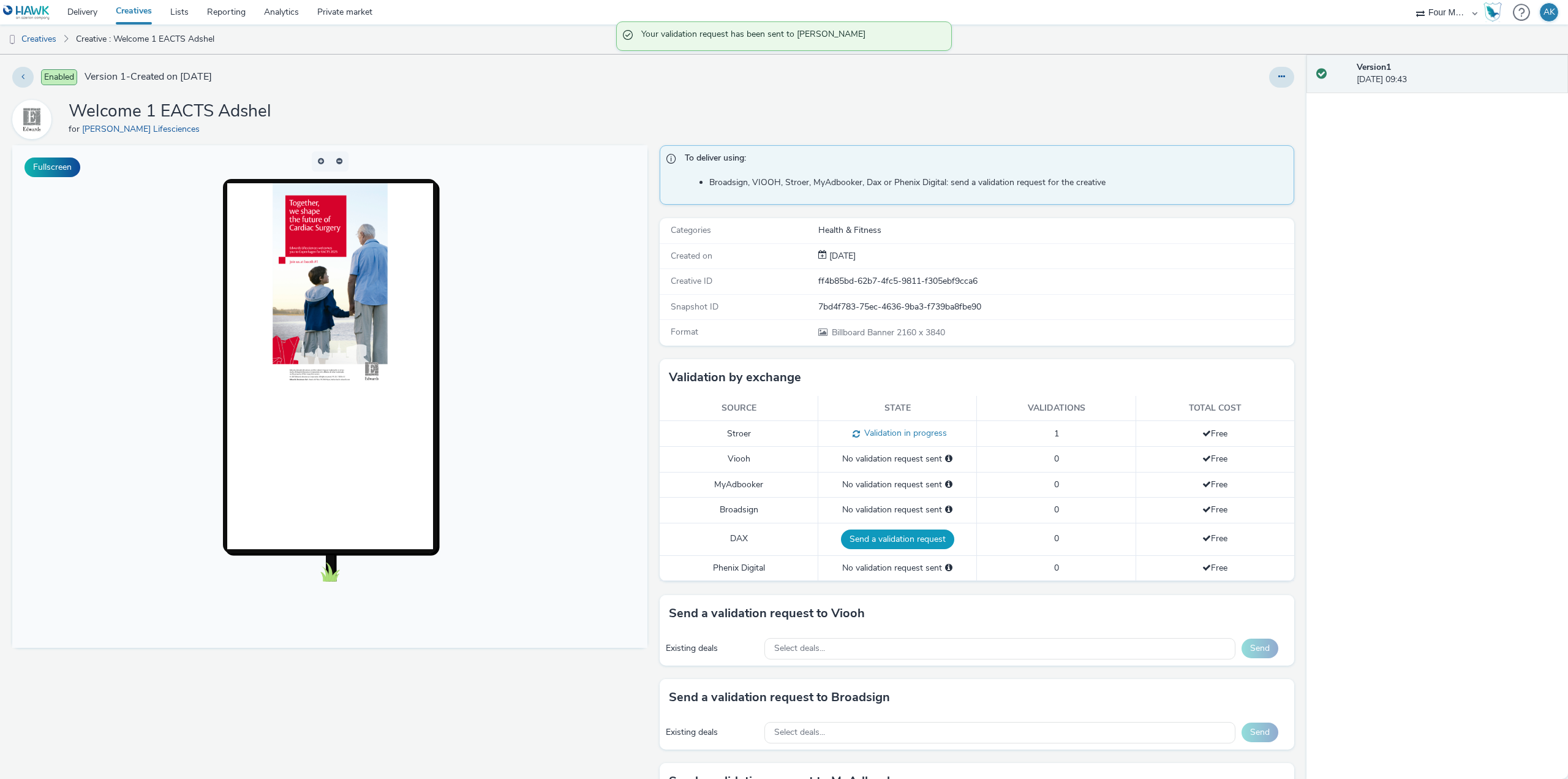
click at [890, 546] on button "Send a validation request" at bounding box center [898, 539] width 114 height 20
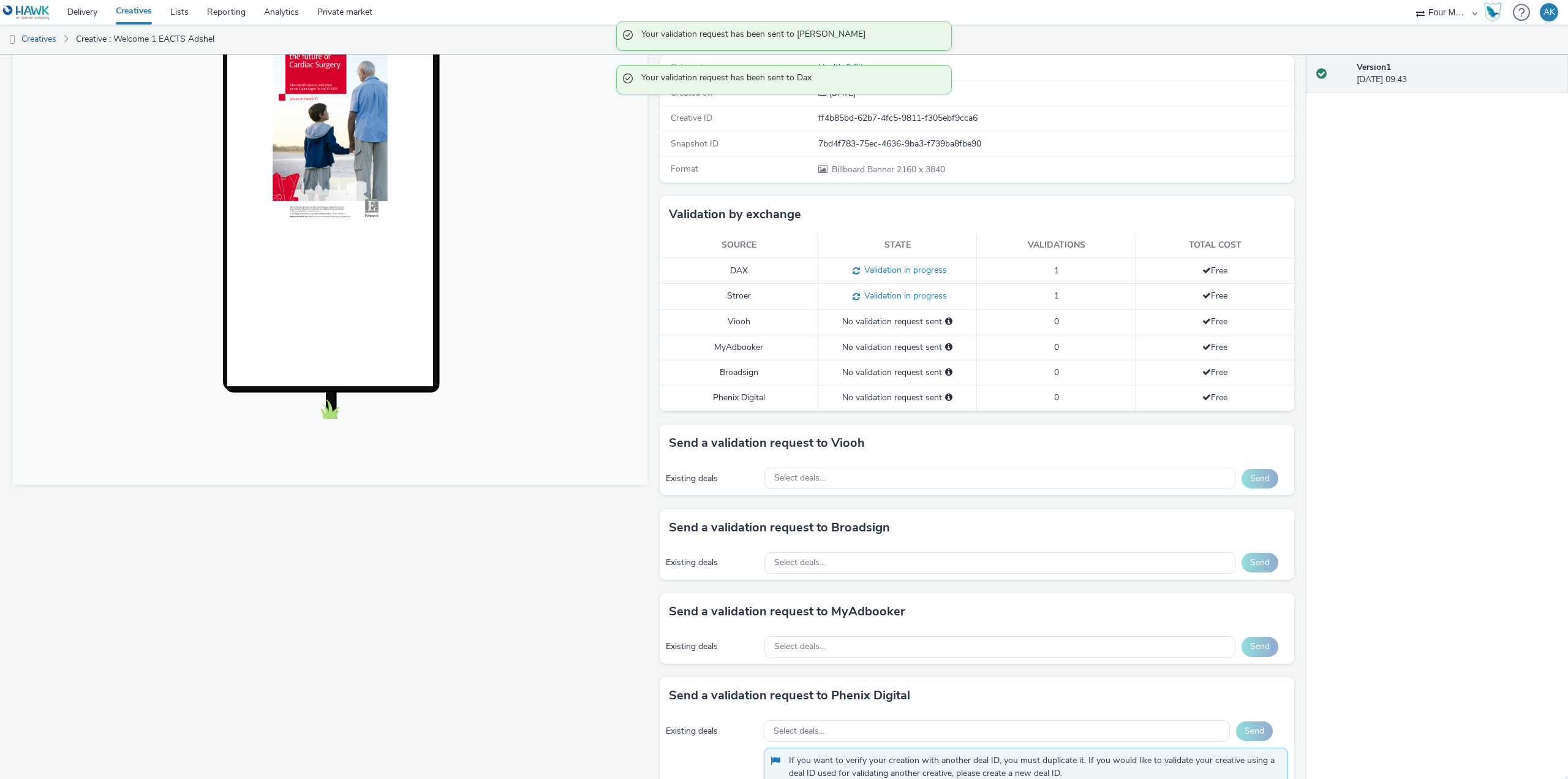
scroll to position [184, 0]
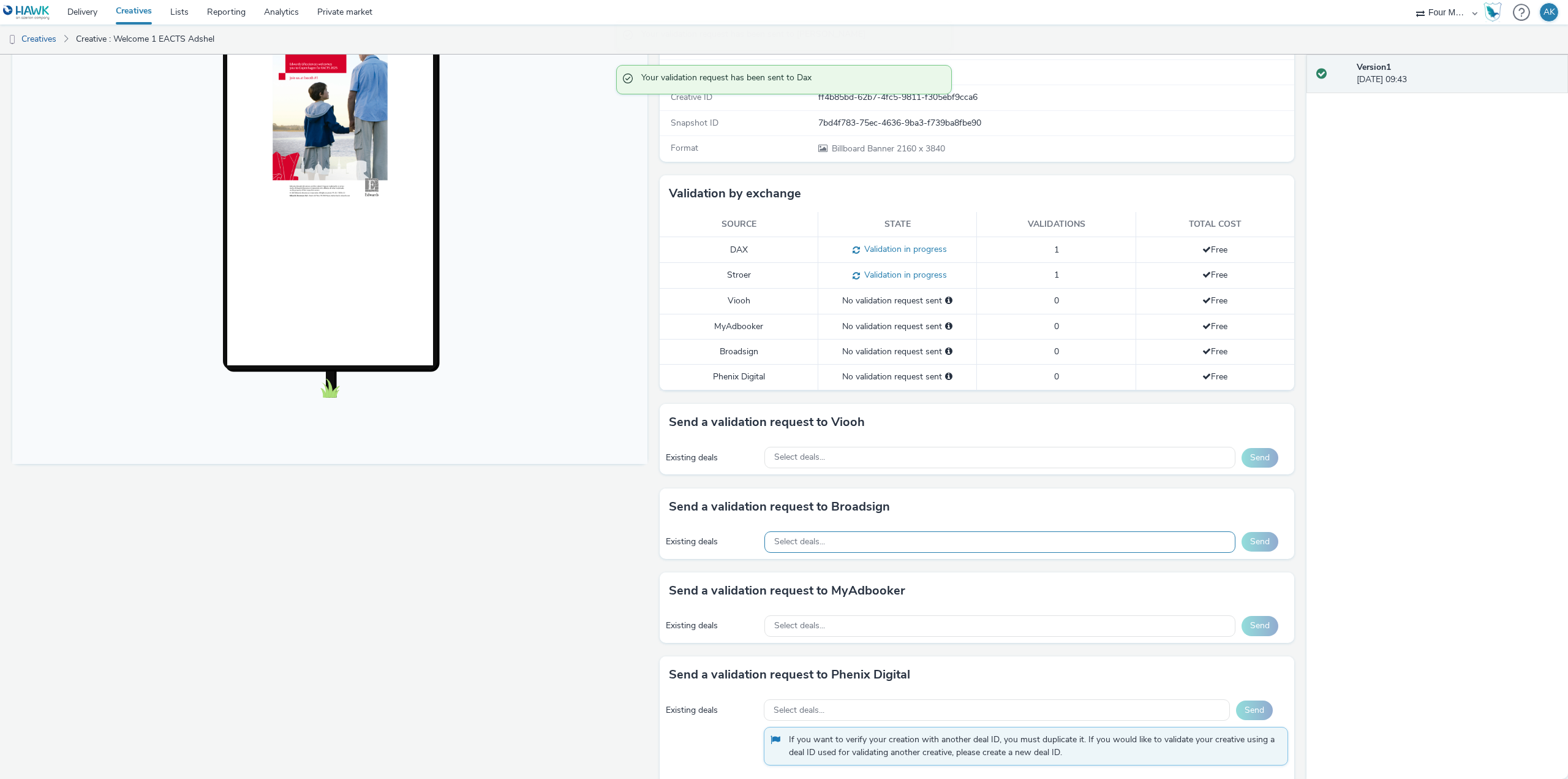
click at [856, 541] on div "Select deals..." at bounding box center [1000, 541] width 471 height 21
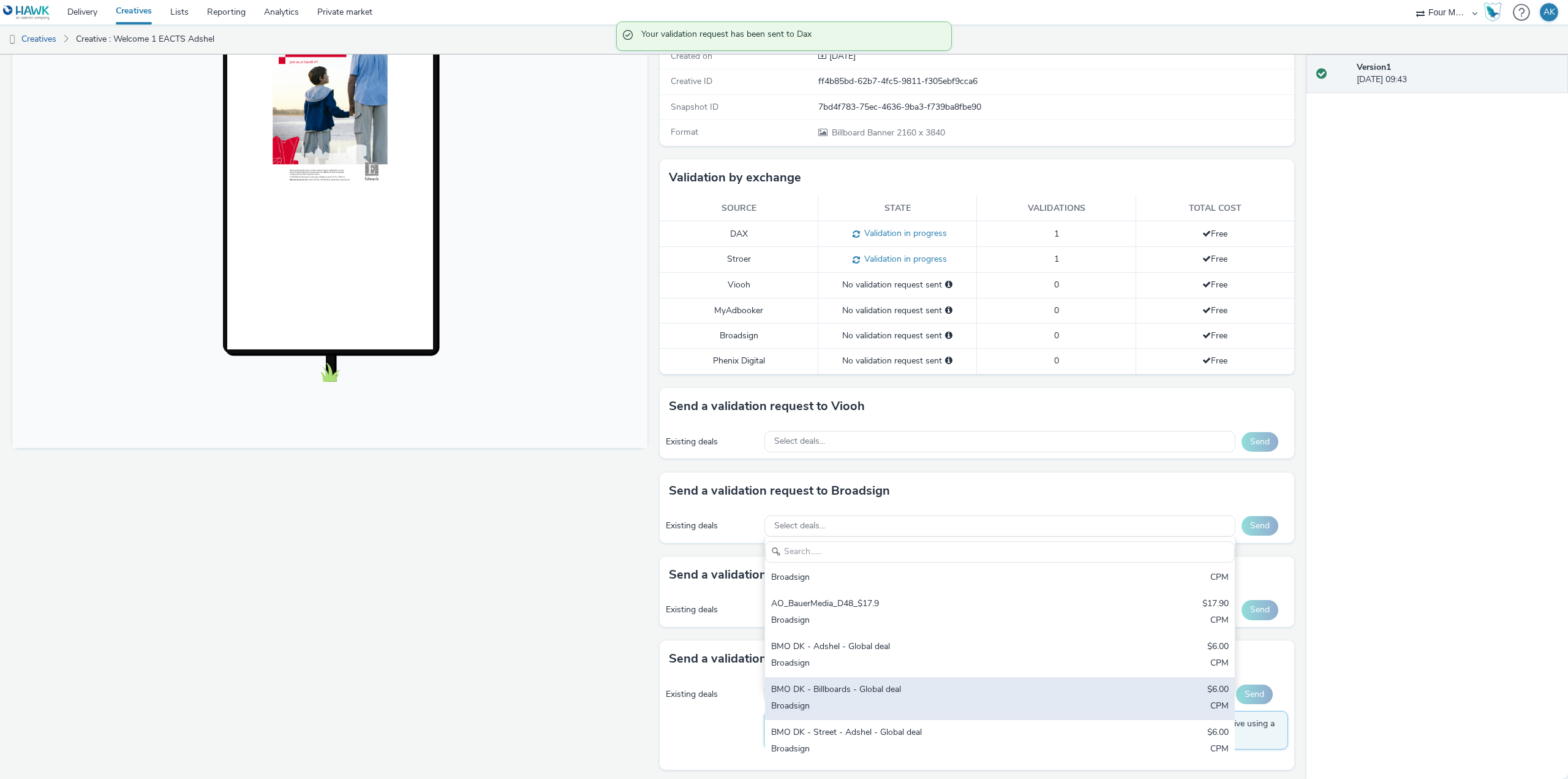
scroll to position [204, 0]
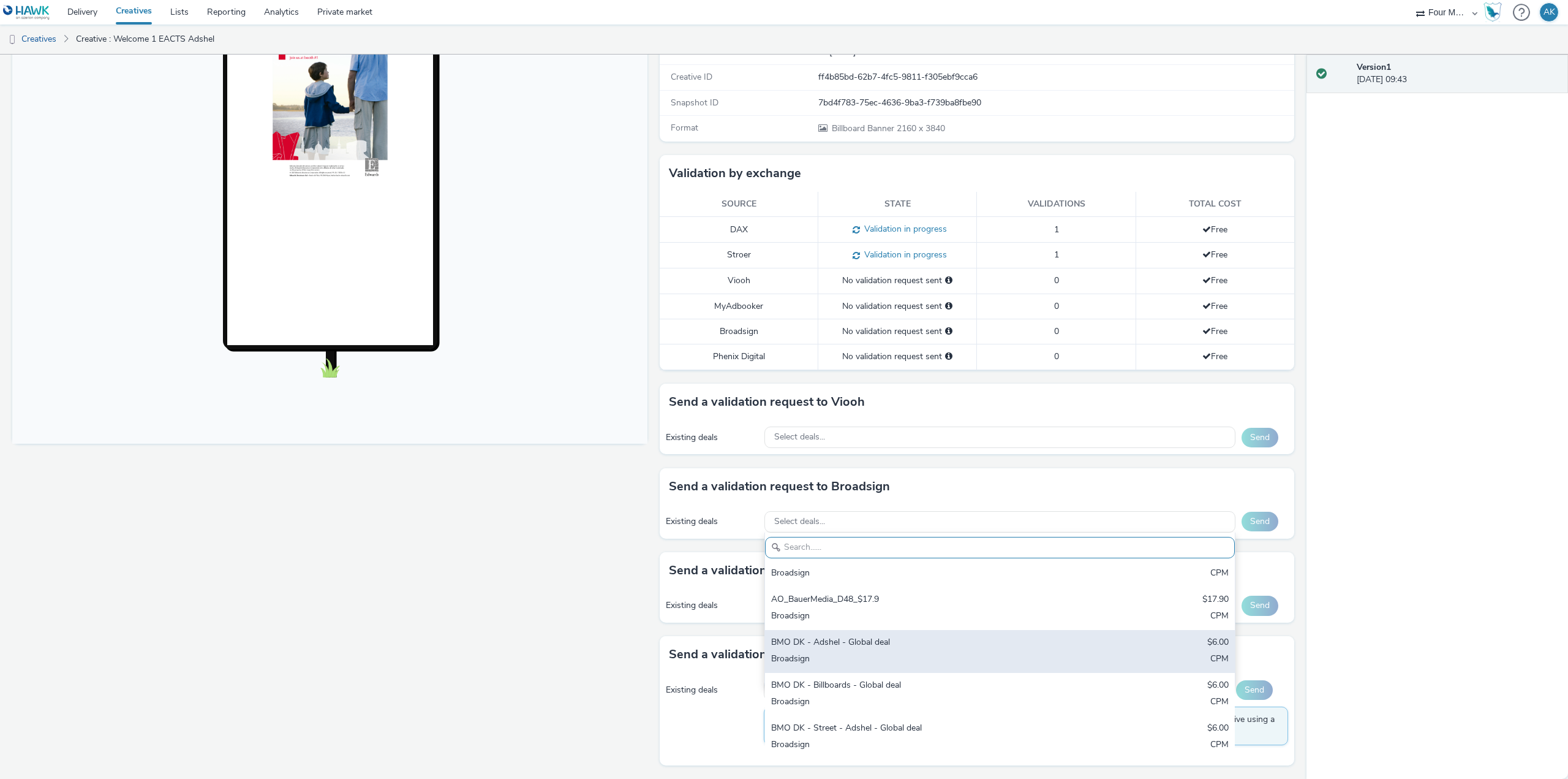
click at [877, 659] on div "Broadsign" at bounding box center [922, 659] width 303 height 14
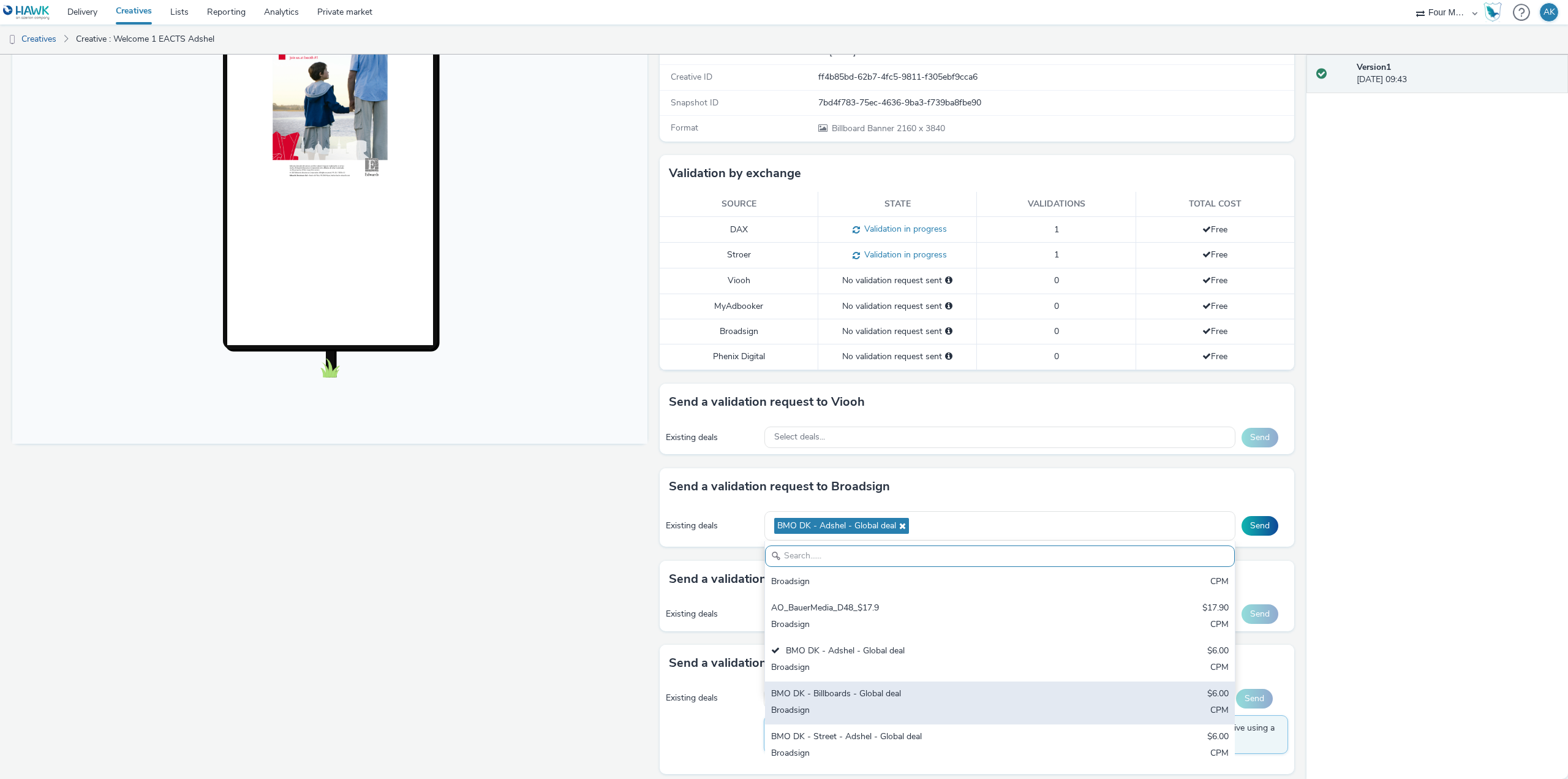
click at [880, 703] on div "BMO DK - Billboards - Global deal $6.00 Broadsign CPM" at bounding box center [1000, 703] width 470 height 43
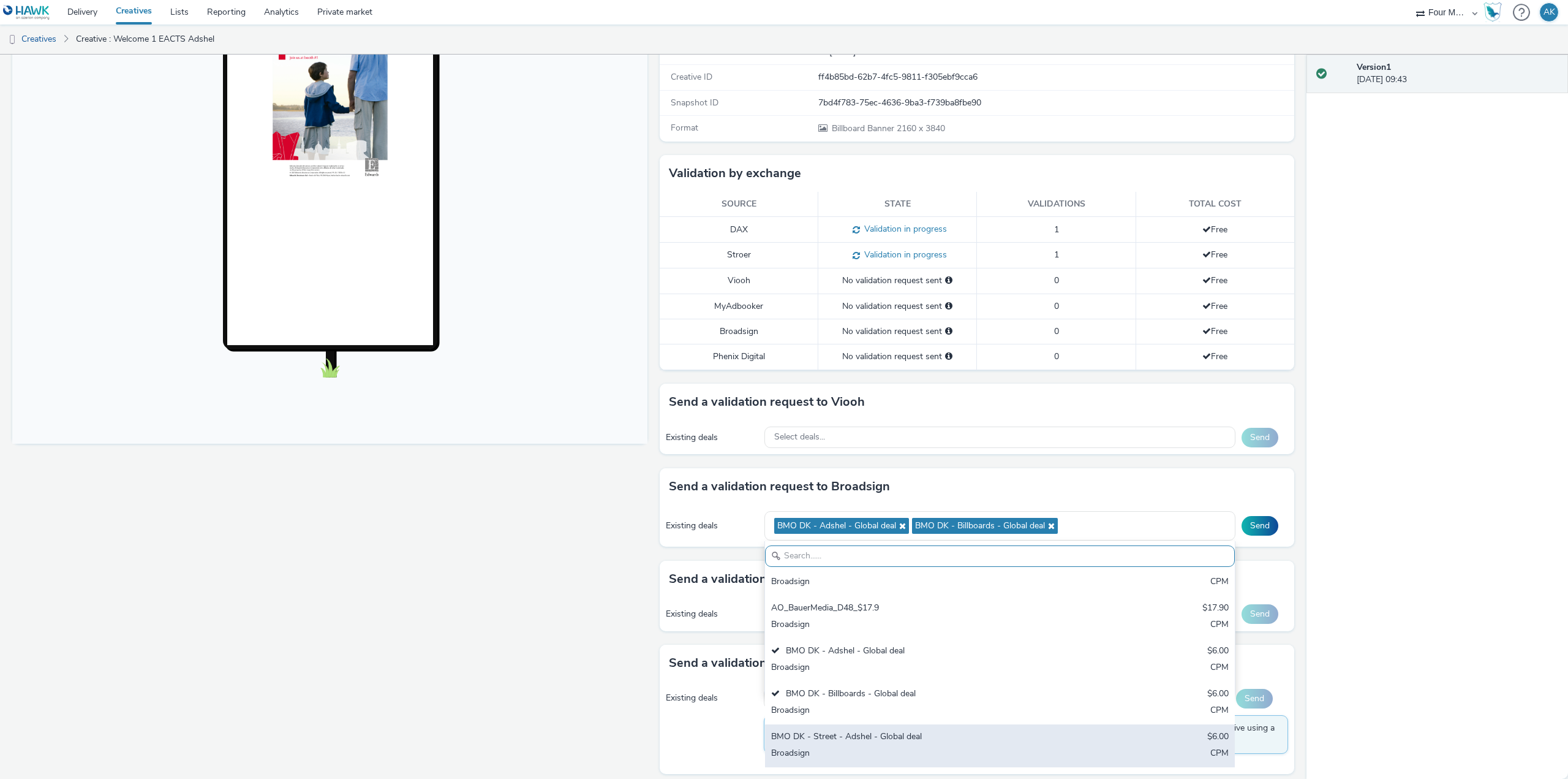
click at [882, 731] on div "BMO DK - Street - Adshel - Global deal" at bounding box center [922, 737] width 303 height 14
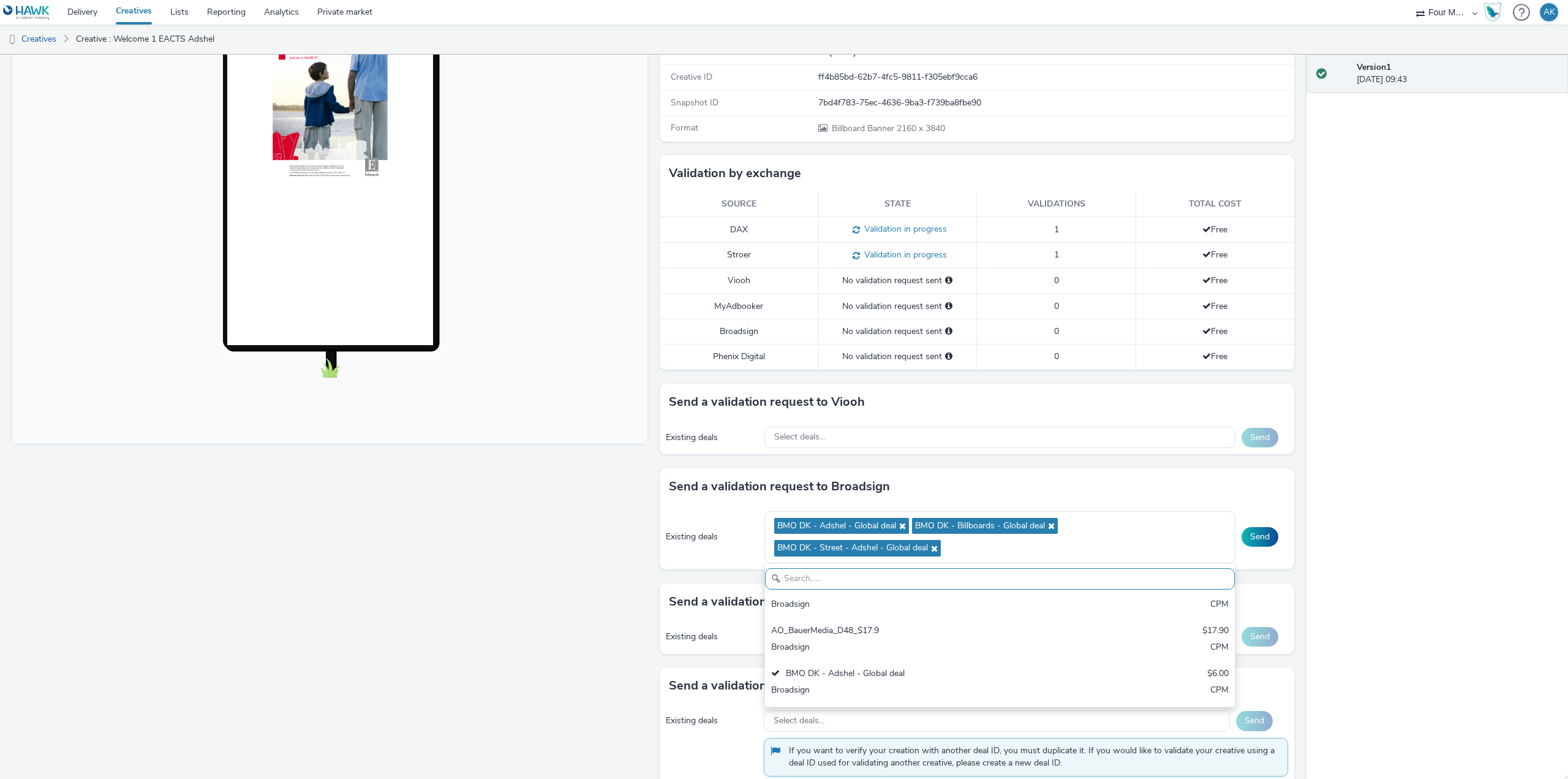
click at [541, 596] on div "Fullscreen" at bounding box center [333, 376] width 641 height 868
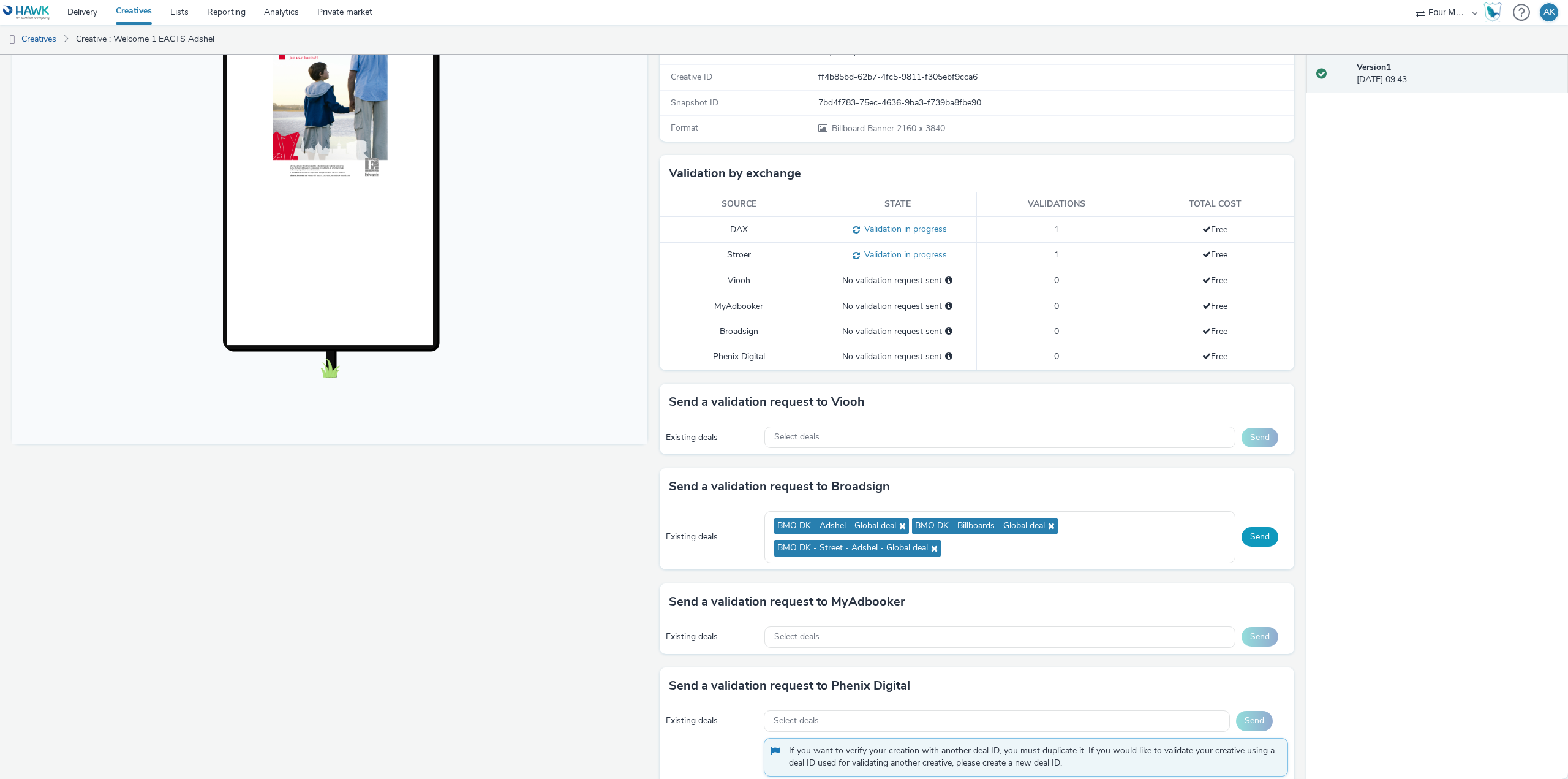
click at [1250, 538] on button "Send" at bounding box center [1259, 536] width 36 height 20
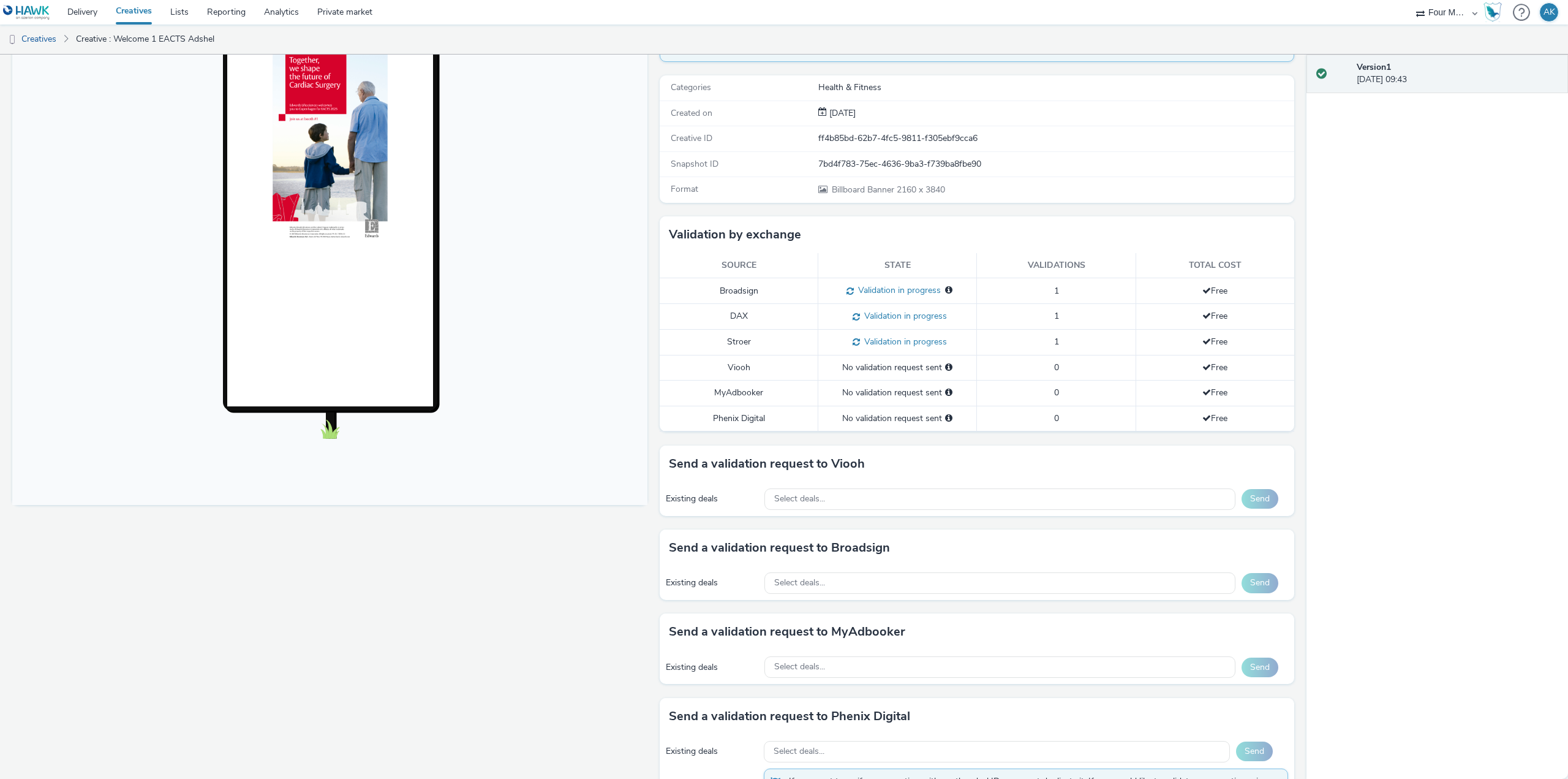
scroll to position [0, 0]
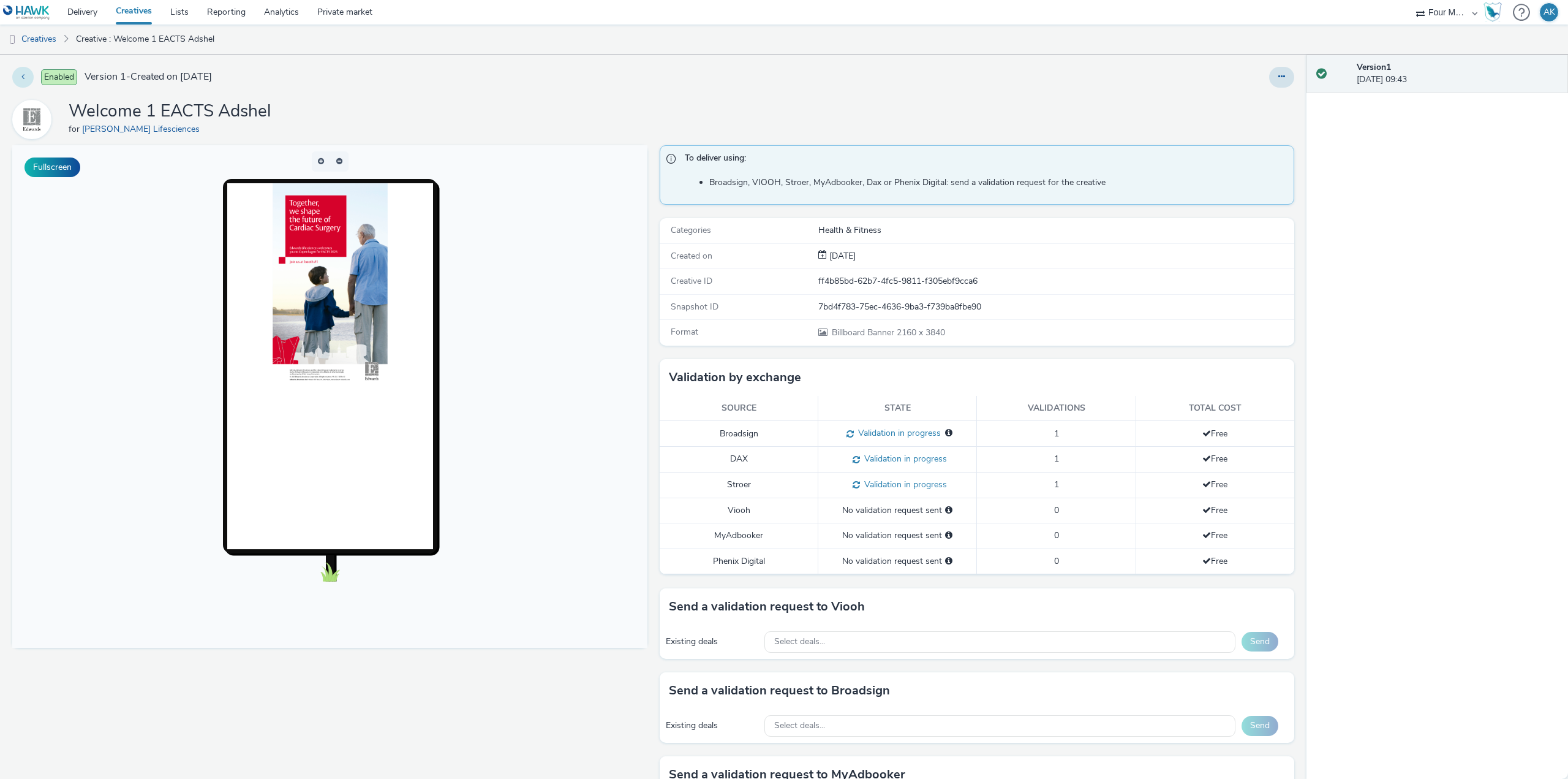
click at [31, 71] on button at bounding box center [22, 77] width 21 height 20
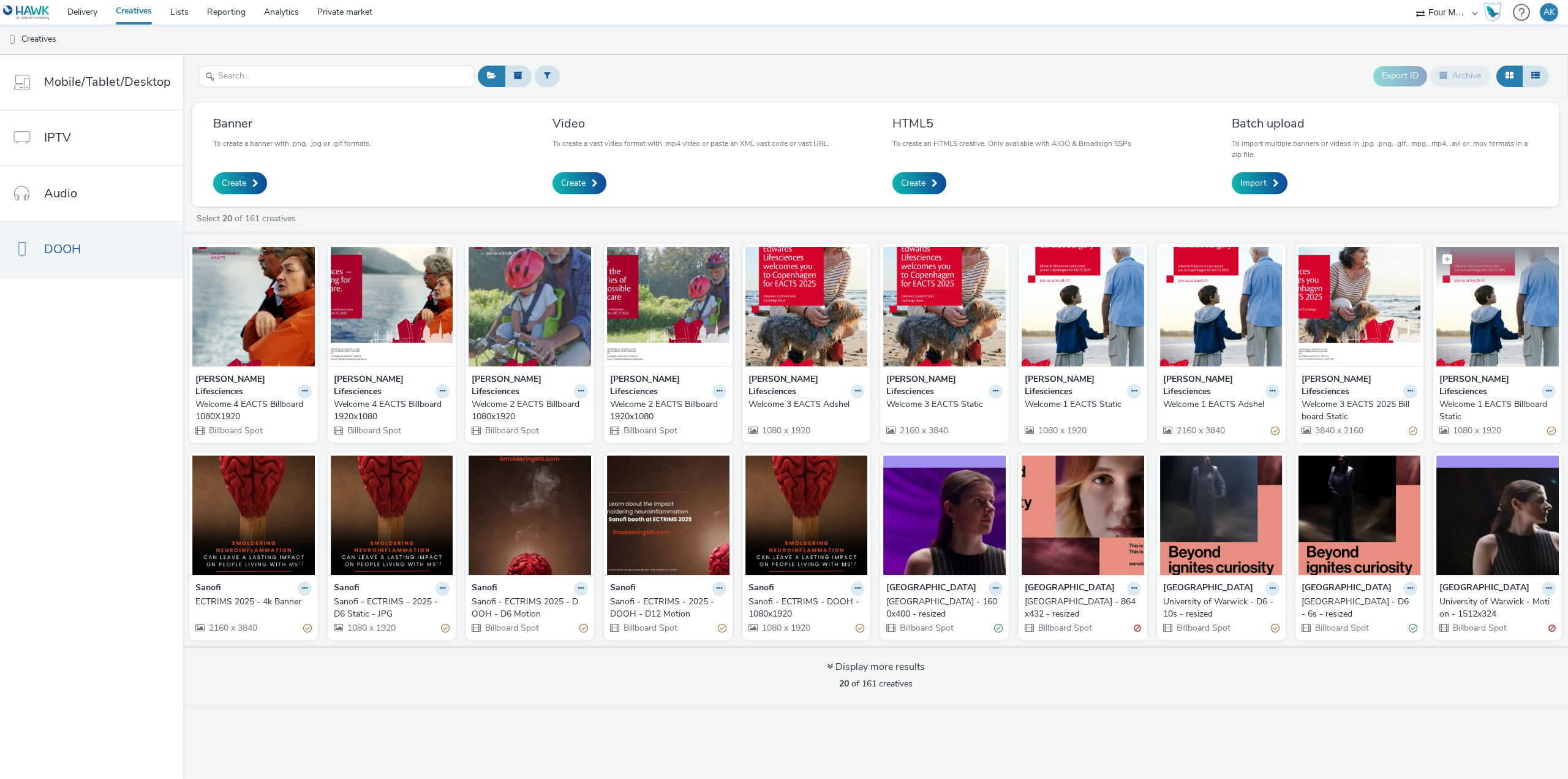
click at [1486, 346] on img at bounding box center [1497, 307] width 122 height 119
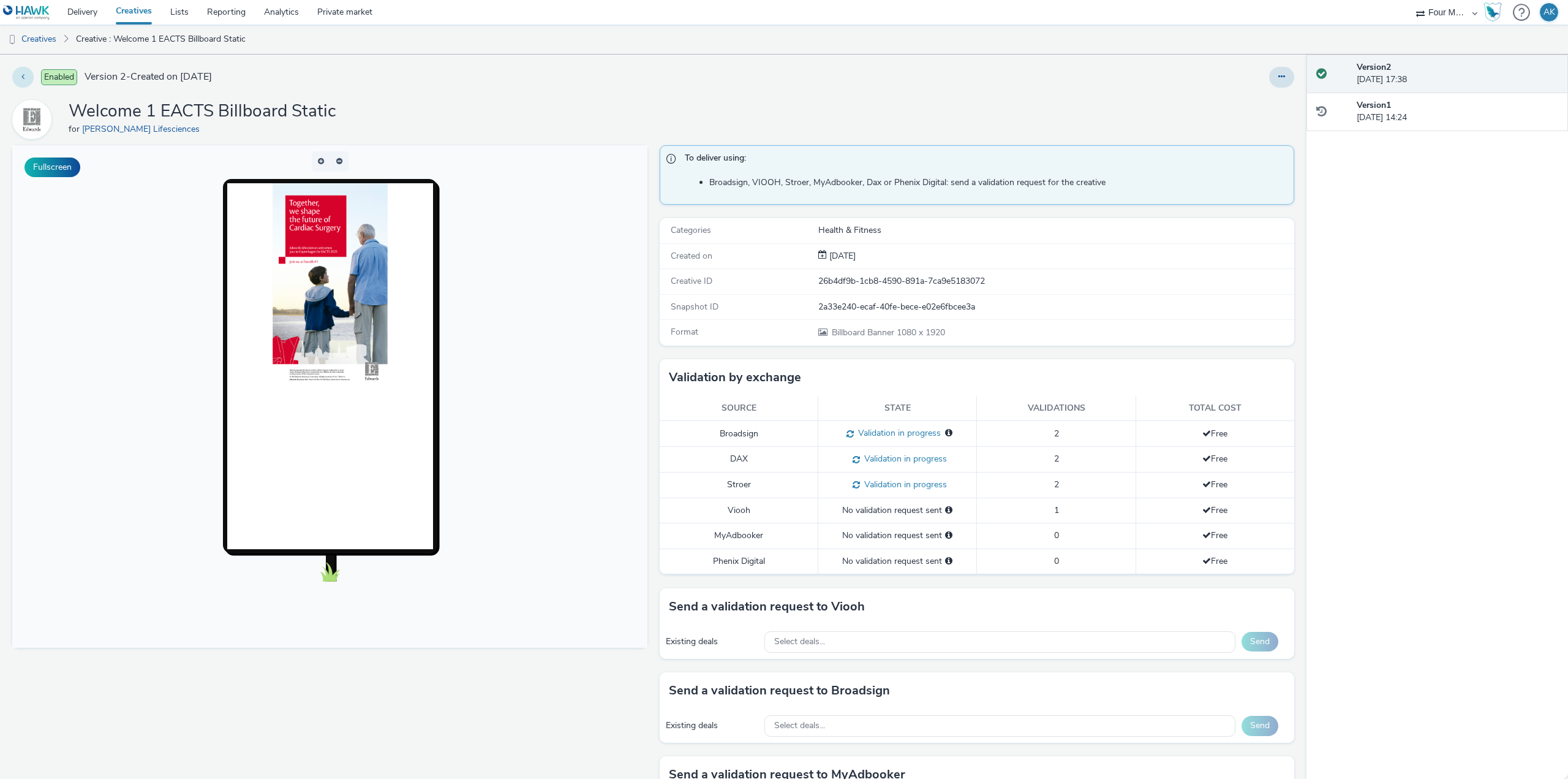
click at [23, 75] on icon at bounding box center [22, 76] width 3 height 8
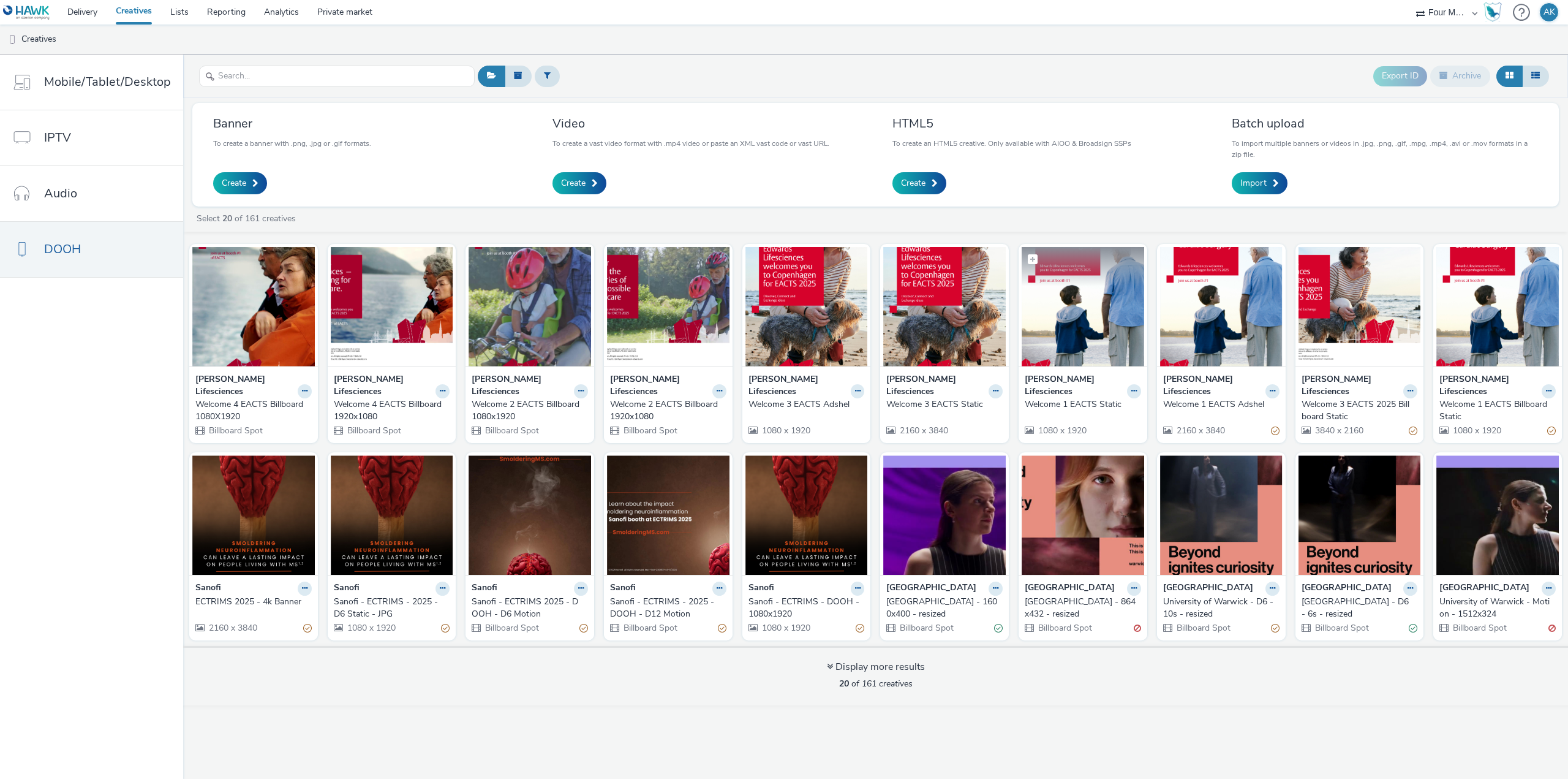
click at [1093, 342] on img at bounding box center [1082, 307] width 122 height 119
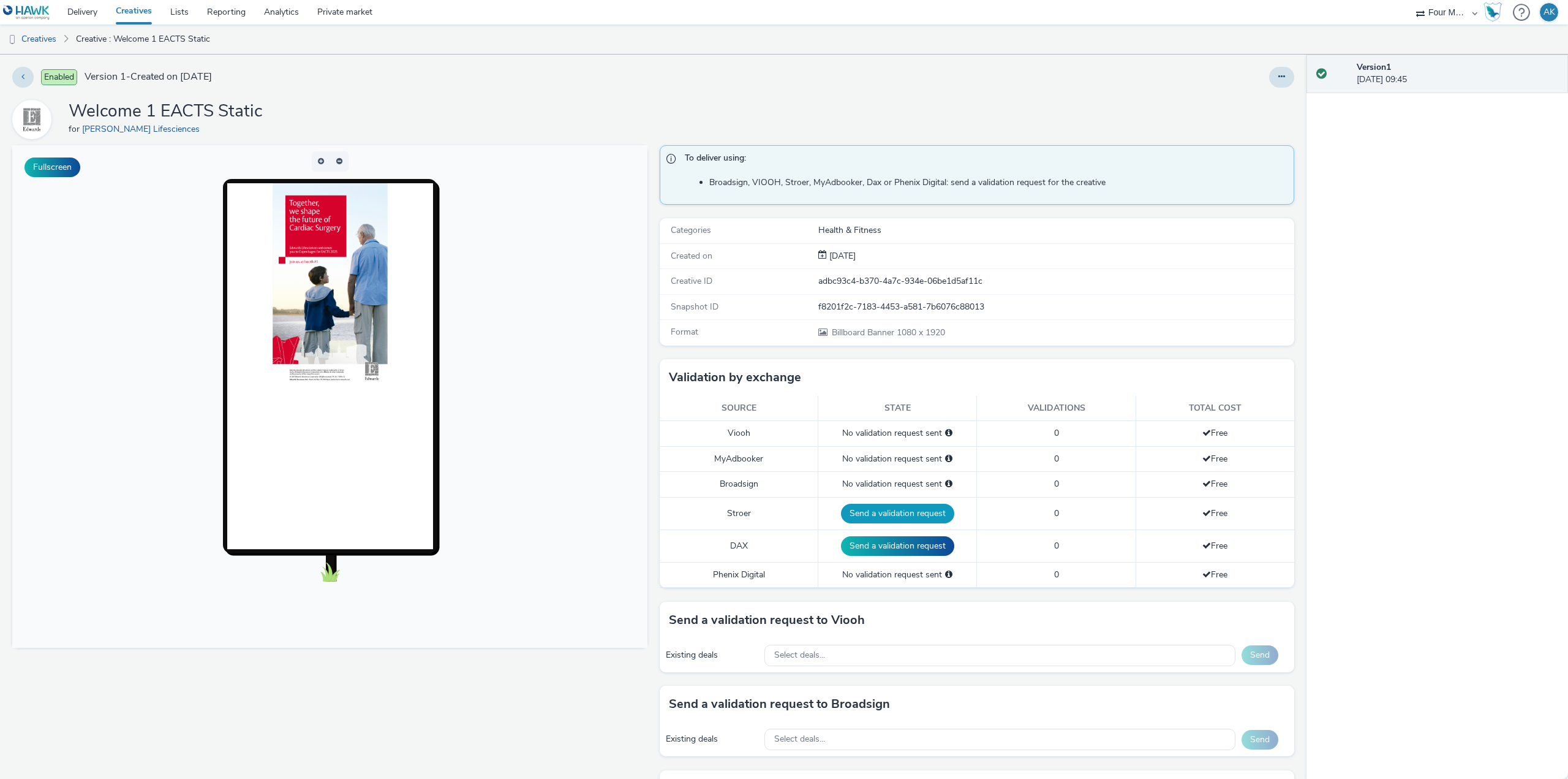
click at [899, 519] on button "Send a validation request" at bounding box center [898, 512] width 114 height 20
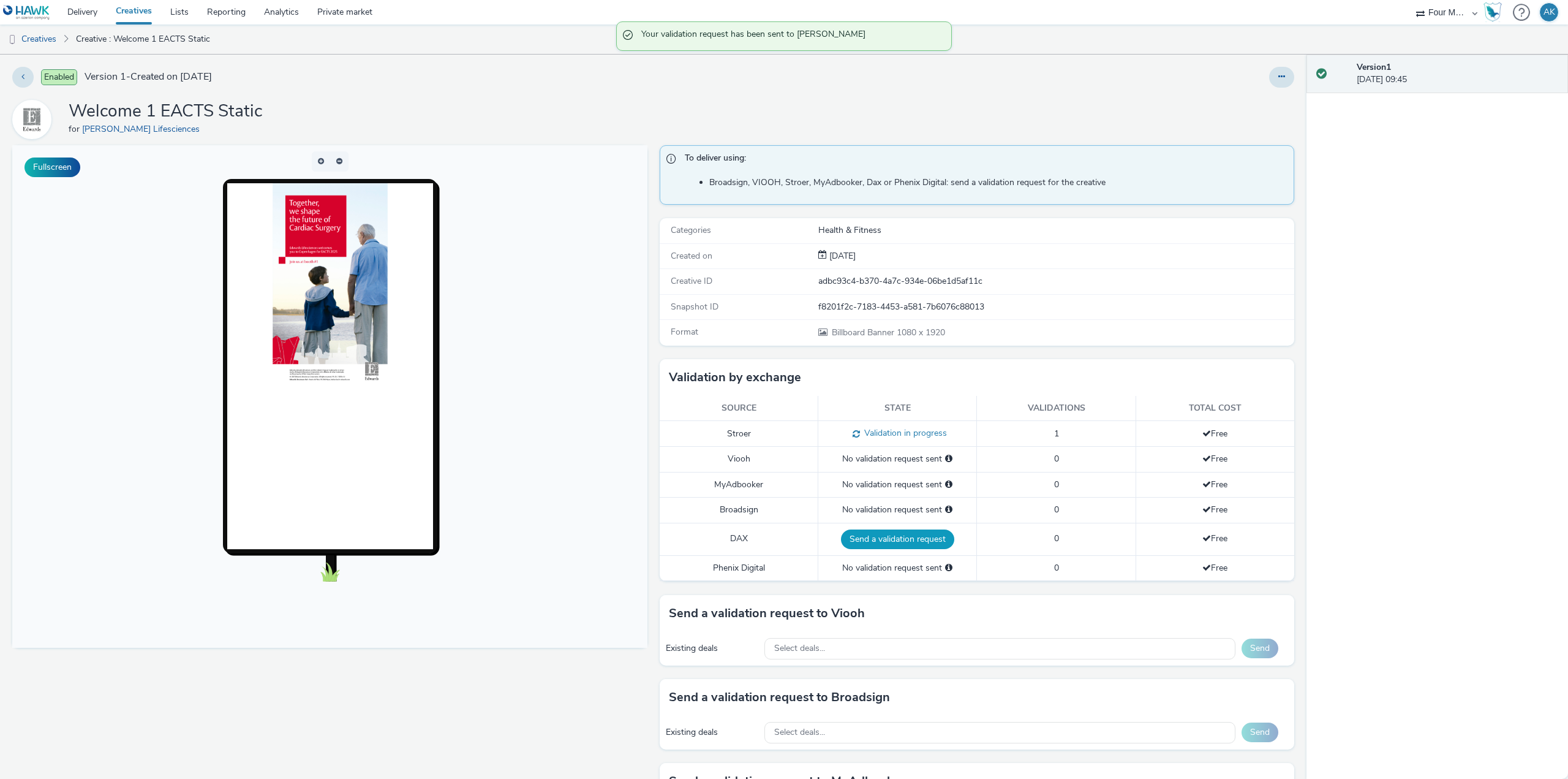
click at [898, 543] on button "Send a validation request" at bounding box center [898, 539] width 114 height 20
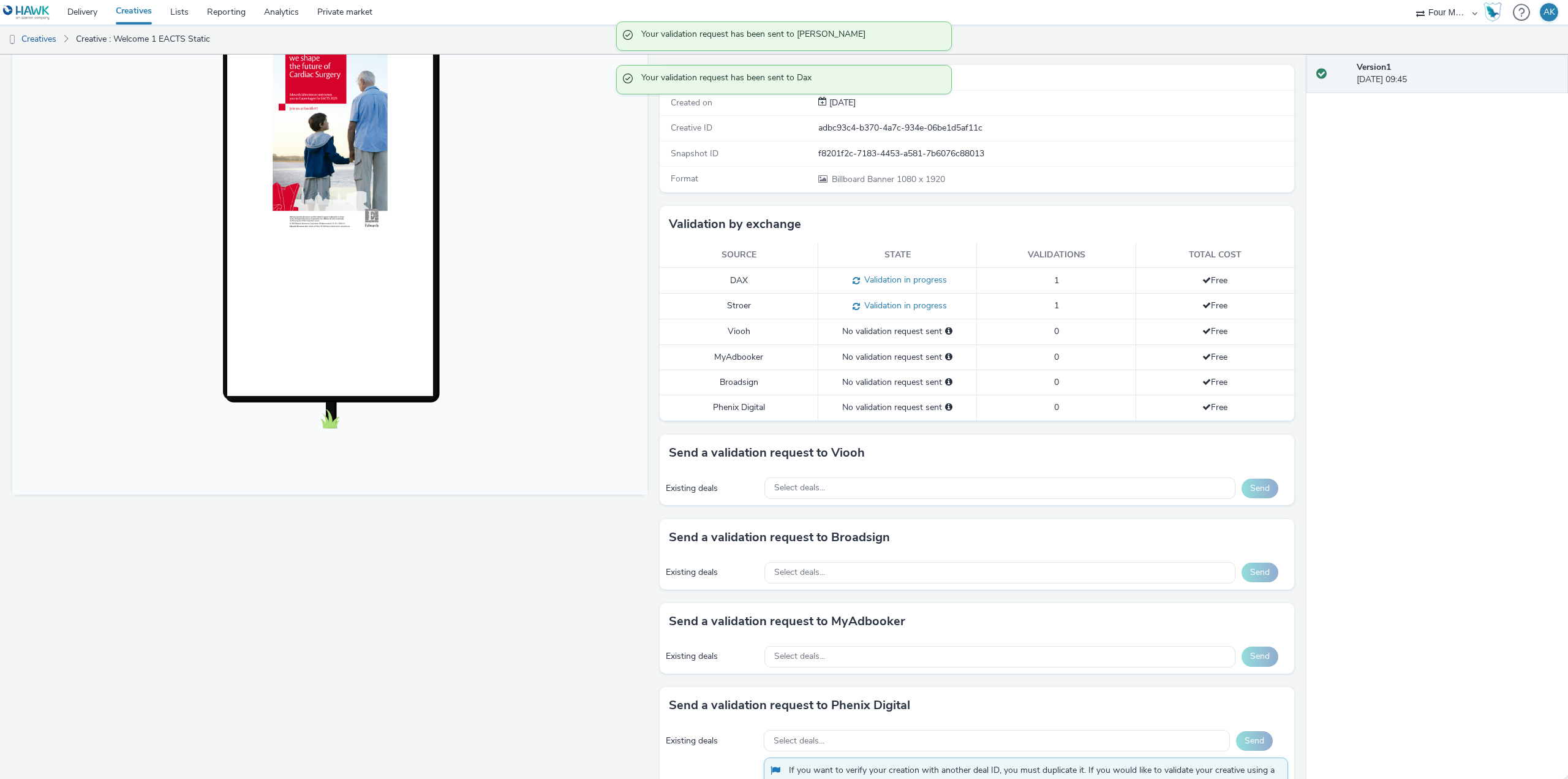
scroll to position [204, 0]
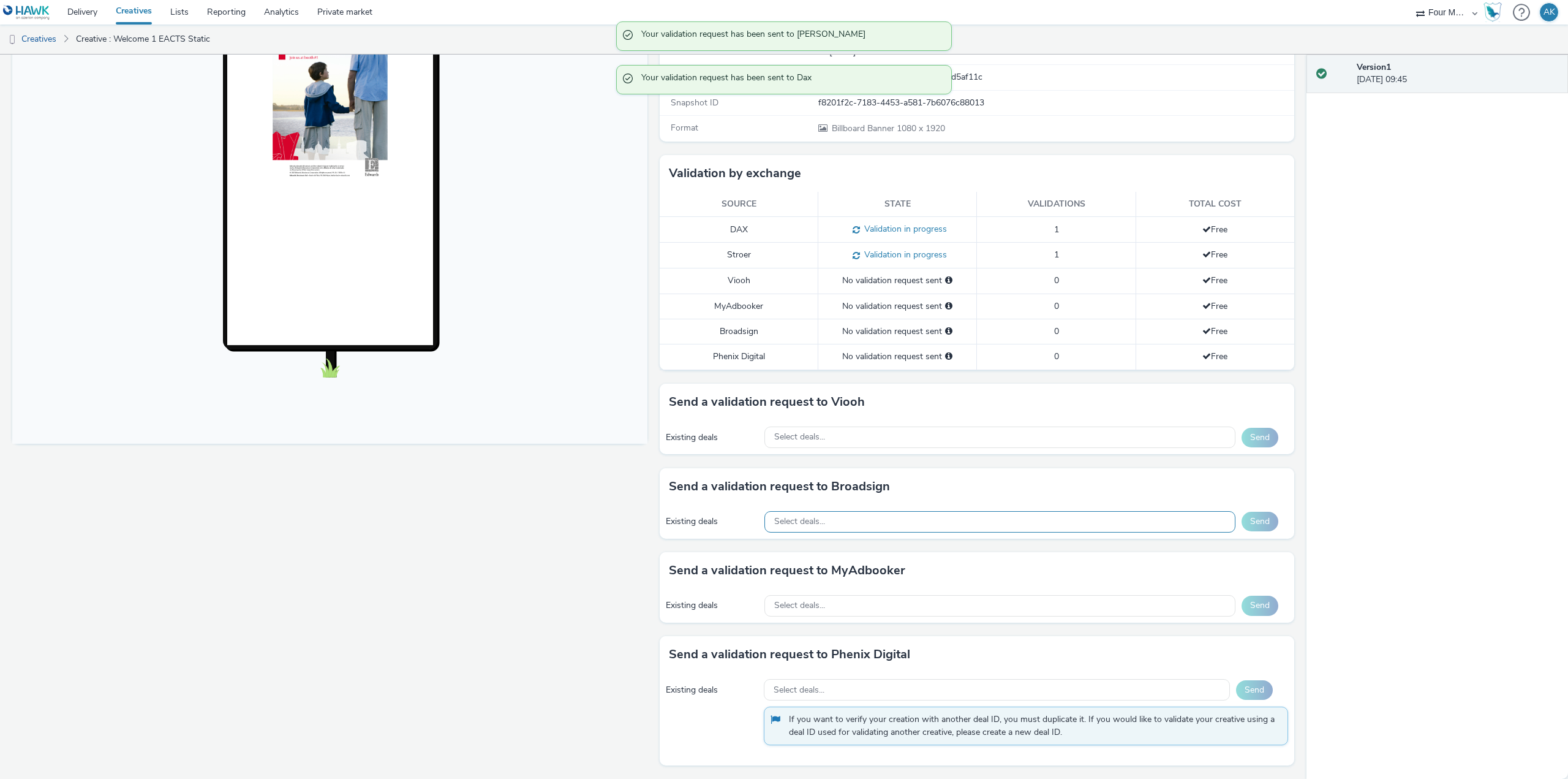
click at [838, 525] on div "Select deals..." at bounding box center [1000, 521] width 471 height 21
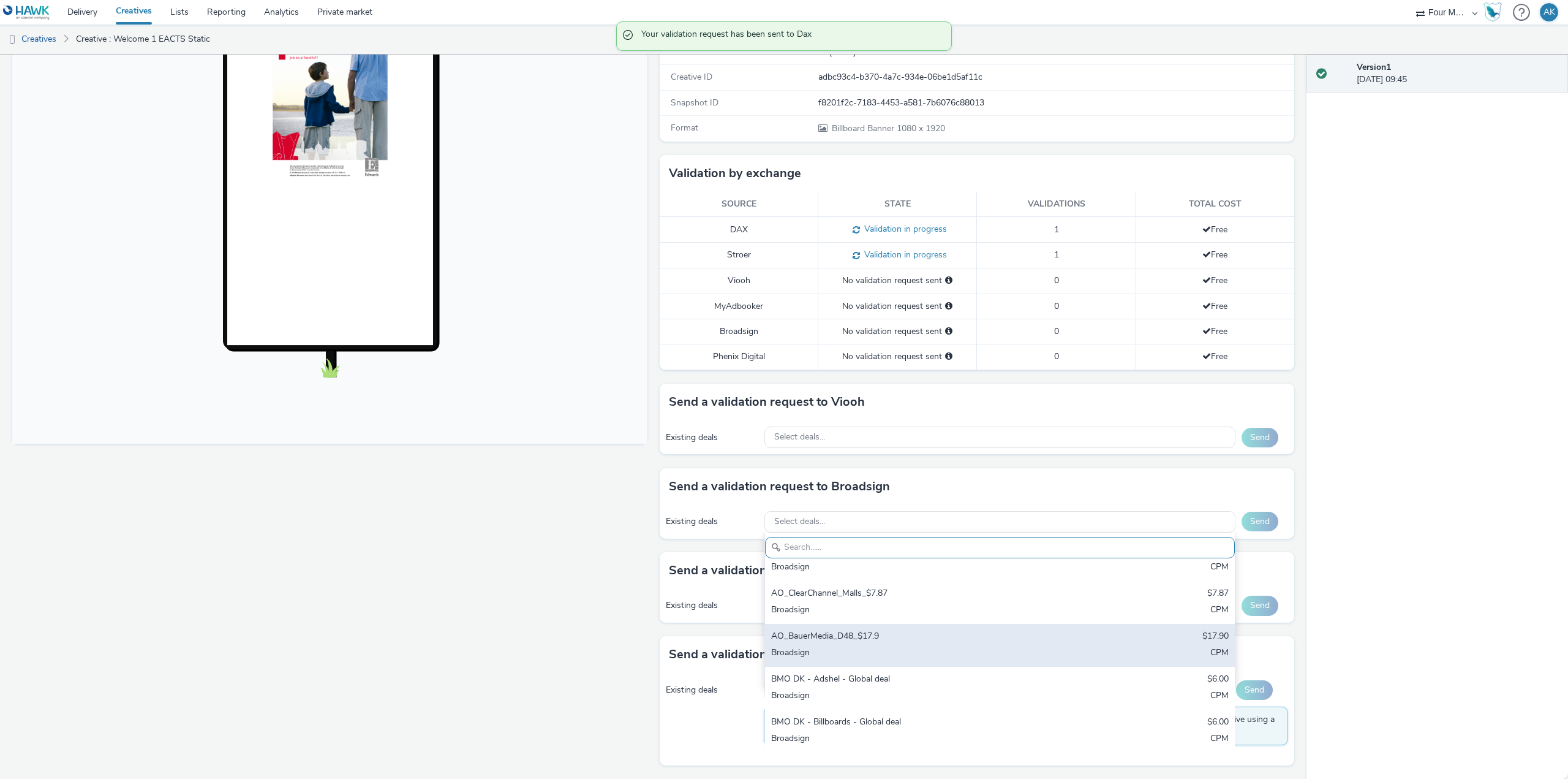
scroll to position [104, 0]
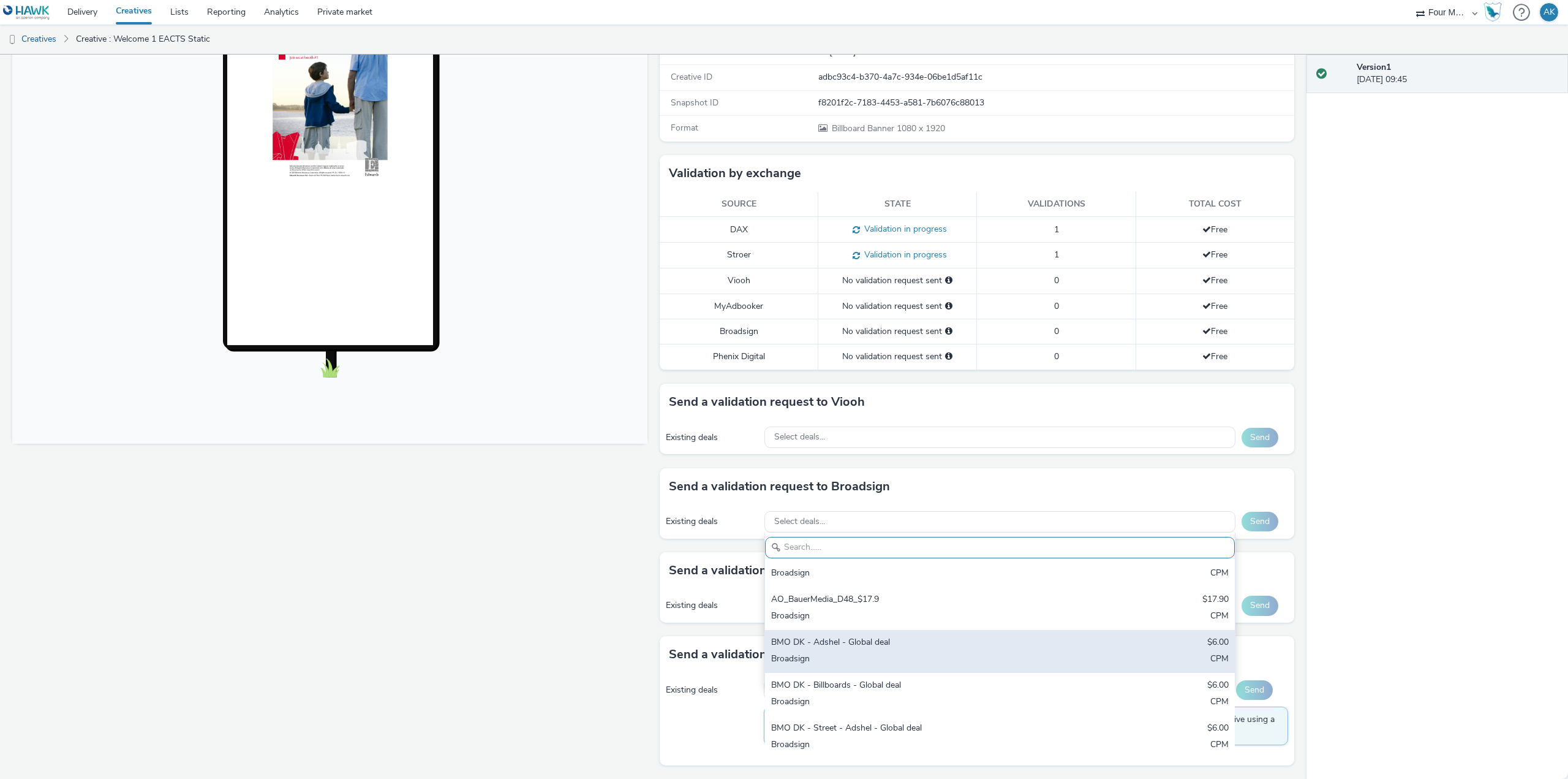
click at [891, 661] on div "Broadsign" at bounding box center [922, 659] width 303 height 14
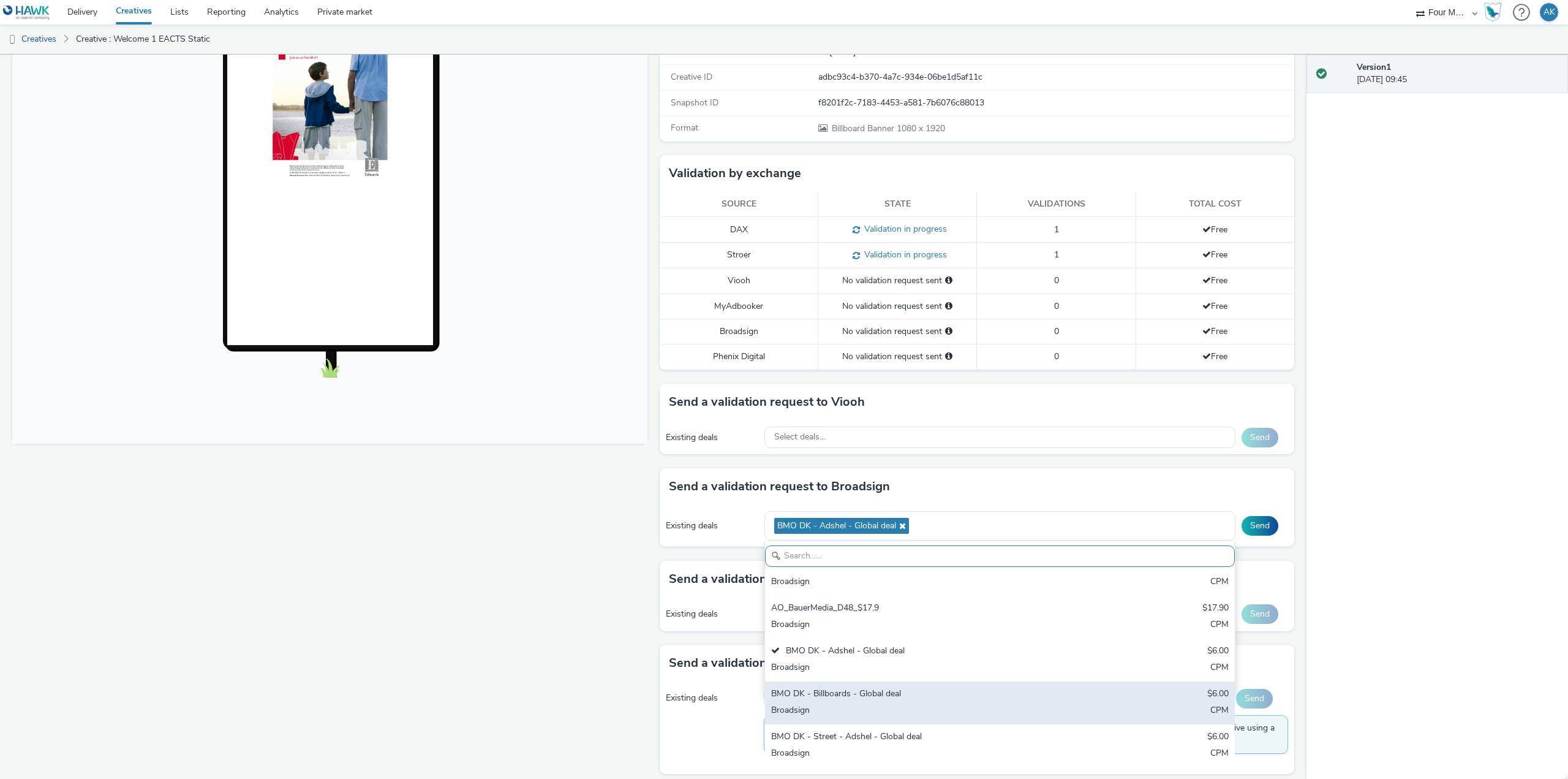
click at [902, 696] on div "BMO DK - Billboards - Global deal" at bounding box center [922, 694] width 303 height 14
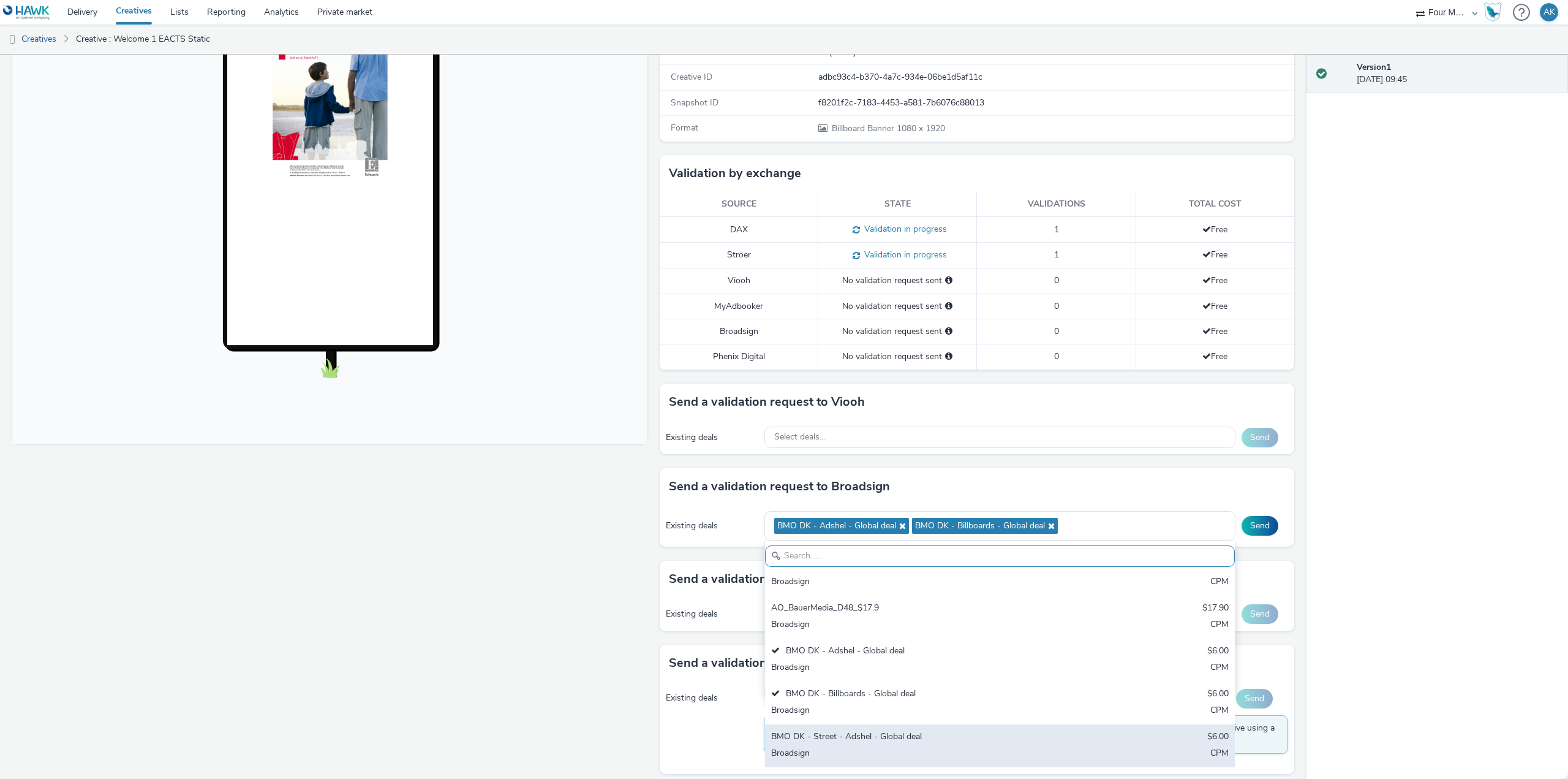
click at [909, 728] on div "BMO DK - Street - Adshel - Global deal $6.00 Broadsign CPM" at bounding box center [1000, 745] width 470 height 43
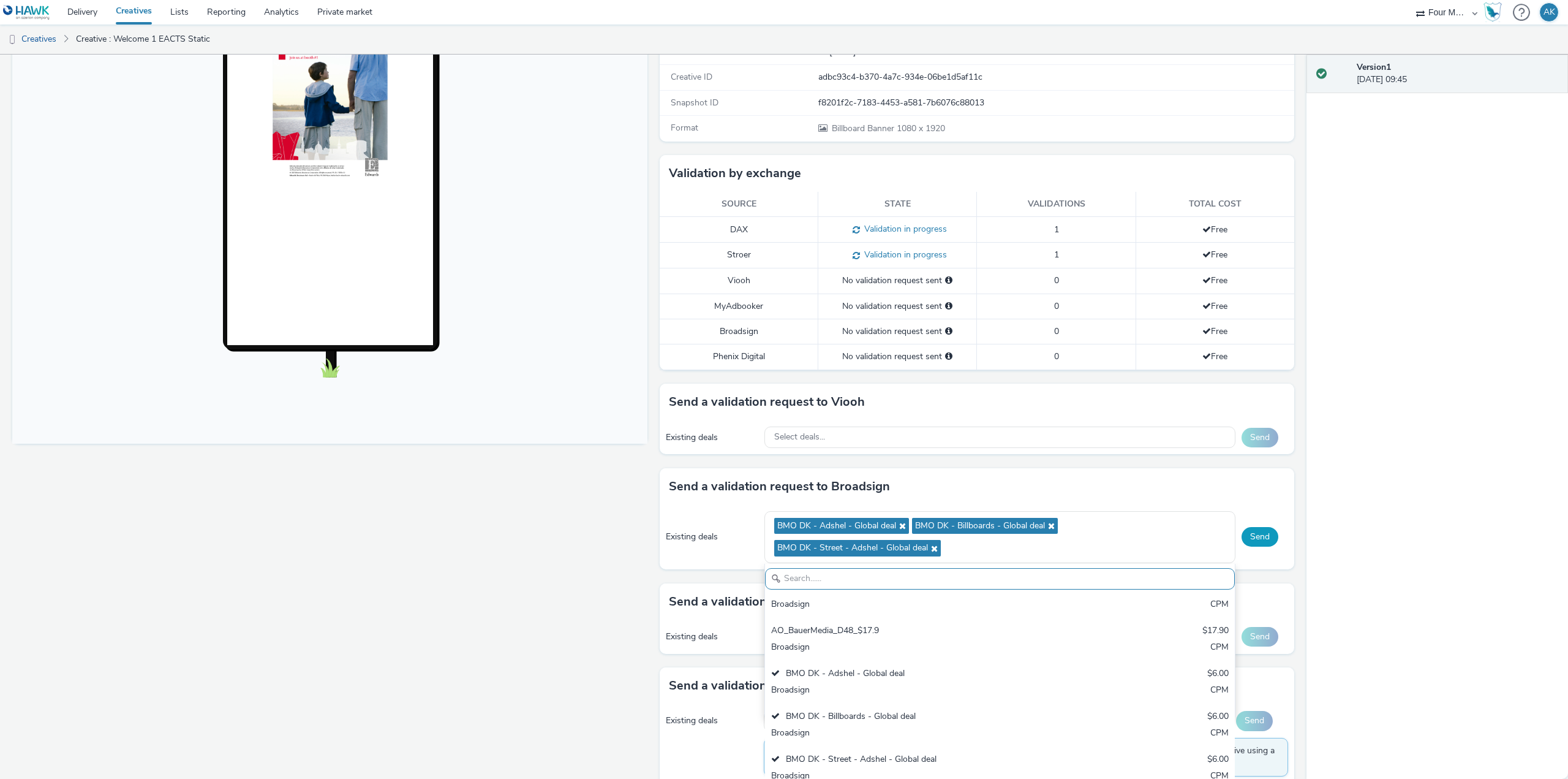
click at [1259, 536] on button "Send" at bounding box center [1259, 536] width 36 height 20
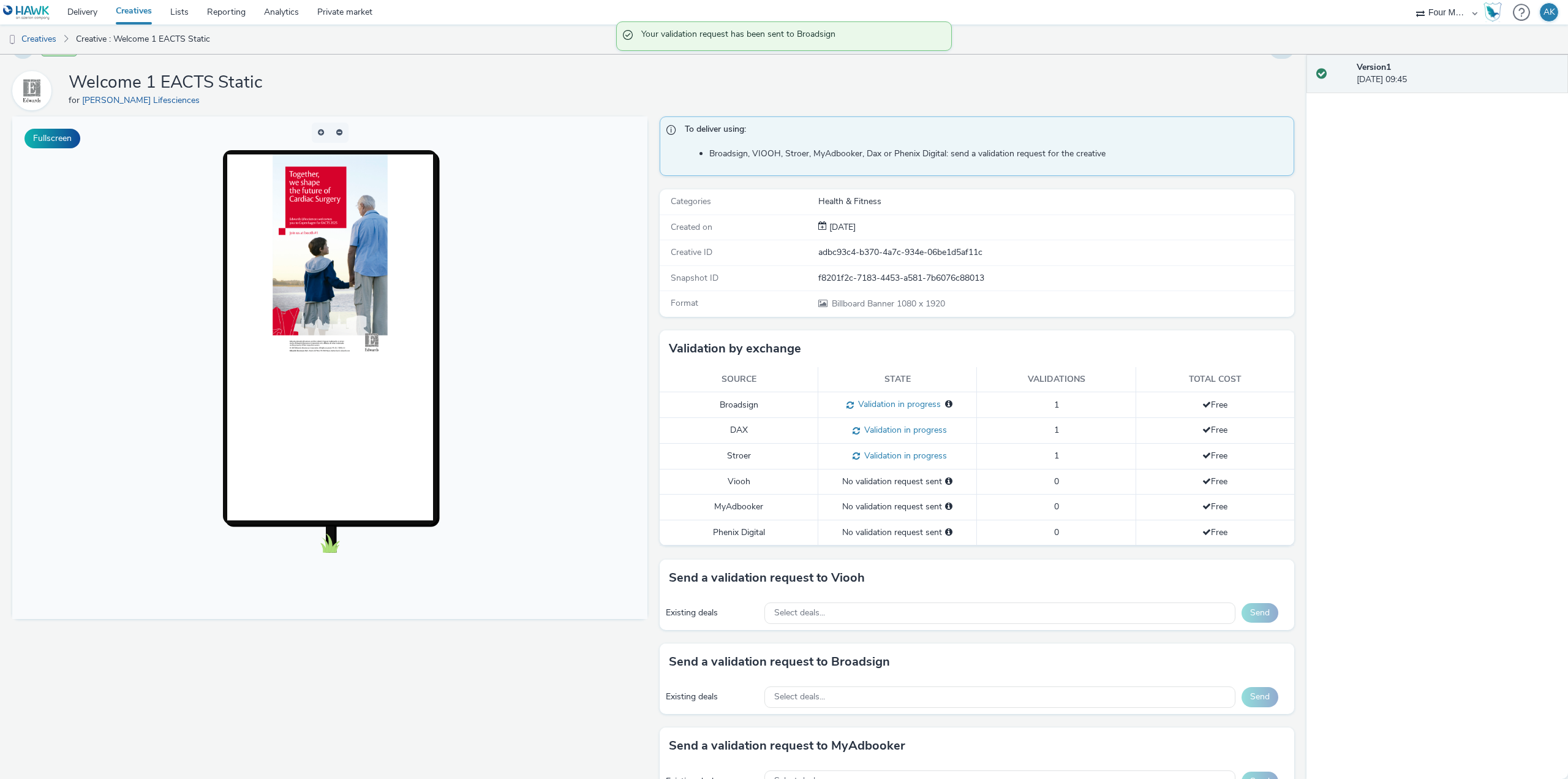
scroll to position [0, 0]
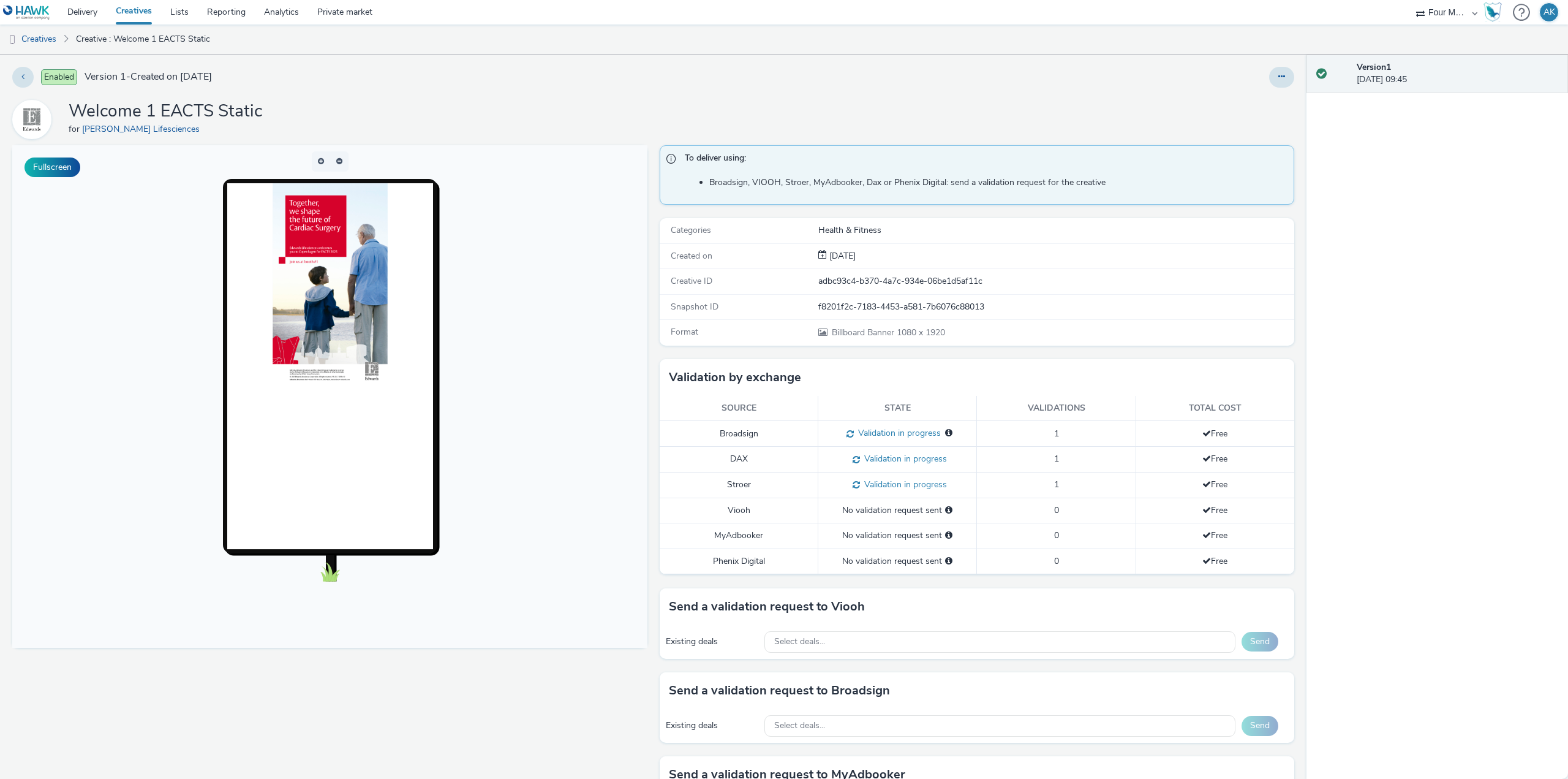
click at [38, 83] on div "Enabled Version 1 - Created on 06 October 2025" at bounding box center [397, 77] width 770 height 20
click at [29, 81] on button at bounding box center [22, 77] width 21 height 20
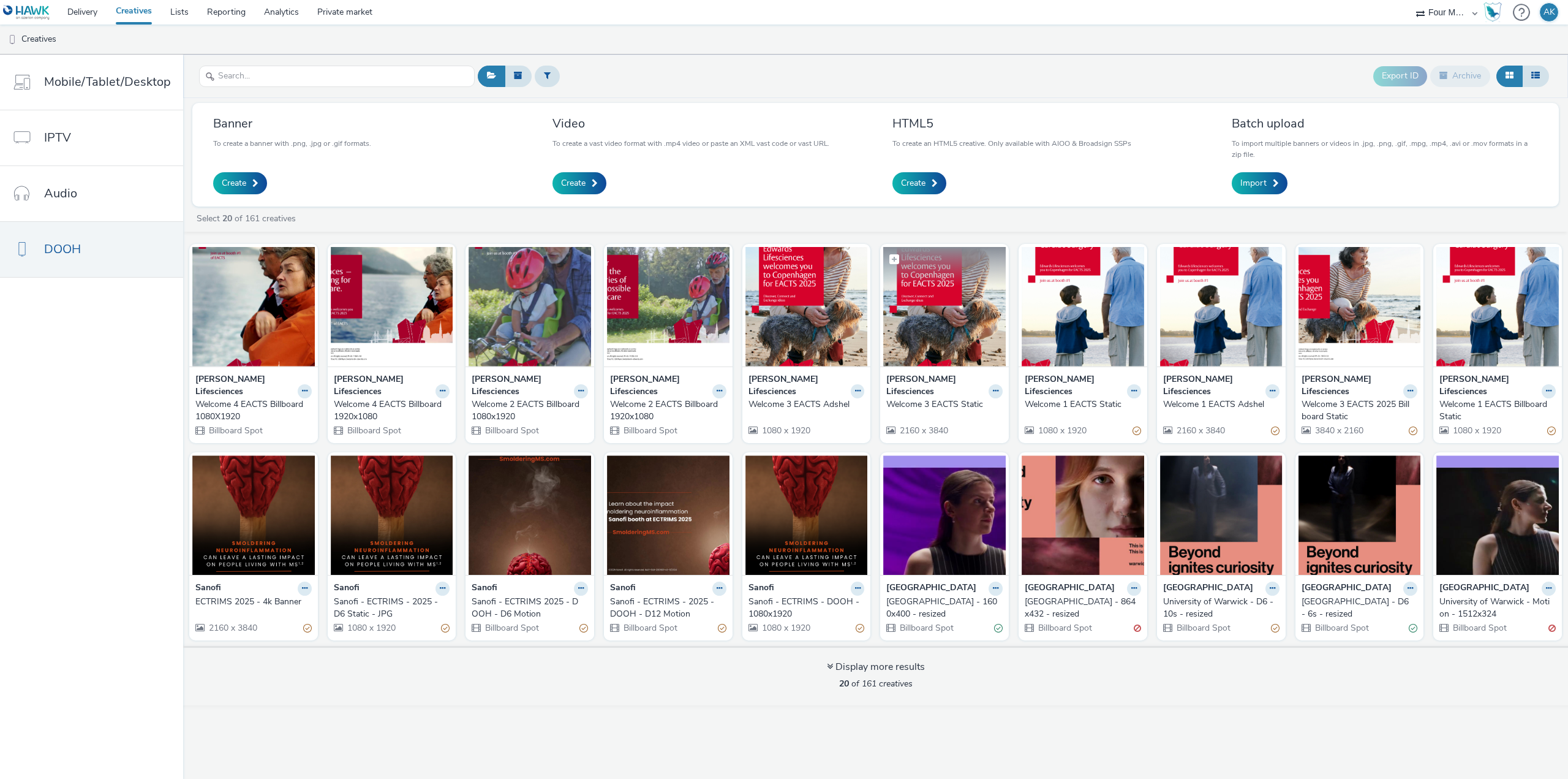
click at [937, 351] on img at bounding box center [944, 307] width 122 height 119
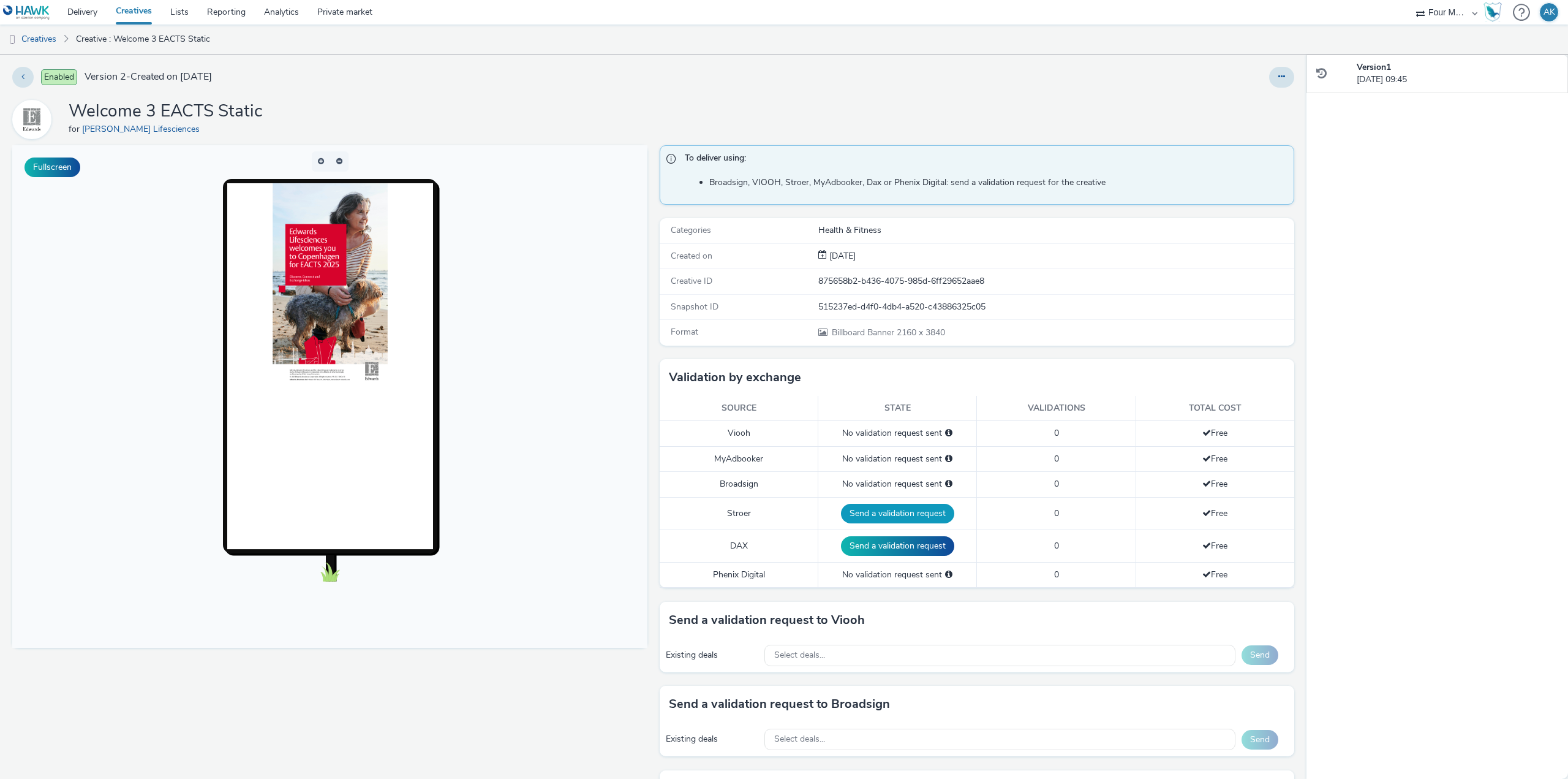
click at [898, 504] on button "Send a validation request" at bounding box center [898, 512] width 114 height 20
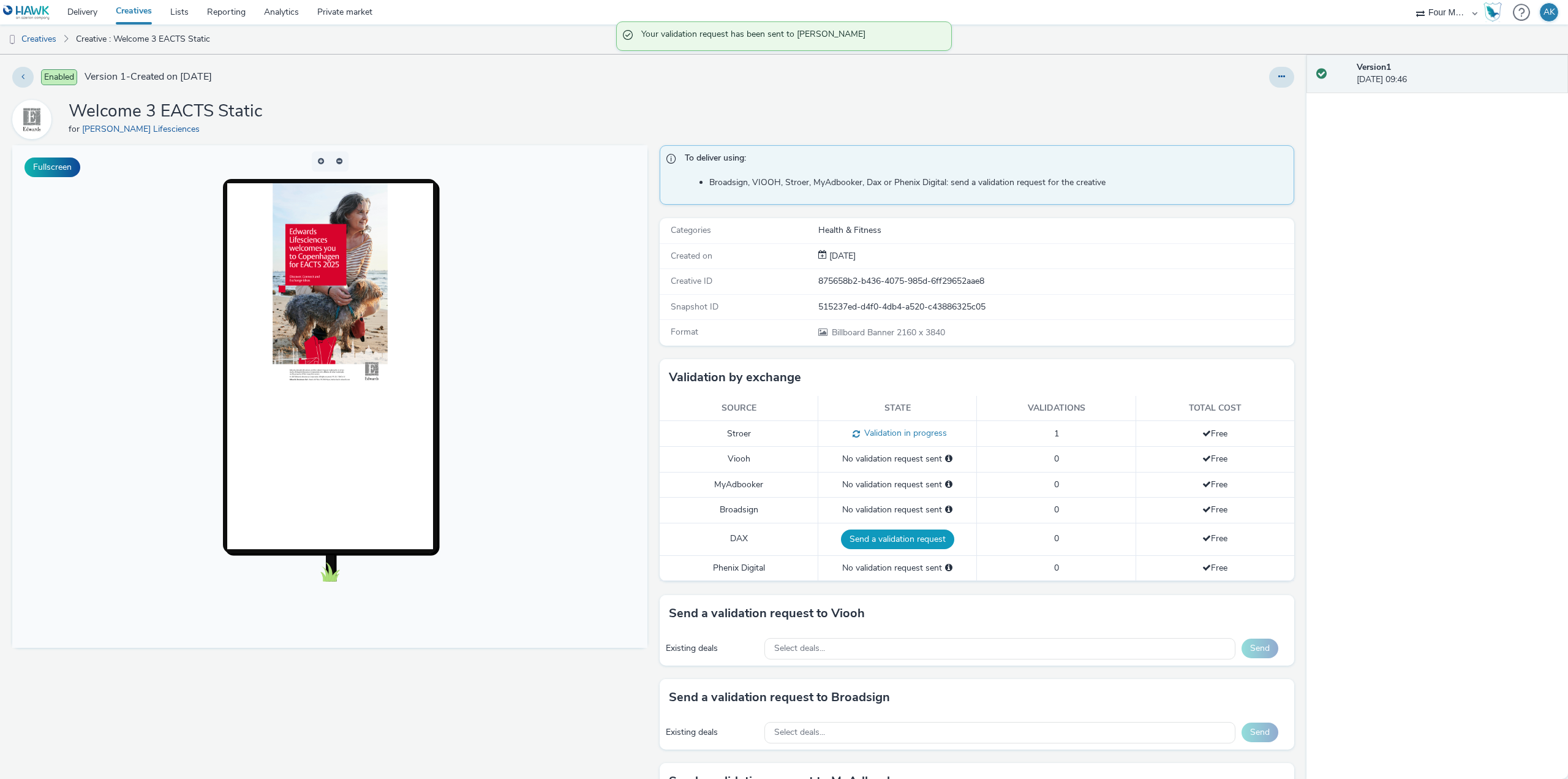
click at [902, 539] on button "Send a validation request" at bounding box center [898, 539] width 114 height 20
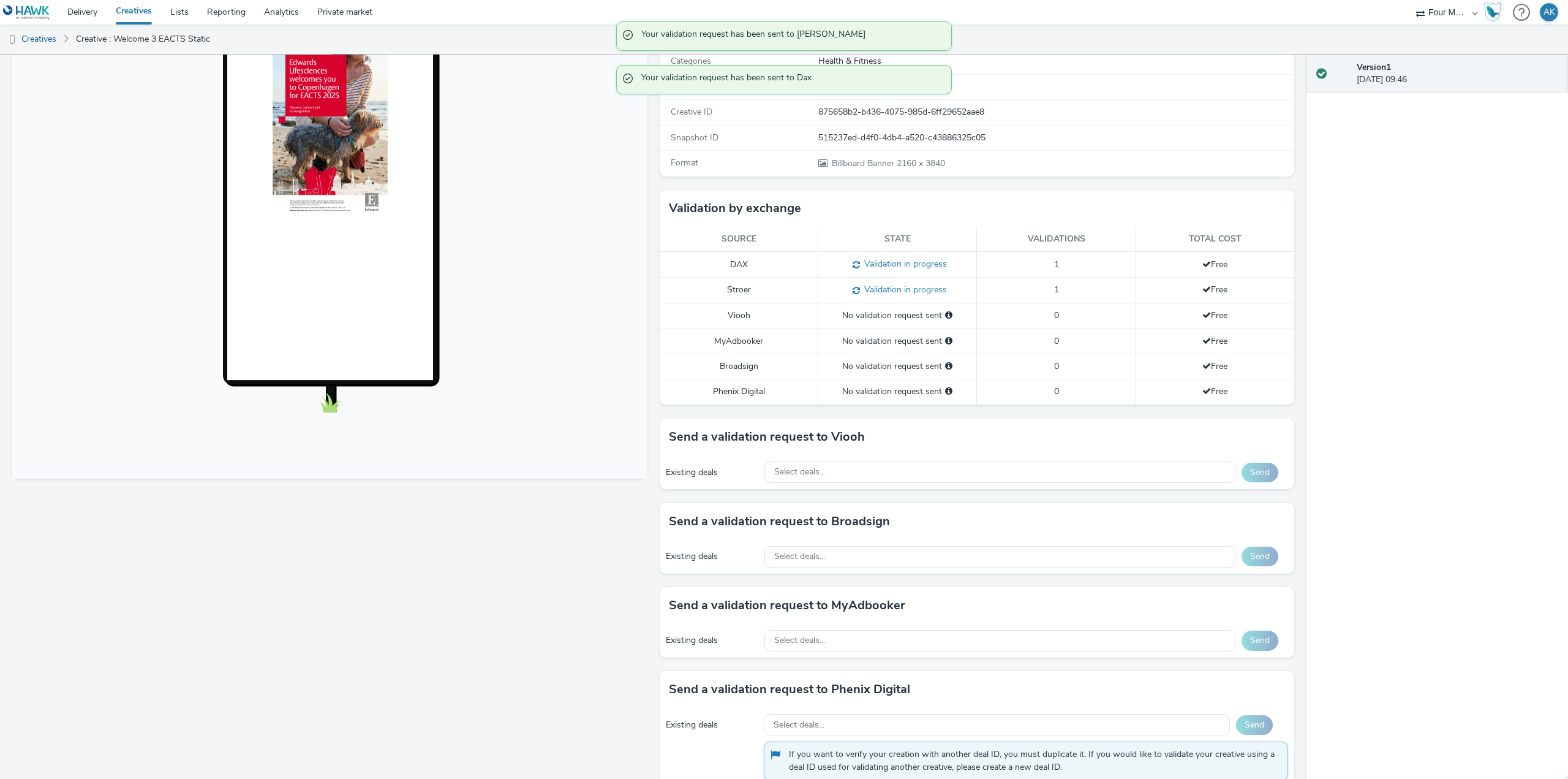
scroll to position [204, 0]
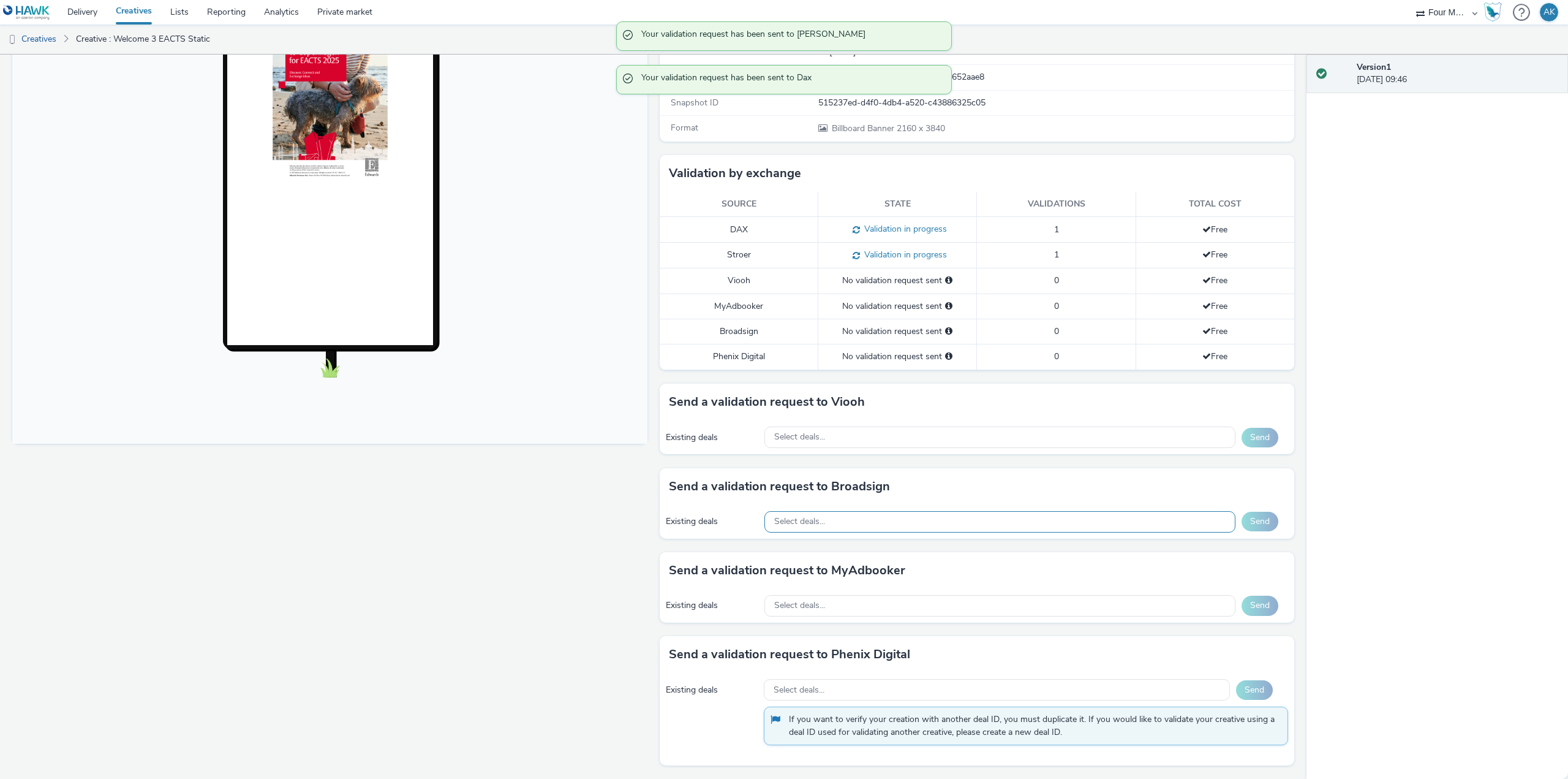
click at [844, 519] on div "Select deals..." at bounding box center [1000, 521] width 471 height 21
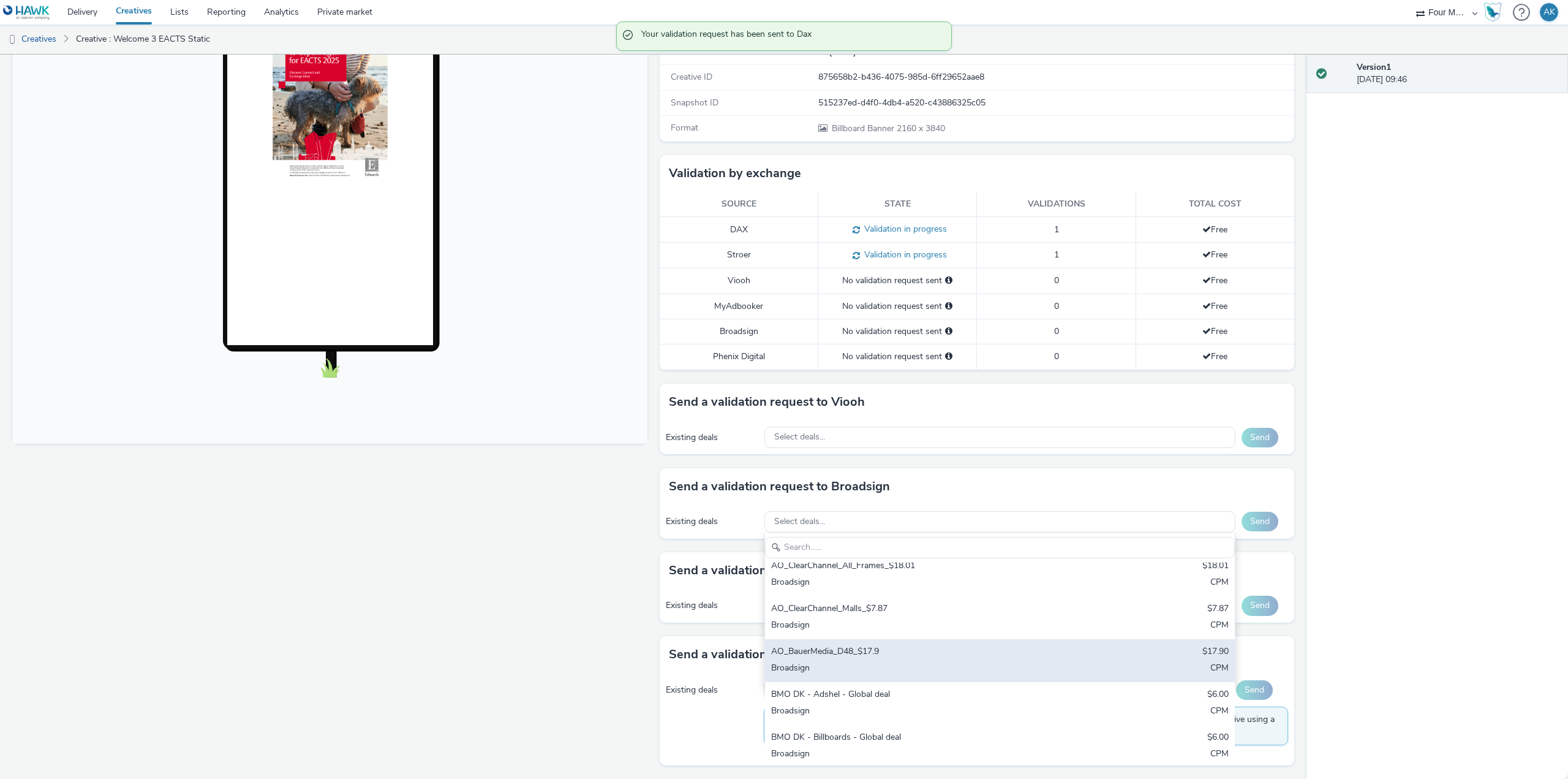
scroll to position [104, 0]
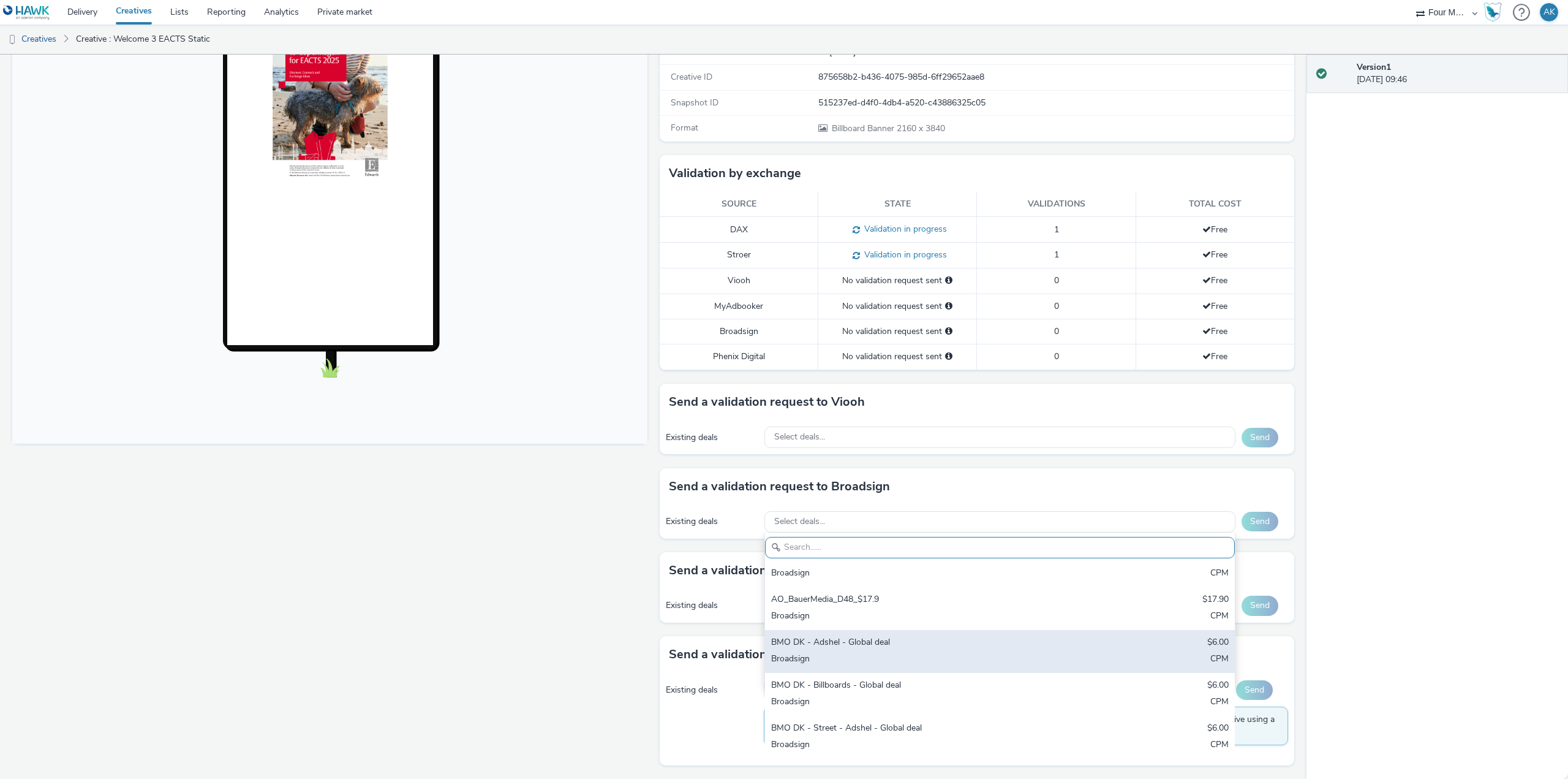
click at [894, 660] on div "Broadsign" at bounding box center [922, 659] width 303 height 14
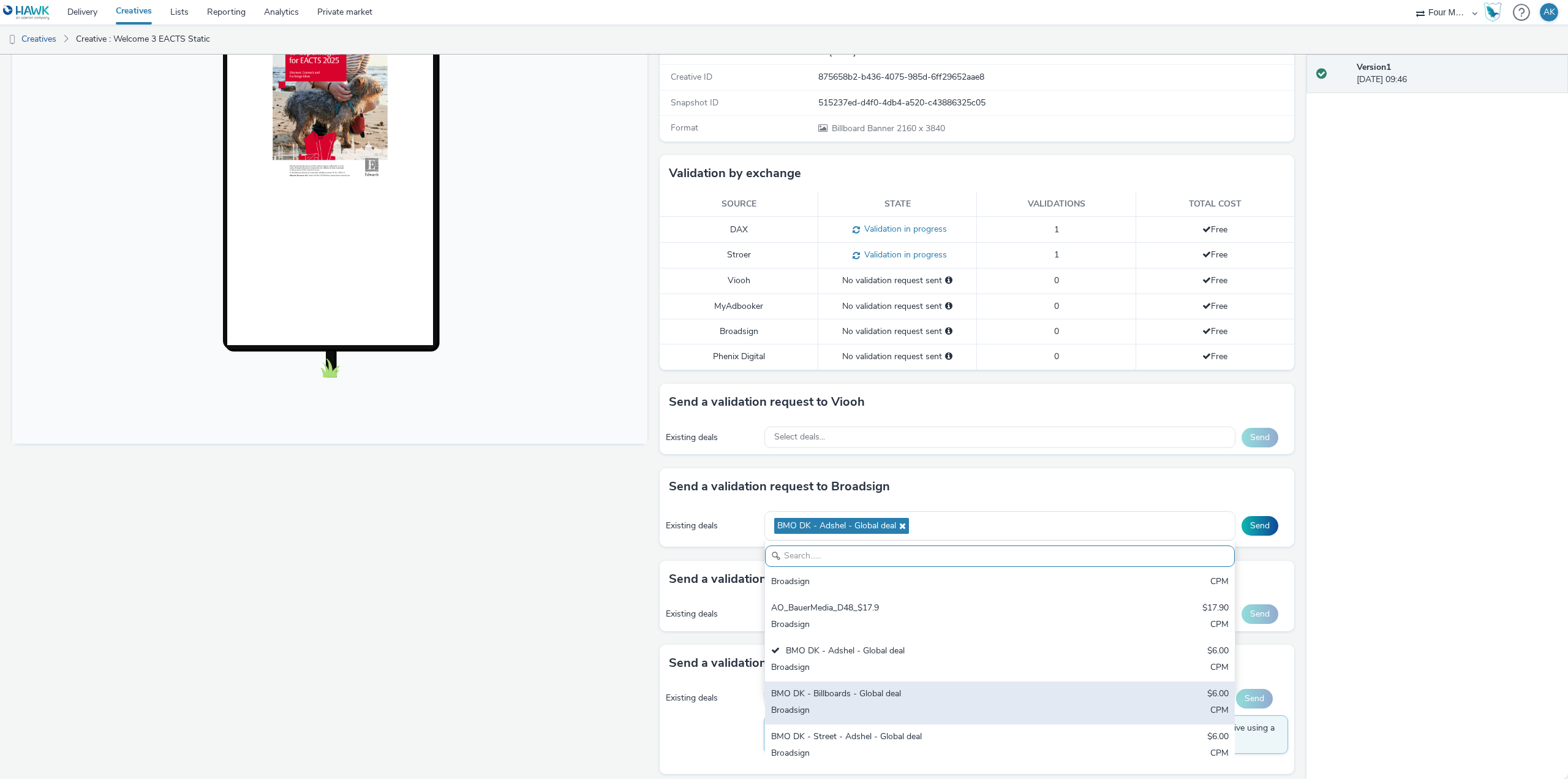
click at [900, 696] on div "BMO DK - Billboards - Global deal" at bounding box center [922, 694] width 303 height 14
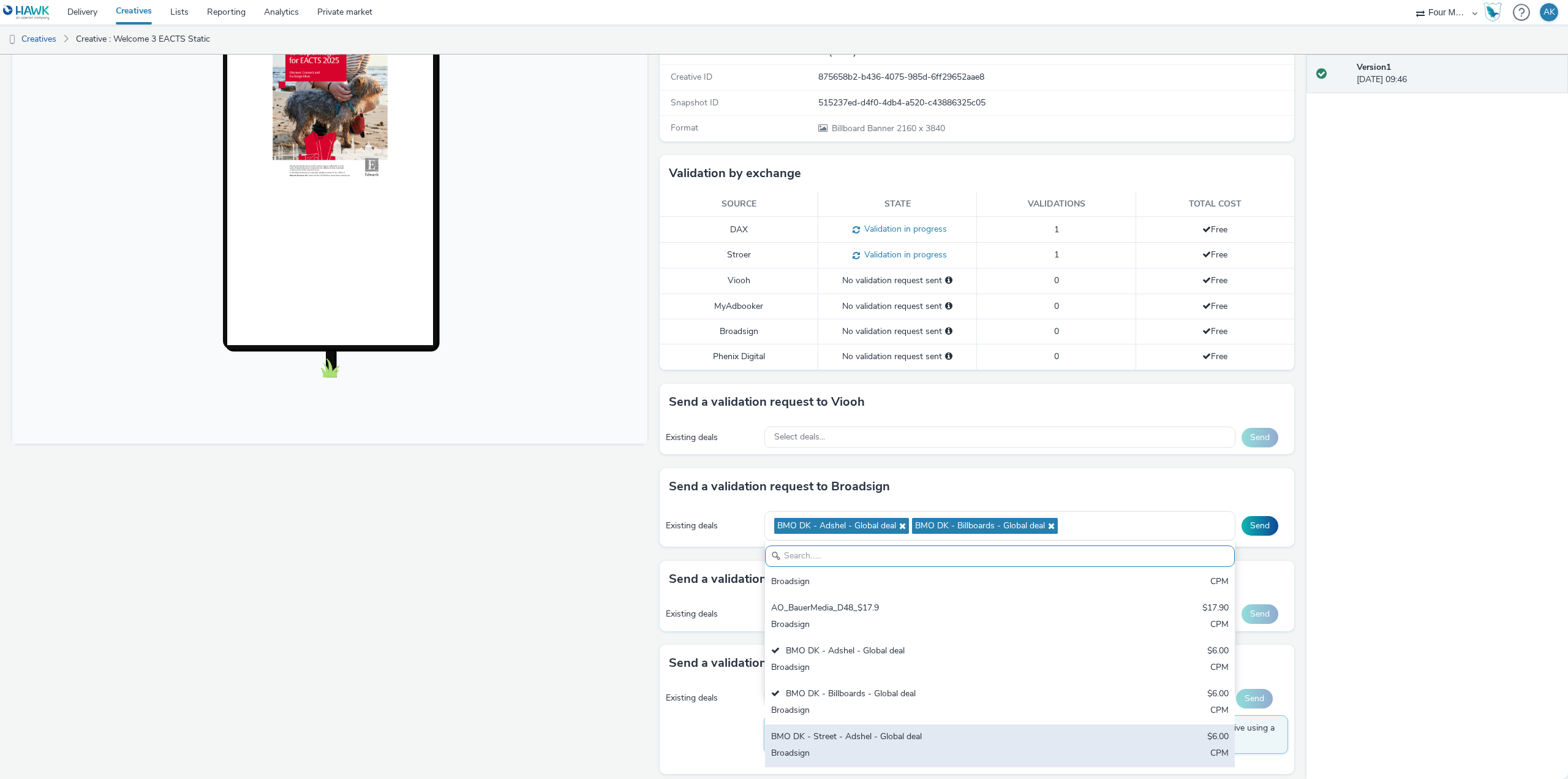
click at [906, 724] on div "BMO DK - Street - Adshel - Global deal $6.00 Broadsign CPM" at bounding box center [1000, 745] width 470 height 43
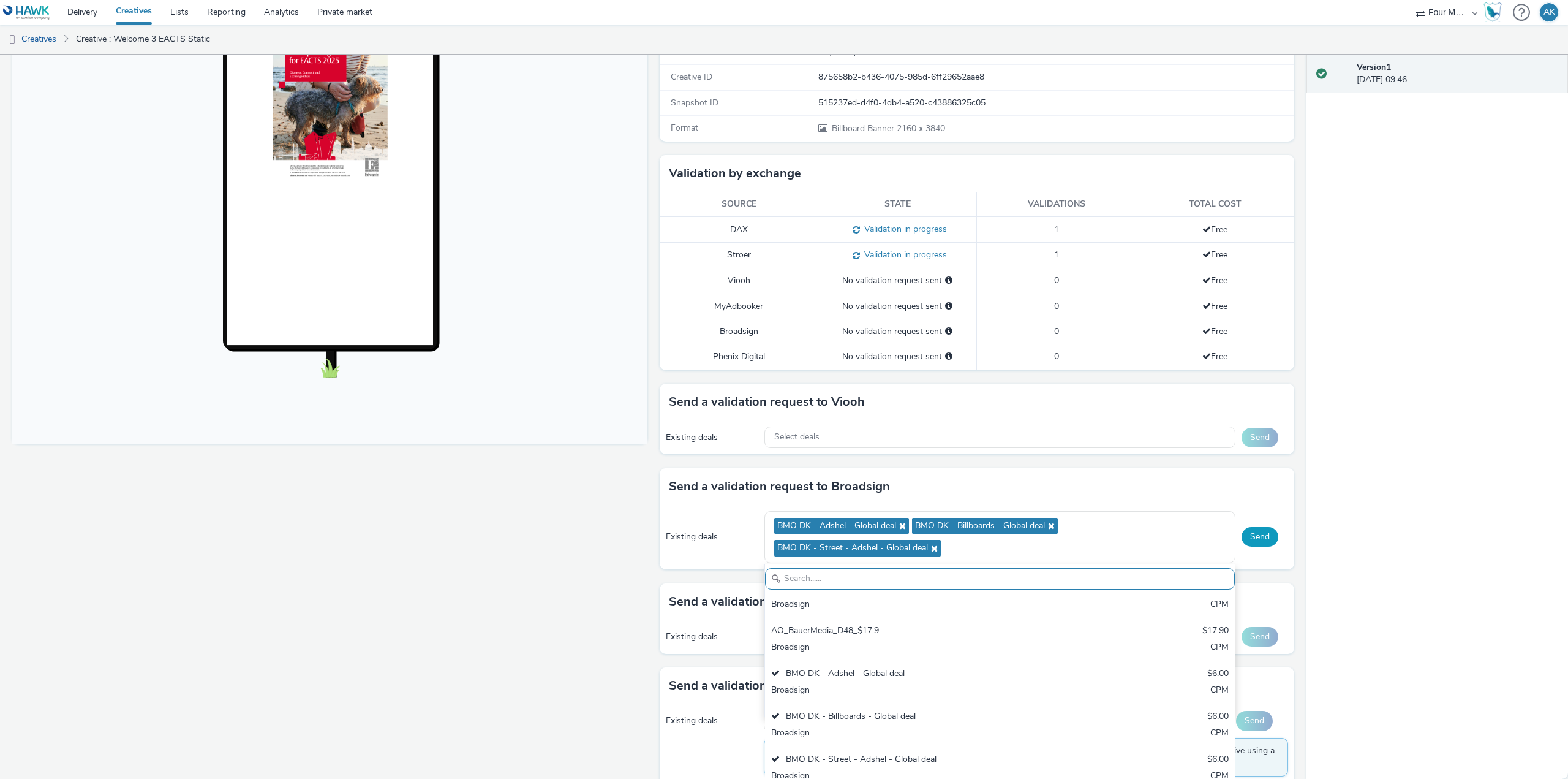
click at [1261, 534] on button "Send" at bounding box center [1259, 536] width 36 height 20
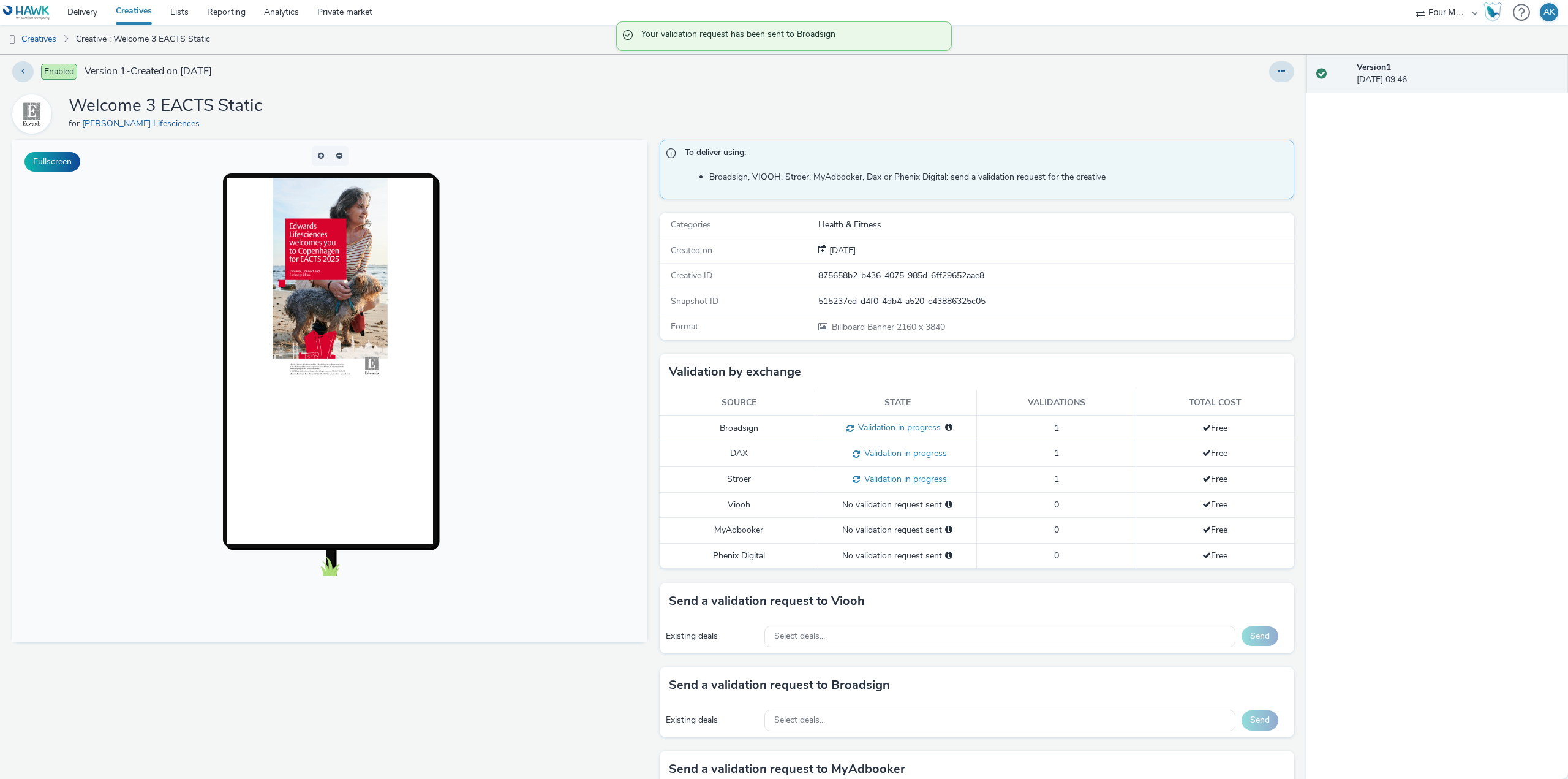
scroll to position [0, 0]
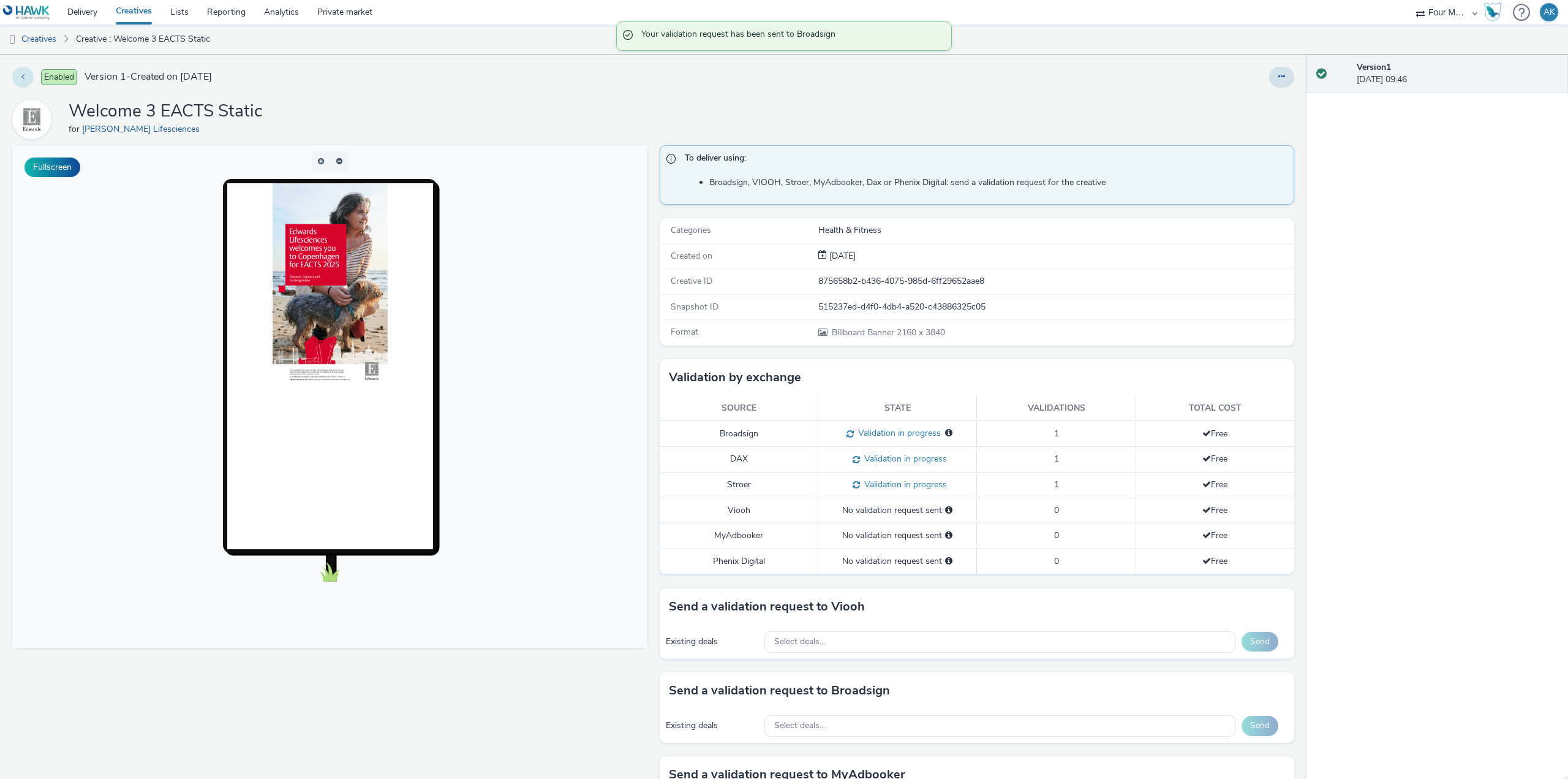
click at [24, 76] on button at bounding box center [22, 77] width 21 height 20
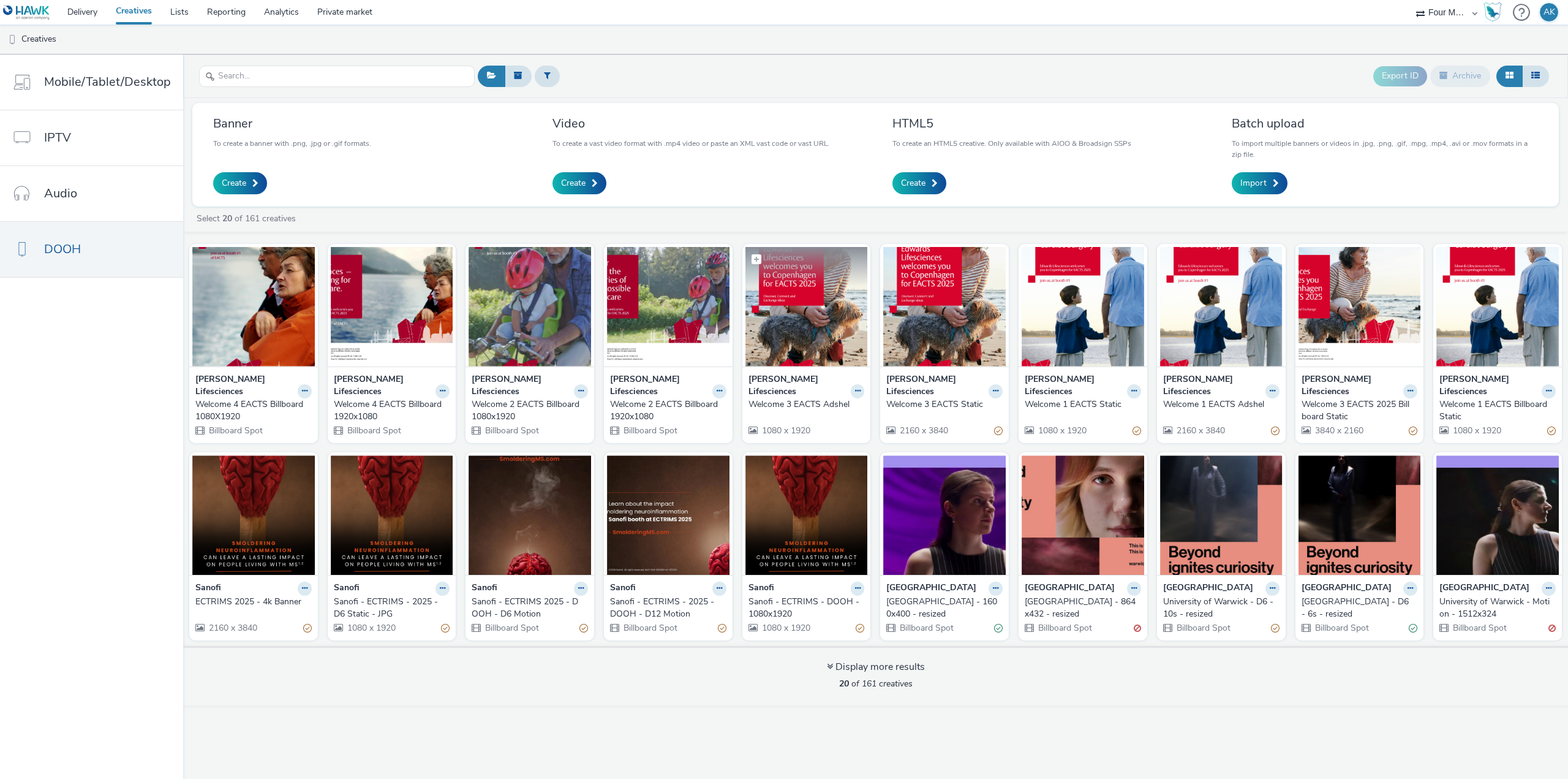
click at [800, 346] on img at bounding box center [806, 307] width 122 height 119
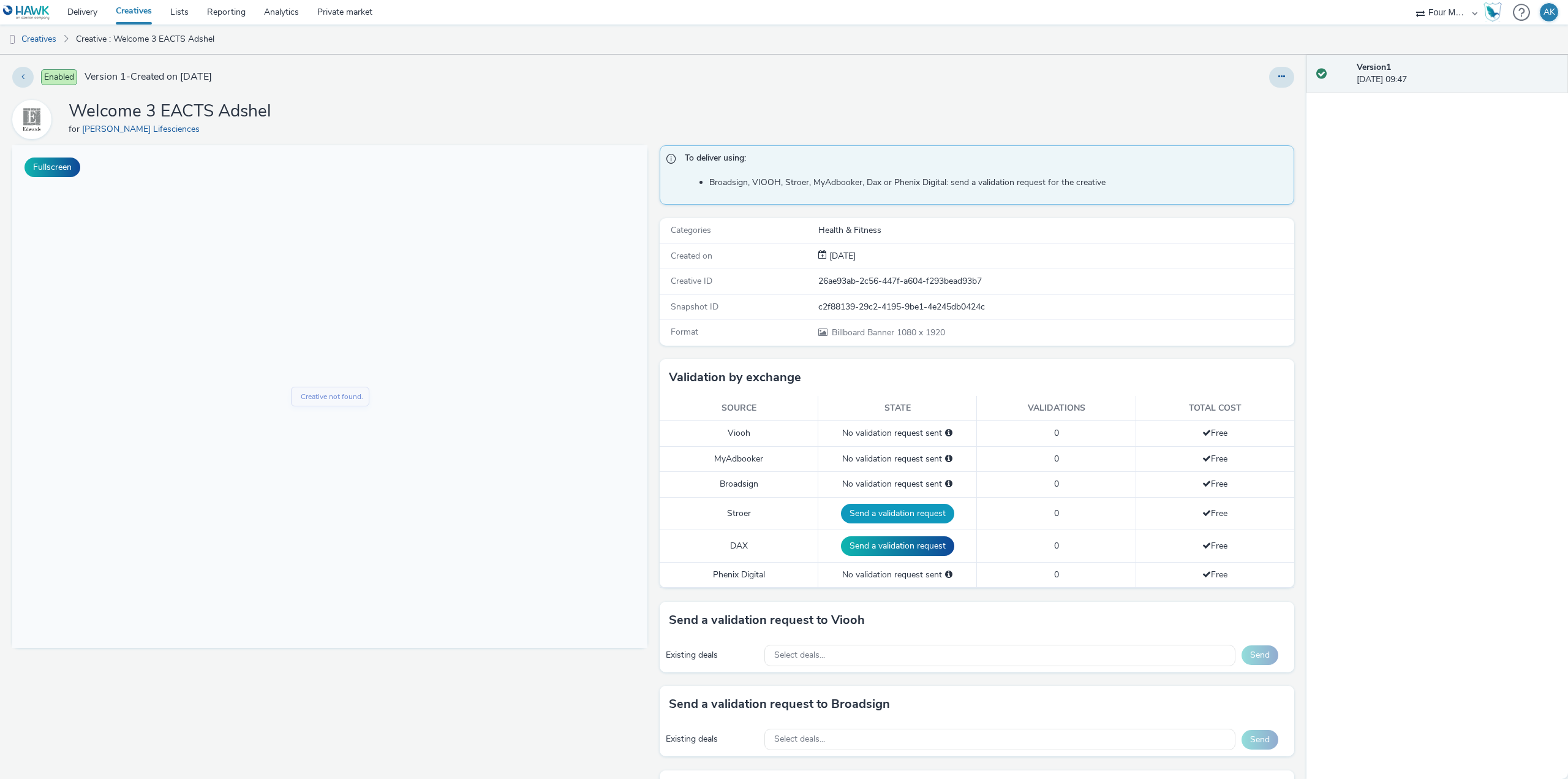
click at [867, 505] on button "Send a validation request" at bounding box center [898, 512] width 114 height 20
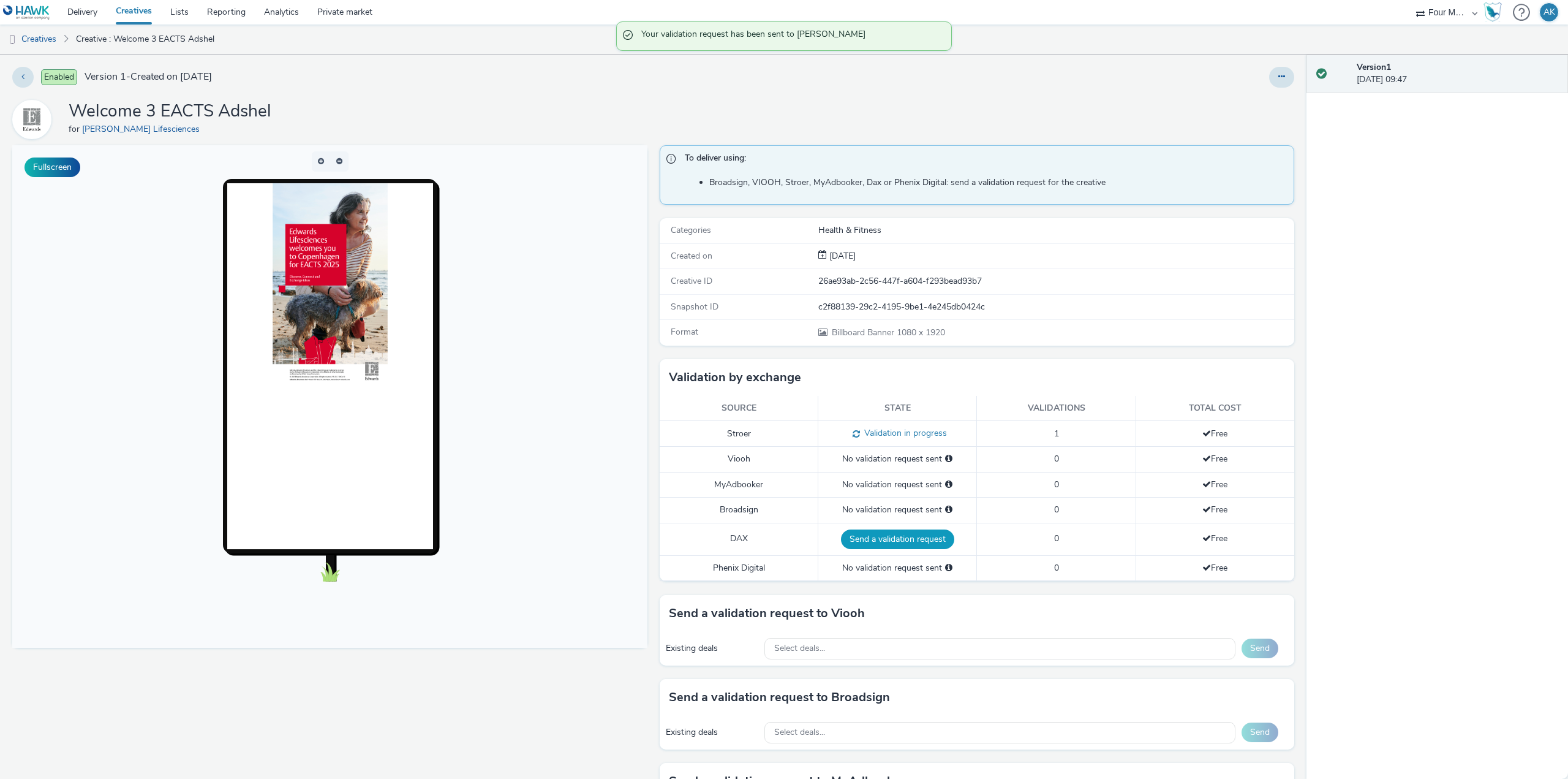
click at [879, 546] on button "Send a validation request" at bounding box center [898, 539] width 114 height 20
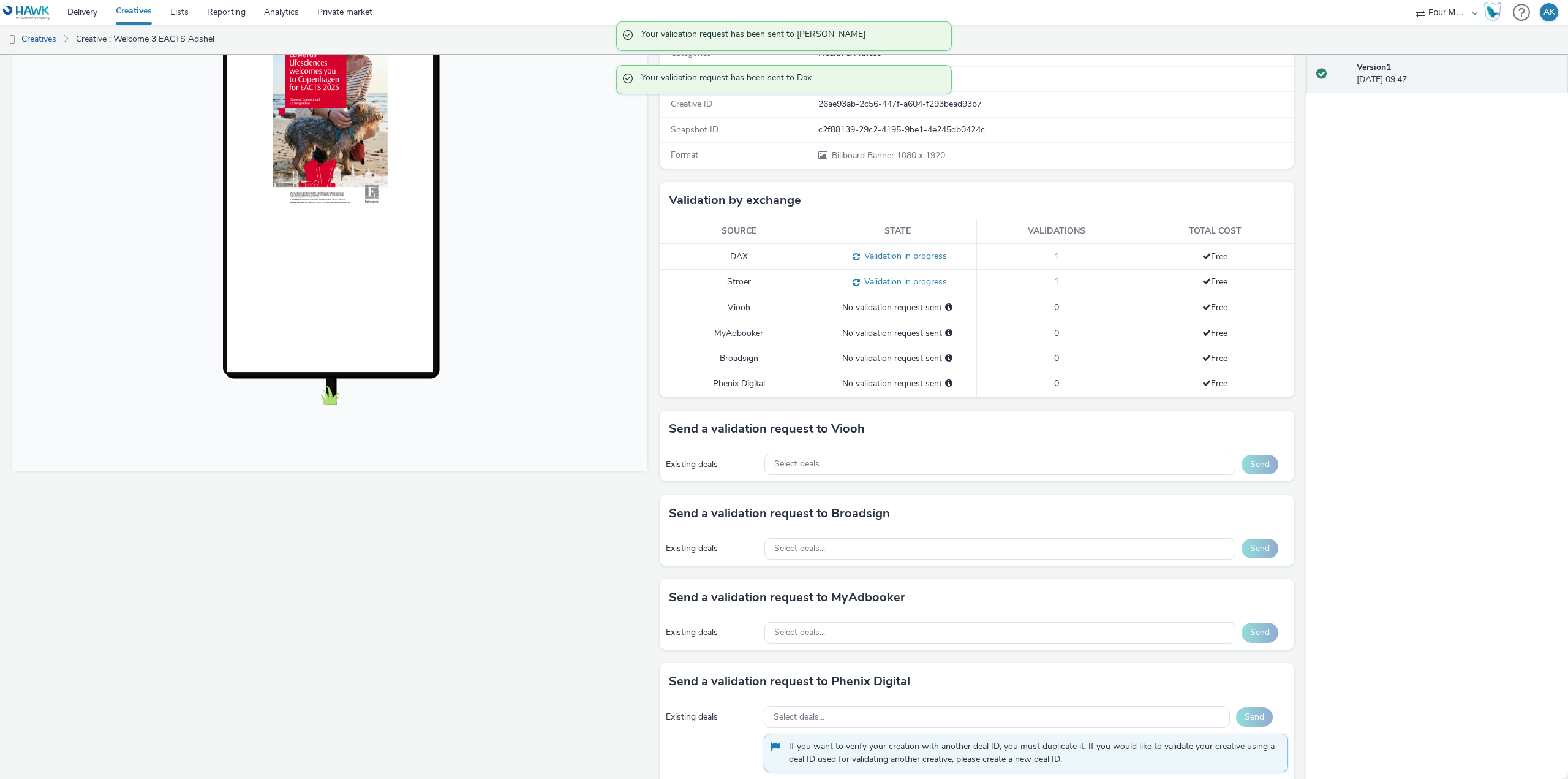
scroll to position [204, 0]
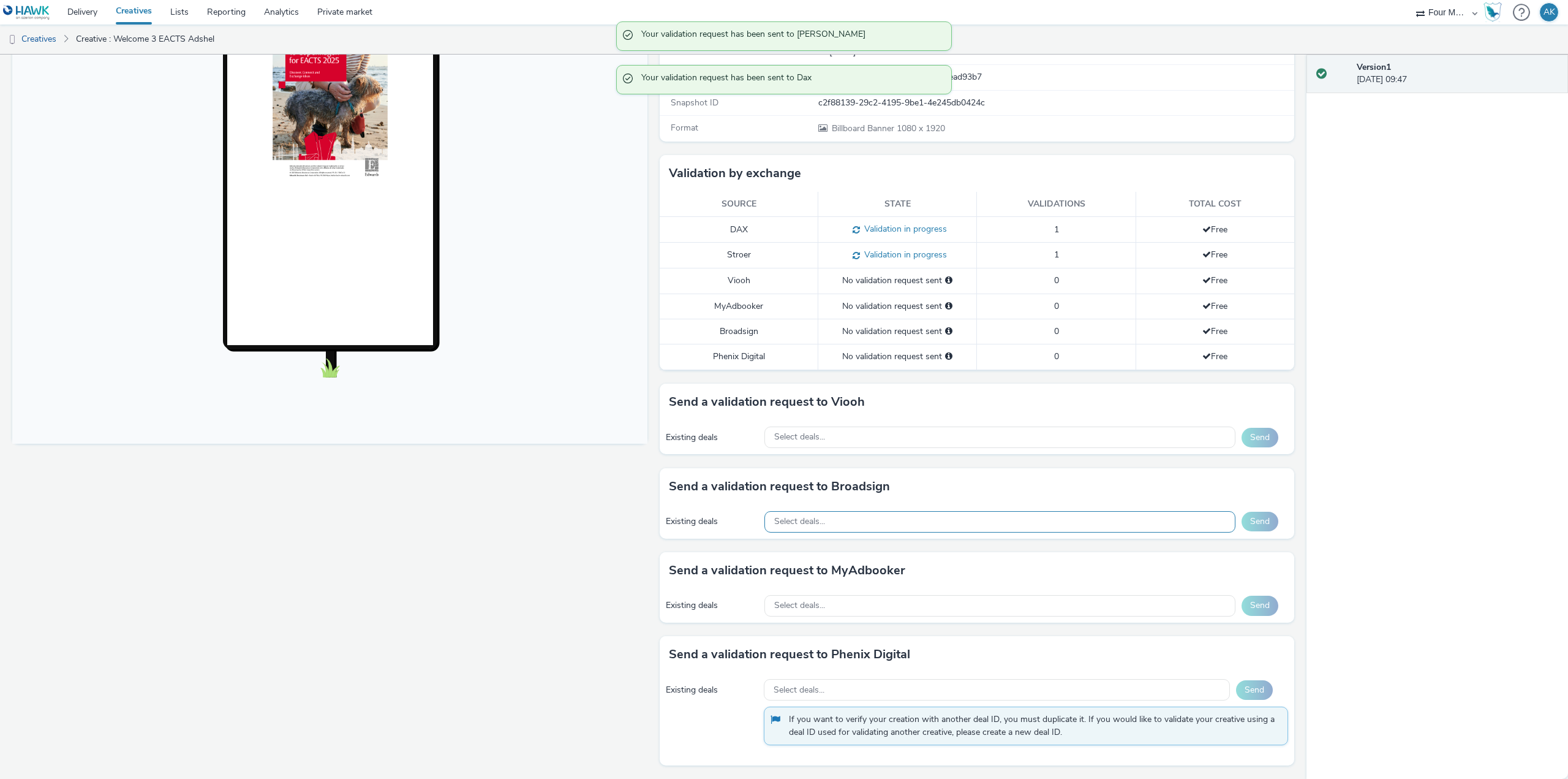
click at [878, 524] on div "Select deals..." at bounding box center [1000, 521] width 471 height 21
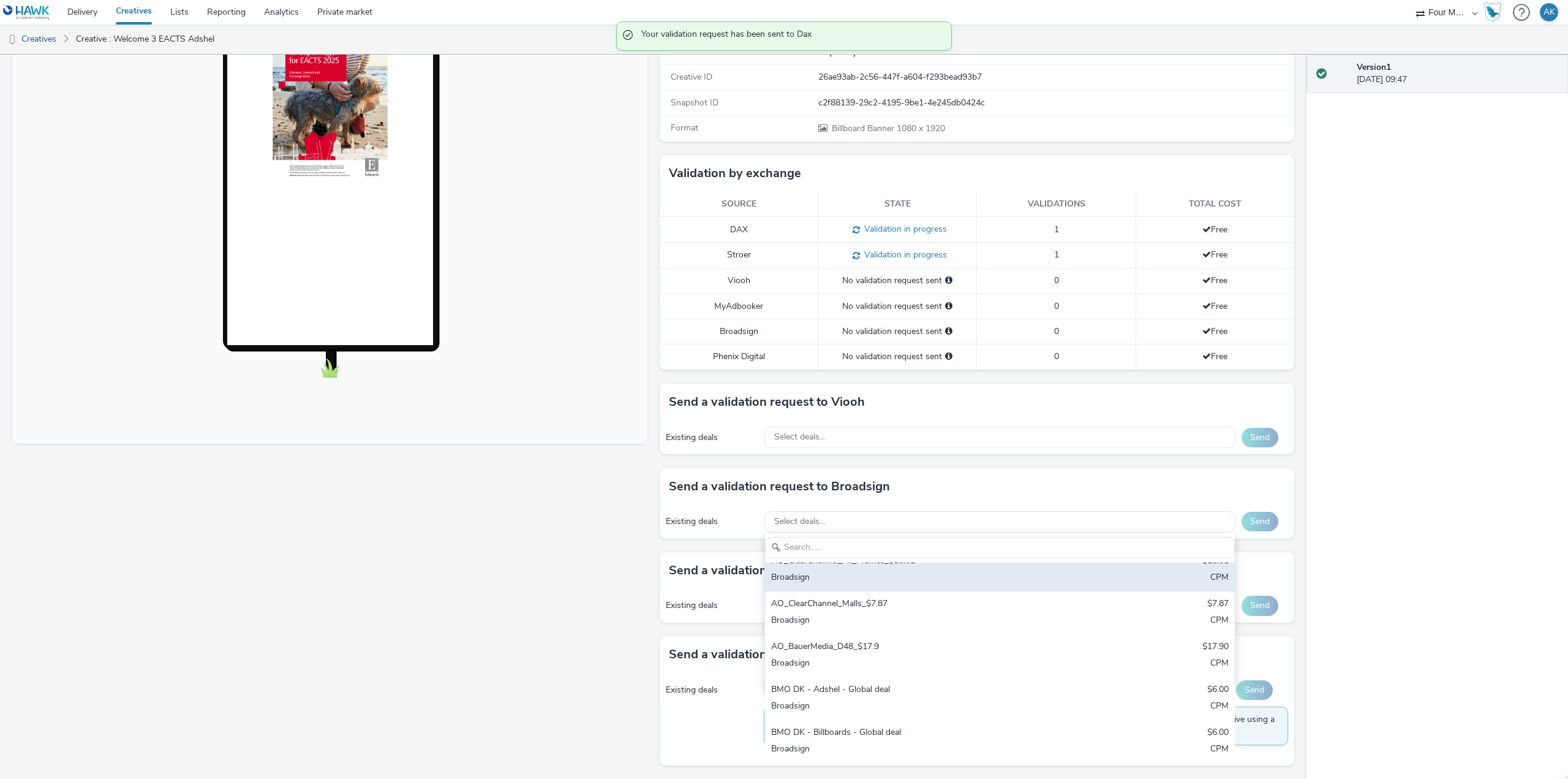
scroll to position [104, 0]
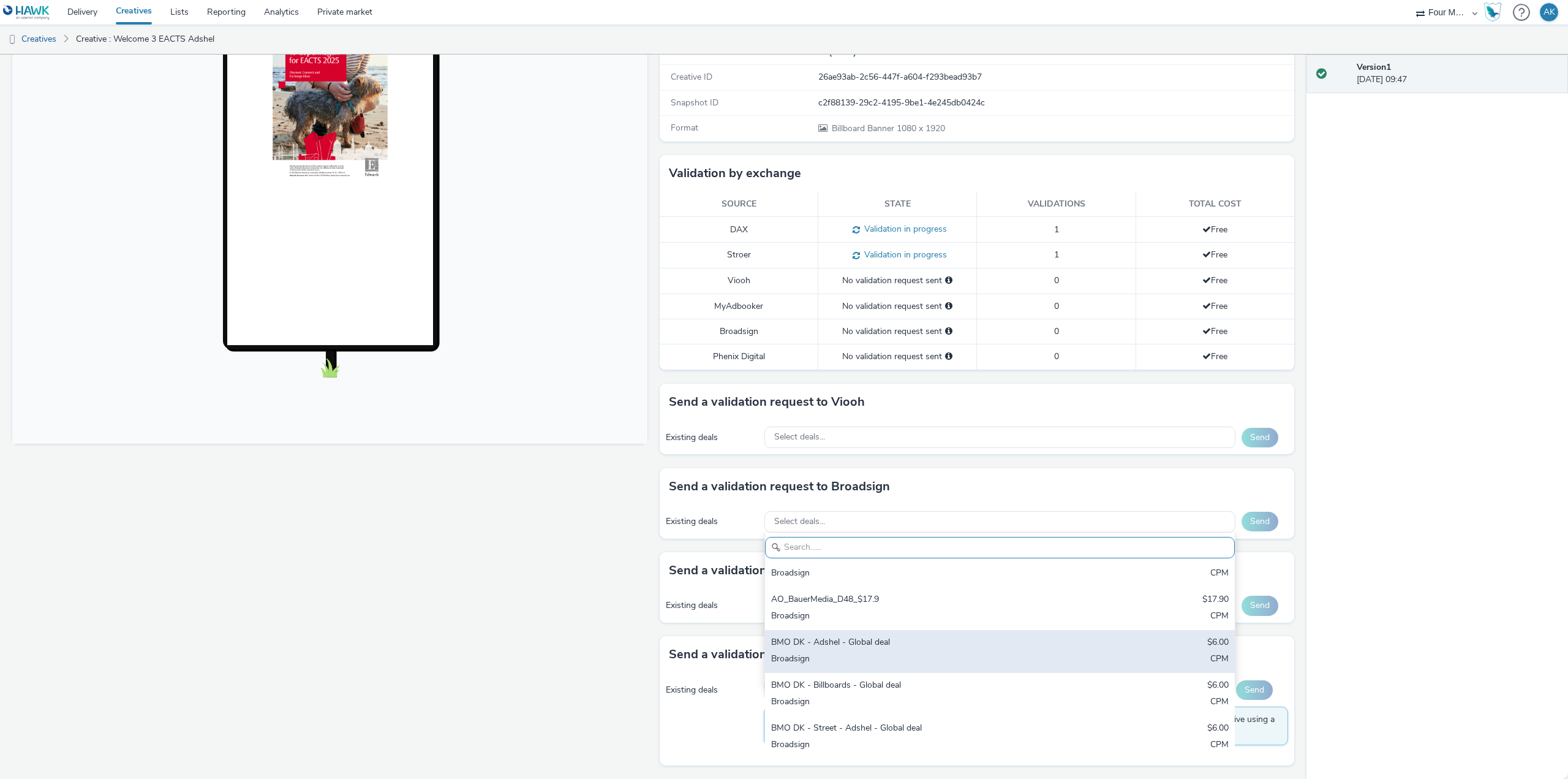
click at [906, 657] on div "Broadsign" at bounding box center [922, 659] width 303 height 14
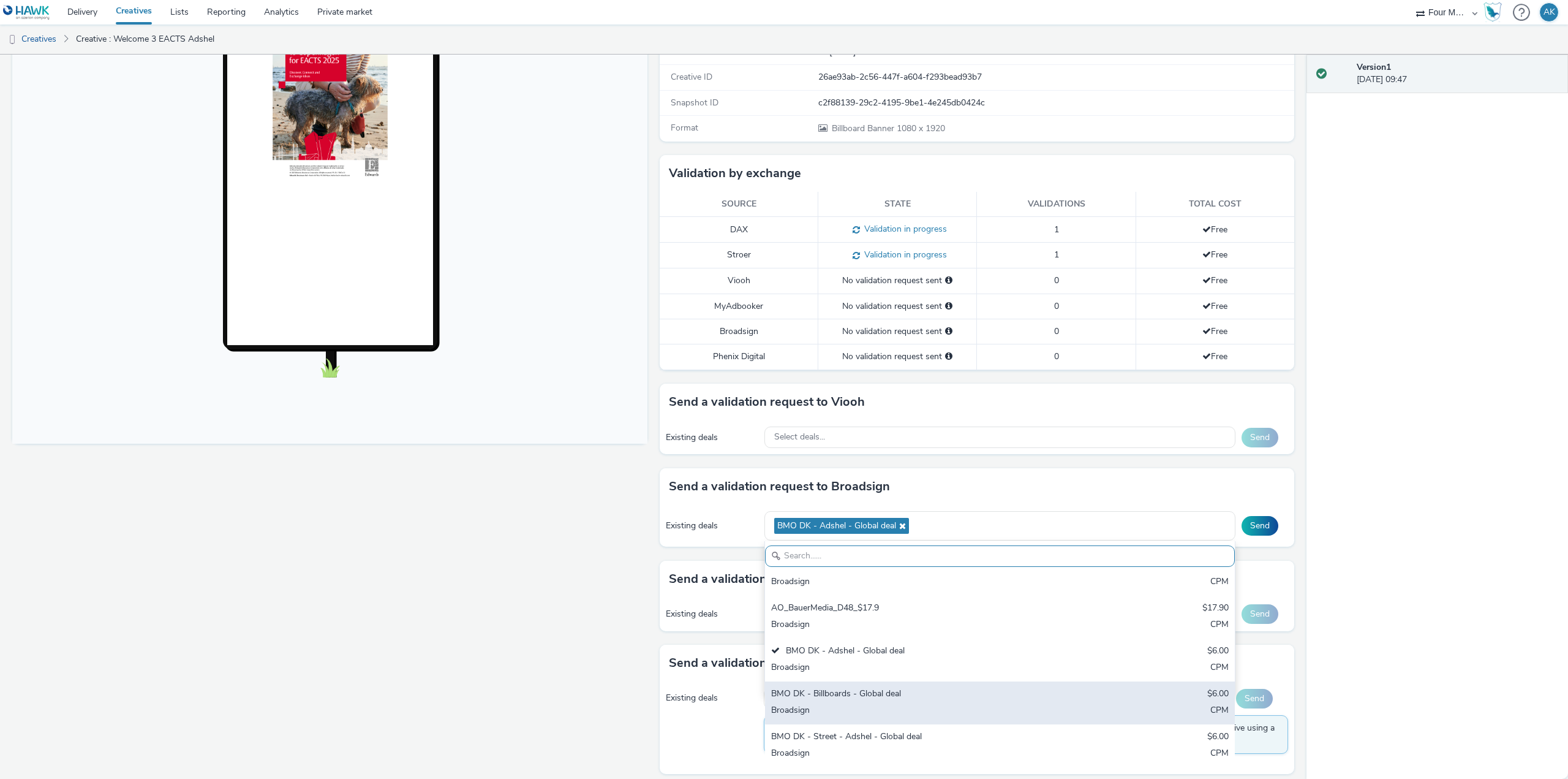
click at [906, 690] on div "BMO DK - Billboards - Global deal" at bounding box center [922, 694] width 303 height 14
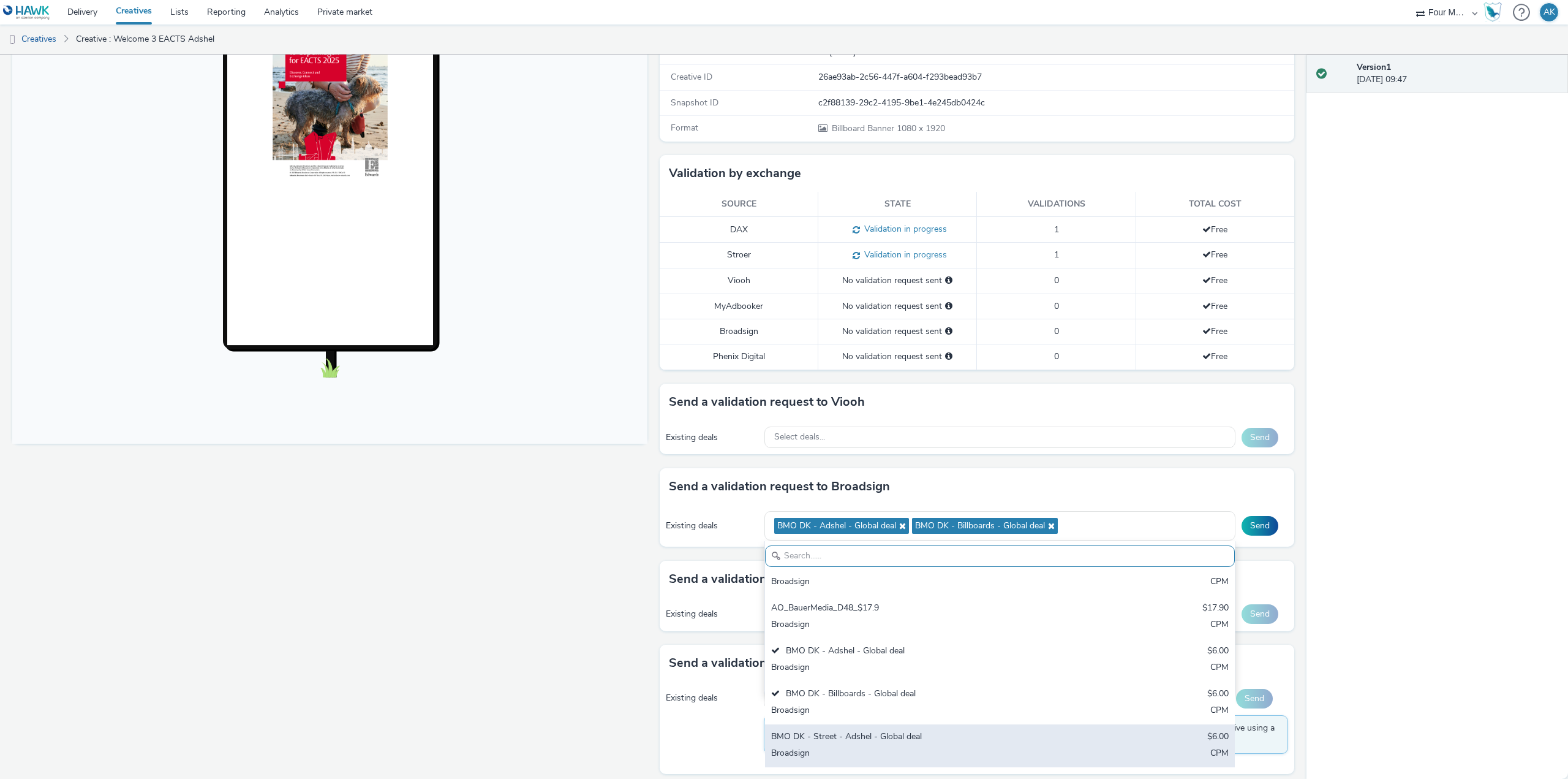
click at [917, 738] on div "BMO DK - Street - Adshel - Global deal" at bounding box center [922, 737] width 303 height 14
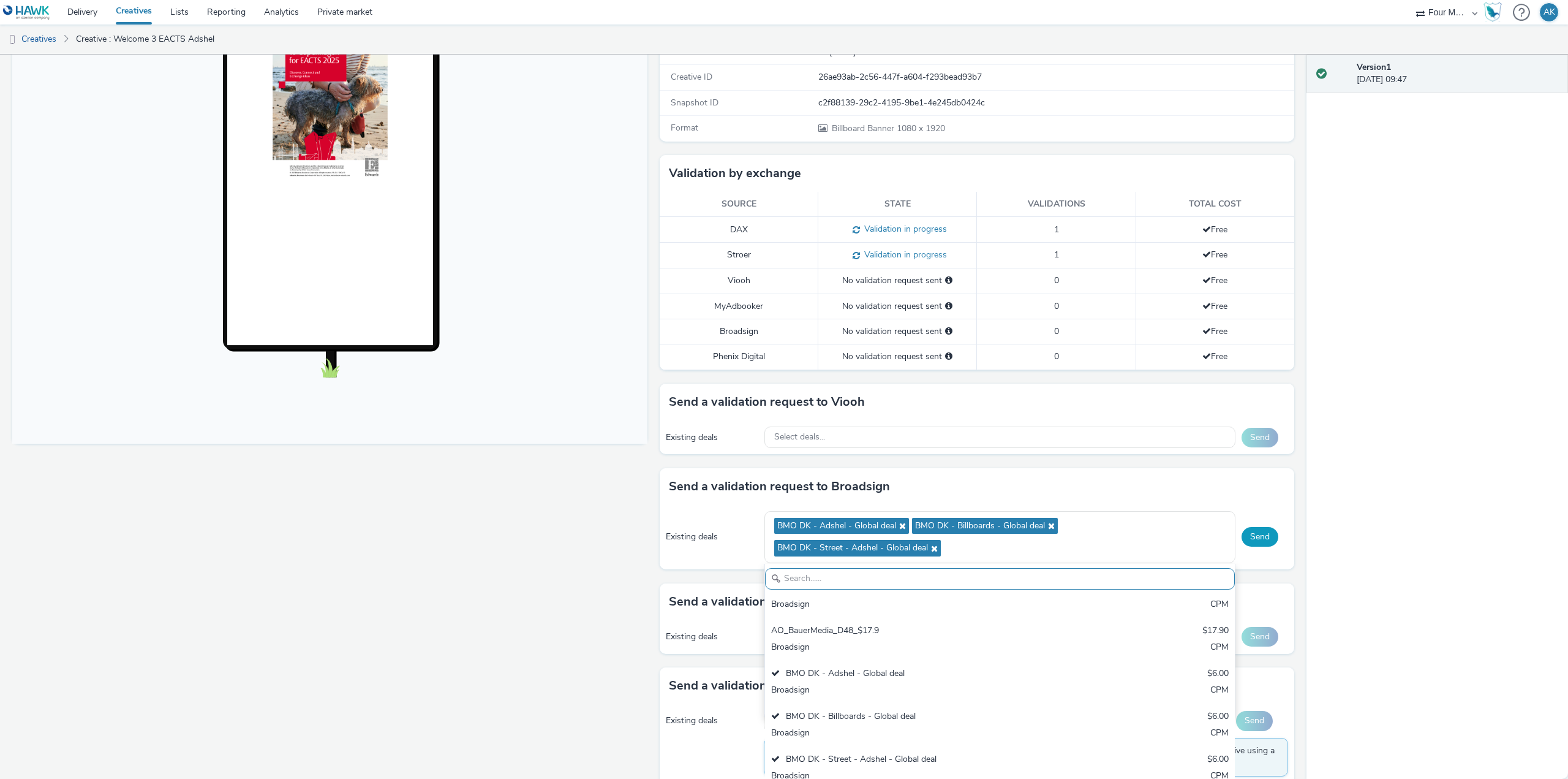
click at [1256, 538] on button "Send" at bounding box center [1259, 536] width 36 height 20
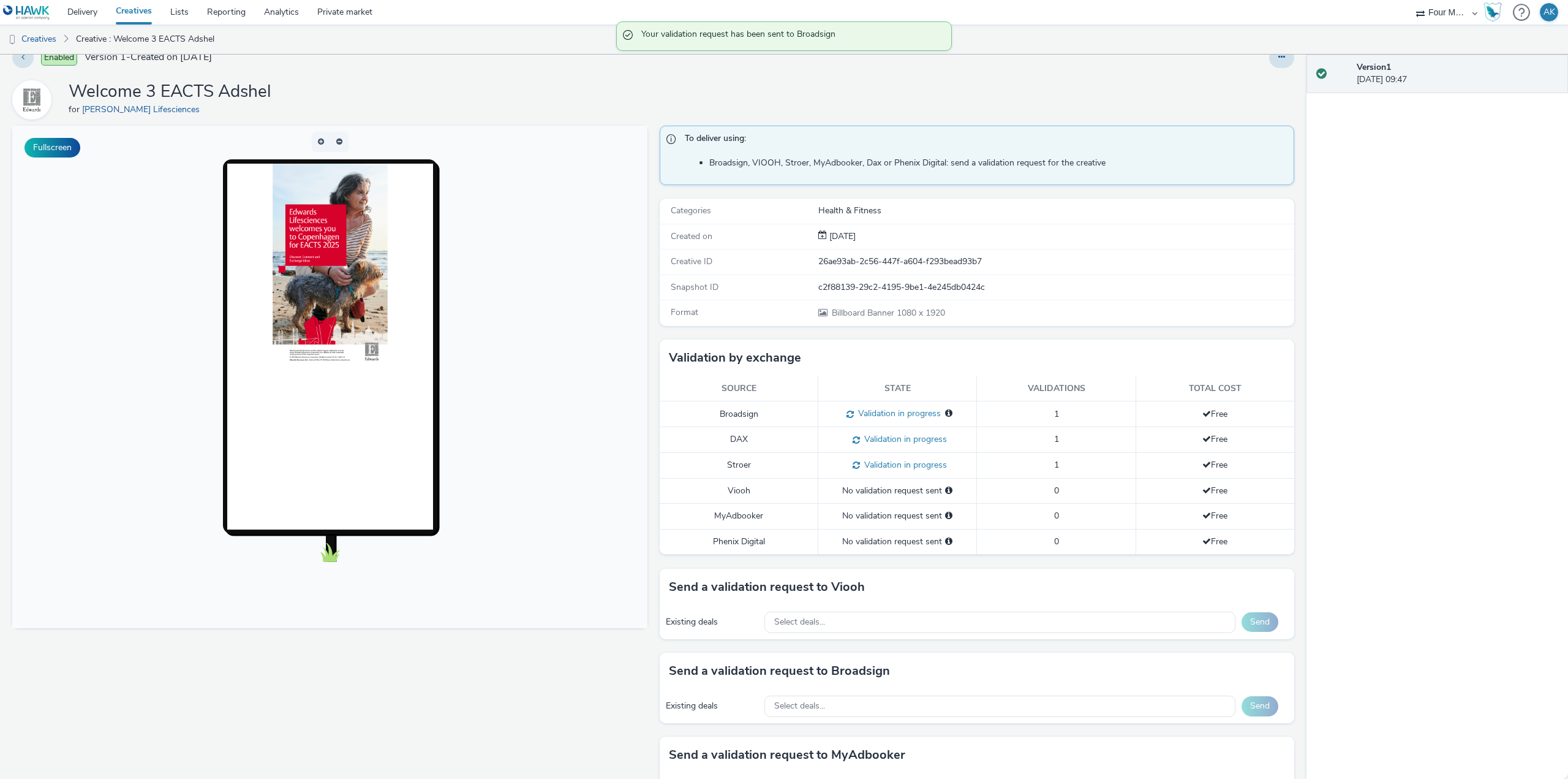
scroll to position [0, 0]
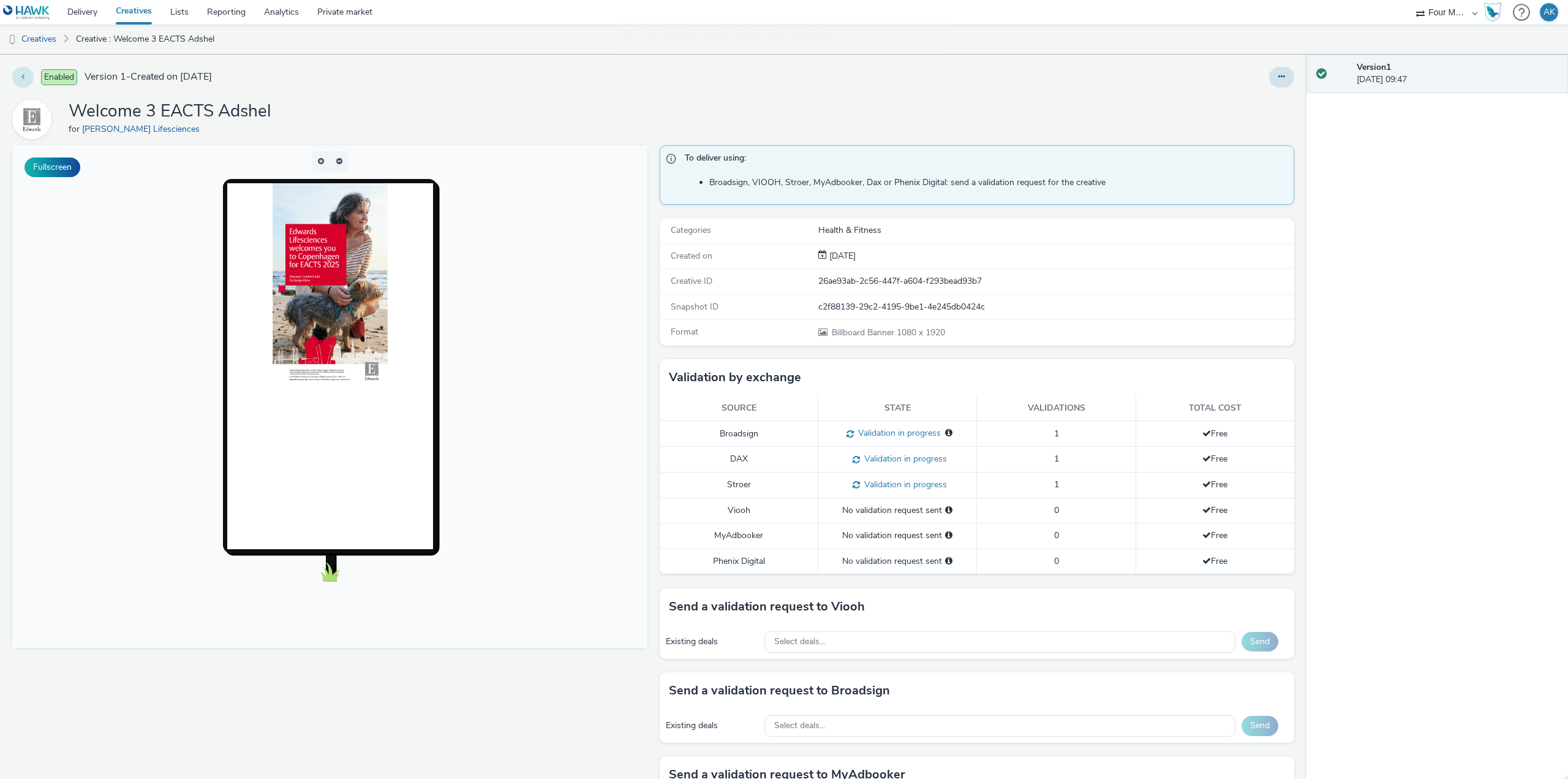
click at [25, 78] on button at bounding box center [22, 77] width 21 height 20
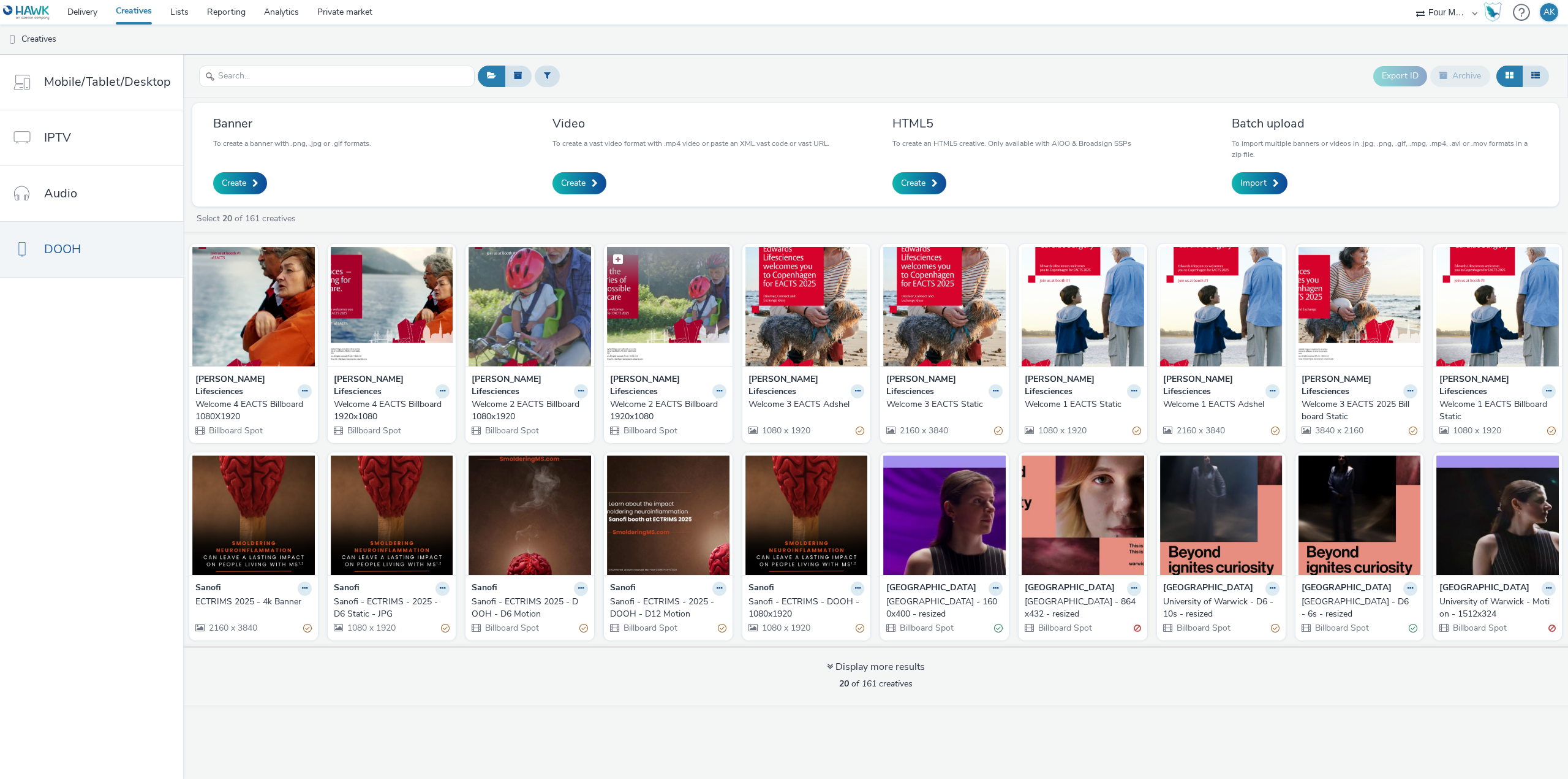
click at [670, 351] on img at bounding box center [667, 307] width 122 height 119
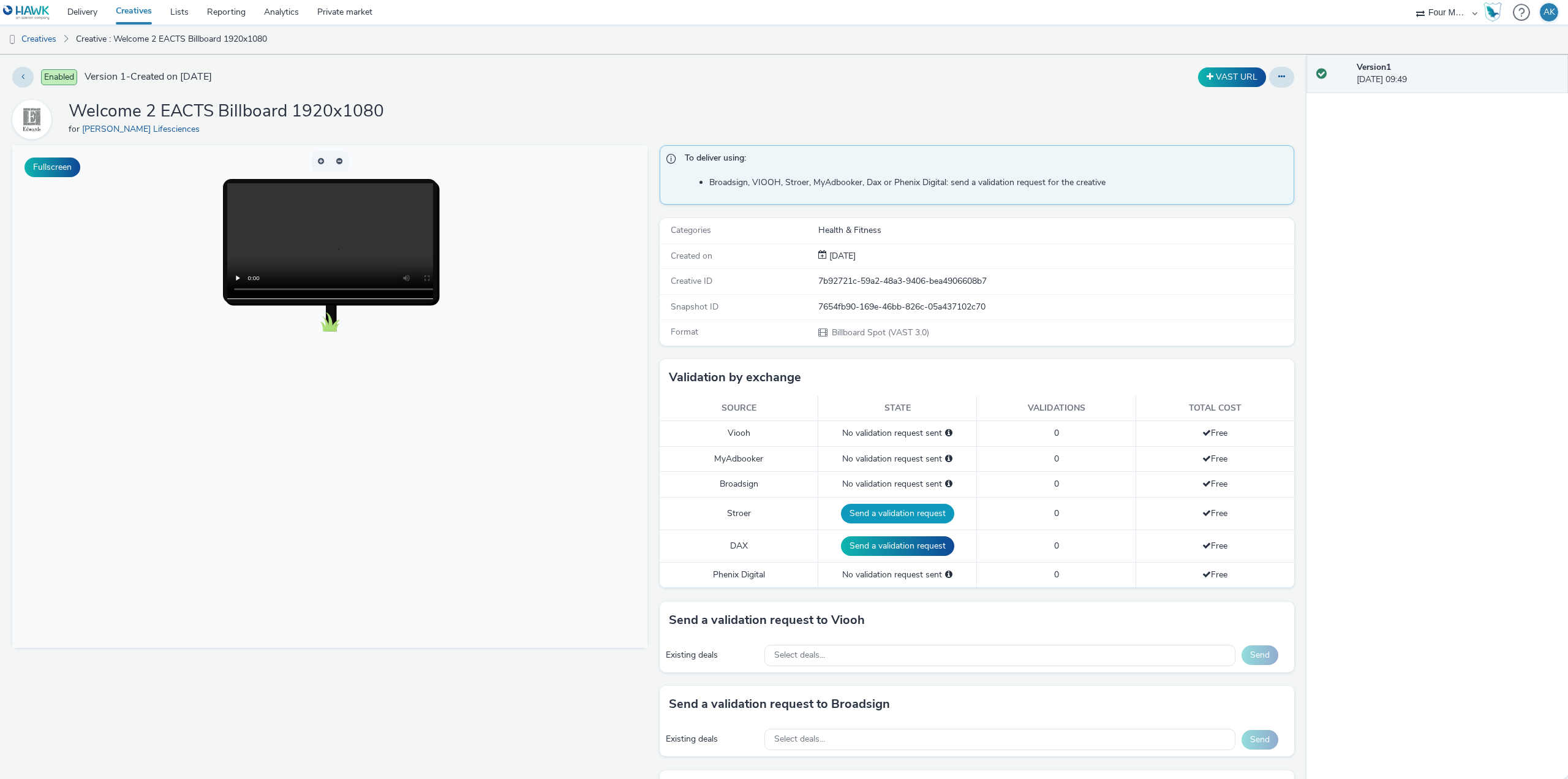
click at [916, 509] on button "Send a validation request" at bounding box center [898, 512] width 114 height 20
click at [923, 544] on button "Send a validation request" at bounding box center [898, 545] width 114 height 20
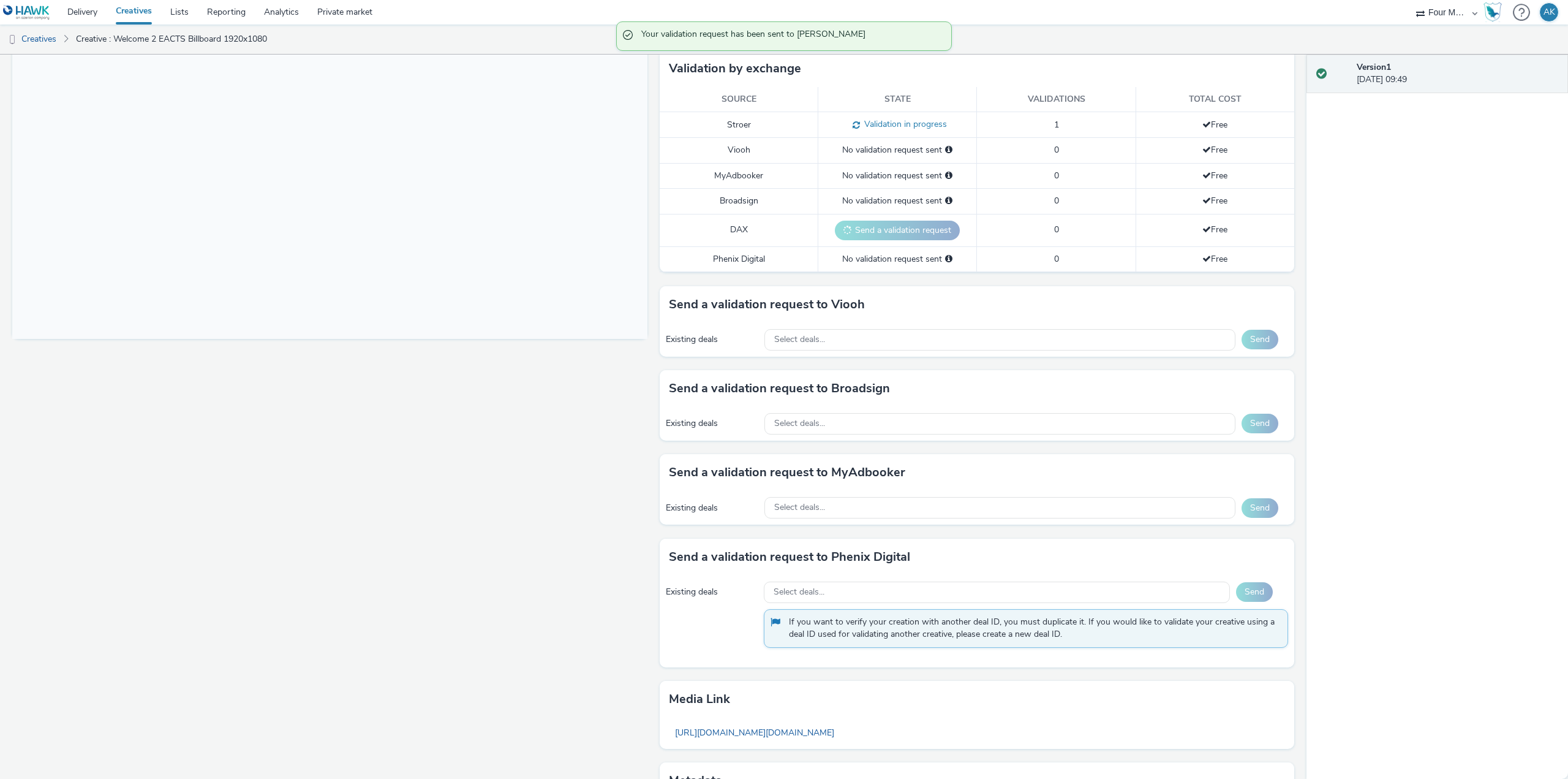
scroll to position [367, 0]
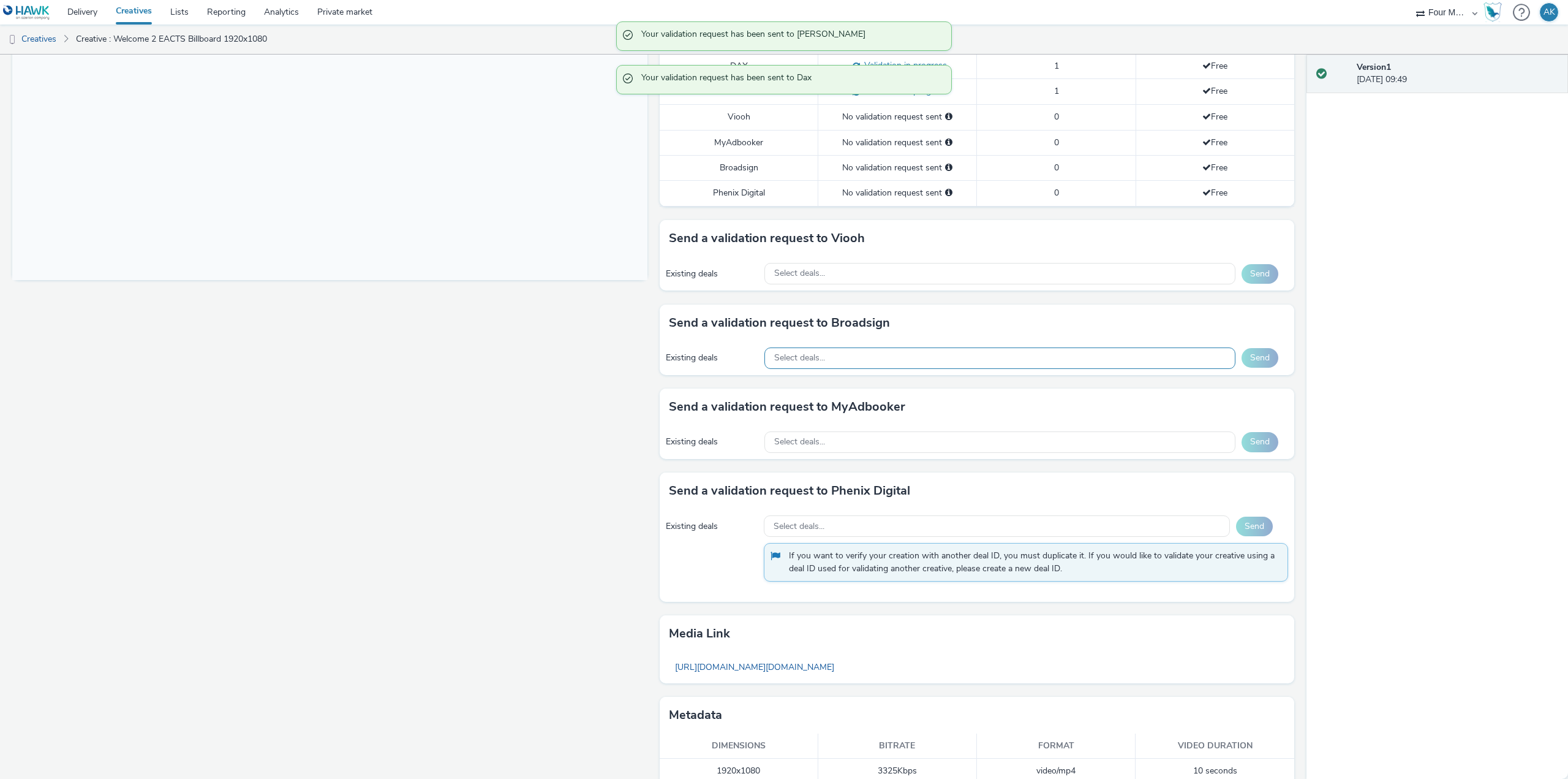
click at [867, 353] on div "Select deals..." at bounding box center [1000, 358] width 471 height 21
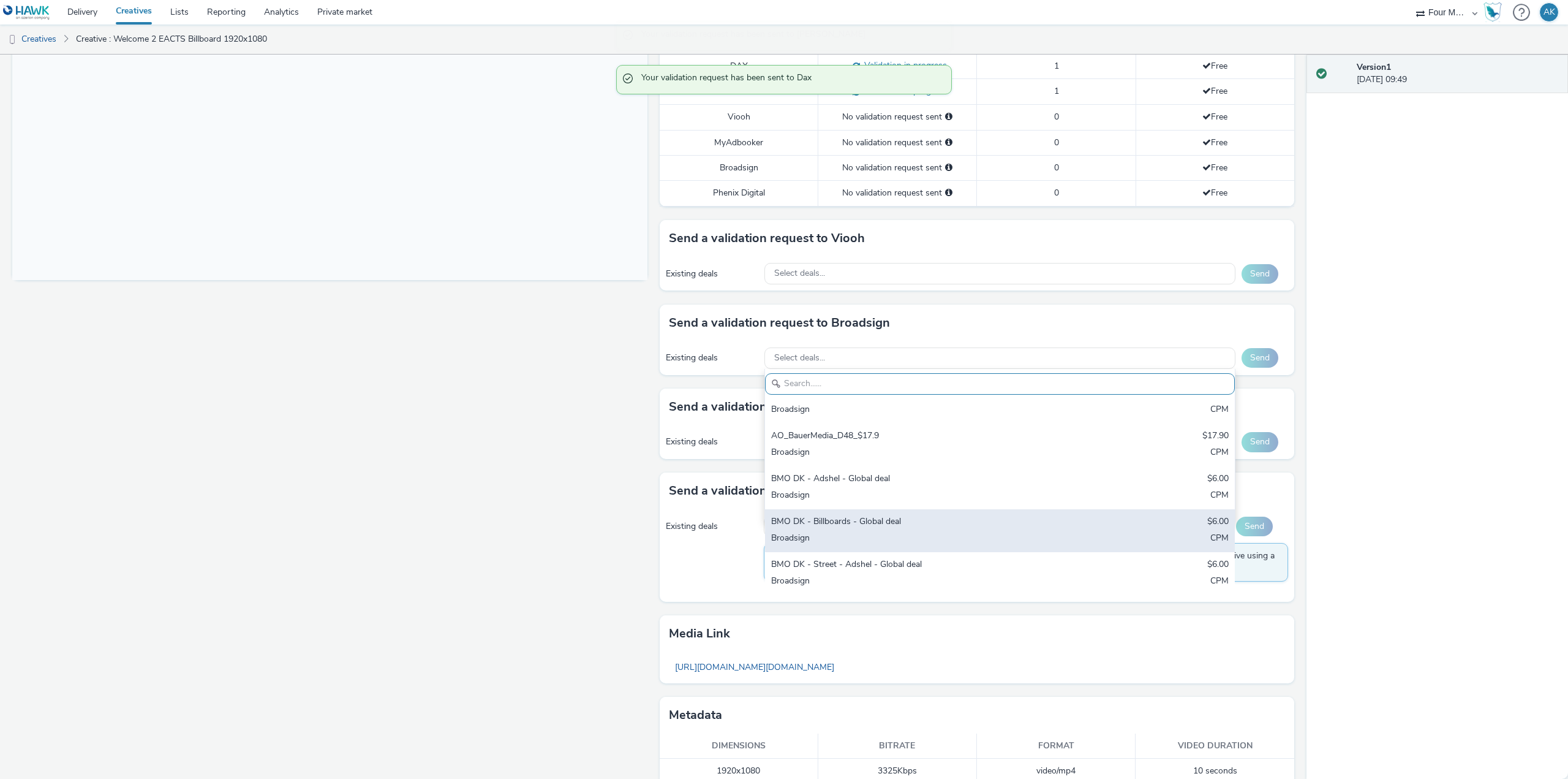
scroll to position [387, 0]
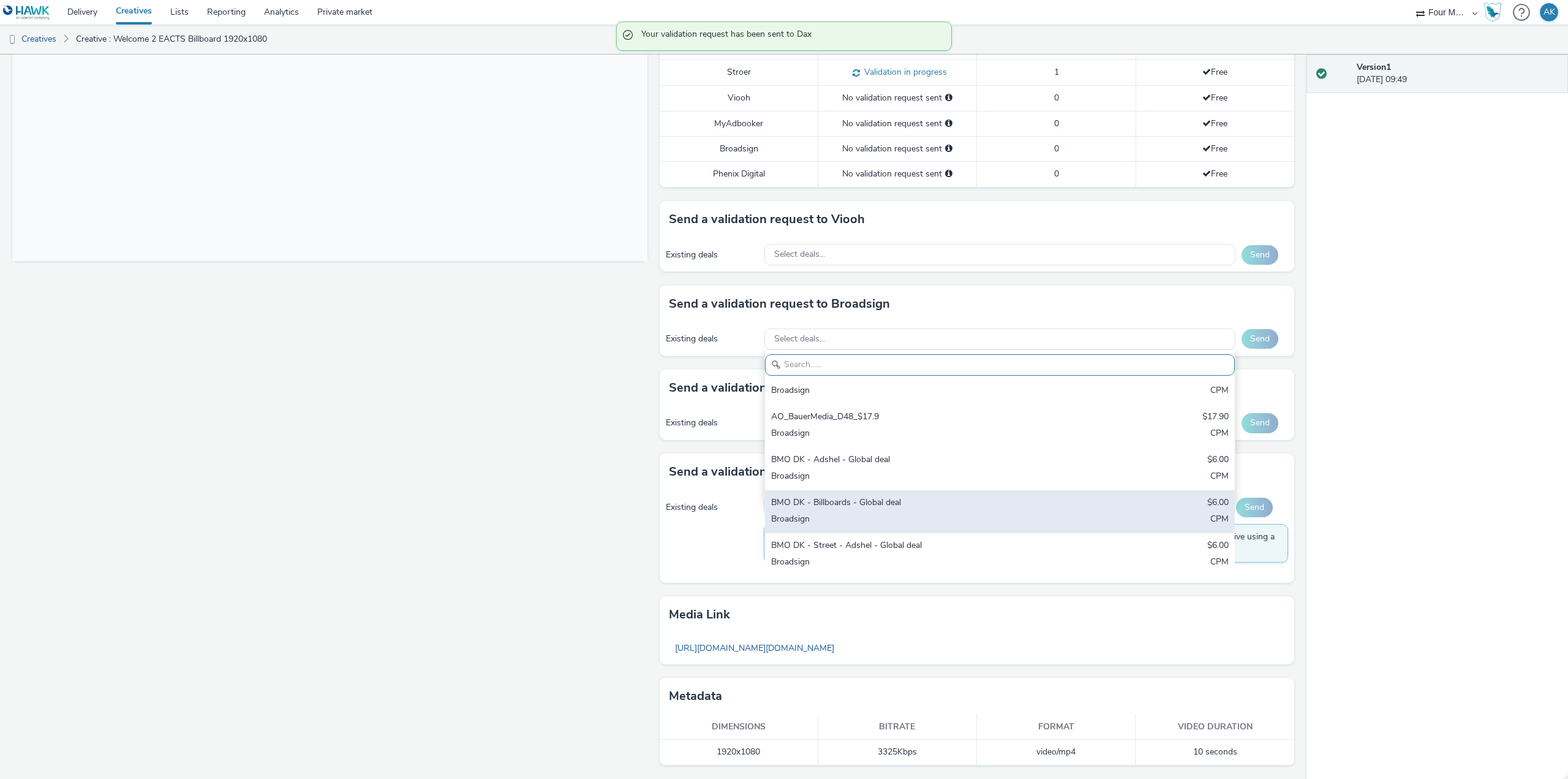
click at [894, 503] on div "BMO DK - Billboards - Global deal" at bounding box center [922, 502] width 303 height 14
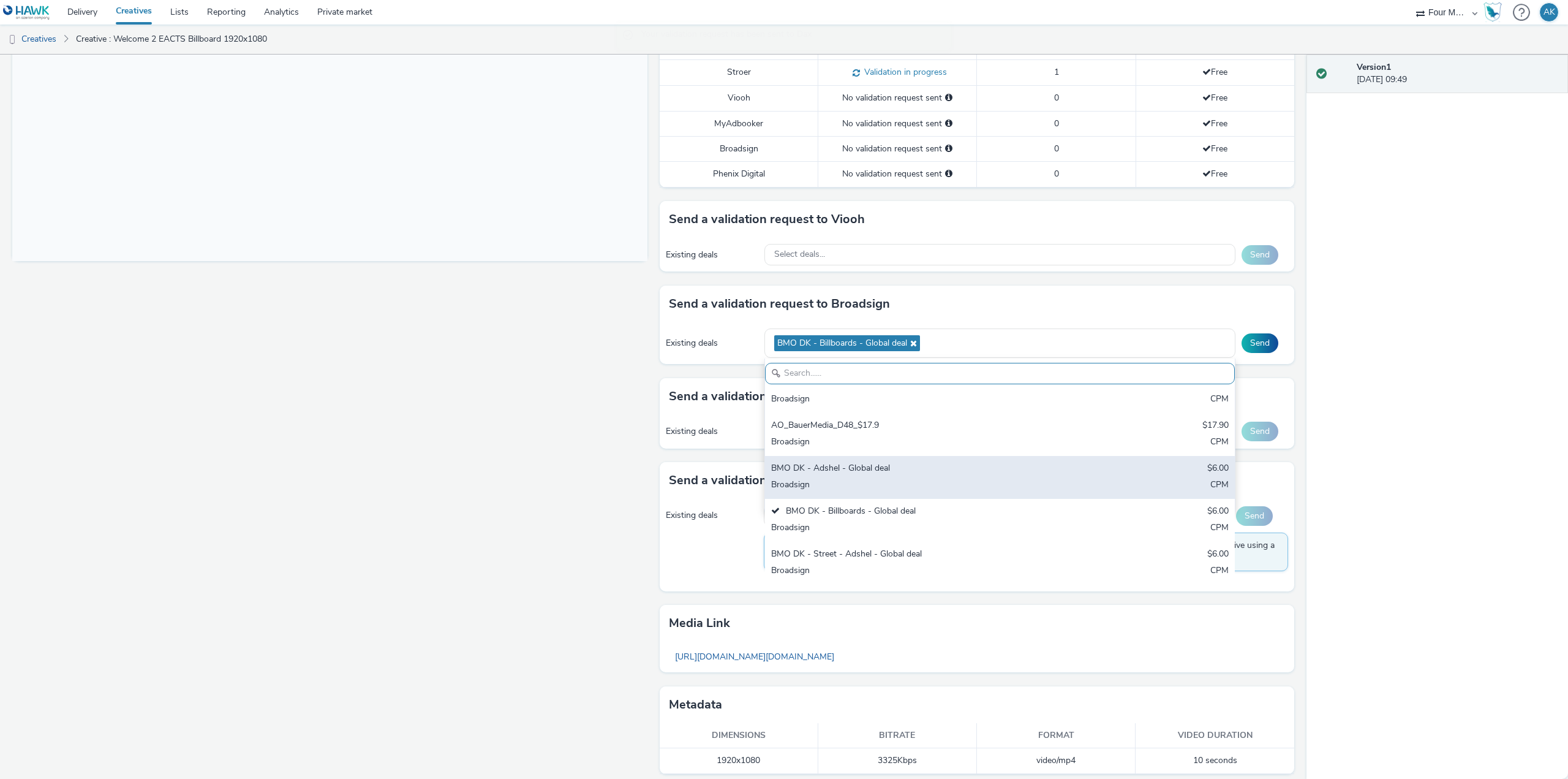
click at [894, 473] on div "BMO DK - Adshel - Global deal" at bounding box center [922, 469] width 303 height 14
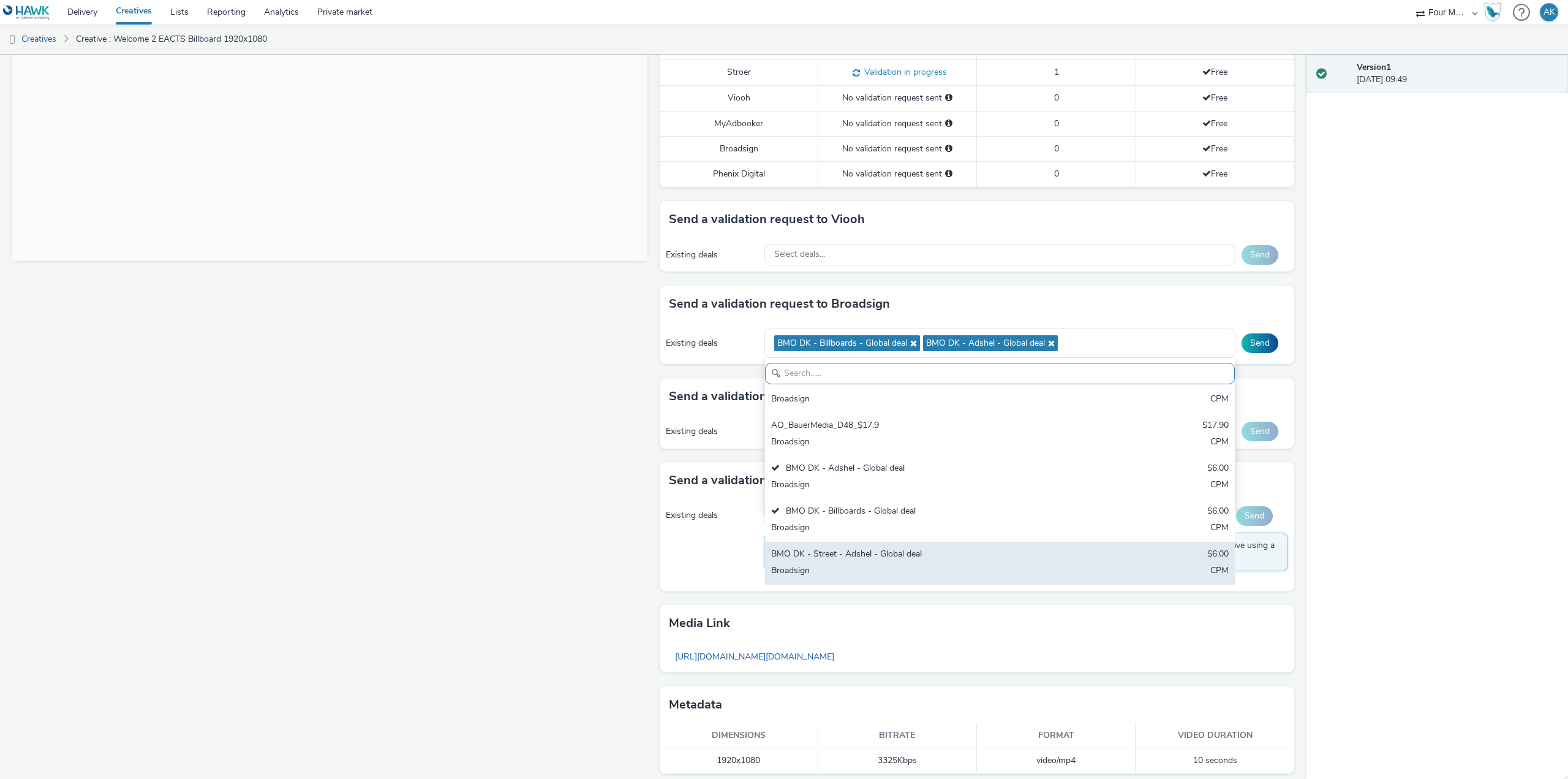
click at [907, 548] on div "BMO DK - Street - Adshel - Global deal" at bounding box center [922, 554] width 303 height 14
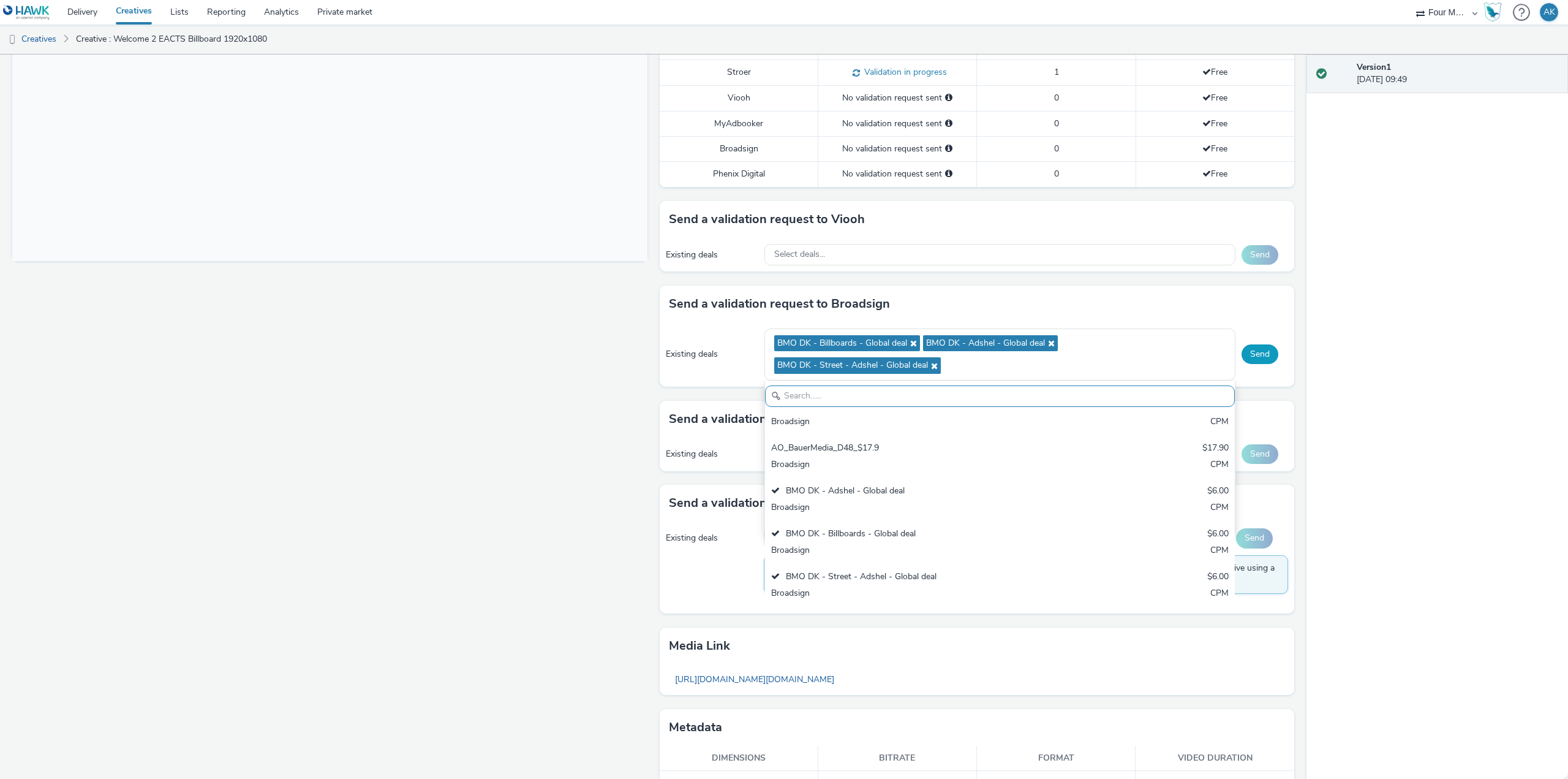
click at [1241, 356] on button "Send" at bounding box center [1259, 353] width 36 height 20
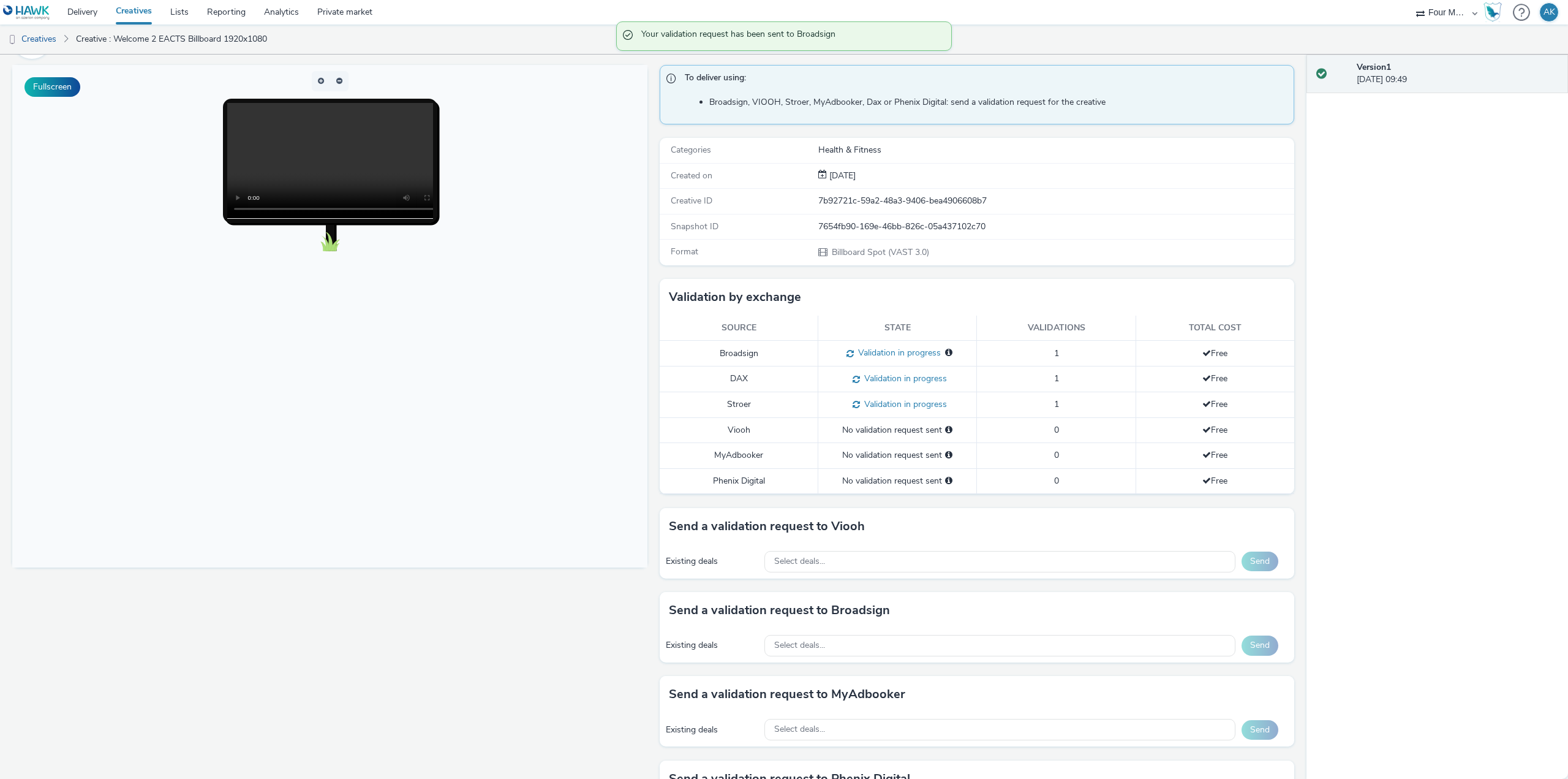
scroll to position [0, 0]
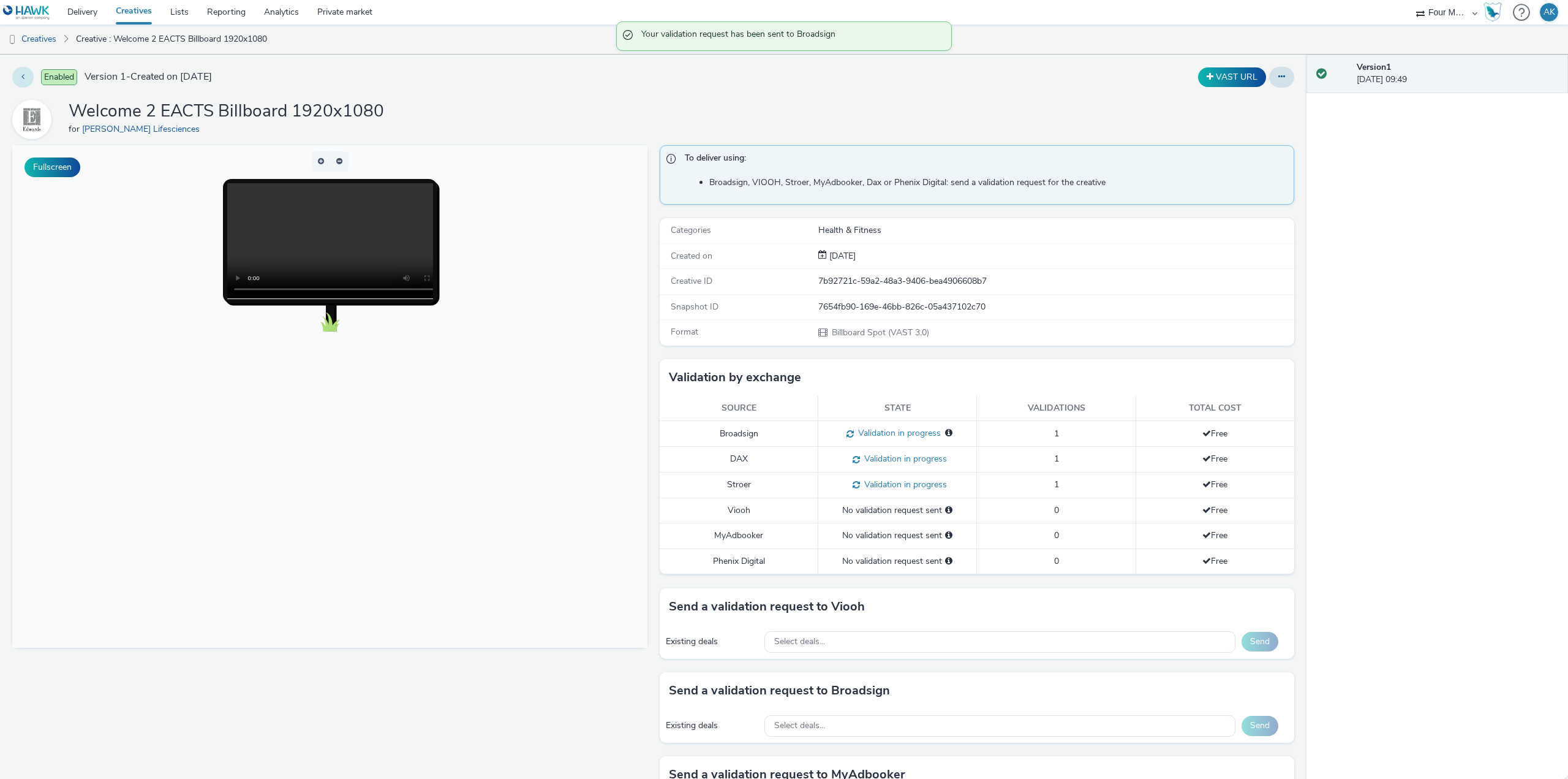
click at [30, 73] on button at bounding box center [22, 77] width 21 height 20
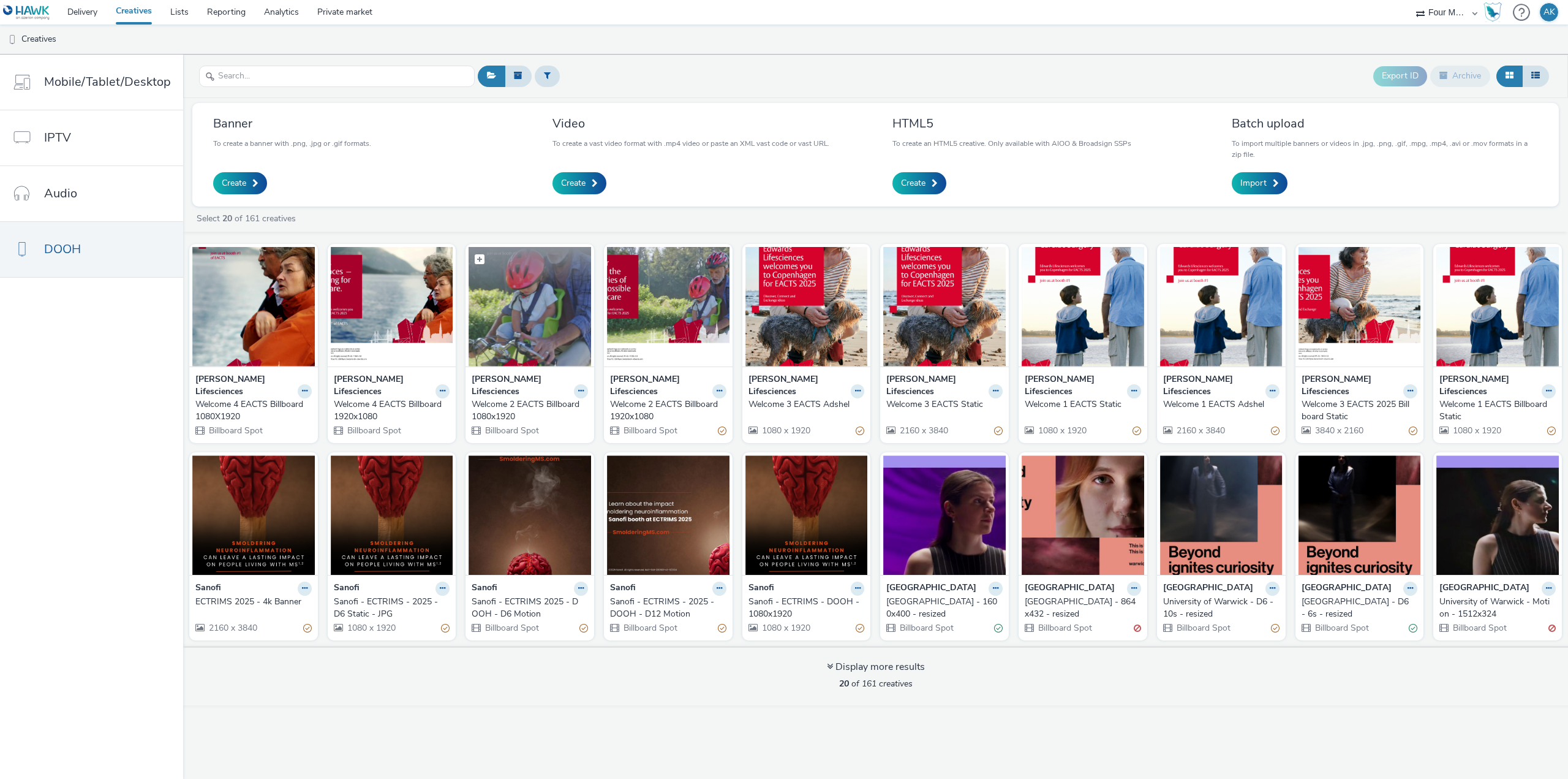
click at [535, 348] on img at bounding box center [529, 307] width 122 height 119
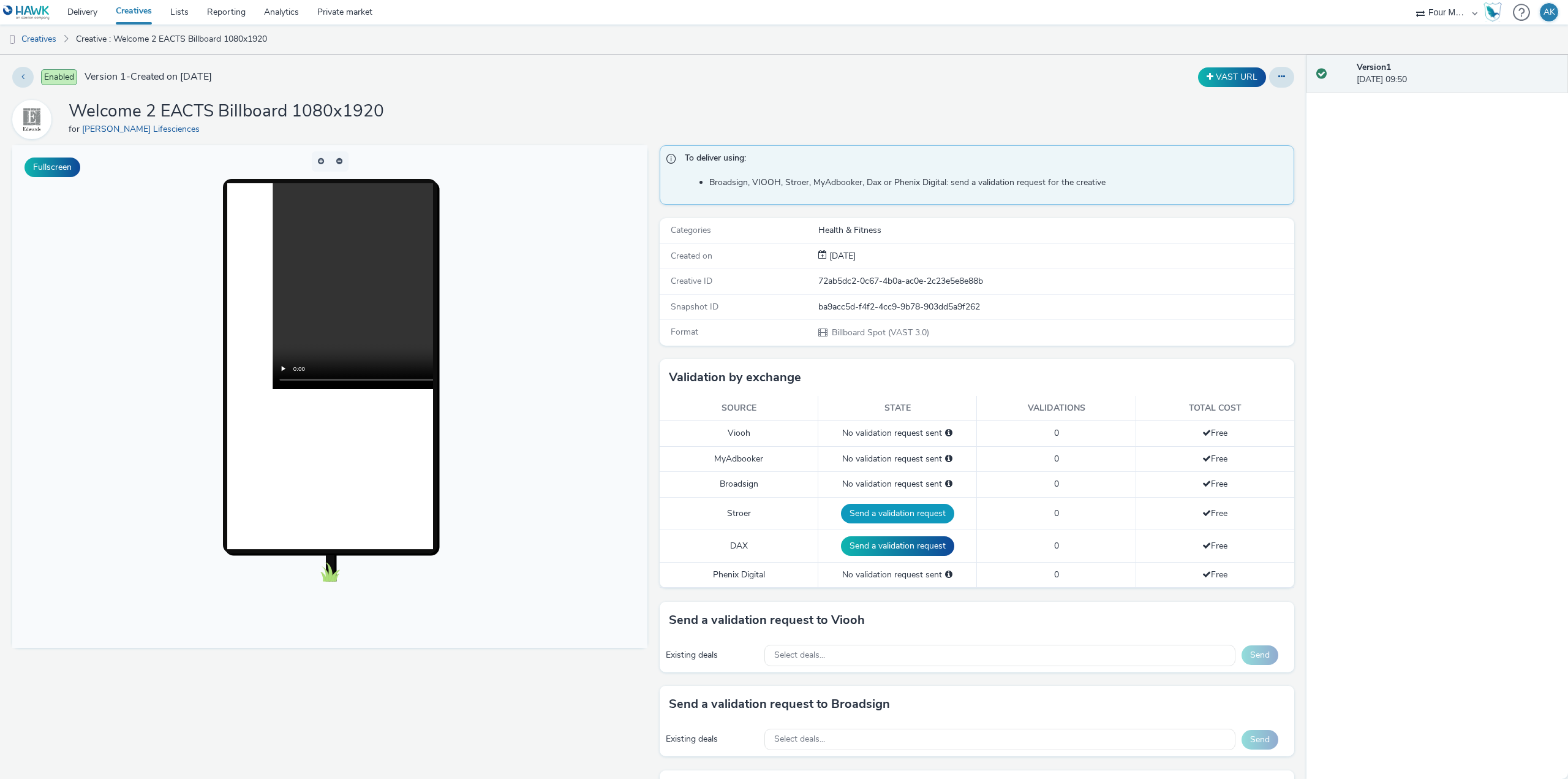
click at [882, 506] on button "Send a validation request" at bounding box center [898, 512] width 114 height 20
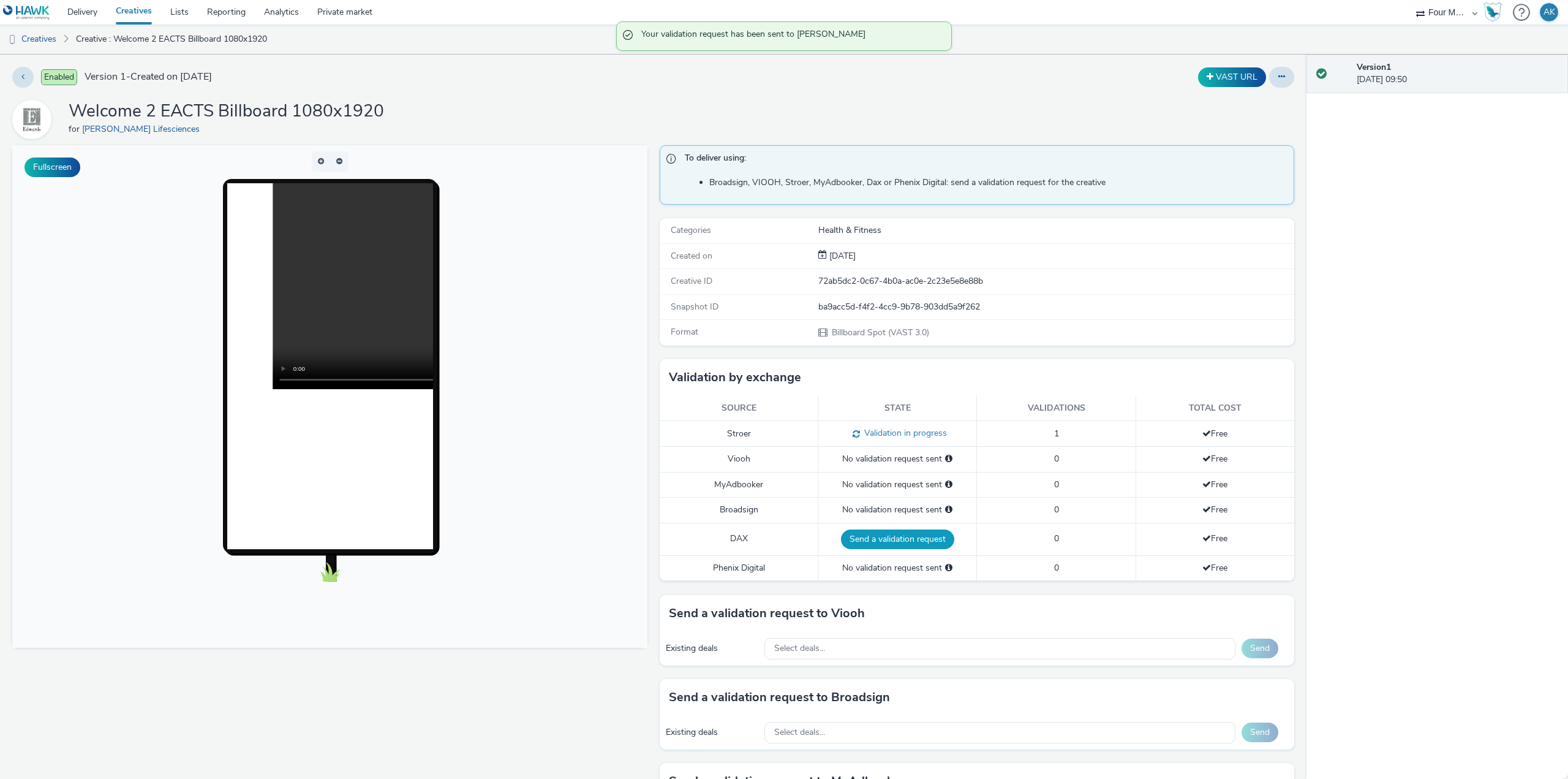
click at [888, 541] on button "Send a validation request" at bounding box center [898, 539] width 114 height 20
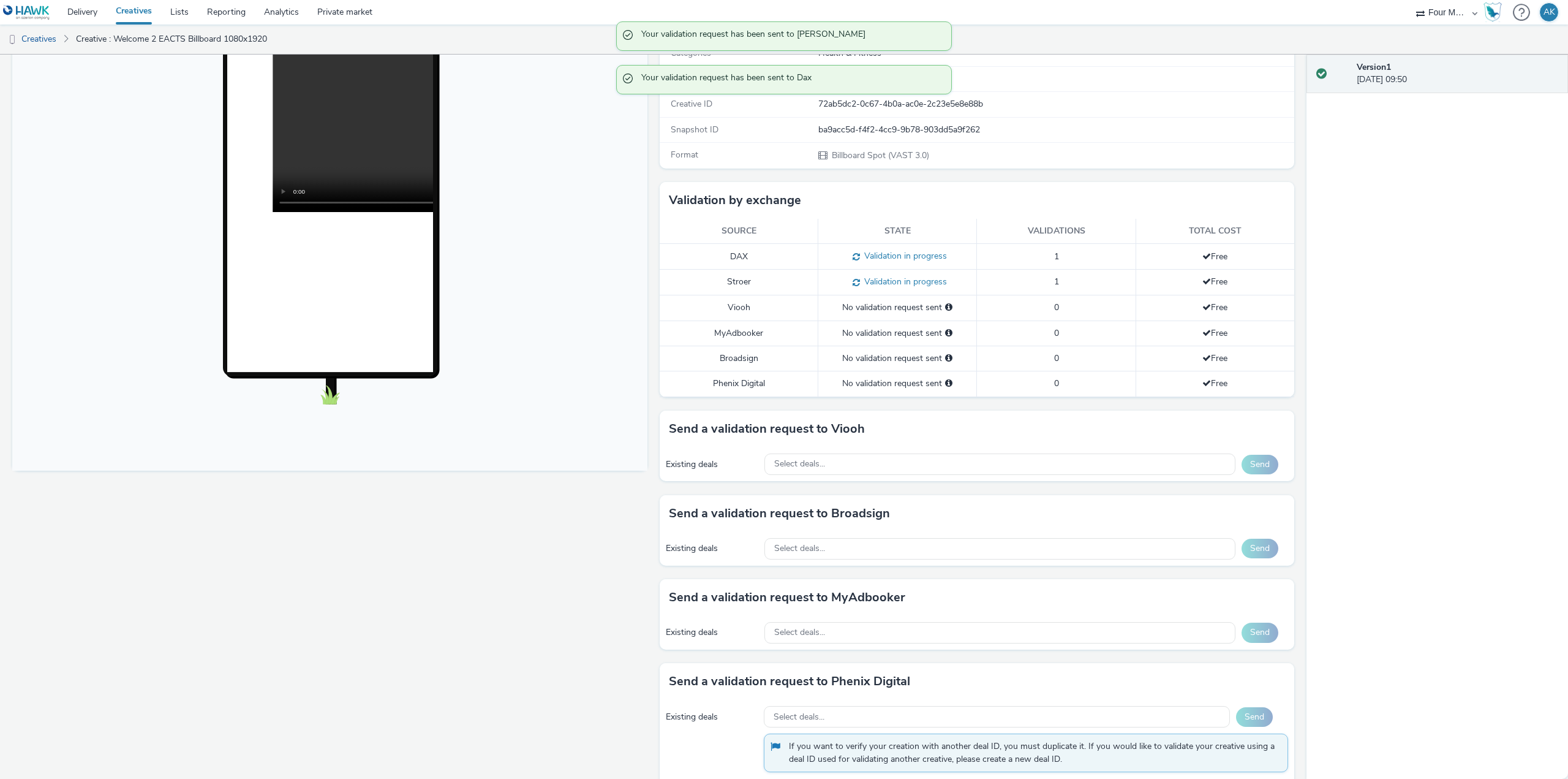
scroll to position [367, 0]
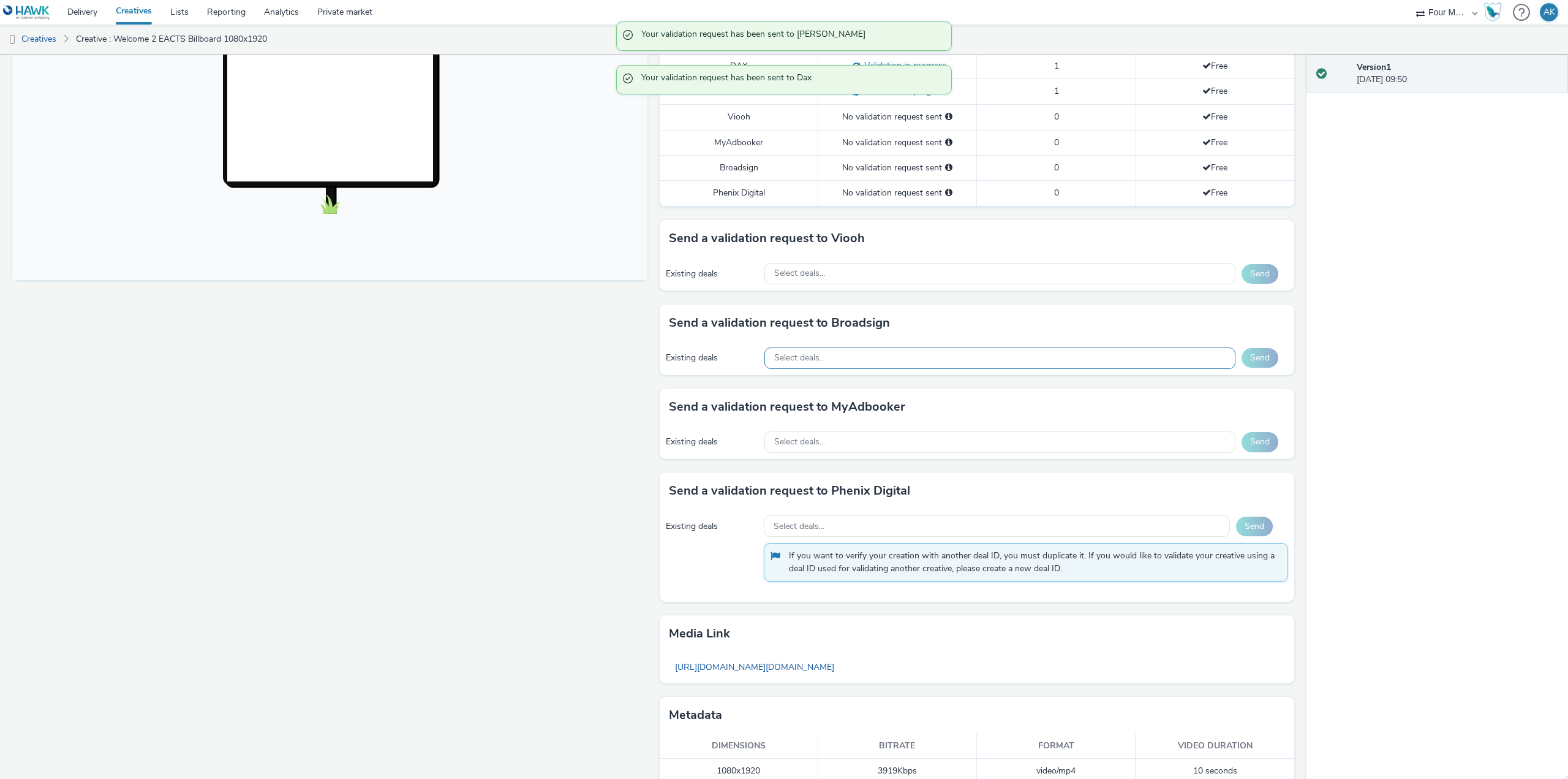
click at [809, 355] on span "Select deals..." at bounding box center [799, 358] width 51 height 10
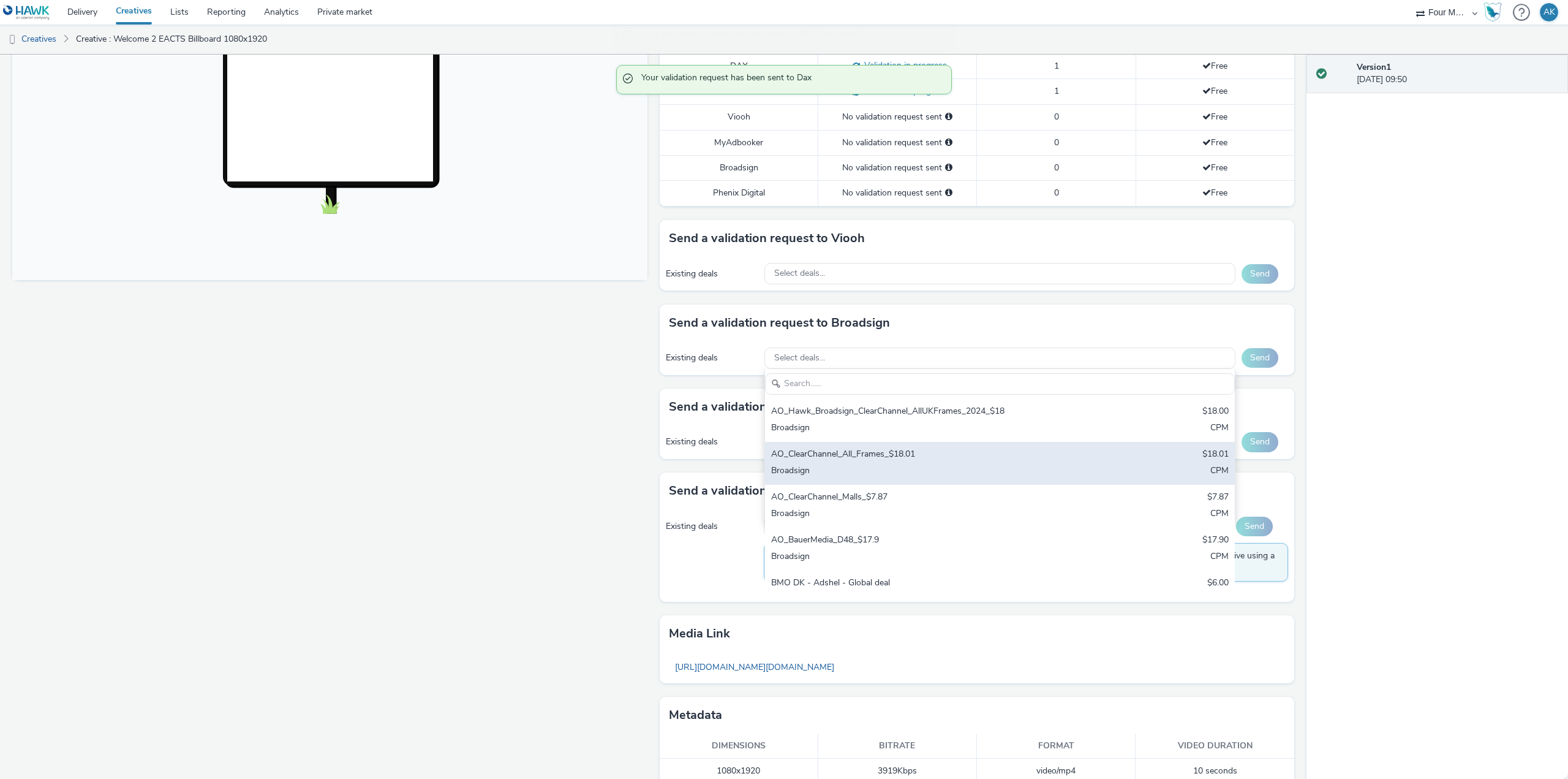
scroll to position [104, 0]
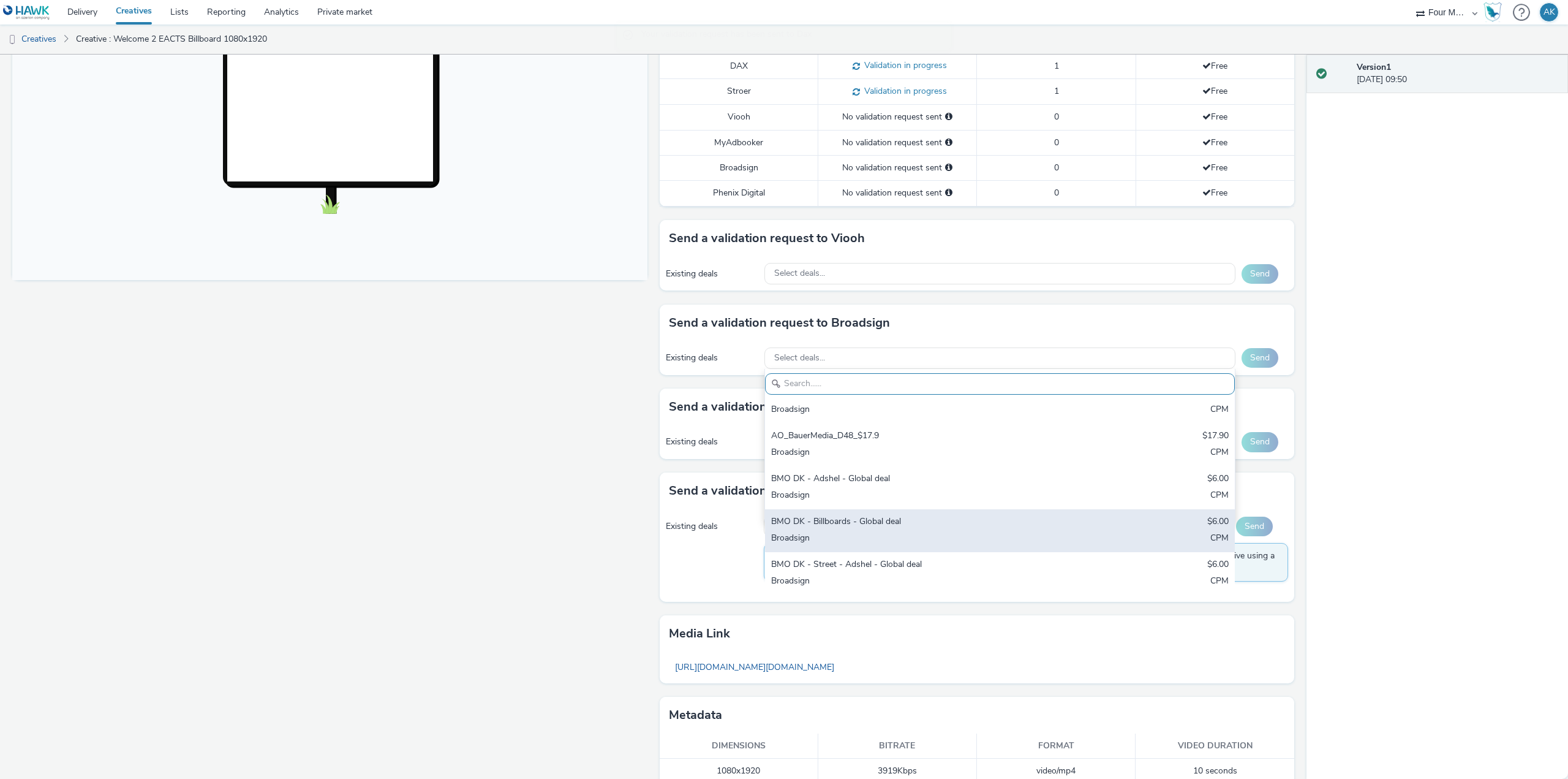
click at [869, 526] on div "BMO DK - Billboards - Global deal" at bounding box center [922, 522] width 303 height 14
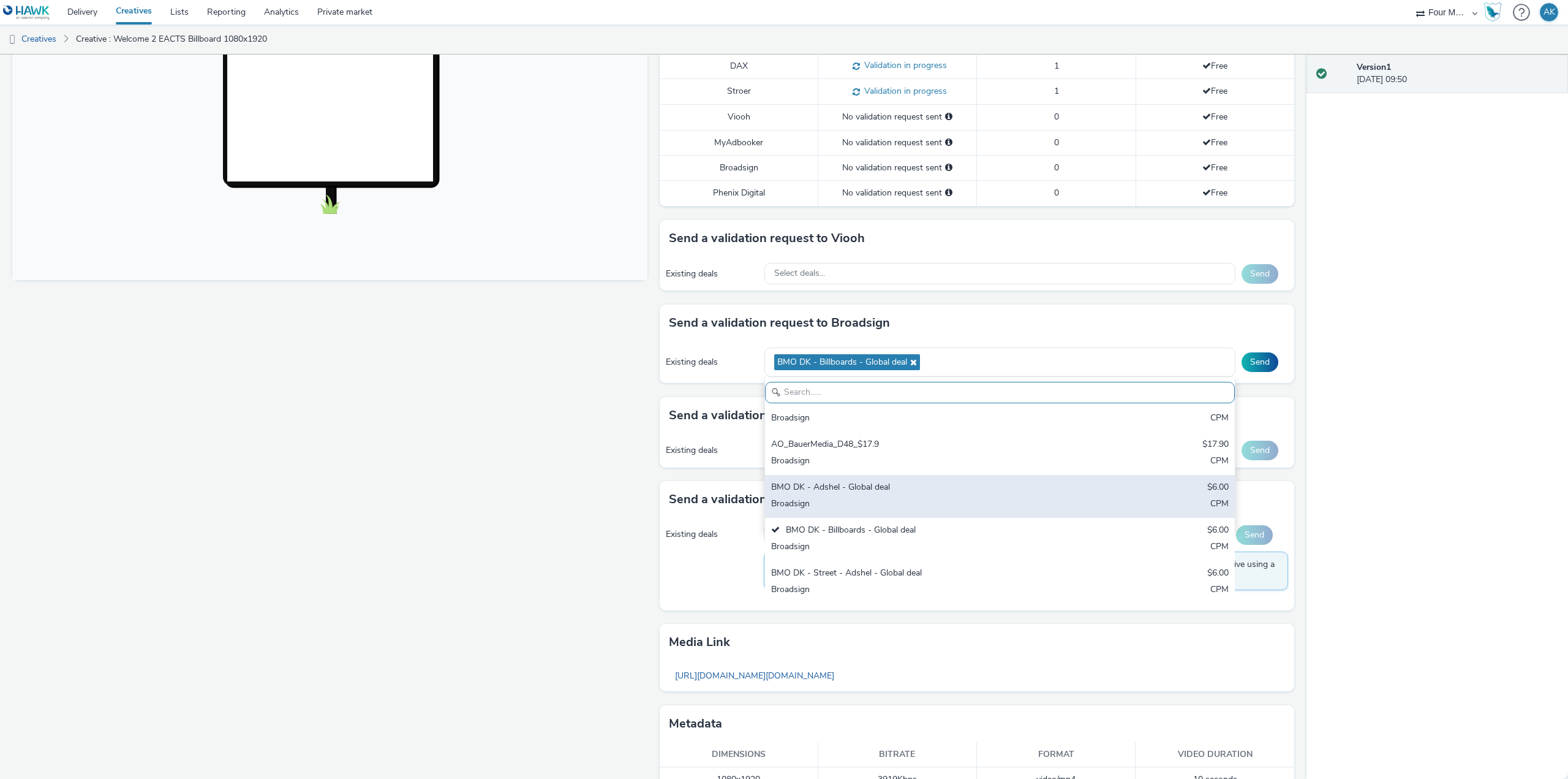
click at [851, 498] on div "Broadsign" at bounding box center [922, 504] width 303 height 14
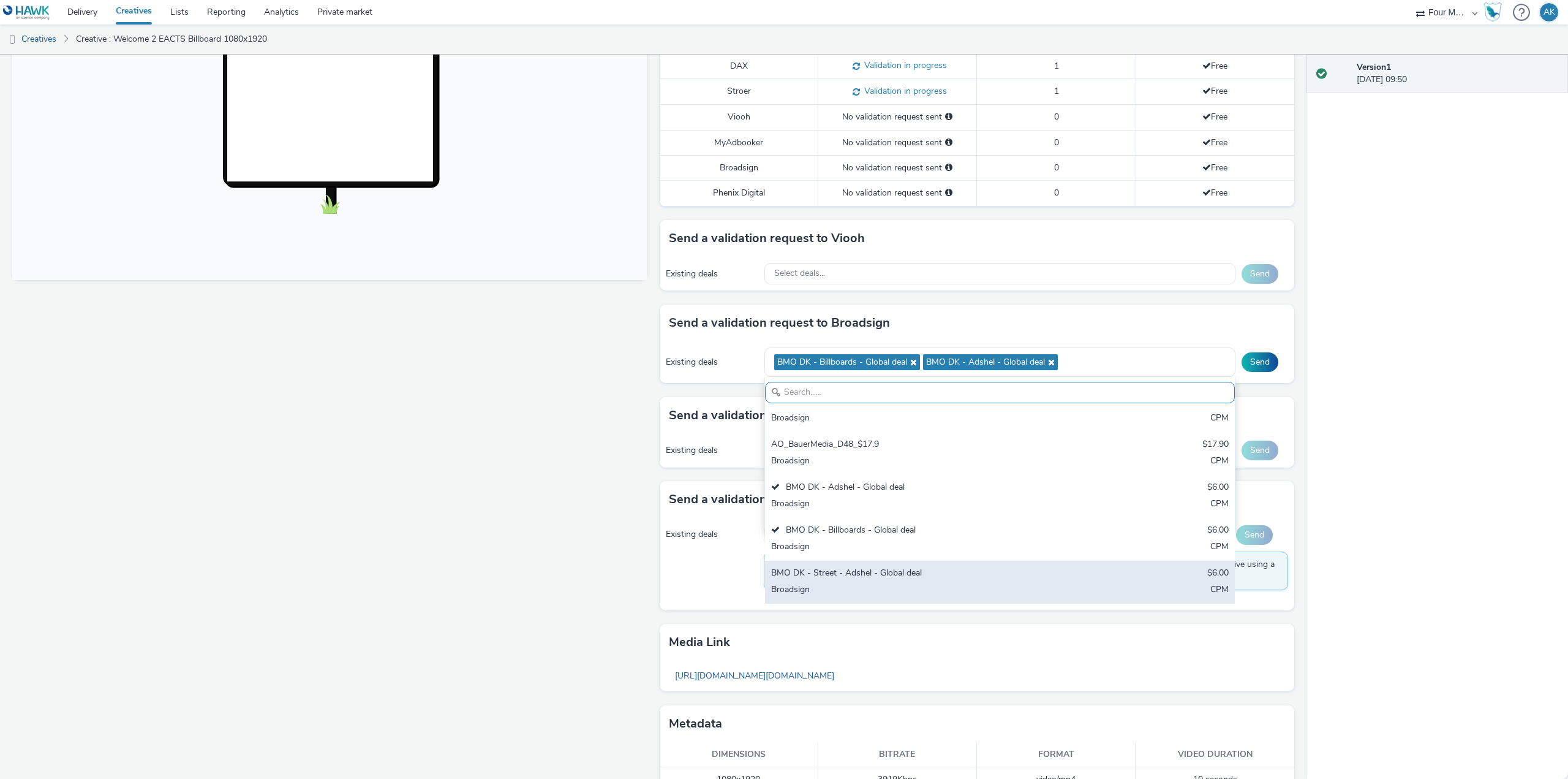
click at [843, 569] on div "BMO DK - Street - Adshel - Global deal" at bounding box center [922, 573] width 303 height 14
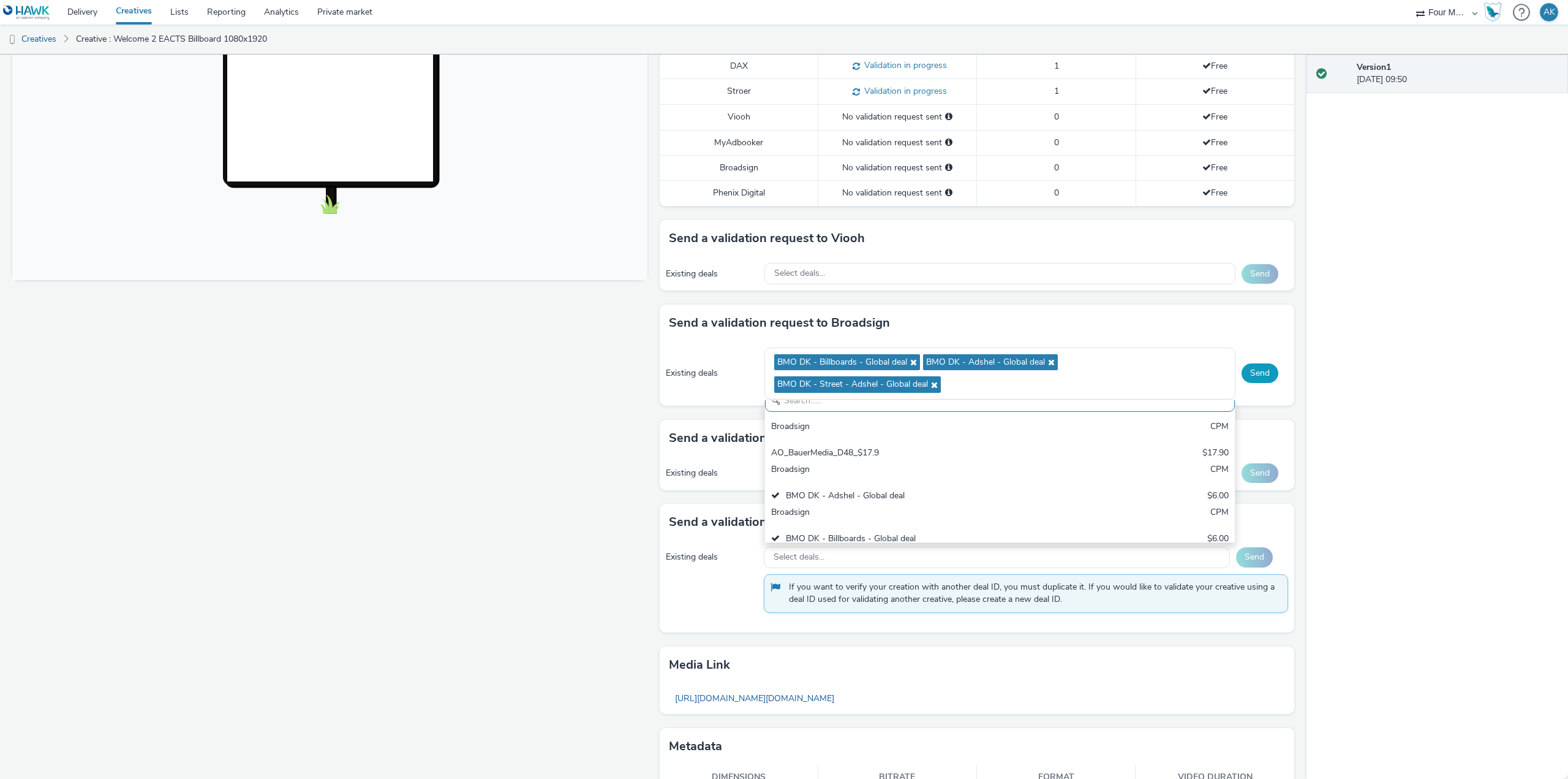
click at [1254, 375] on button "Send" at bounding box center [1259, 373] width 36 height 20
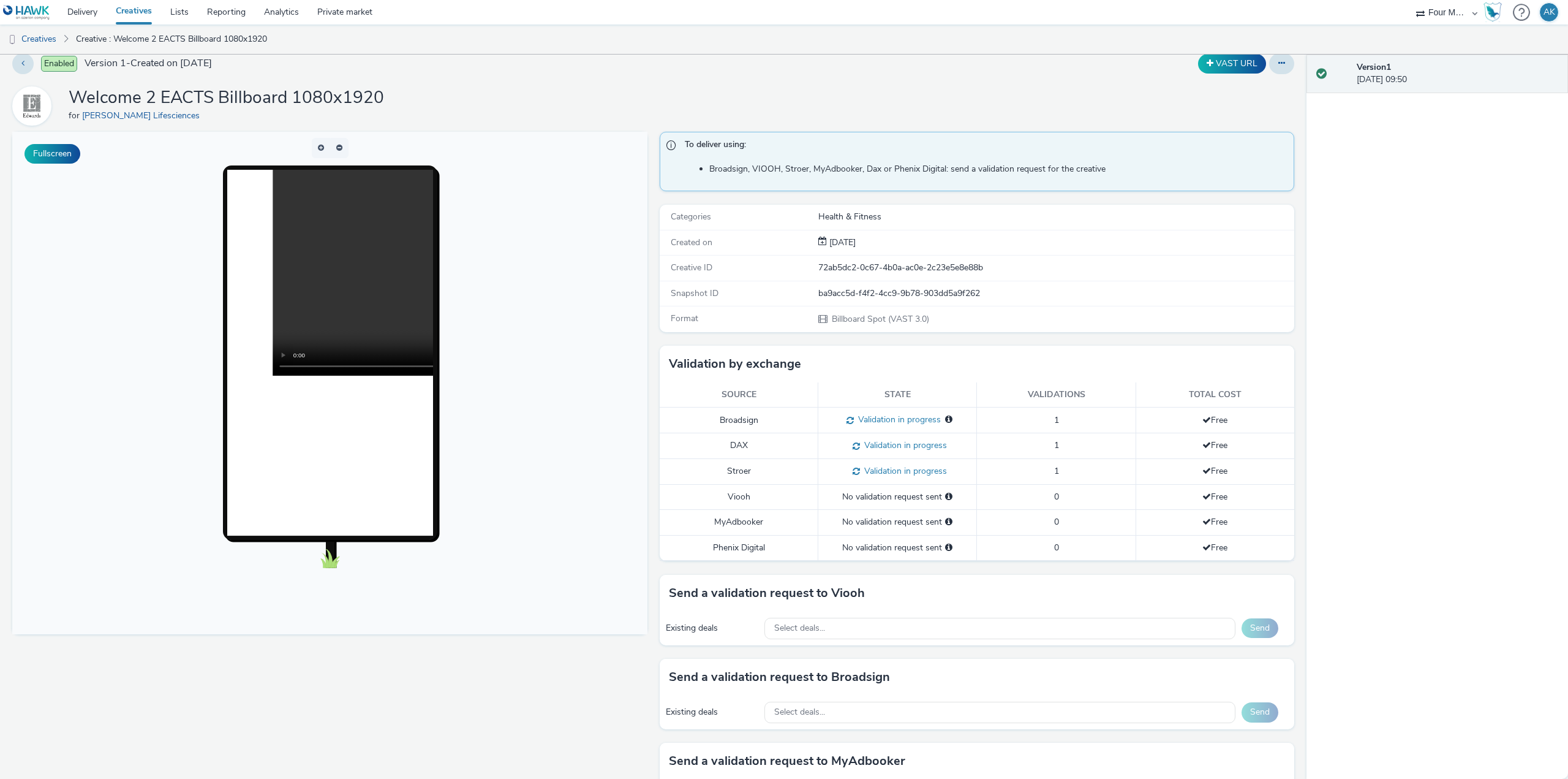
scroll to position [0, 0]
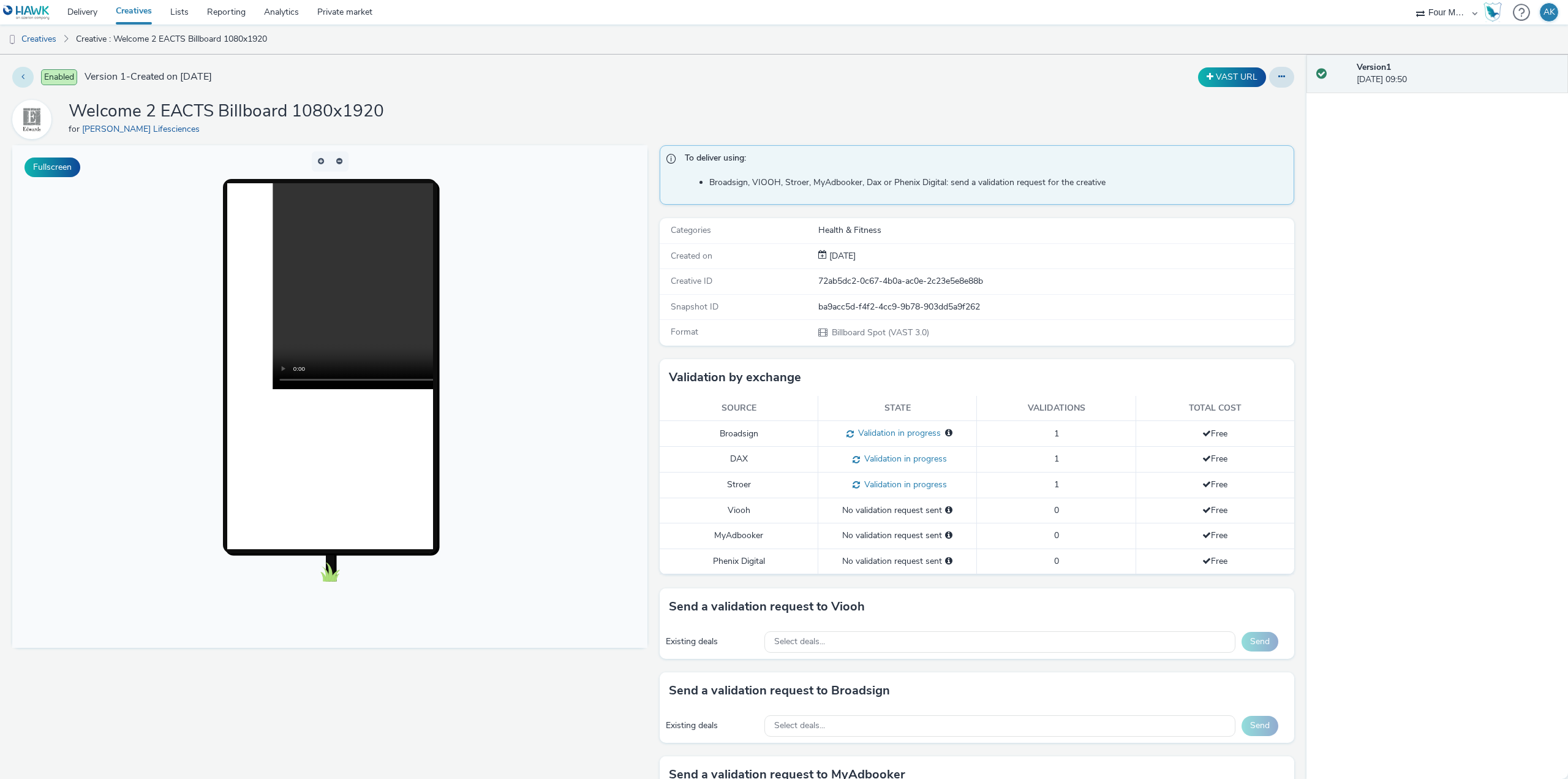
click at [24, 85] on button at bounding box center [22, 77] width 21 height 20
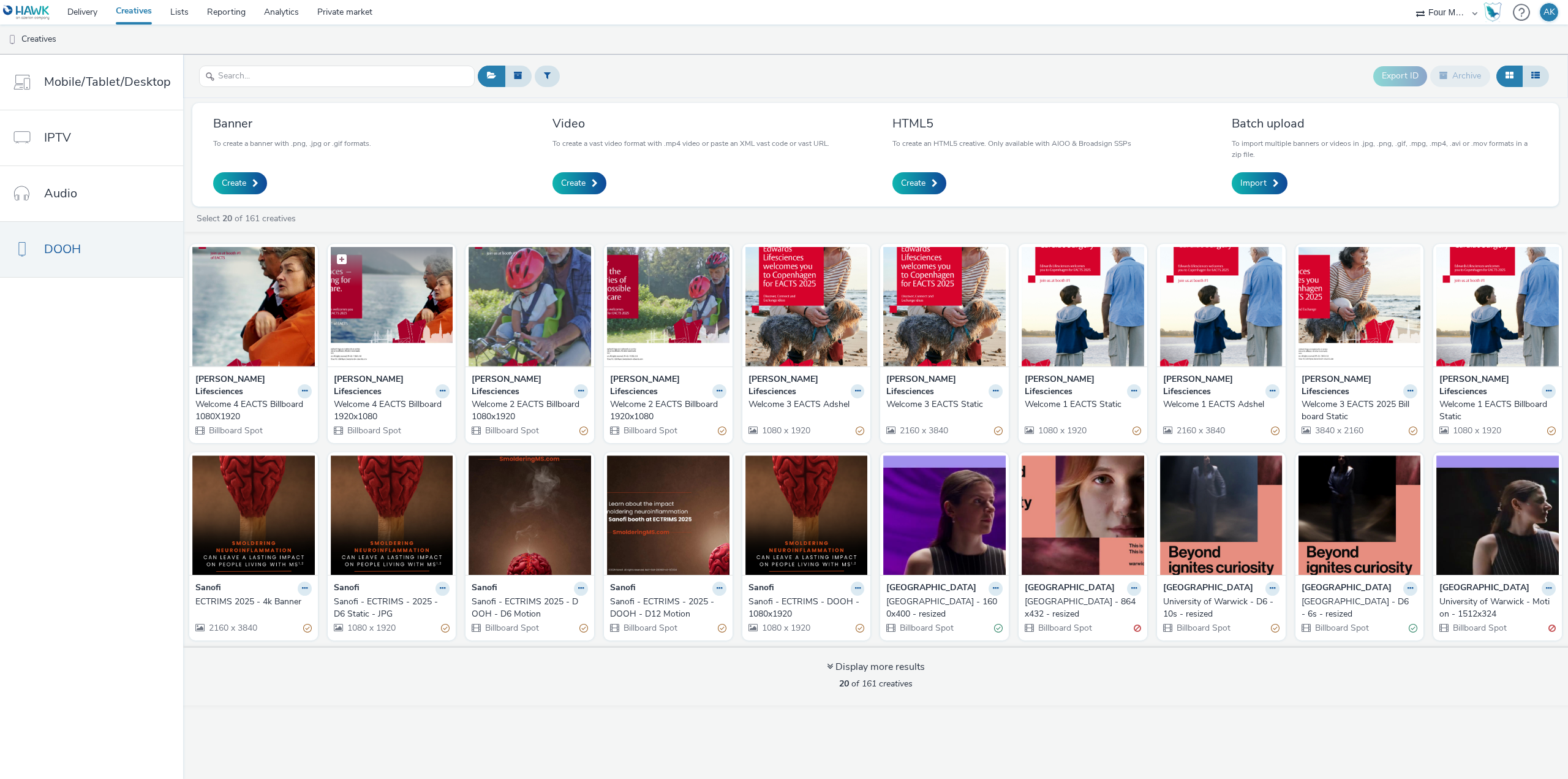
click at [402, 342] on img at bounding box center [391, 307] width 122 height 119
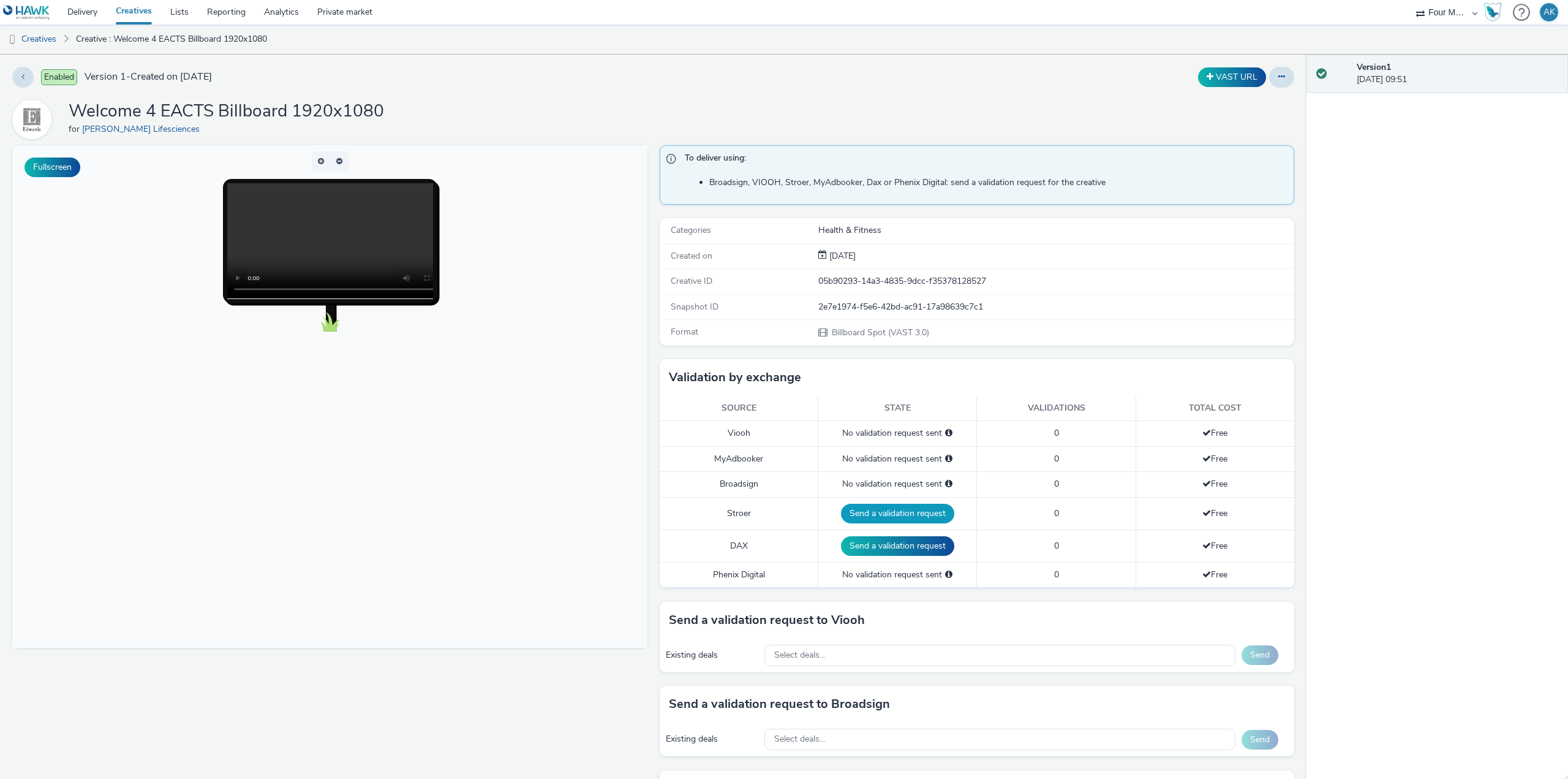
click at [897, 519] on button "Send a validation request" at bounding box center [898, 512] width 114 height 20
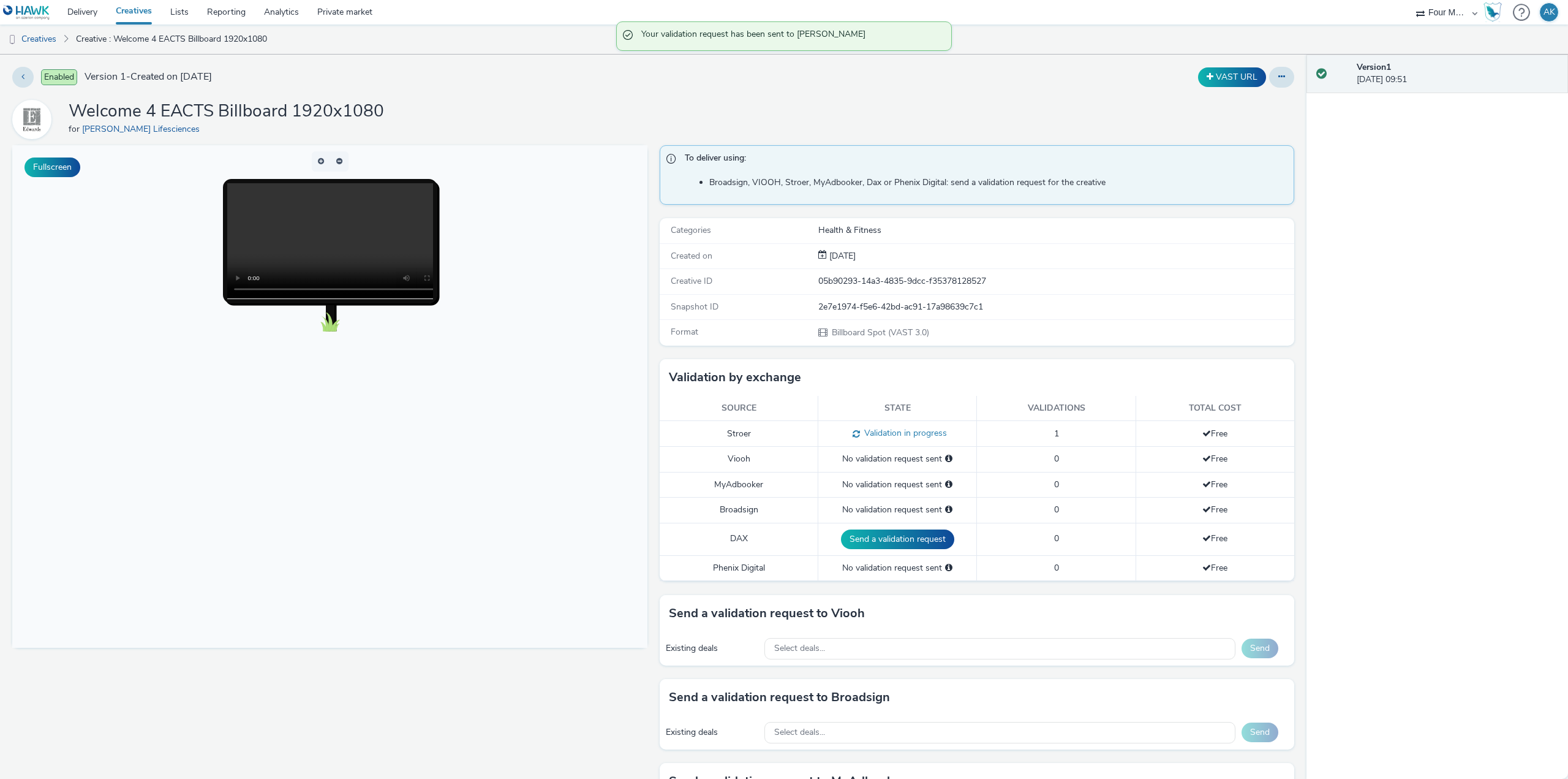
click at [916, 553] on td "Send a validation request" at bounding box center [897, 539] width 158 height 33
click at [872, 536] on button "Send a validation request" at bounding box center [898, 539] width 114 height 20
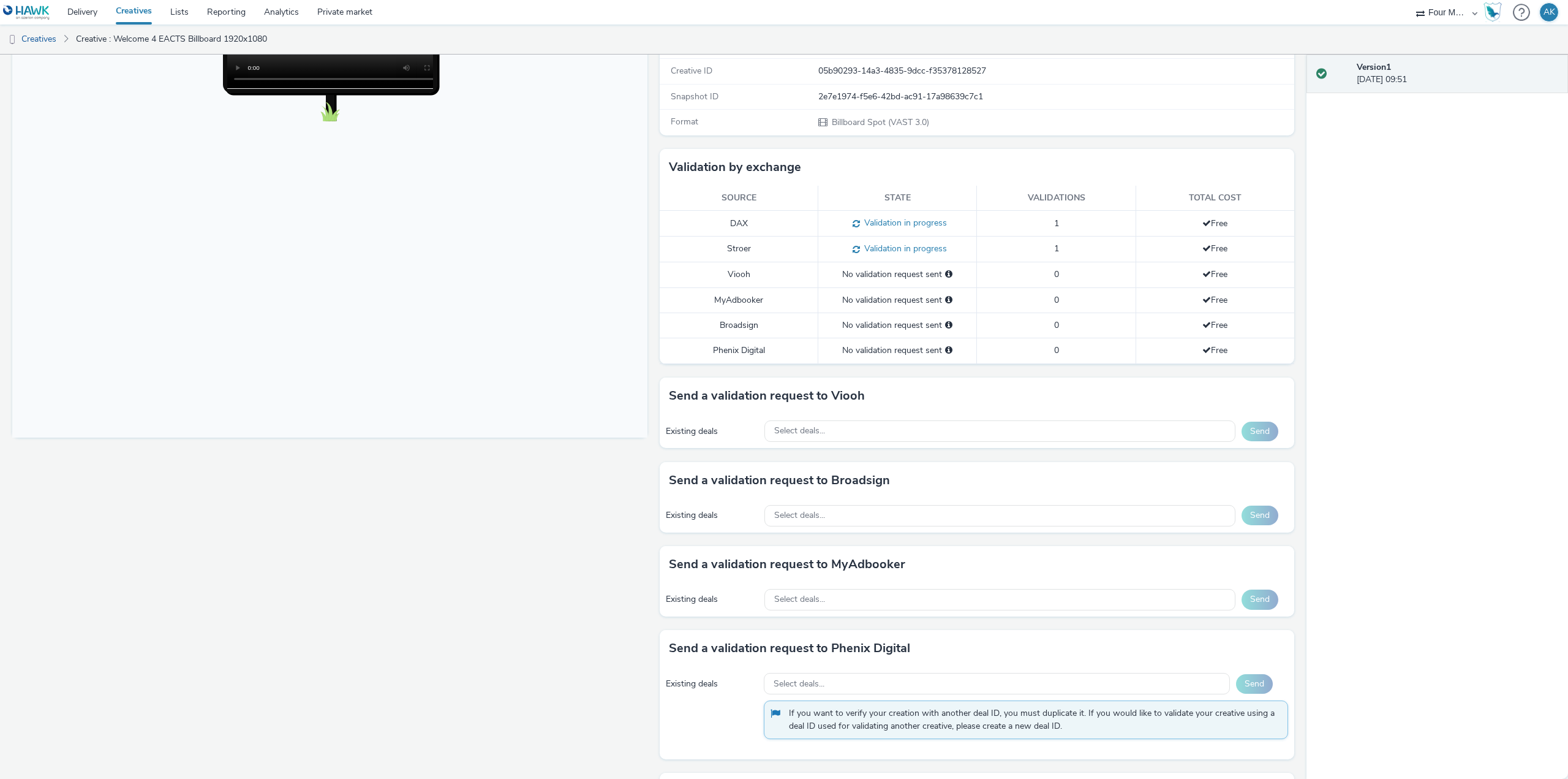
scroll to position [245, 0]
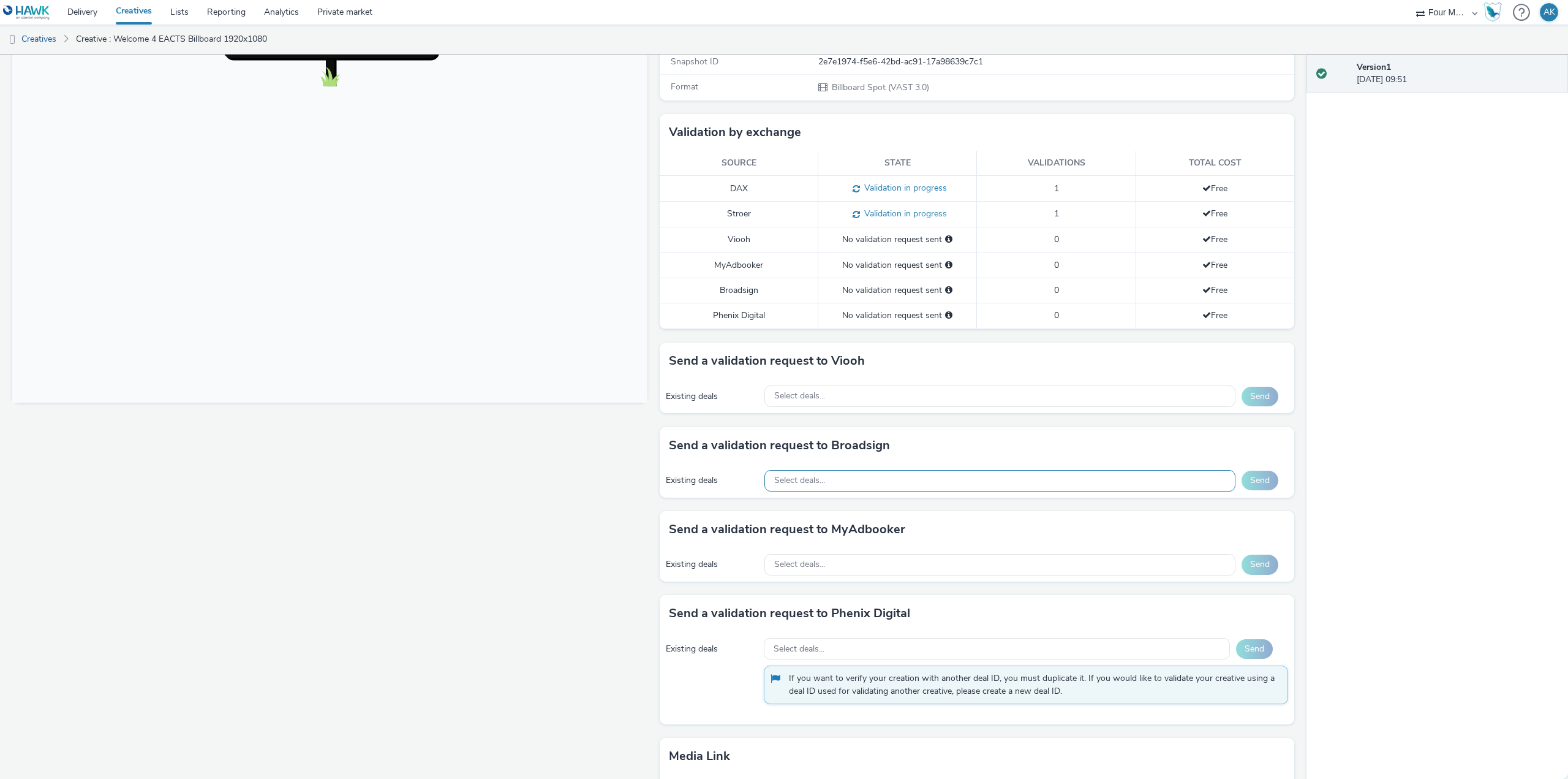
click at [848, 476] on div "Select deals..." at bounding box center [1000, 480] width 471 height 21
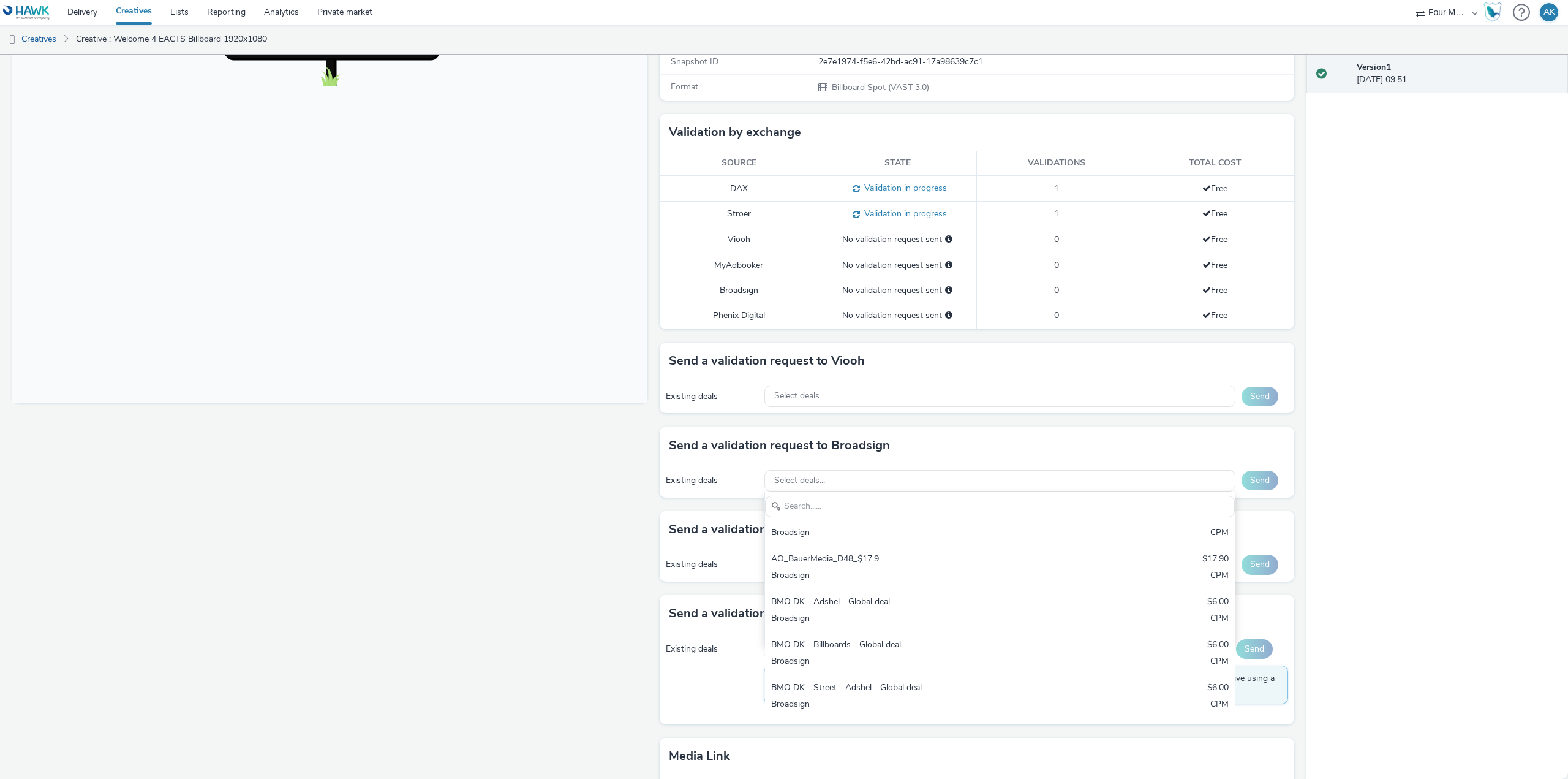
scroll to position [104, 0]
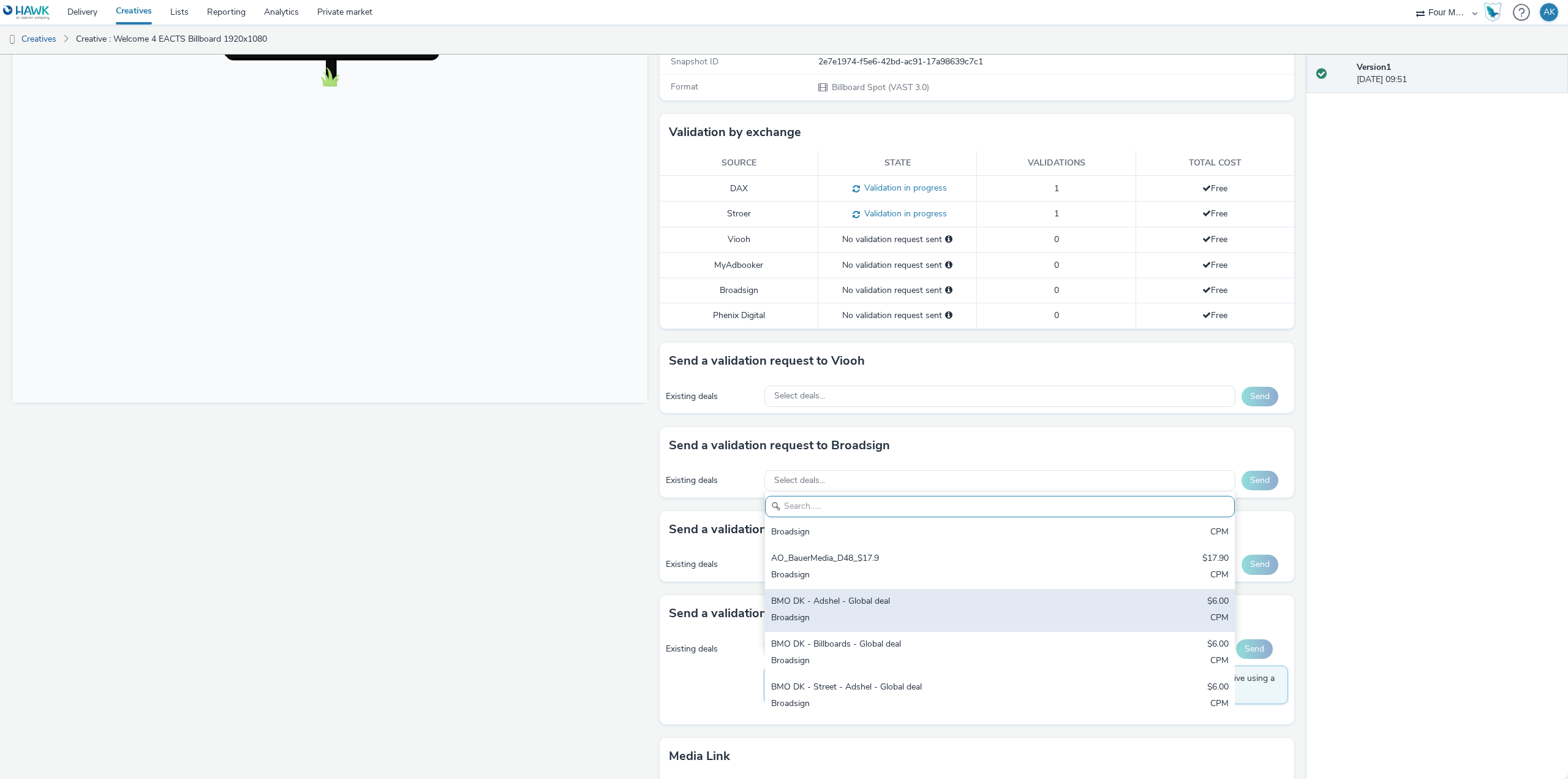
click at [906, 622] on div "Broadsign" at bounding box center [922, 618] width 303 height 14
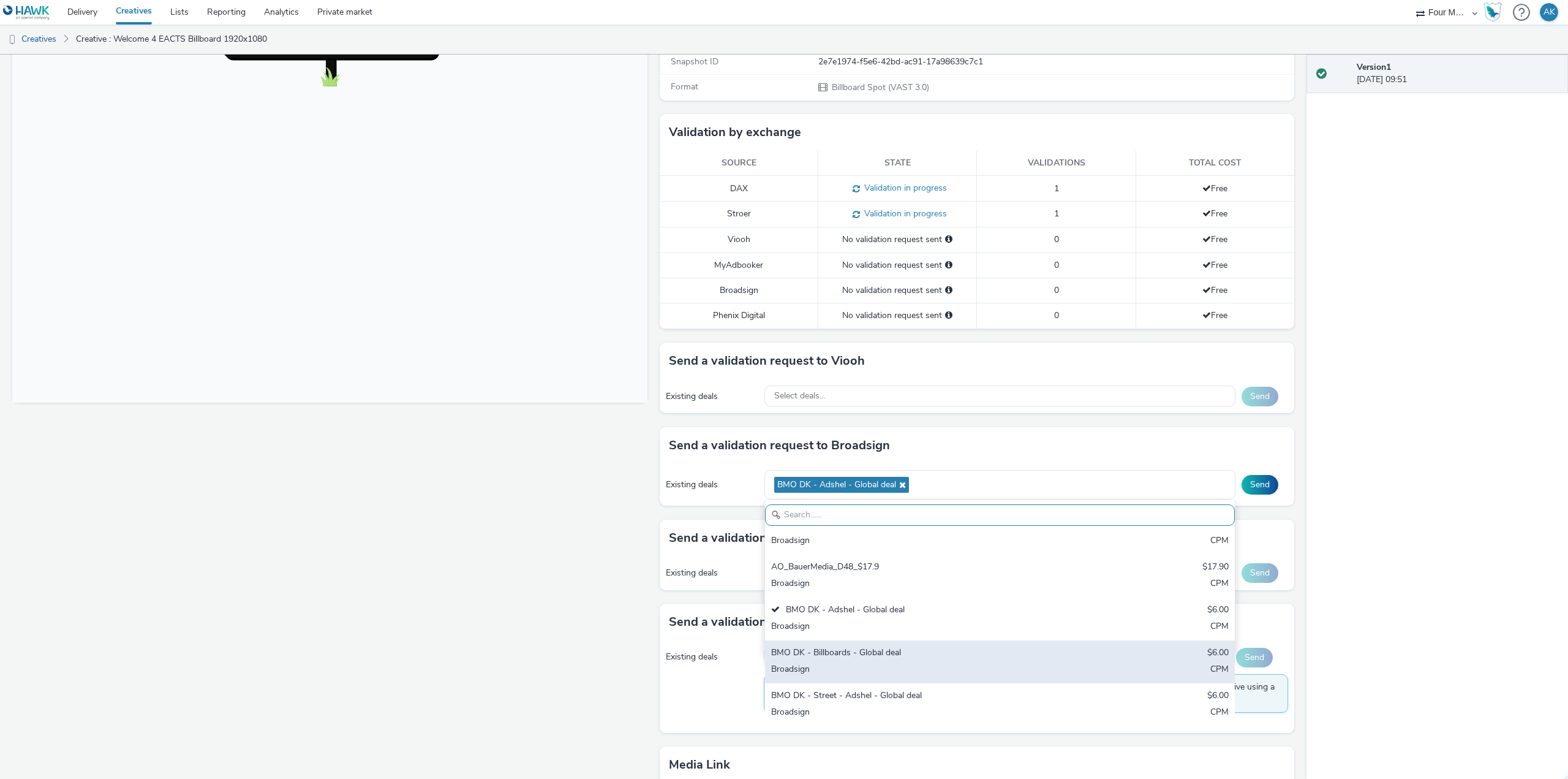
click at [897, 654] on div "BMO DK - Billboards - Global deal" at bounding box center [922, 653] width 303 height 14
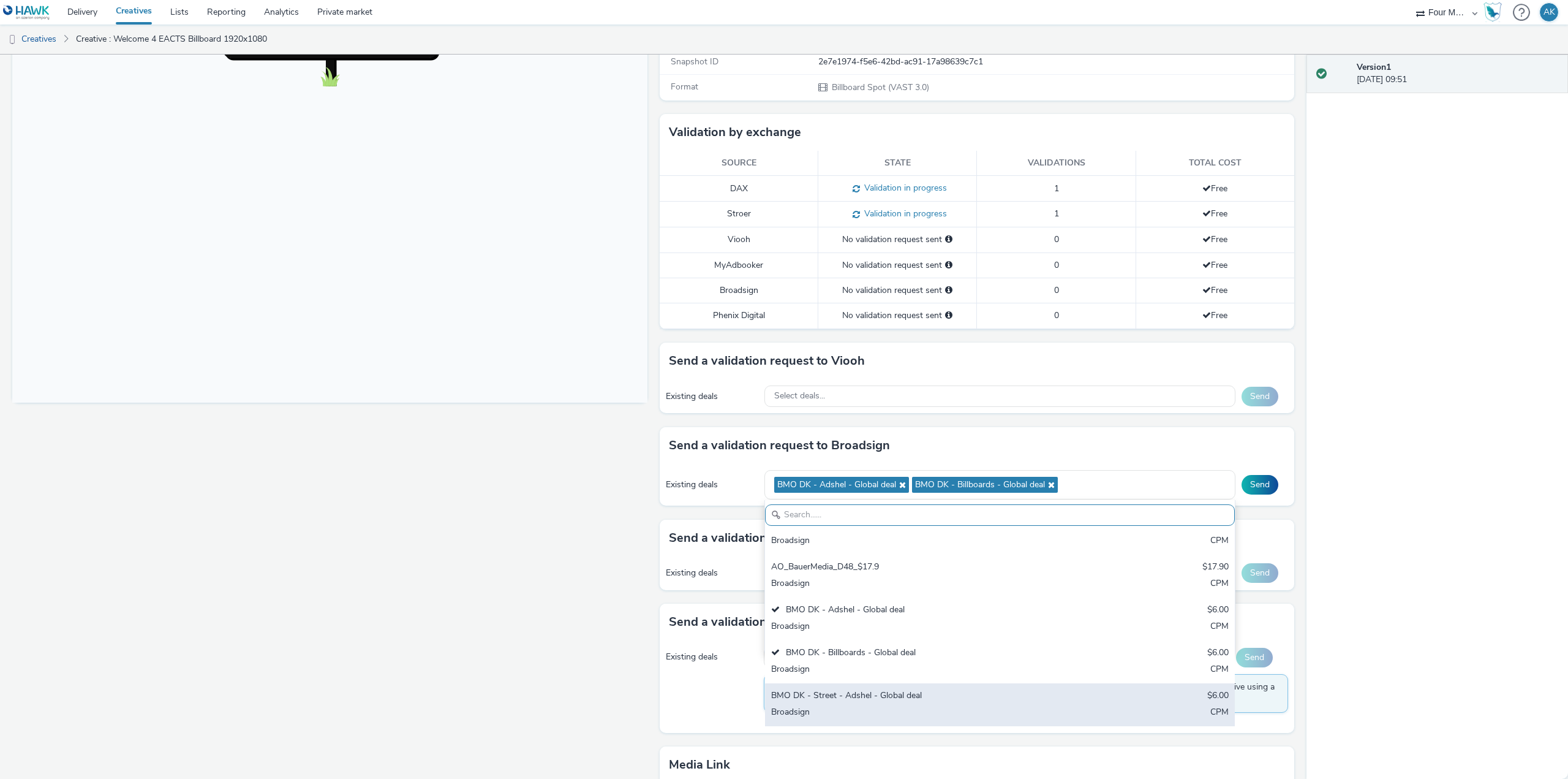
click at [896, 685] on div "BMO DK - Street - Adshel - Global deal $6.00 Broadsign CPM" at bounding box center [1000, 704] width 470 height 43
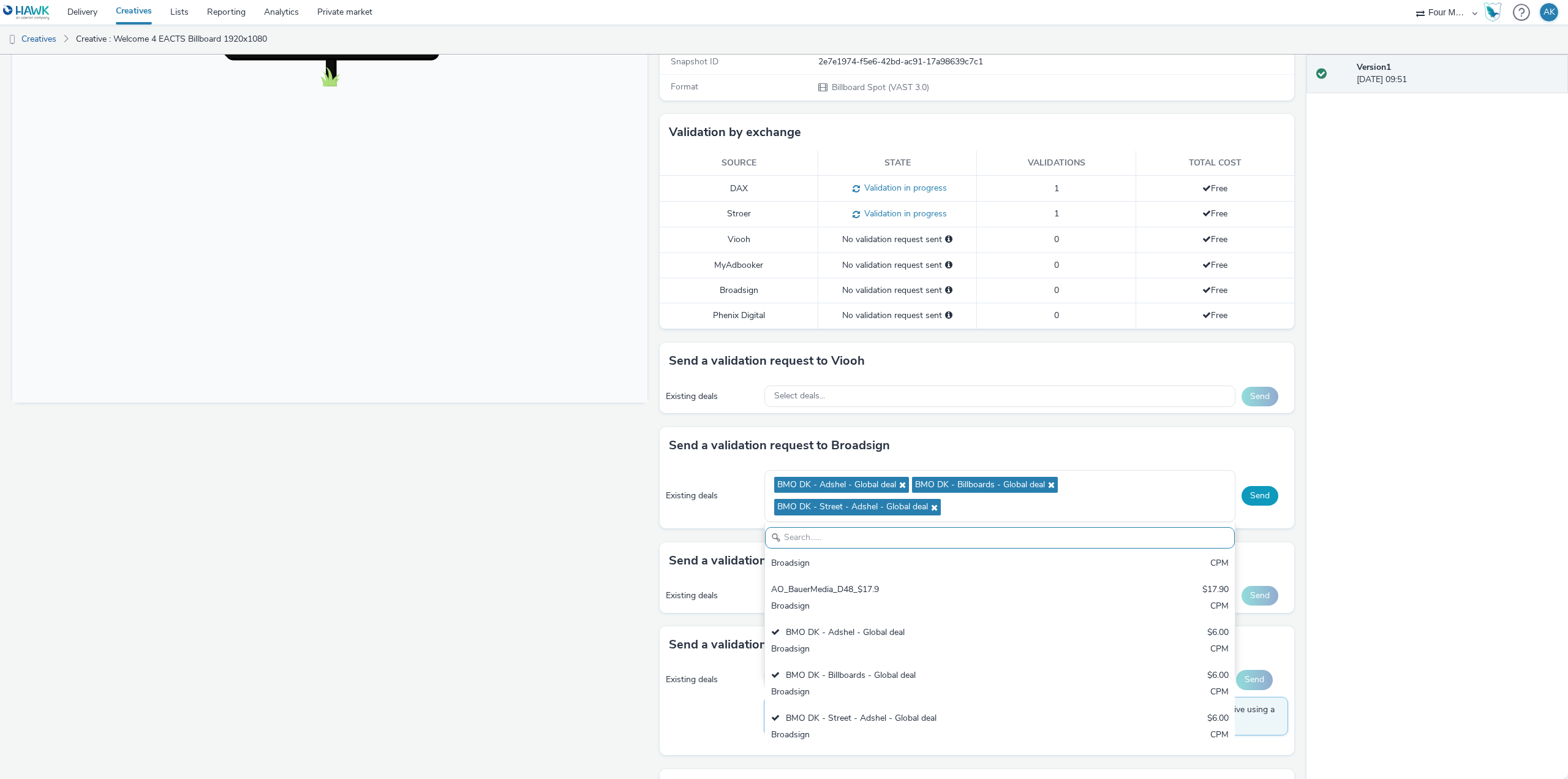
click at [1241, 497] on button "Send" at bounding box center [1259, 495] width 36 height 20
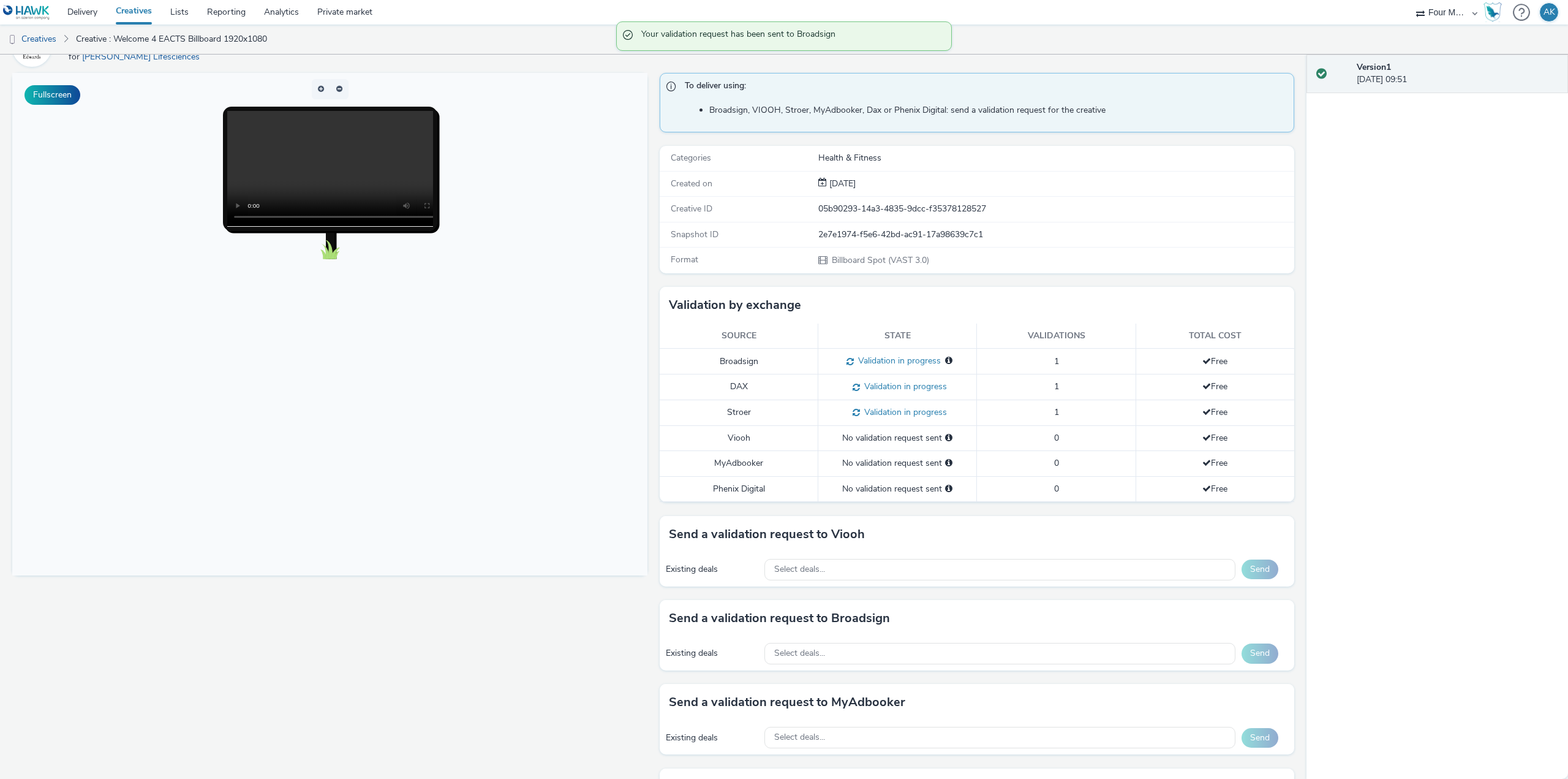
scroll to position [0, 0]
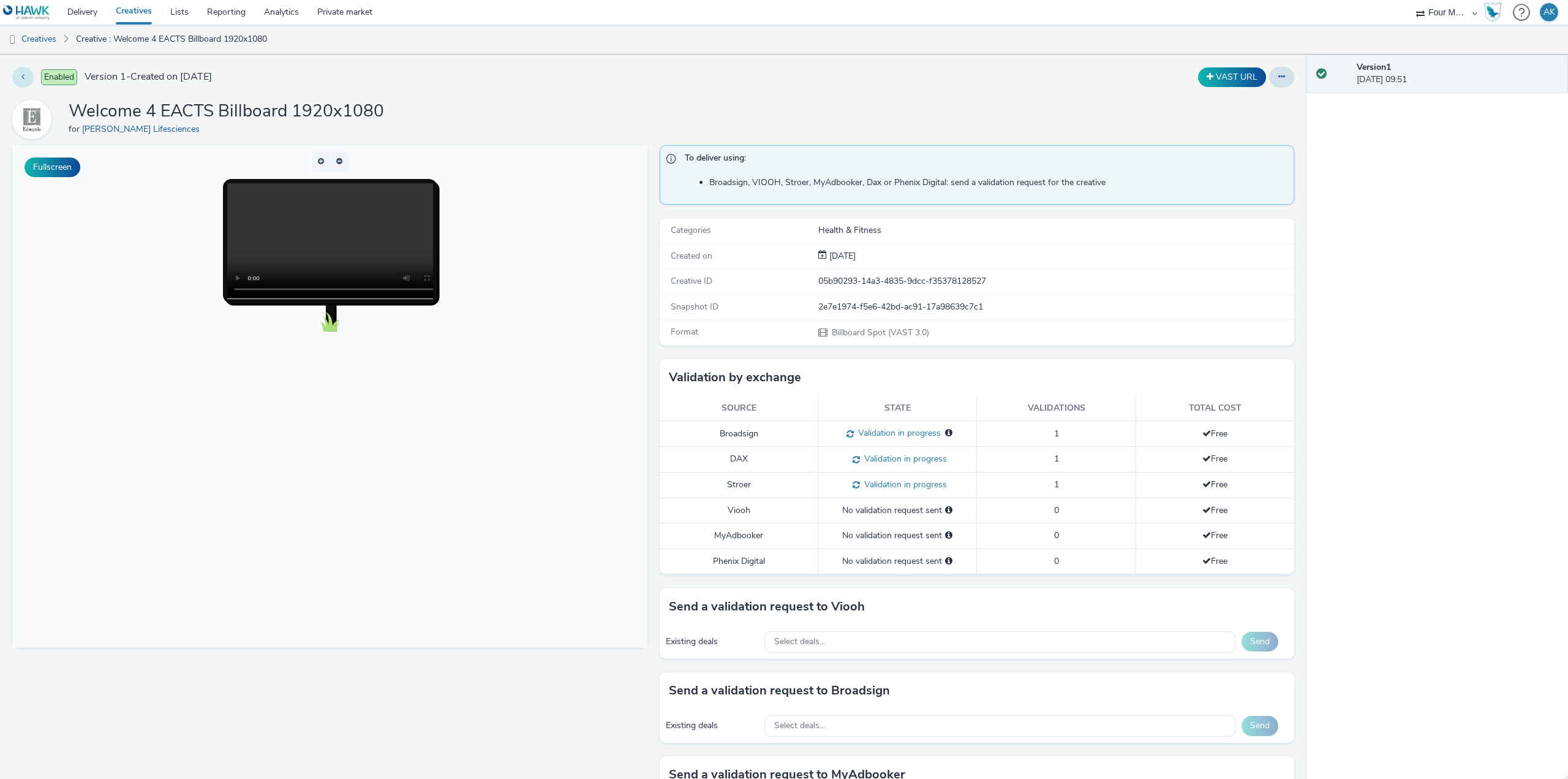
click at [26, 77] on button at bounding box center [22, 77] width 21 height 20
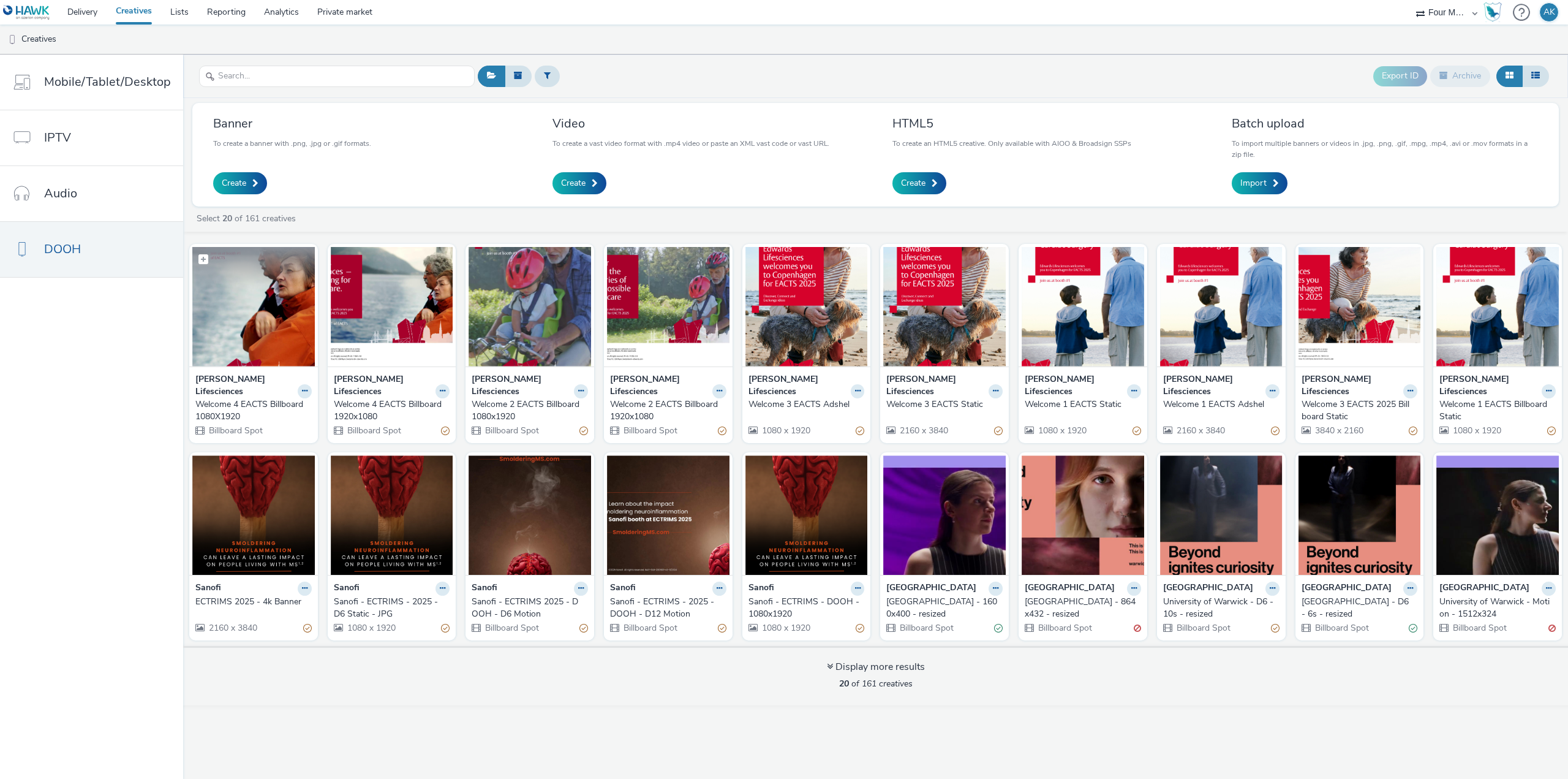
click at [284, 341] on img at bounding box center [252, 307] width 122 height 119
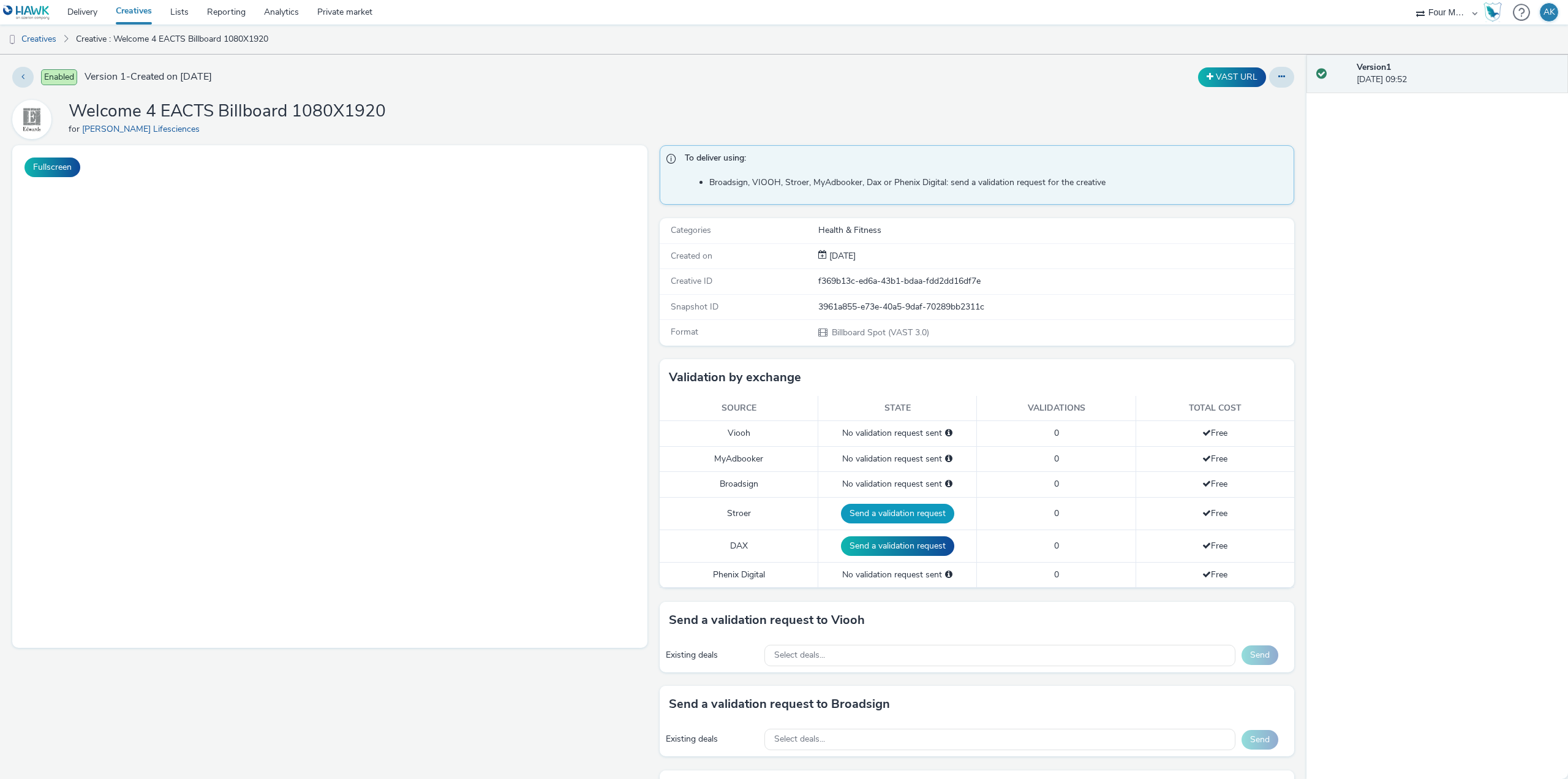
click at [925, 509] on button "Send a validation request" at bounding box center [898, 512] width 114 height 20
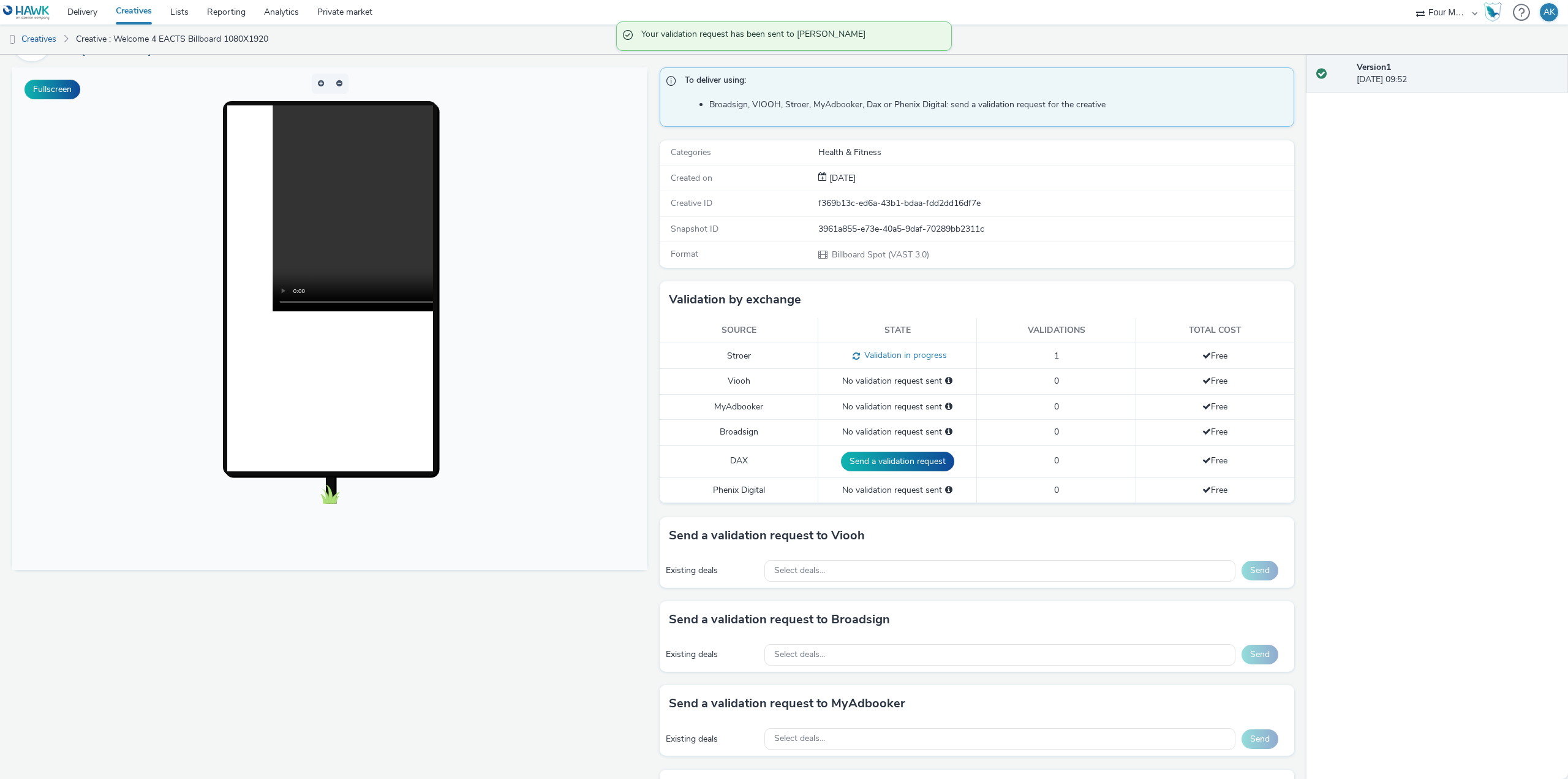
scroll to position [307, 0]
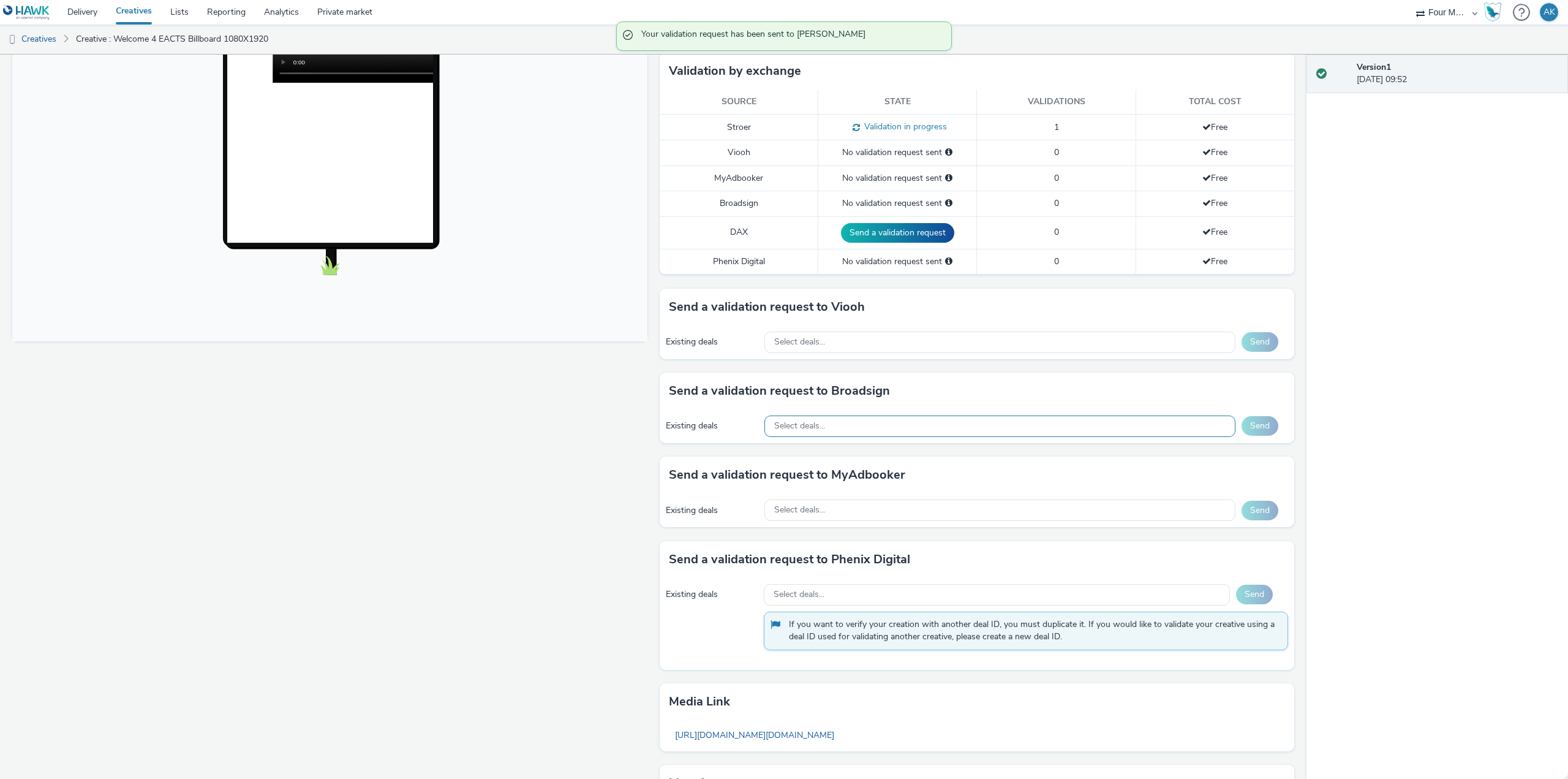
click at [845, 433] on div "Select deals..." at bounding box center [1000, 426] width 471 height 21
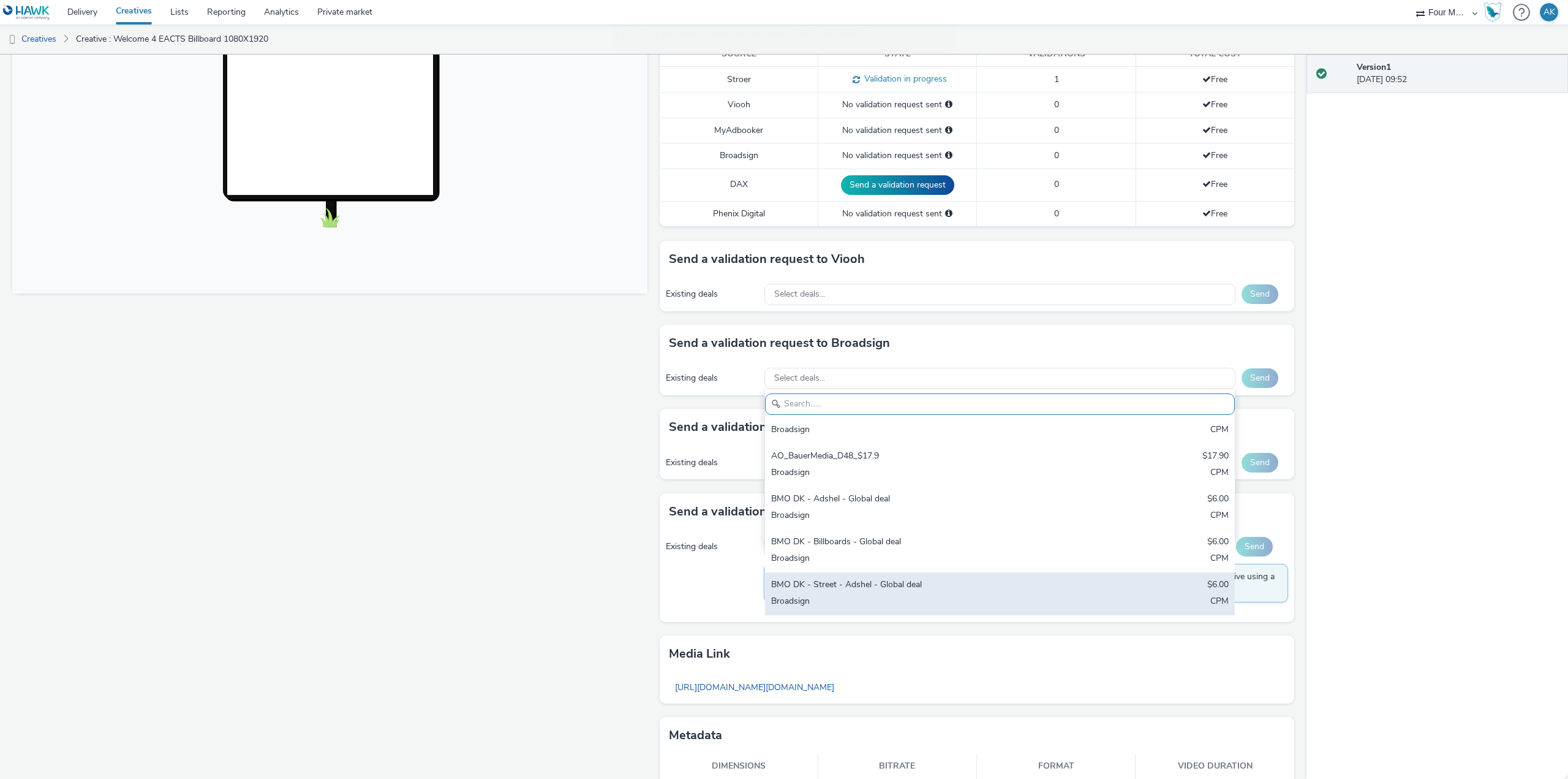
scroll to position [394, 0]
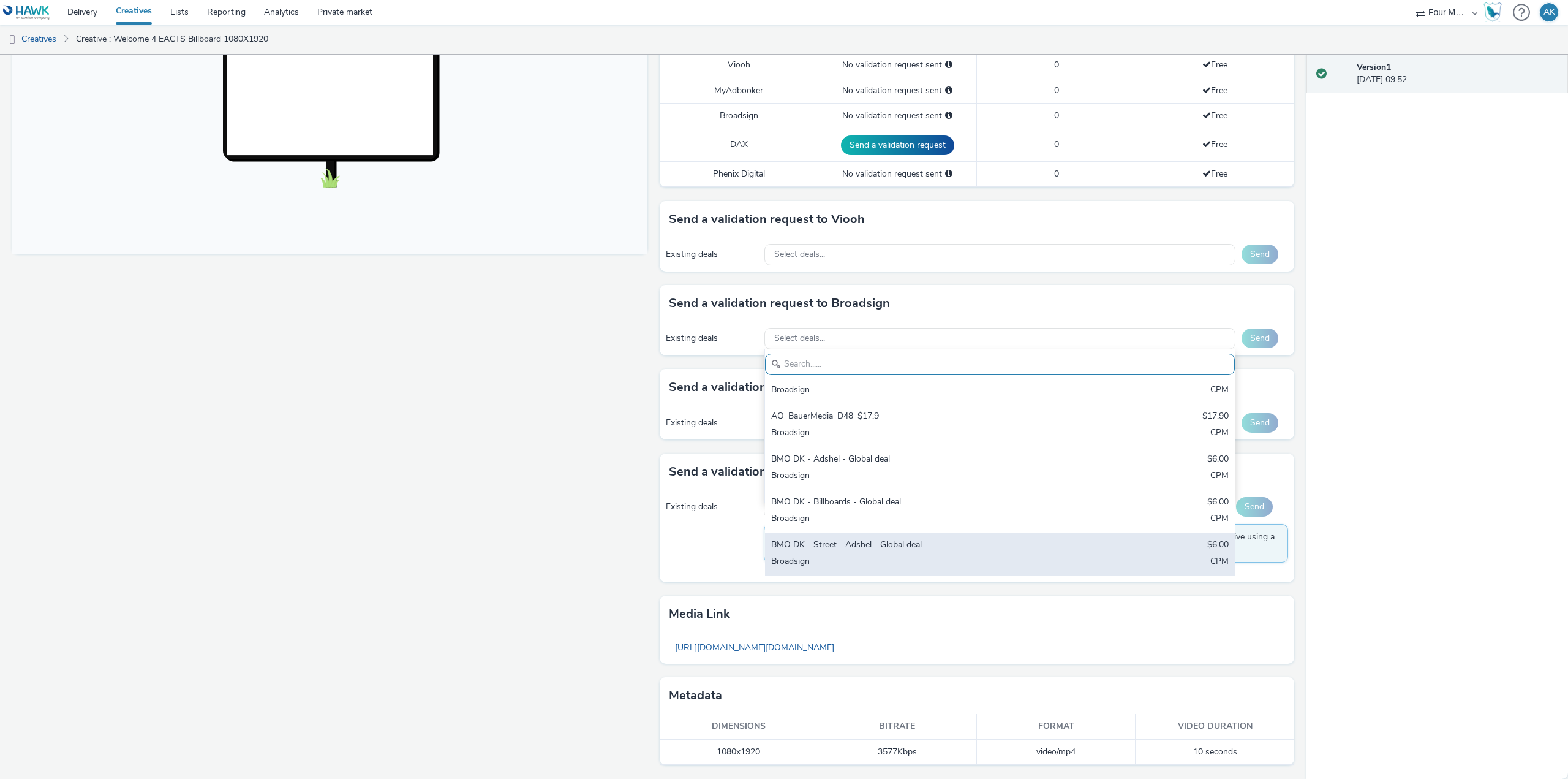
click at [870, 539] on div "BMO DK - Street - Adshel - Global deal" at bounding box center [922, 545] width 303 height 14
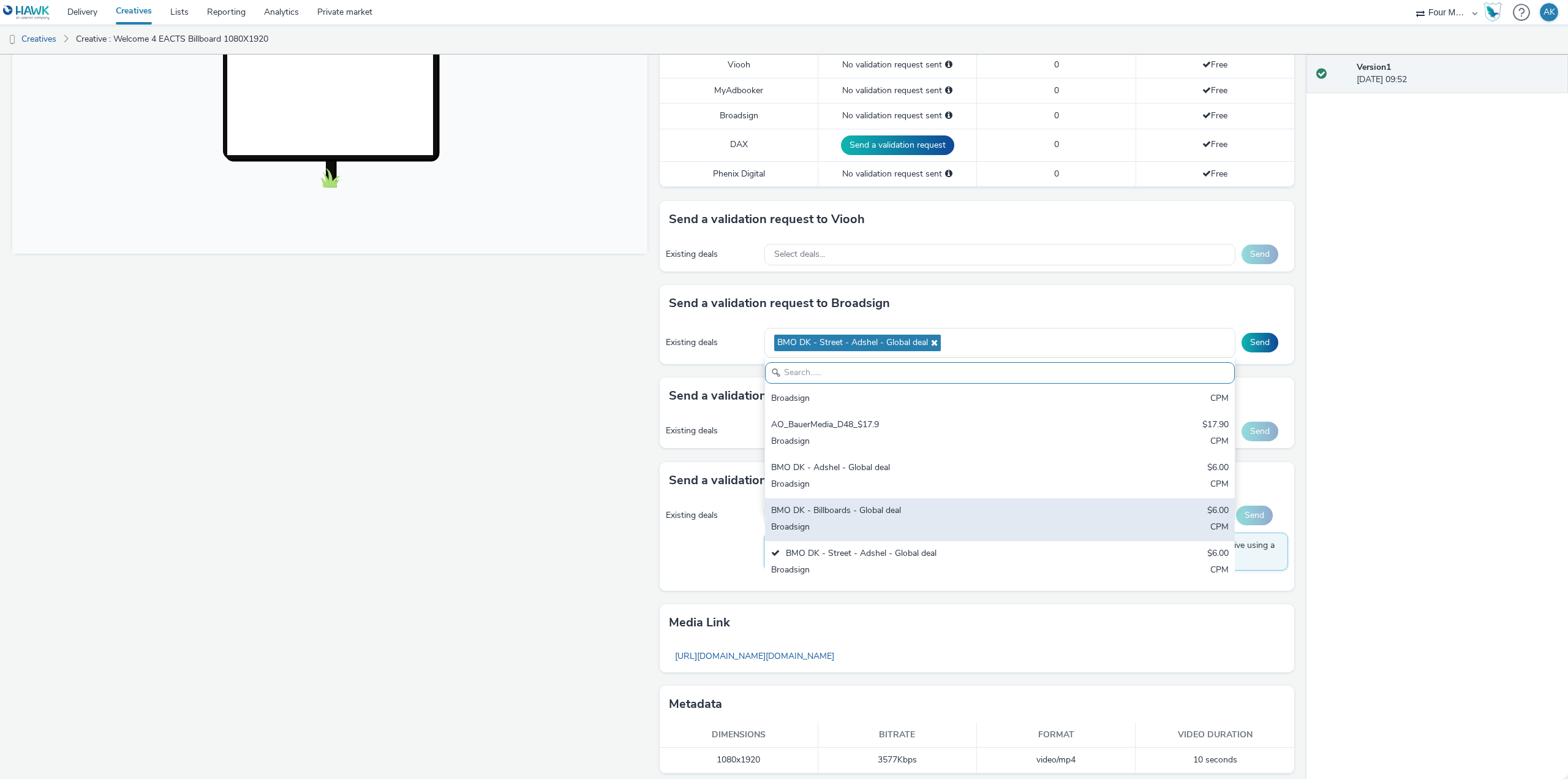
click at [853, 509] on div "BMO DK - Billboards - Global deal" at bounding box center [922, 511] width 303 height 14
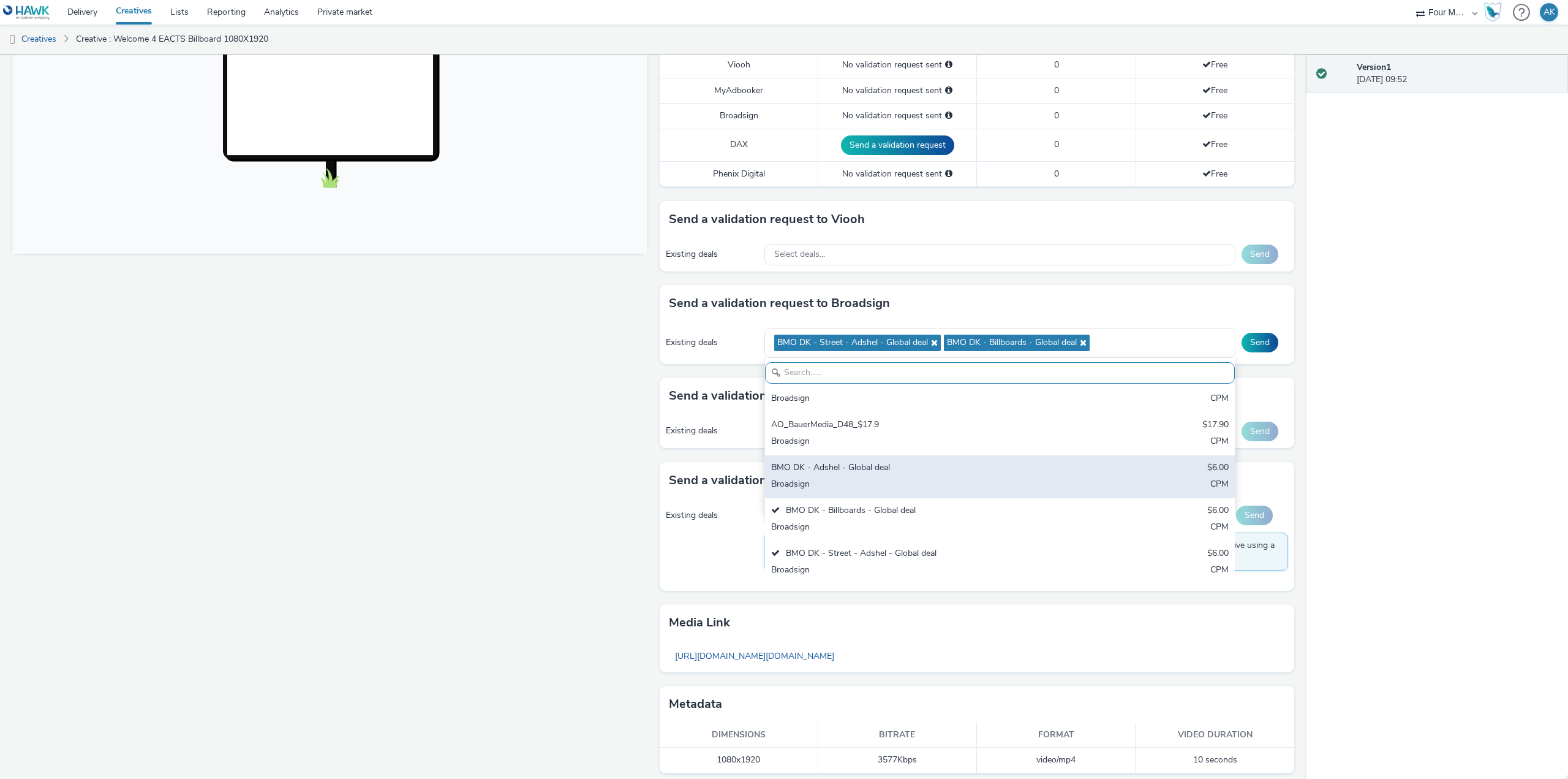
click at [844, 477] on div "BMO DK - Adshel - Global deal $6.00 Broadsign CPM" at bounding box center [1000, 476] width 470 height 43
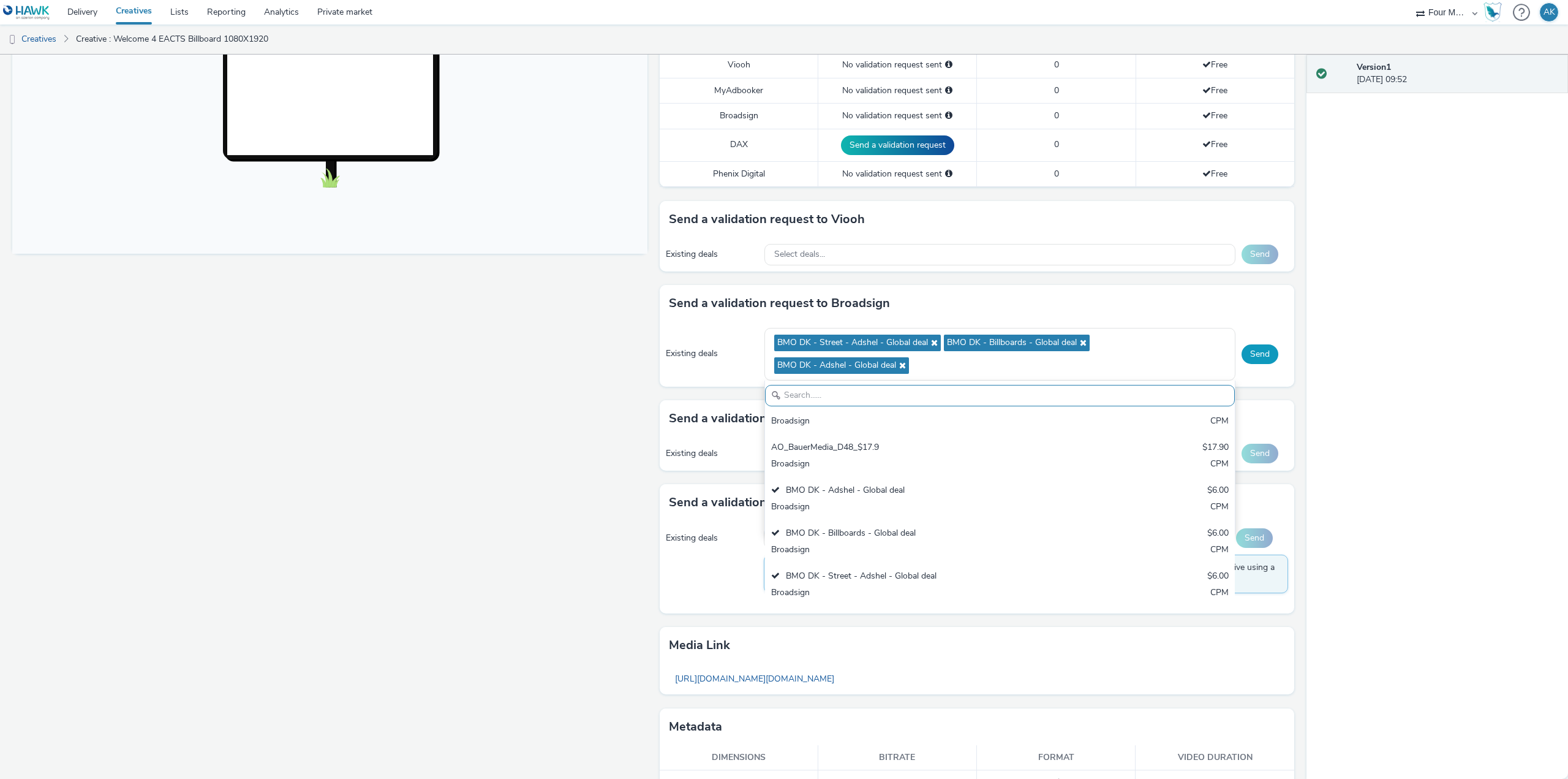
click at [1253, 349] on button "Send" at bounding box center [1259, 353] width 36 height 20
